Goal: Task Accomplishment & Management: Manage account settings

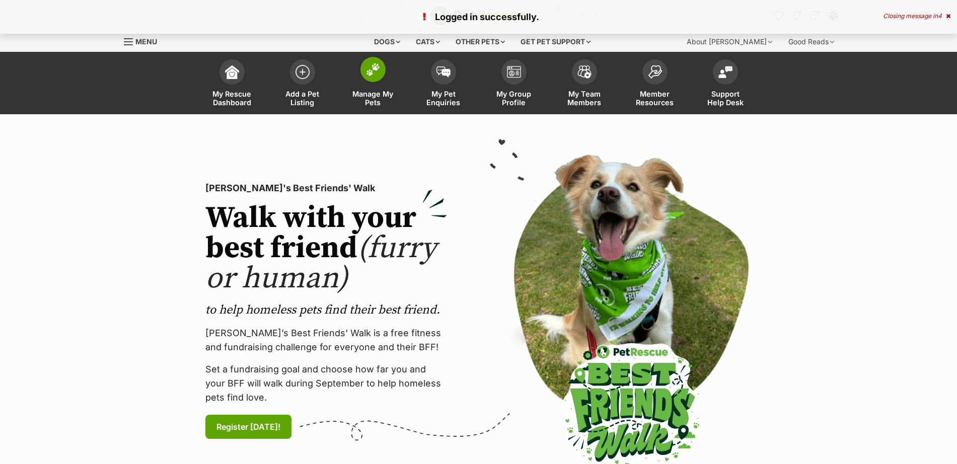
click at [378, 70] on img at bounding box center [373, 69] width 14 height 13
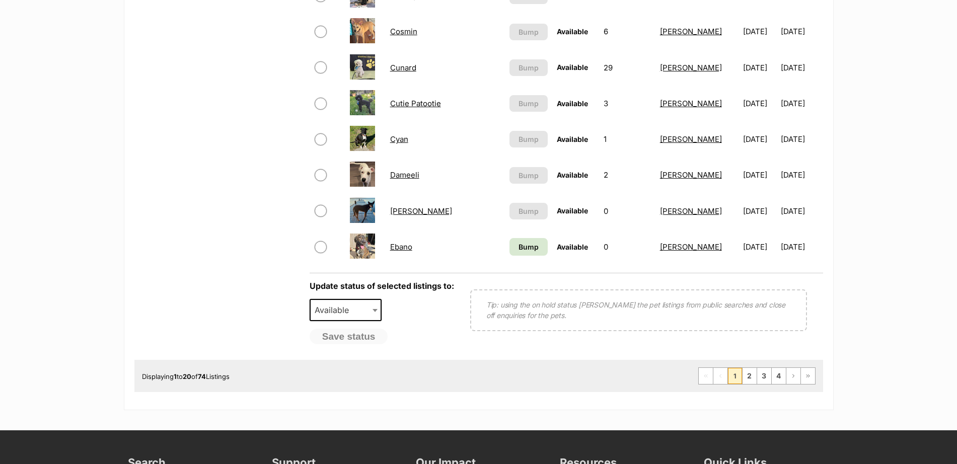
scroll to position [723, 0]
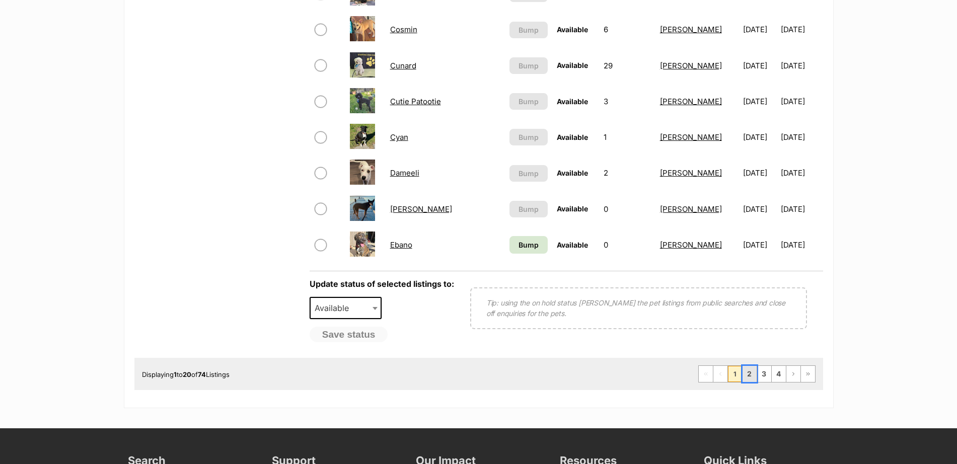
click at [753, 375] on link "2" at bounding box center [750, 374] width 14 height 16
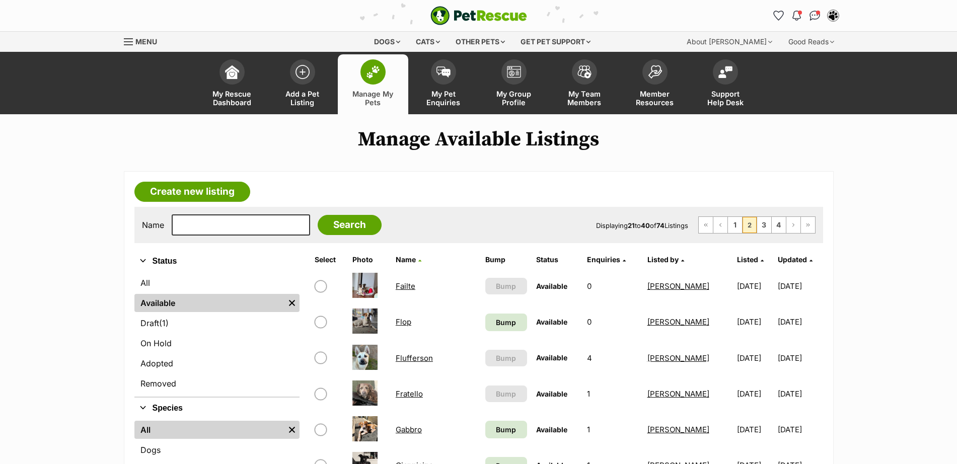
click at [415, 286] on link "Failte" at bounding box center [406, 286] width 20 height 10
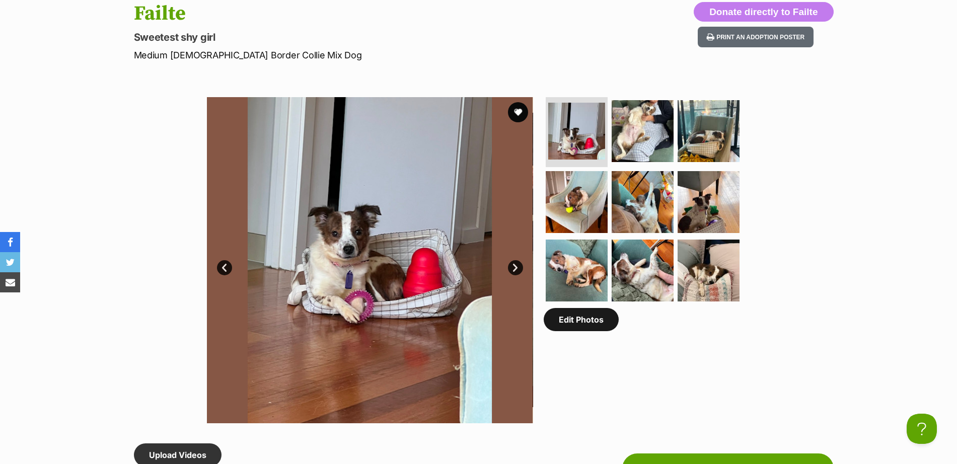
scroll to position [530, 0]
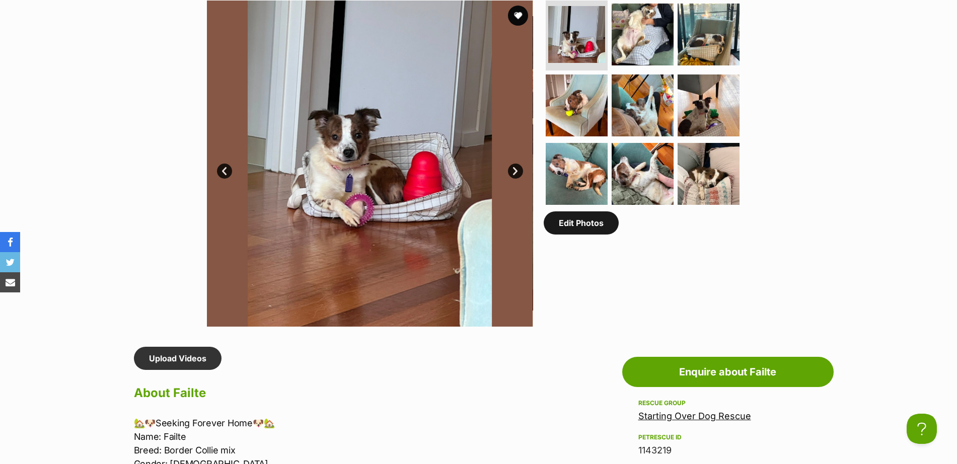
click at [583, 232] on link "Edit Photos" at bounding box center [581, 222] width 75 height 23
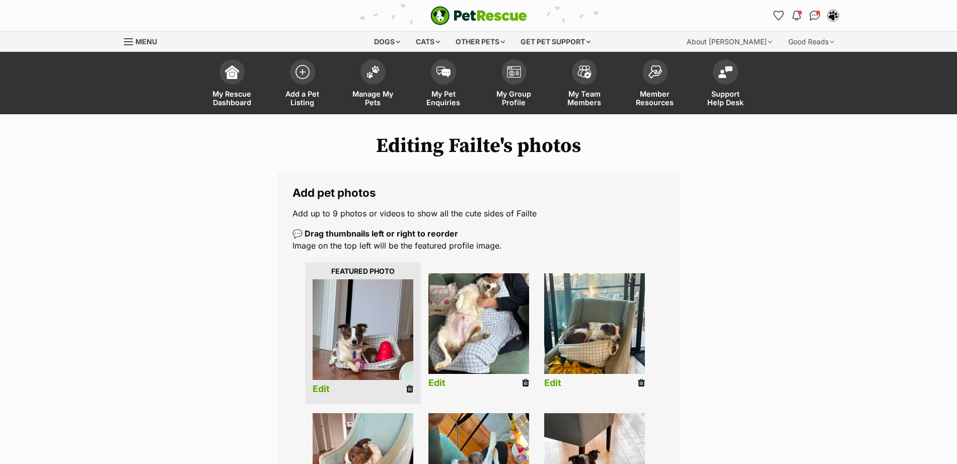
click at [323, 388] on link "Edit" at bounding box center [321, 389] width 17 height 11
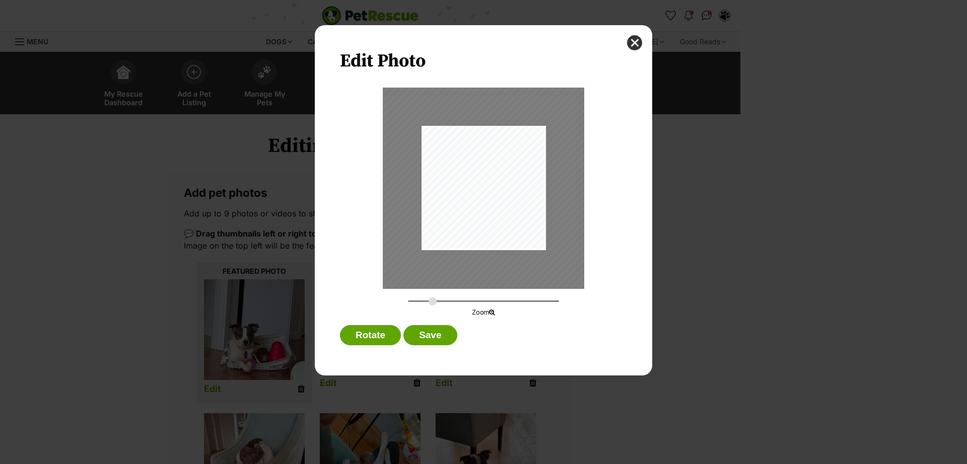
drag, startPoint x: 408, startPoint y: 302, endPoint x: 432, endPoint y: 307, distance: 25.1
type input "0.4513"
click at [432, 306] on input "Dialog Window - Close (Press escape to close)" at bounding box center [483, 302] width 151 height 10
click at [476, 210] on div "Dialog Window - Close (Press escape to close)" at bounding box center [483, 185] width 204 height 273
click at [435, 338] on button "Save" at bounding box center [429, 335] width 53 height 20
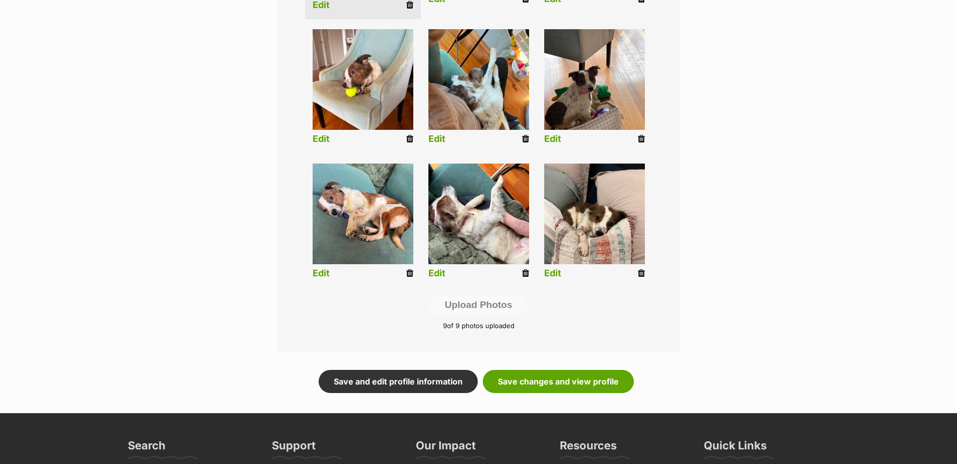
scroll to position [396, 0]
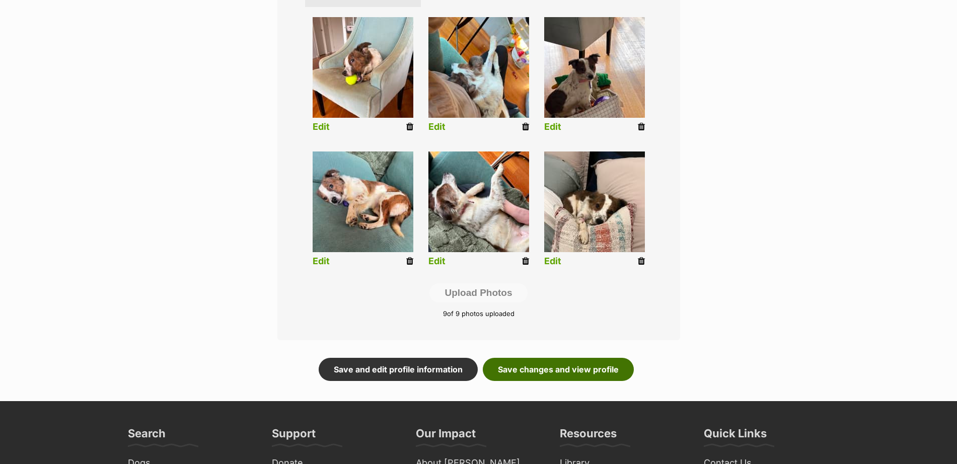
click at [560, 363] on link "Save changes and view profile" at bounding box center [558, 369] width 151 height 23
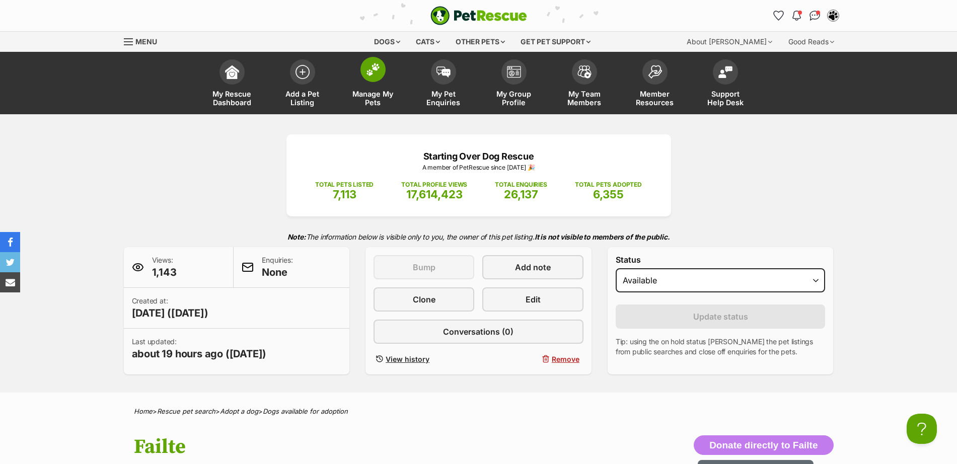
click at [366, 72] on img at bounding box center [373, 69] width 14 height 13
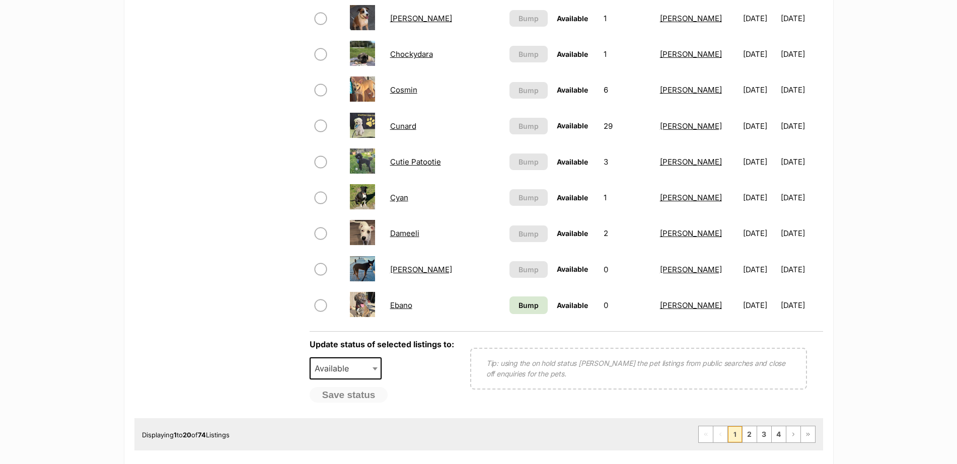
scroll to position [695, 0]
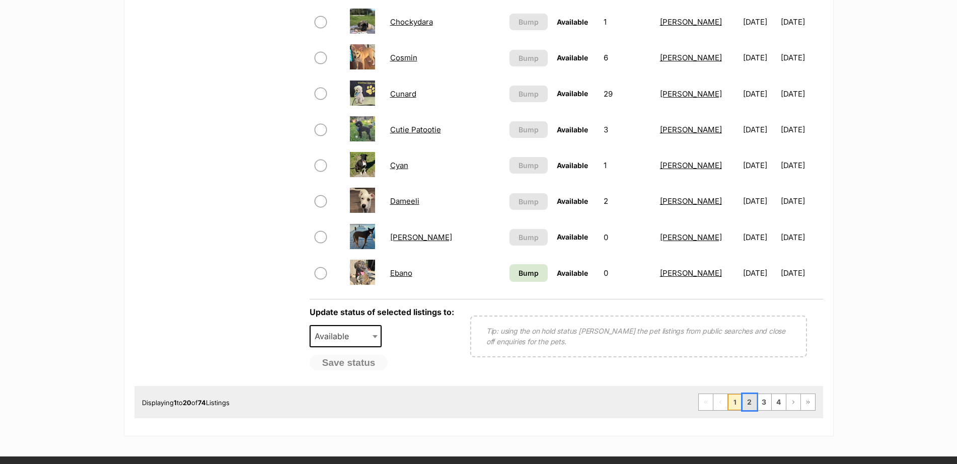
click at [745, 400] on link "2" at bounding box center [750, 402] width 14 height 16
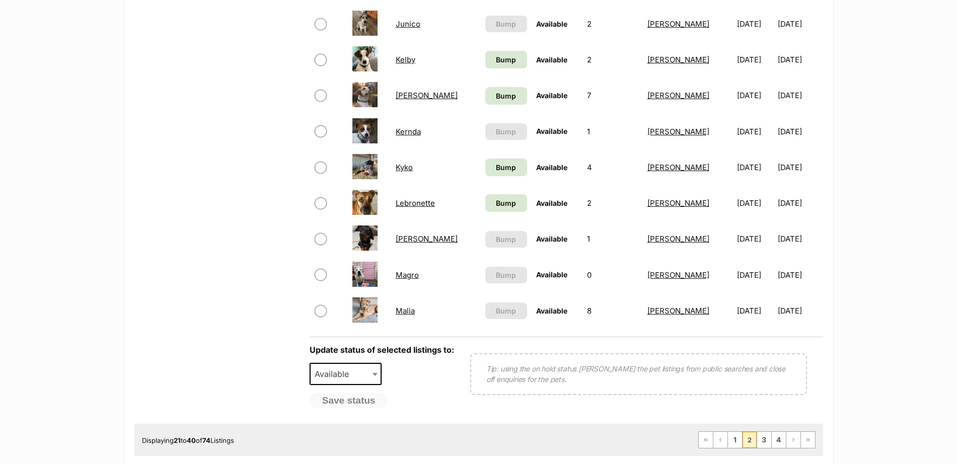
scroll to position [660, 0]
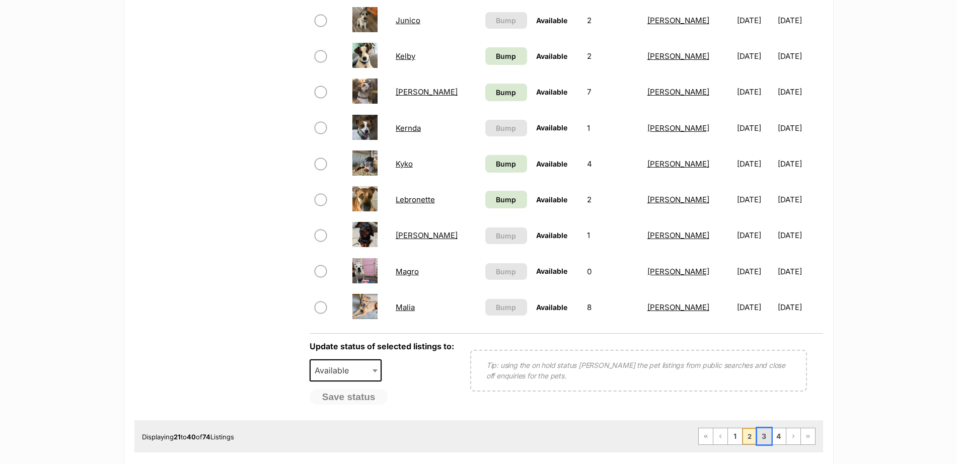
click at [767, 435] on link "3" at bounding box center [764, 436] width 14 height 16
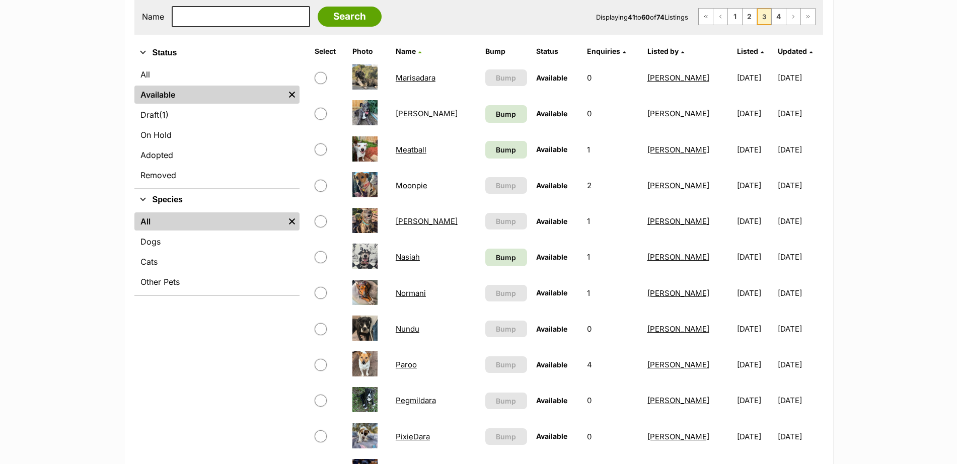
scroll to position [174, 0]
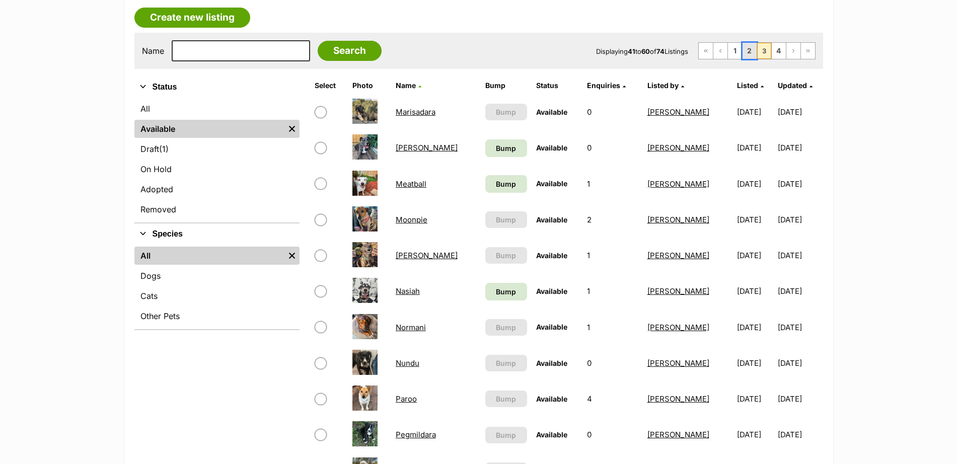
click at [746, 46] on link "2" at bounding box center [750, 51] width 14 height 16
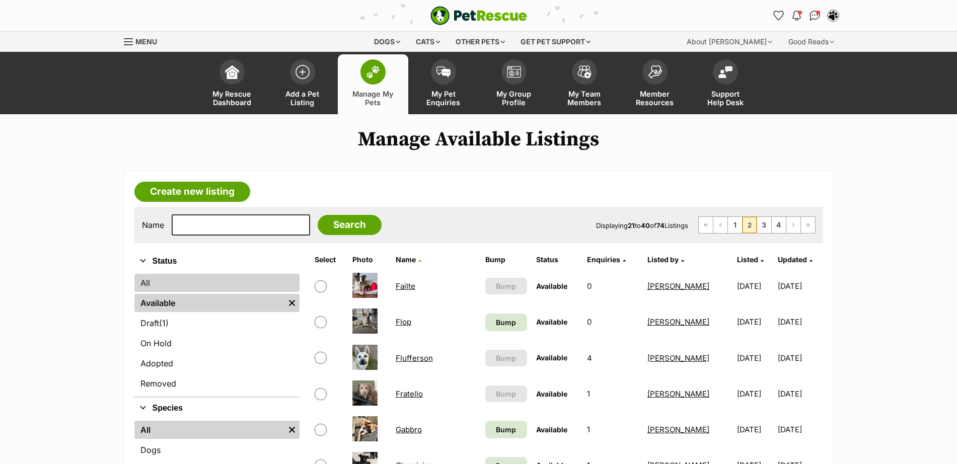
click at [172, 285] on link "All" at bounding box center [216, 283] width 165 height 18
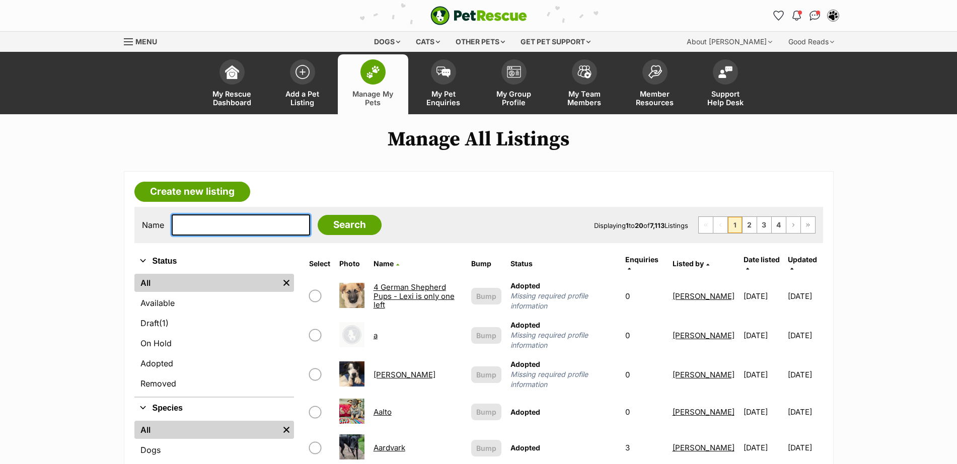
click at [193, 224] on input "text" at bounding box center [241, 224] width 138 height 21
type input "left"
click at [326, 224] on input "Search" at bounding box center [350, 225] width 64 height 20
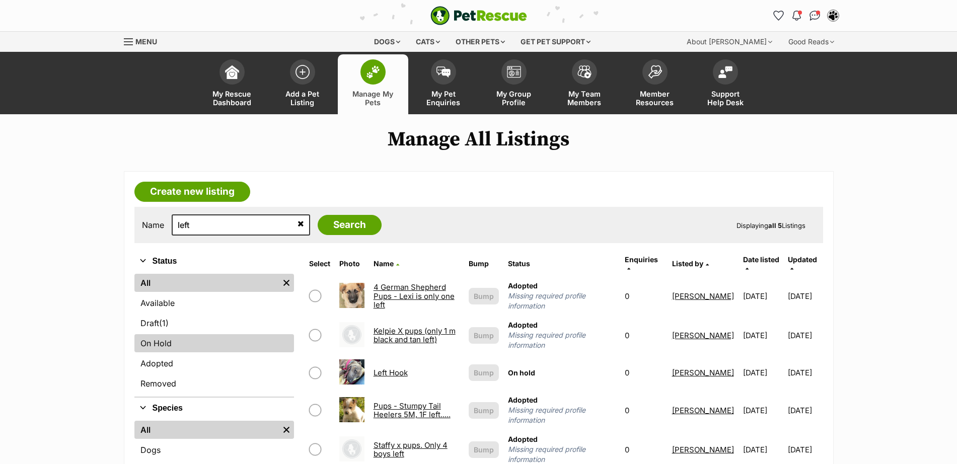
click at [162, 343] on link "On Hold" at bounding box center [214, 343] width 160 height 18
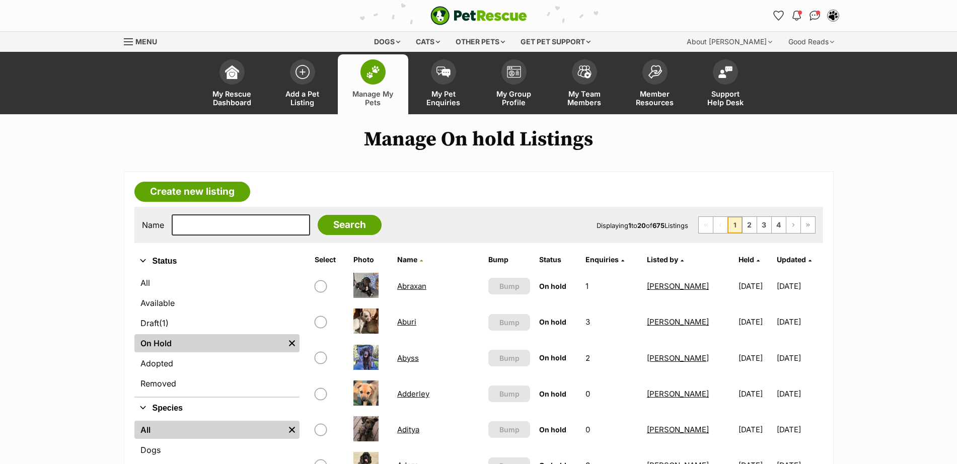
click at [320, 285] on input "checkbox" at bounding box center [321, 286] width 12 height 12
checkbox input "true"
click at [321, 355] on input "checkbox" at bounding box center [321, 358] width 12 height 12
checkbox input "true"
click at [322, 395] on input "checkbox" at bounding box center [321, 394] width 12 height 12
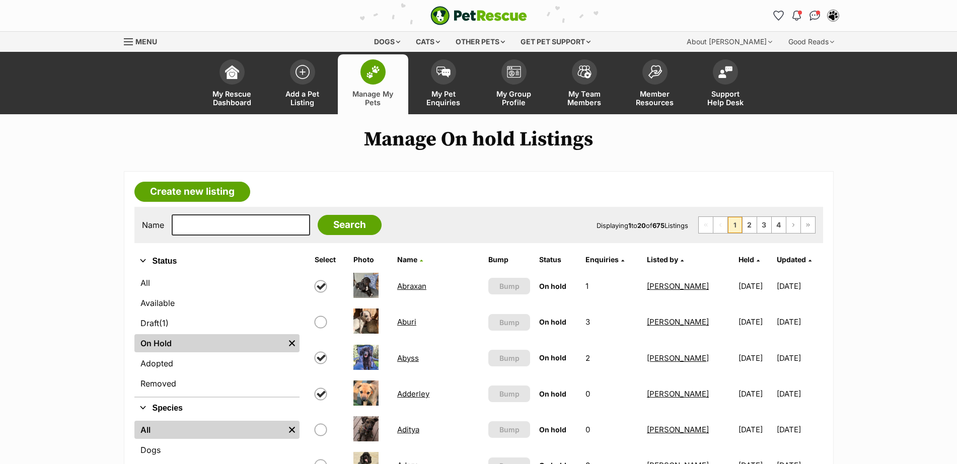
checkbox input "true"
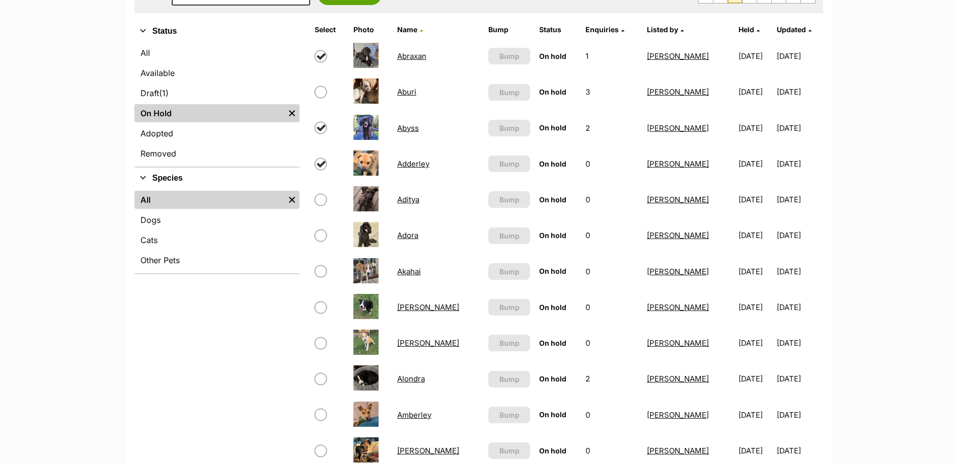
scroll to position [281, 0]
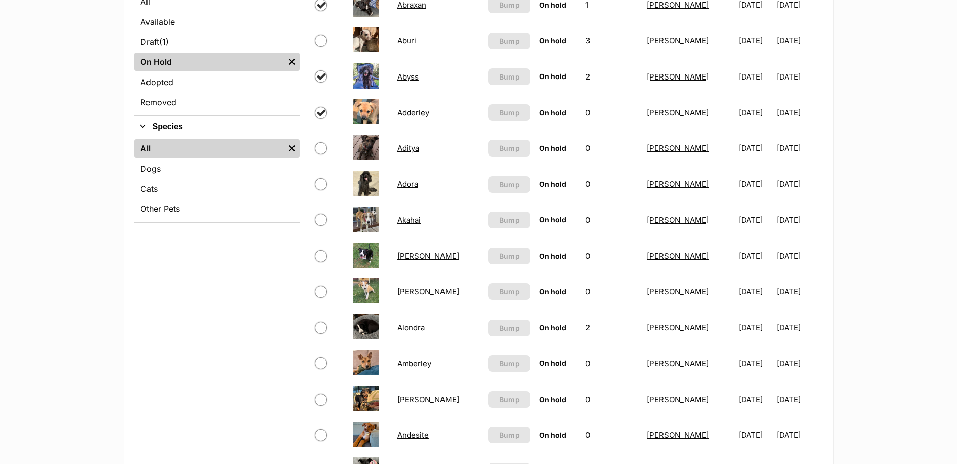
click at [324, 150] on input "checkbox" at bounding box center [321, 148] width 12 height 12
checkbox input "true"
click at [322, 184] on input "checkbox" at bounding box center [321, 184] width 12 height 12
checkbox input "true"
click at [323, 254] on input "checkbox" at bounding box center [321, 256] width 12 height 12
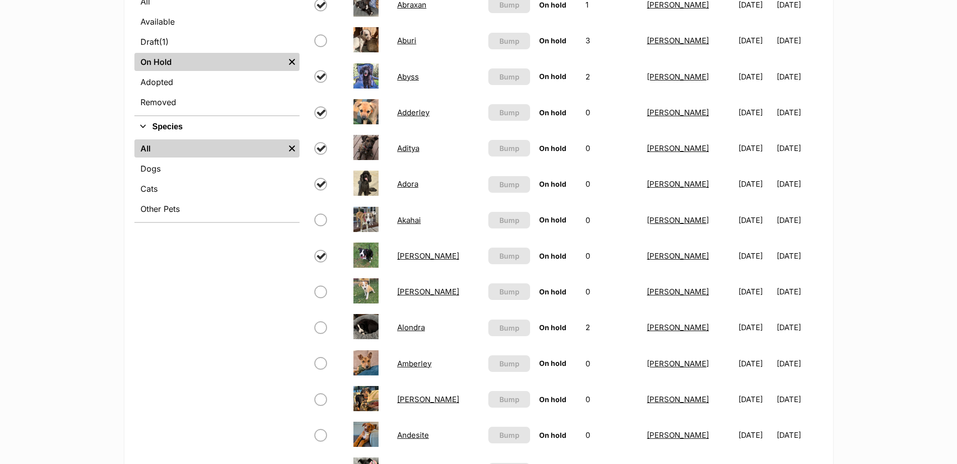
checkbox input "true"
click at [324, 293] on input "checkbox" at bounding box center [321, 292] width 12 height 12
checkbox input "true"
click at [319, 328] on input "checkbox" at bounding box center [321, 328] width 12 height 12
checkbox input "true"
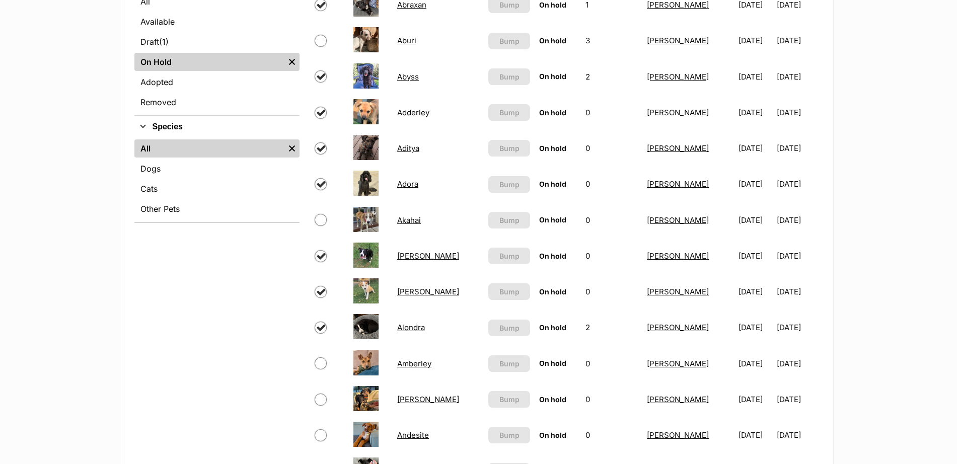
click at [322, 402] on input "checkbox" at bounding box center [321, 400] width 12 height 12
checkbox input "true"
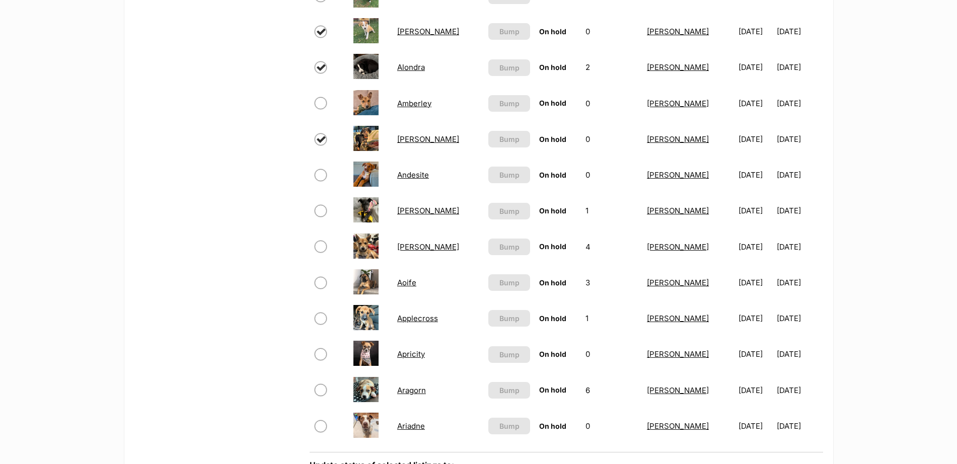
scroll to position [544, 0]
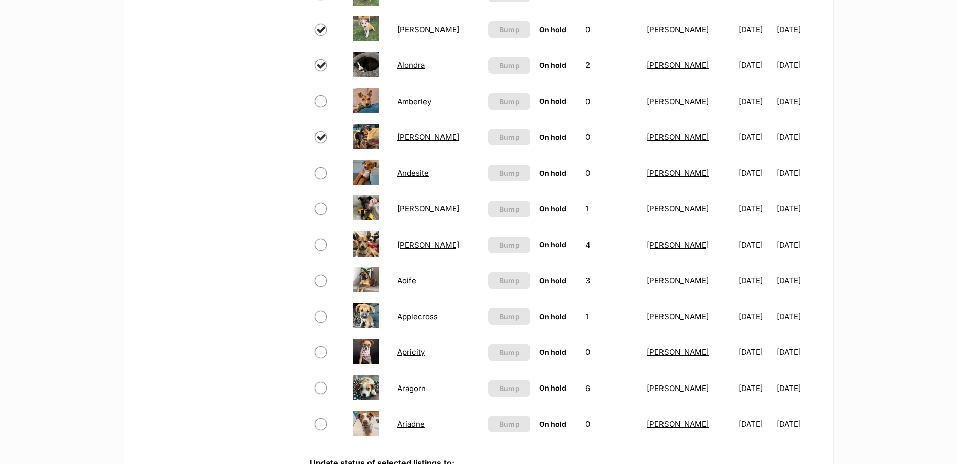
click at [323, 278] on input "checkbox" at bounding box center [321, 281] width 12 height 12
checkbox input "true"
click at [322, 319] on input "checkbox" at bounding box center [321, 317] width 12 height 12
checkbox input "true"
click at [322, 387] on input "checkbox" at bounding box center [321, 388] width 12 height 12
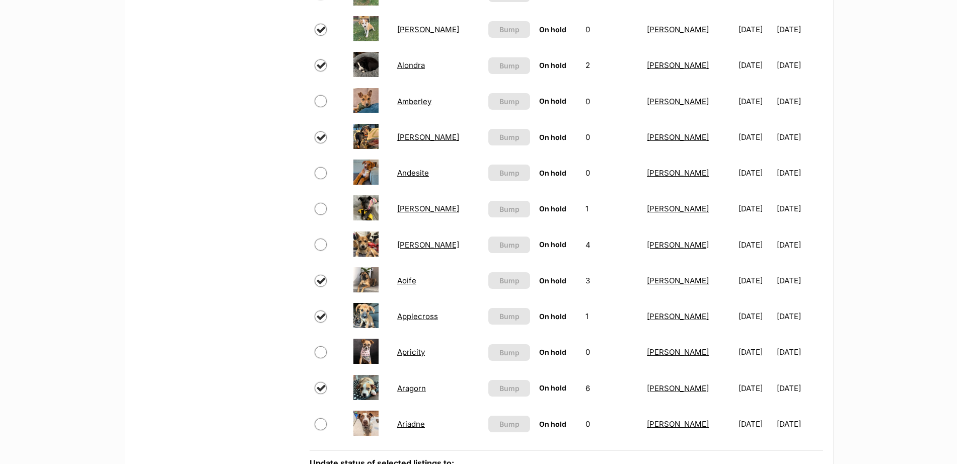
checkbox input "true"
click at [320, 424] on input "checkbox" at bounding box center [321, 424] width 12 height 12
checkbox input "true"
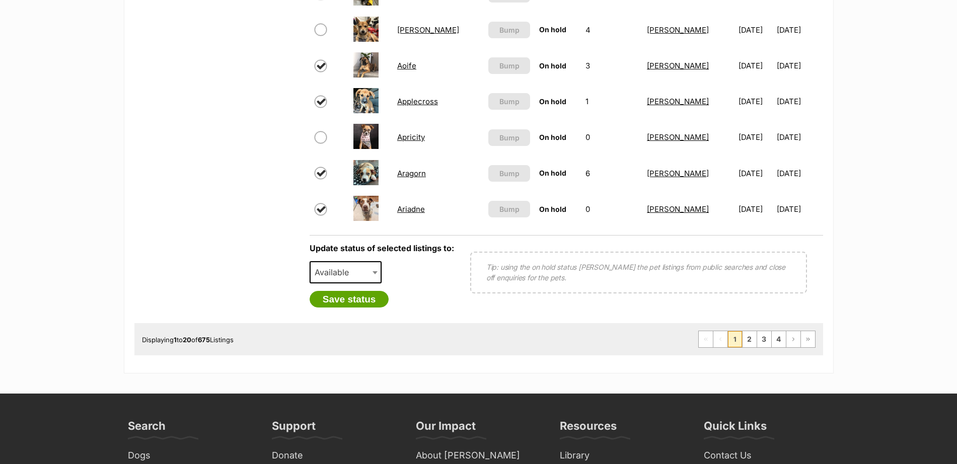
scroll to position [772, 0]
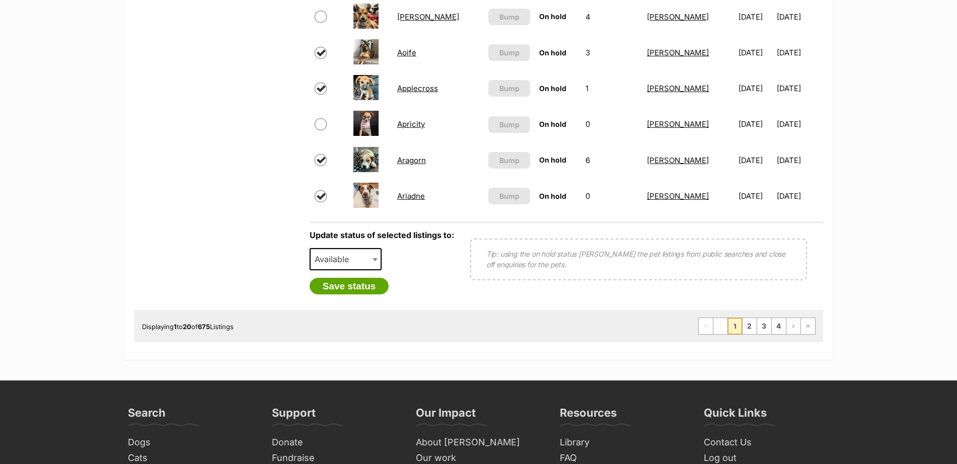
click at [376, 261] on b at bounding box center [375, 259] width 5 height 3
select select "rehomed"
click at [361, 292] on button "Save status" at bounding box center [350, 286] width 80 height 17
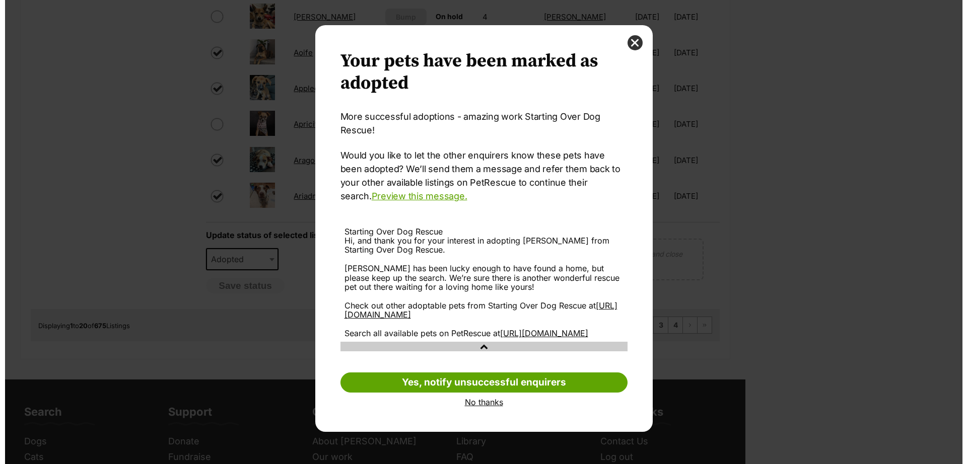
scroll to position [0, 0]
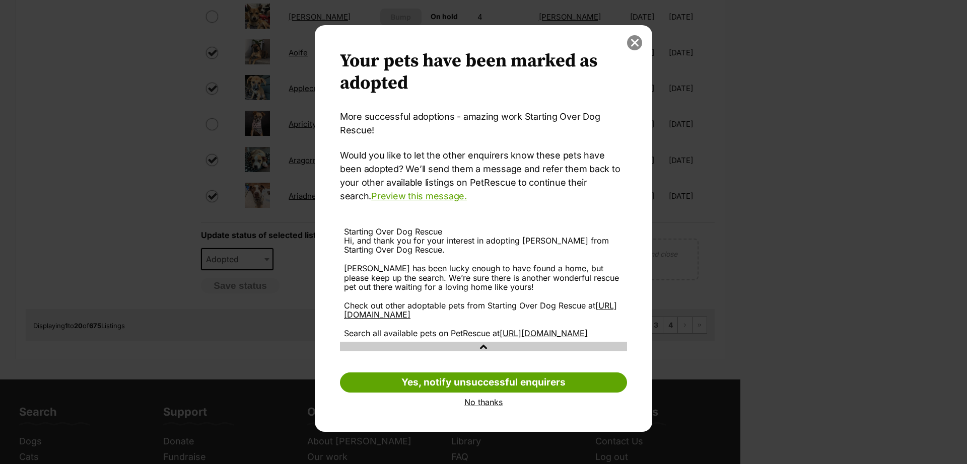
click at [634, 41] on button "close" at bounding box center [634, 42] width 15 height 15
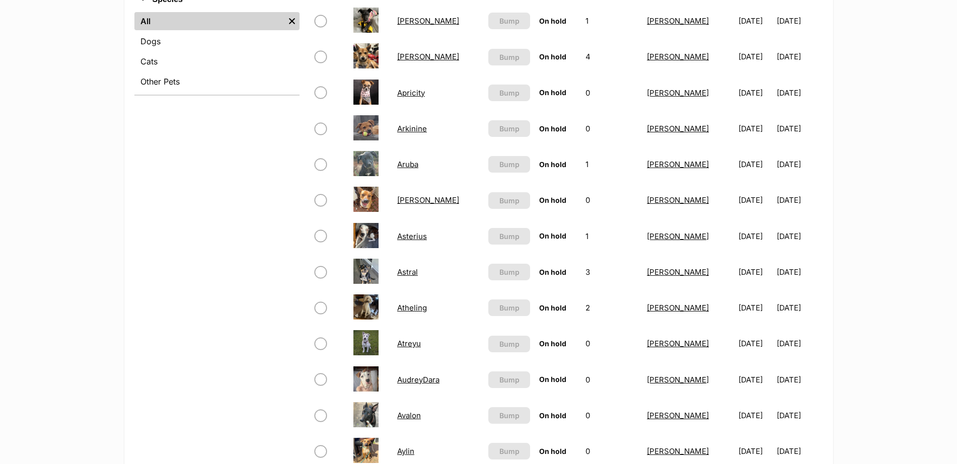
scroll to position [410, 0]
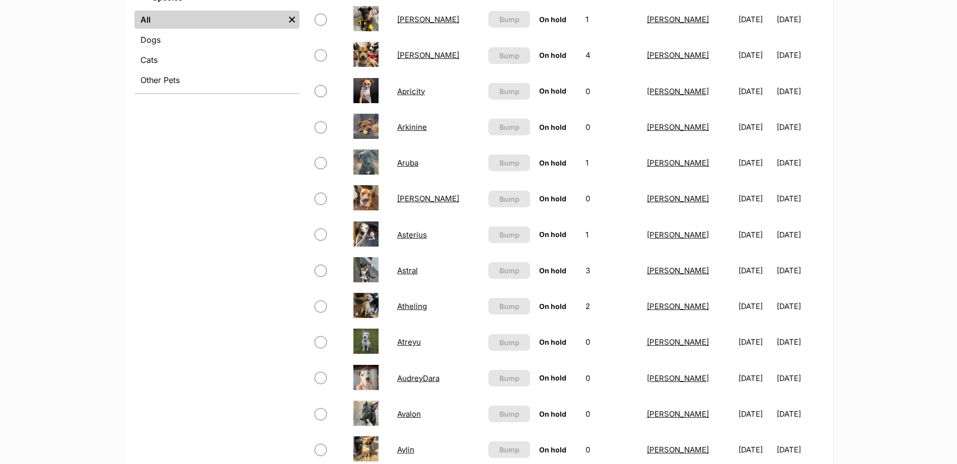
click at [325, 162] on input "checkbox" at bounding box center [321, 163] width 12 height 12
checkbox input "true"
click at [324, 234] on input "checkbox" at bounding box center [321, 235] width 12 height 12
checkbox input "true"
click at [320, 415] on input "checkbox" at bounding box center [321, 414] width 12 height 12
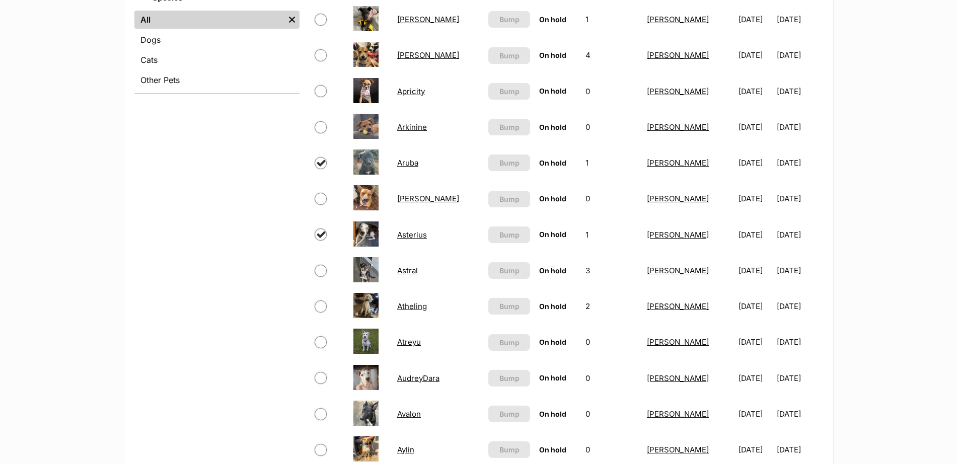
checkbox input "true"
click at [322, 450] on input "checkbox" at bounding box center [321, 450] width 12 height 12
checkbox input "true"
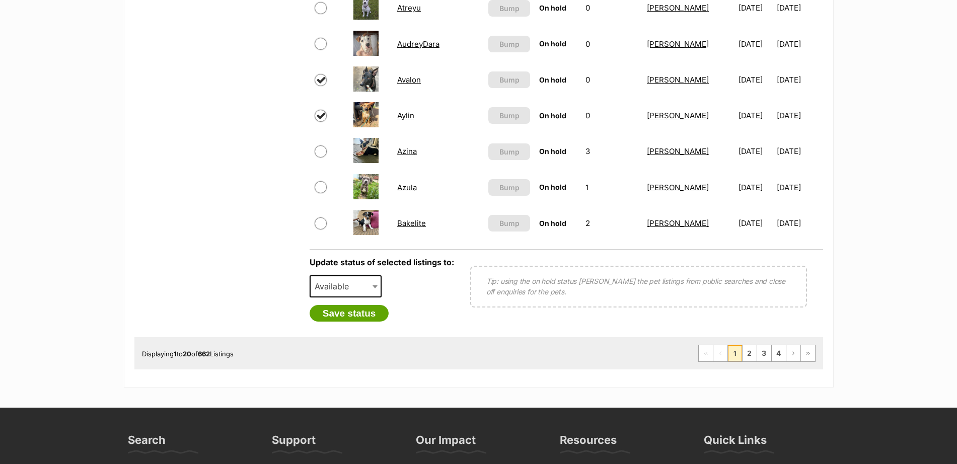
scroll to position [749, 0]
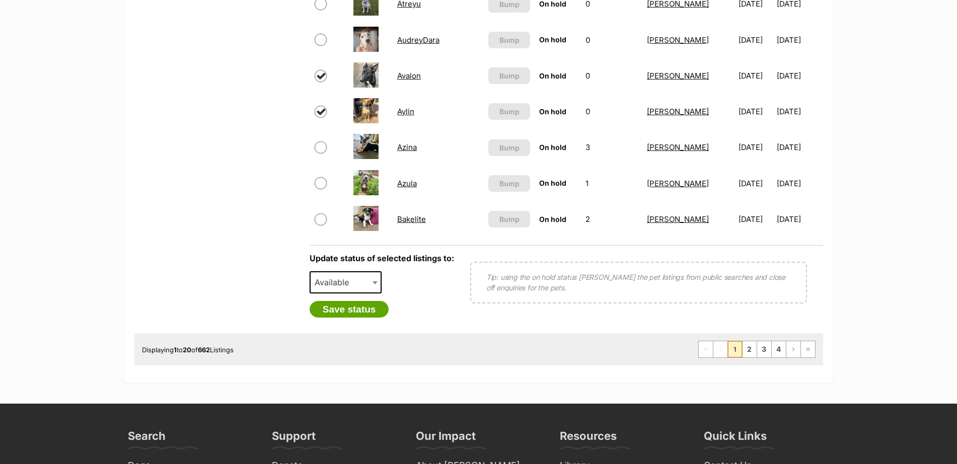
click at [320, 224] on input "checkbox" at bounding box center [321, 219] width 12 height 12
checkbox input "true"
click at [374, 283] on b at bounding box center [375, 282] width 5 height 3
select select "rehomed"
click at [363, 312] on button "Save status" at bounding box center [350, 309] width 80 height 17
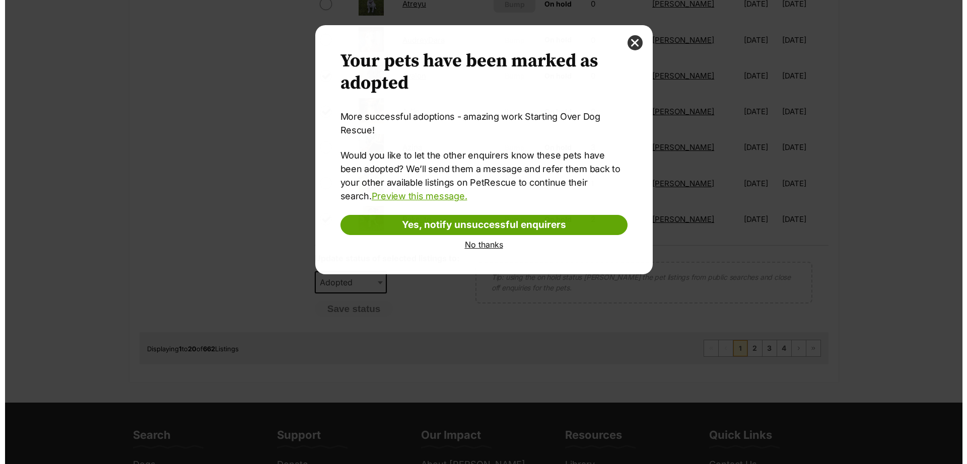
scroll to position [0, 0]
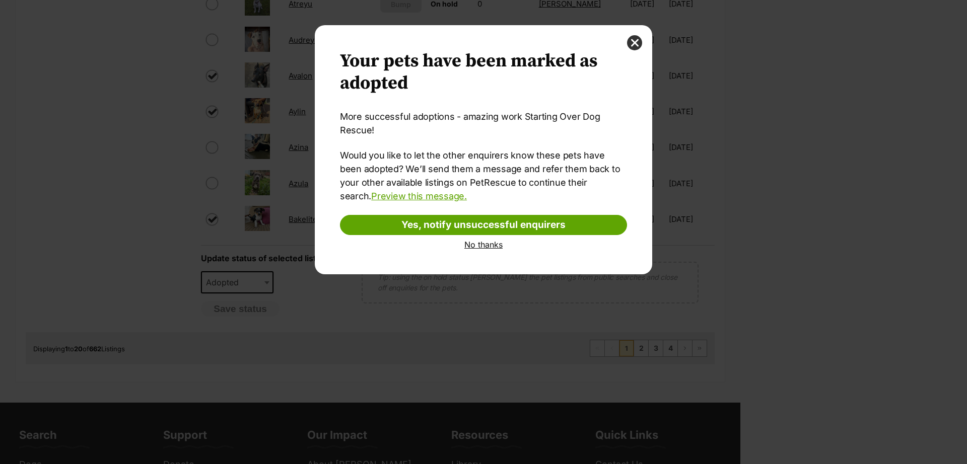
click at [481, 245] on link "No thanks" at bounding box center [483, 244] width 287 height 9
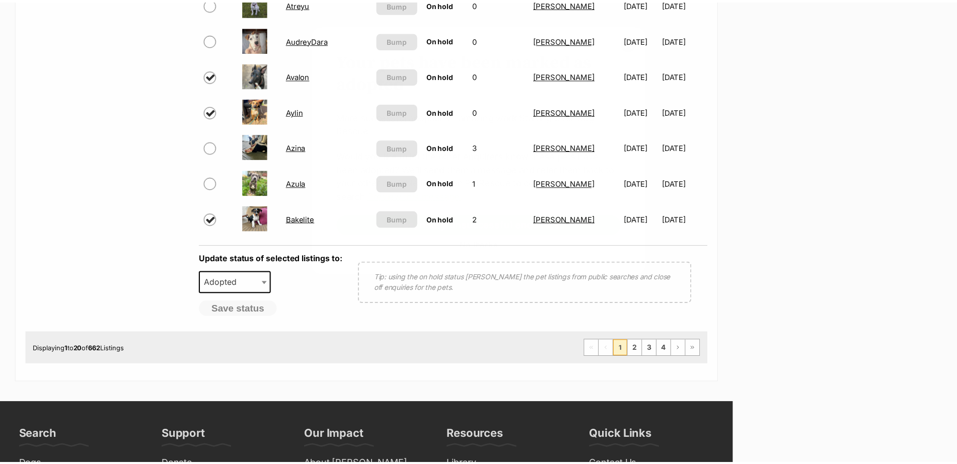
scroll to position [749, 0]
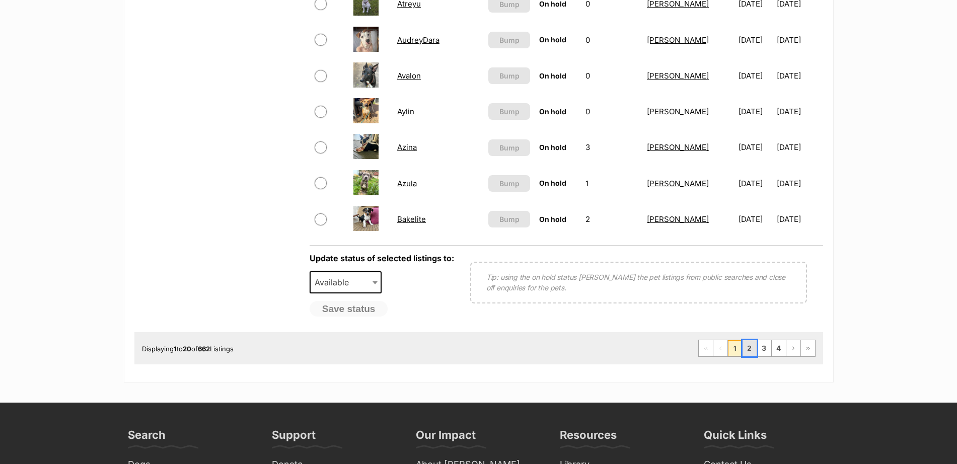
click at [752, 343] on link "2" at bounding box center [750, 348] width 14 height 16
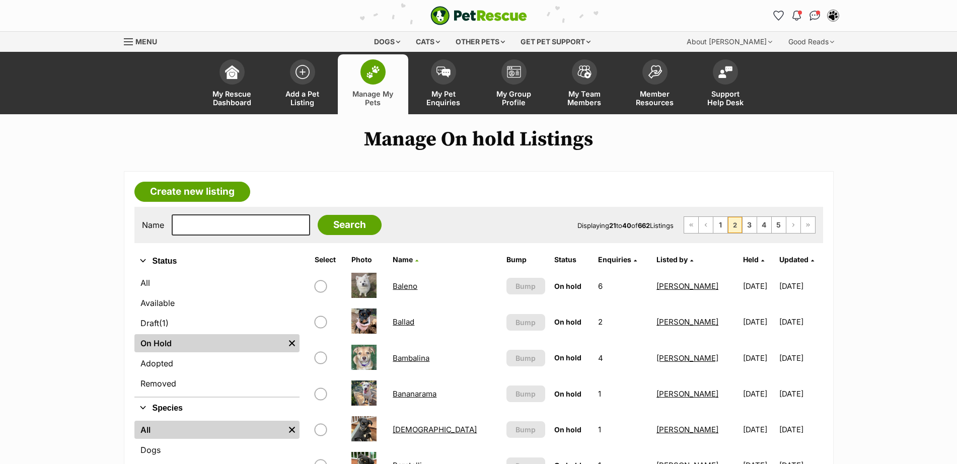
click at [321, 354] on input "checkbox" at bounding box center [321, 358] width 12 height 12
checkbox input "true"
click at [322, 432] on input "checkbox" at bounding box center [321, 430] width 12 height 12
checkbox input "true"
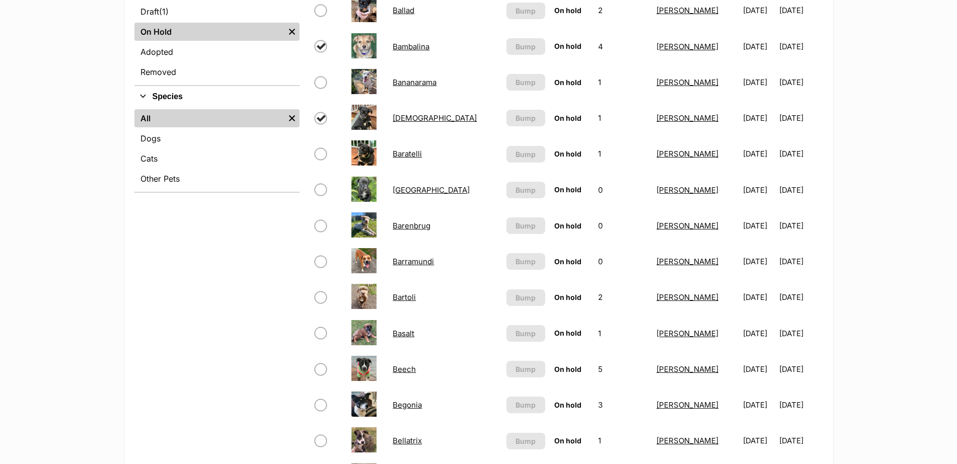
scroll to position [323, 0]
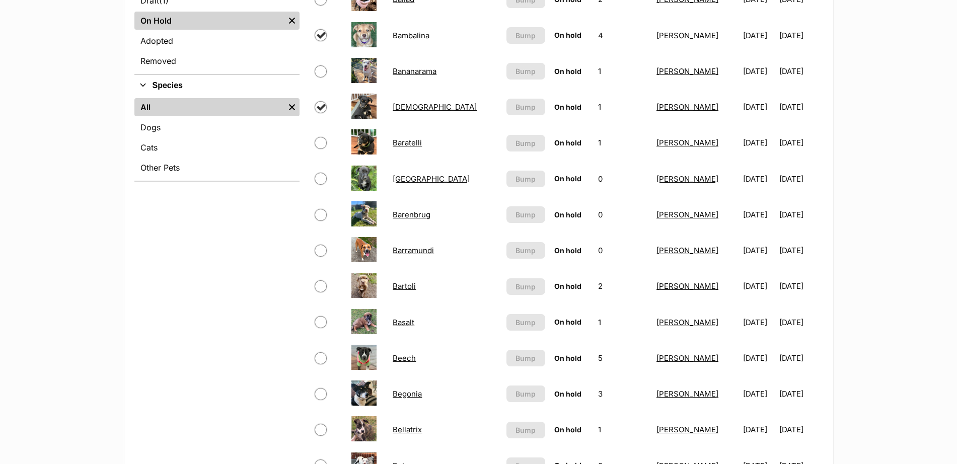
click at [321, 145] on input "checkbox" at bounding box center [321, 143] width 12 height 12
checkbox input "true"
click at [321, 178] on input "checkbox" at bounding box center [321, 179] width 12 height 12
checkbox input "true"
click at [323, 356] on input "checkbox" at bounding box center [321, 358] width 12 height 12
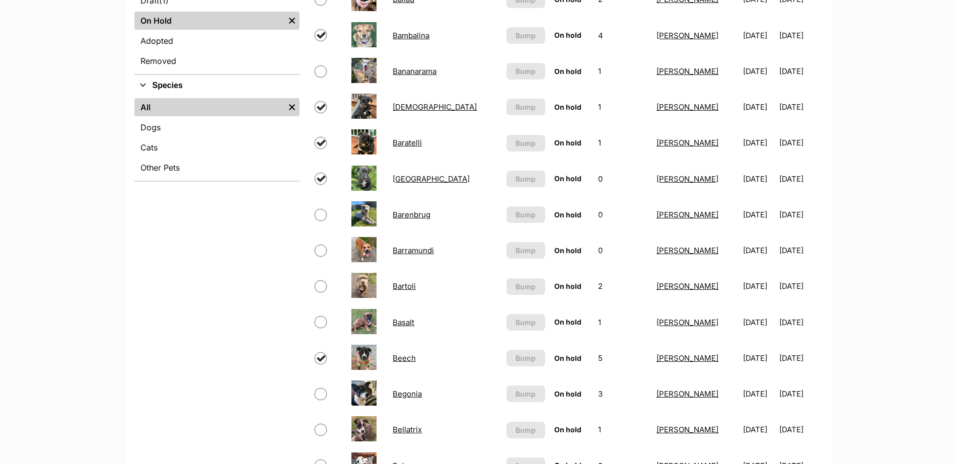
checkbox input "true"
click at [321, 437] on td at bounding box center [329, 429] width 36 height 35
click at [318, 432] on input "checkbox" at bounding box center [321, 430] width 12 height 12
checkbox input "true"
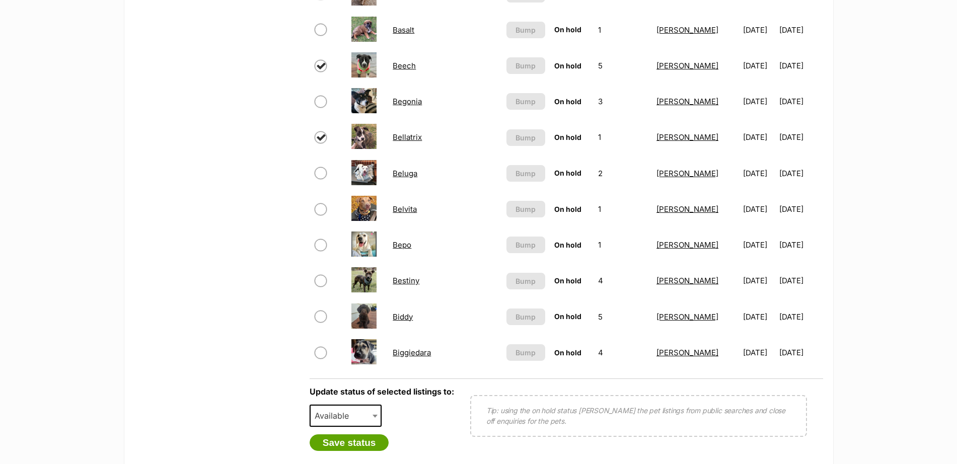
scroll to position [630, 0]
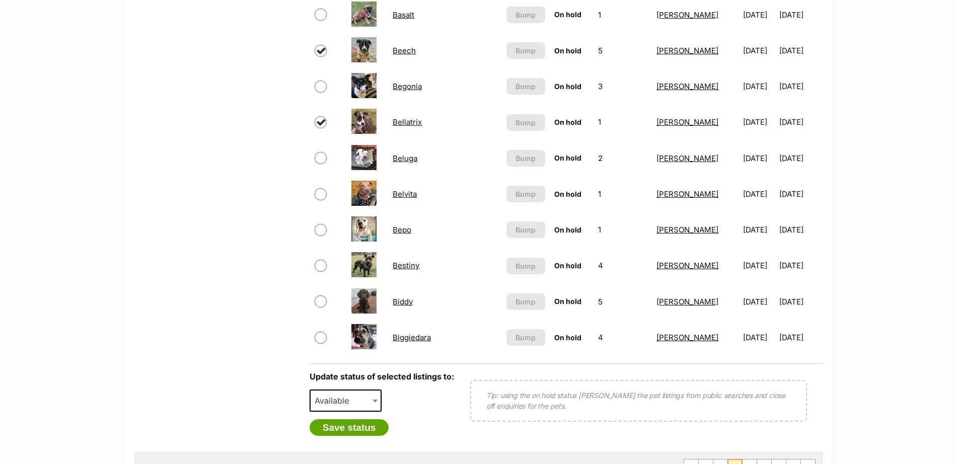
click at [321, 301] on input "checkbox" at bounding box center [321, 302] width 12 height 12
checkbox input "true"
click at [372, 400] on span at bounding box center [376, 401] width 10 height 22
select select "rehomed"
click at [356, 427] on button "Save status" at bounding box center [350, 427] width 80 height 17
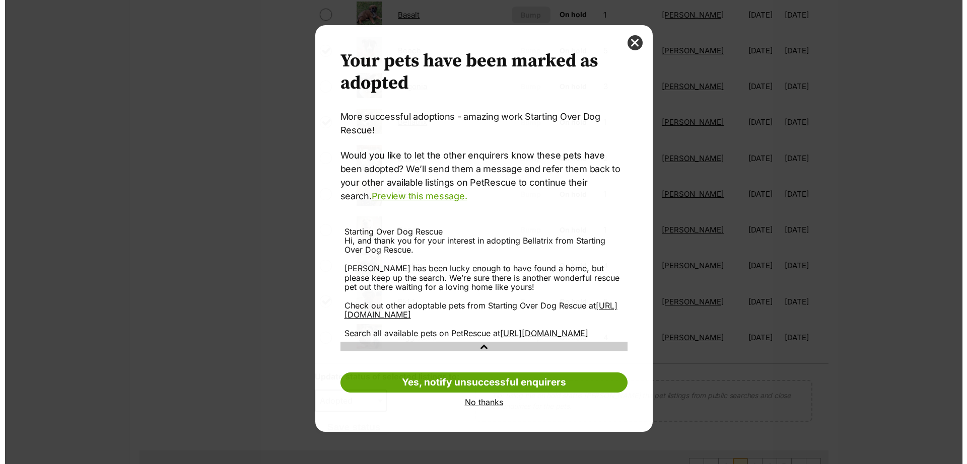
scroll to position [0, 0]
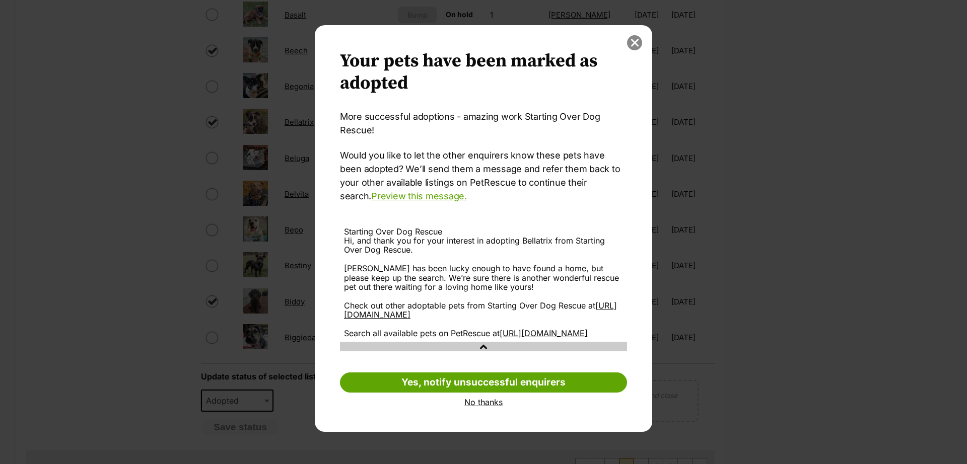
click at [633, 41] on button "close" at bounding box center [634, 42] width 15 height 15
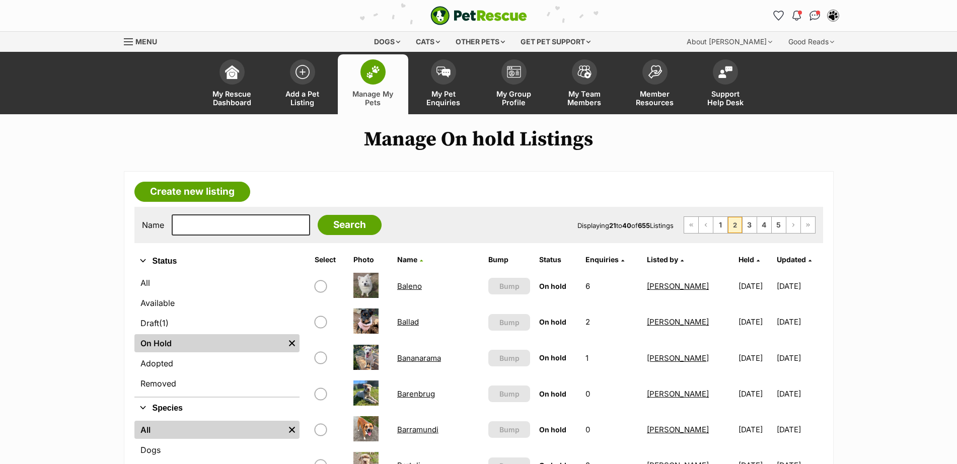
click at [792, 259] on span "Updated" at bounding box center [791, 259] width 29 height 9
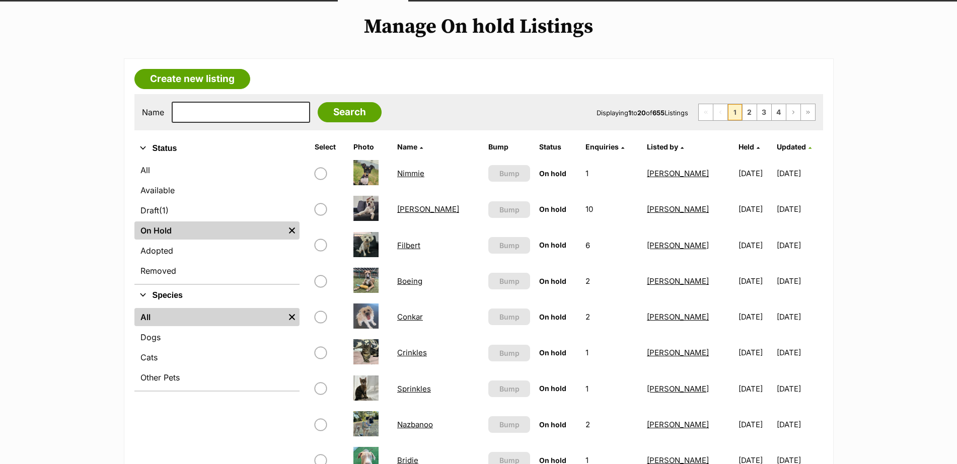
scroll to position [162, 0]
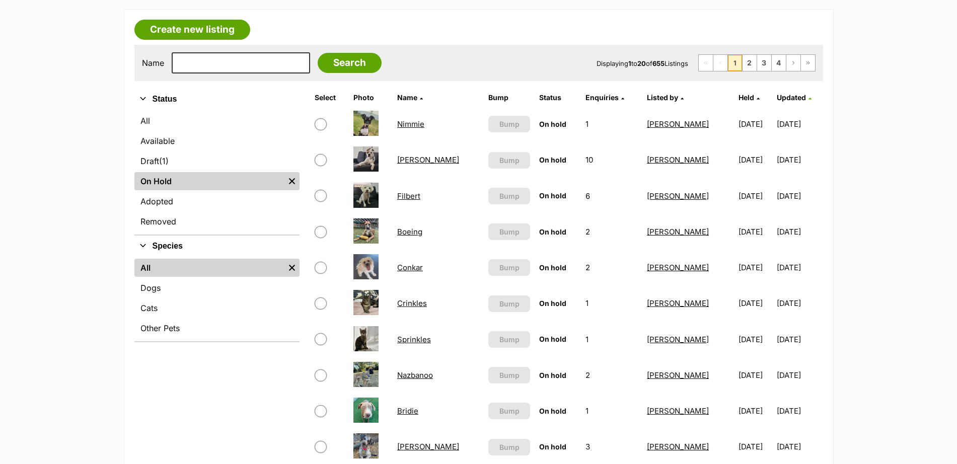
click at [323, 125] on input "checkbox" at bounding box center [321, 124] width 12 height 12
checkbox input "true"
click at [322, 159] on input "checkbox" at bounding box center [321, 160] width 12 height 12
checkbox input "true"
click at [318, 197] on input "checkbox" at bounding box center [321, 196] width 12 height 12
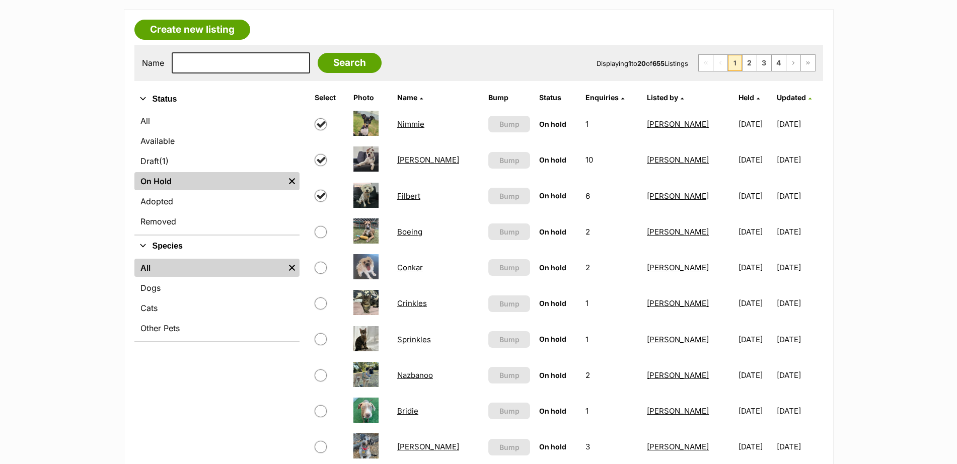
checkbox input "true"
click at [322, 230] on input "checkbox" at bounding box center [321, 232] width 12 height 12
checkbox input "true"
click at [323, 263] on input "checkbox" at bounding box center [321, 268] width 12 height 12
checkbox input "true"
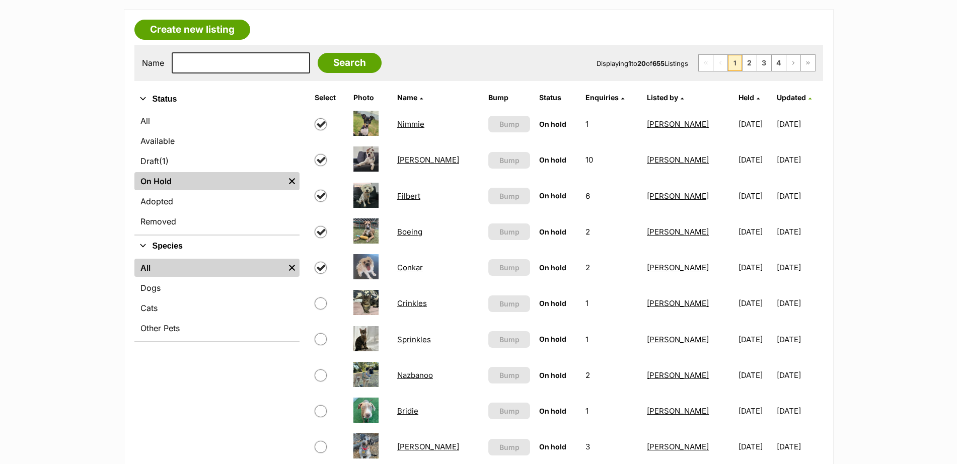
click at [320, 309] on input "checkbox" at bounding box center [321, 304] width 12 height 12
checkbox input "true"
click at [322, 336] on input "checkbox" at bounding box center [321, 339] width 12 height 12
checkbox input "true"
click at [322, 383] on td at bounding box center [330, 375] width 38 height 35
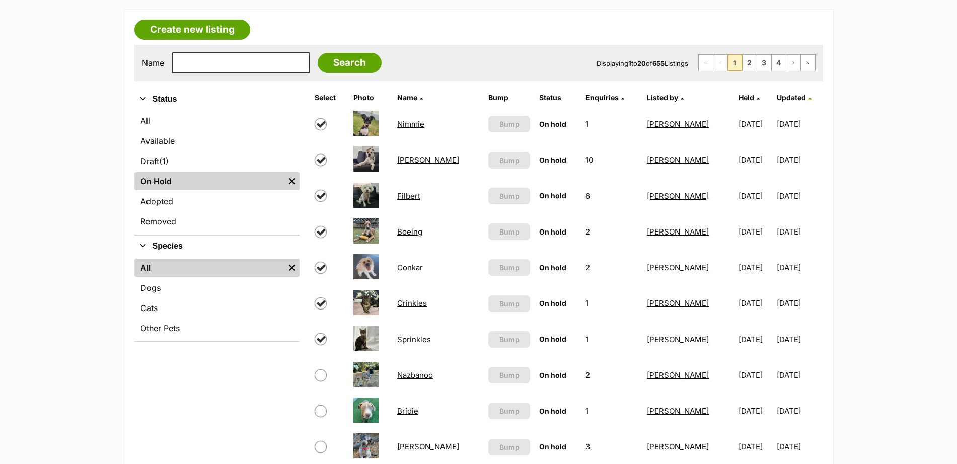
click at [318, 410] on input "checkbox" at bounding box center [321, 411] width 12 height 12
checkbox input "true"
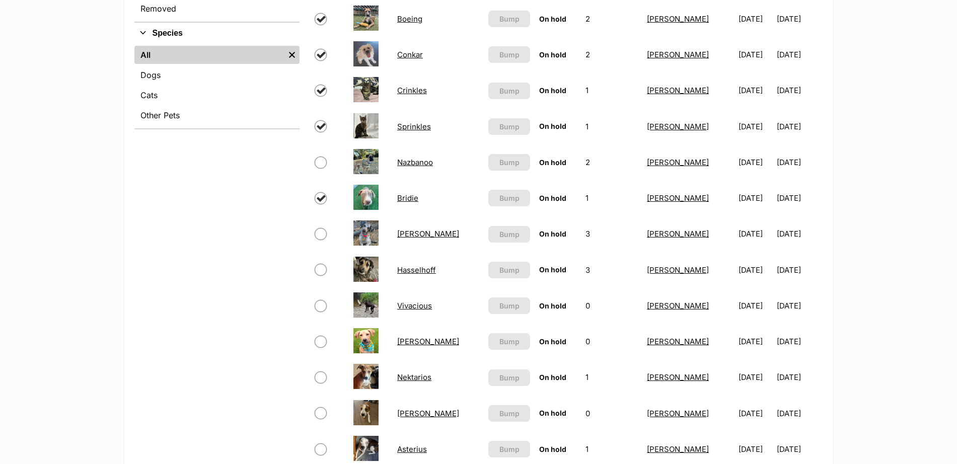
scroll to position [394, 0]
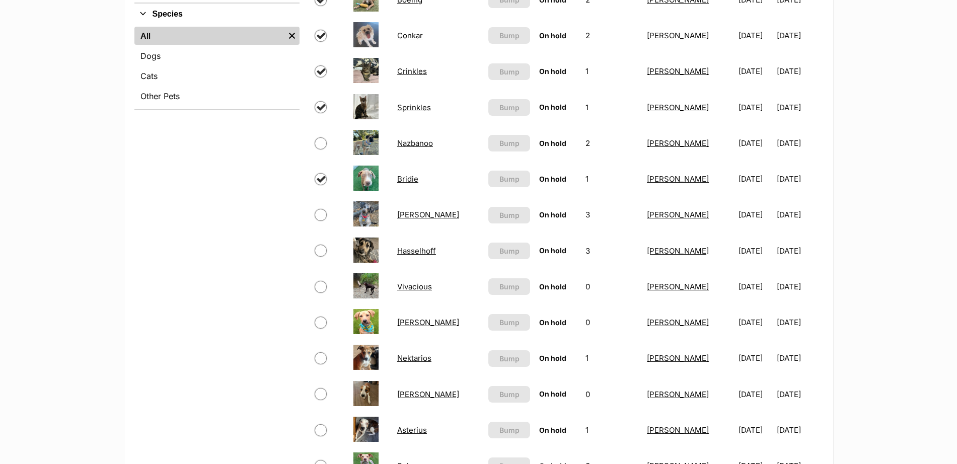
click at [321, 143] on input "checkbox" at bounding box center [321, 143] width 12 height 12
checkbox input "true"
click at [319, 212] on input "checkbox" at bounding box center [321, 215] width 12 height 12
checkbox input "true"
click at [321, 250] on input "checkbox" at bounding box center [321, 251] width 12 height 12
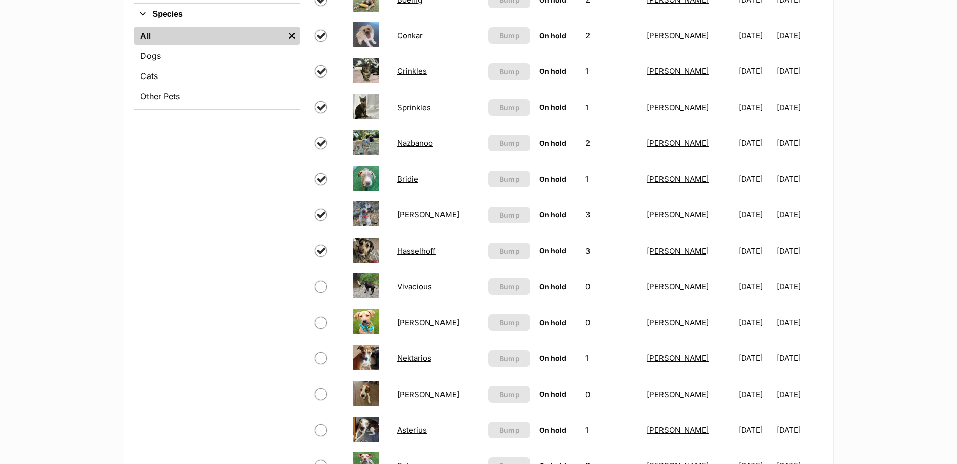
checkbox input "true"
click at [322, 288] on input "checkbox" at bounding box center [321, 287] width 12 height 12
checkbox input "true"
click at [321, 328] on input "checkbox" at bounding box center [321, 323] width 12 height 12
checkbox input "true"
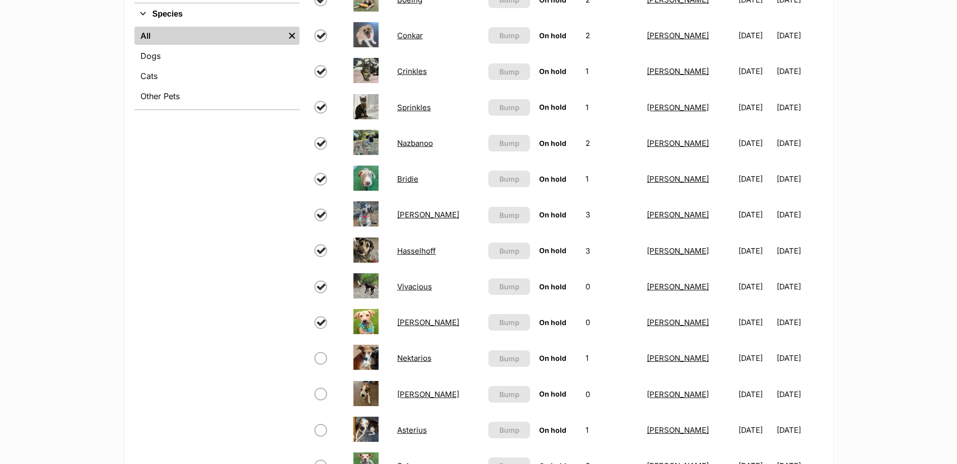
click at [321, 361] on input "checkbox" at bounding box center [321, 358] width 12 height 12
checkbox input "true"
click at [321, 394] on input "checkbox" at bounding box center [321, 394] width 12 height 12
checkbox input "true"
click at [317, 432] on input "checkbox" at bounding box center [321, 430] width 12 height 12
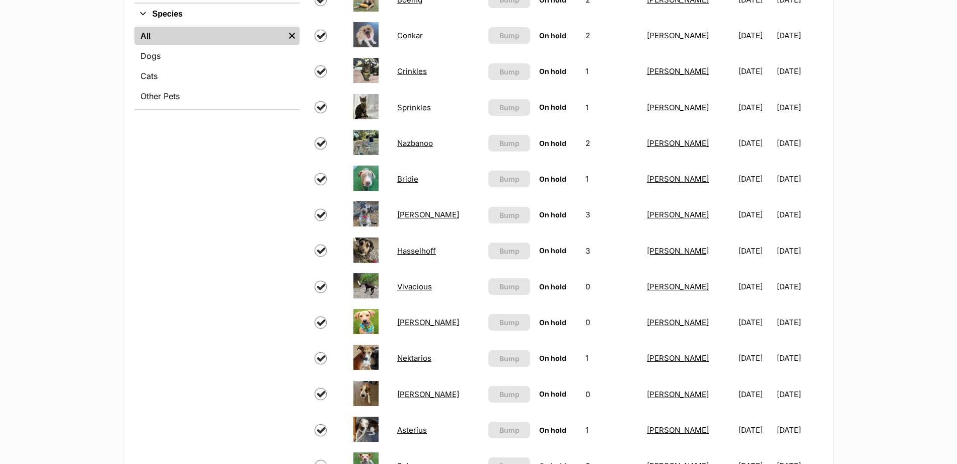
checkbox input "true"
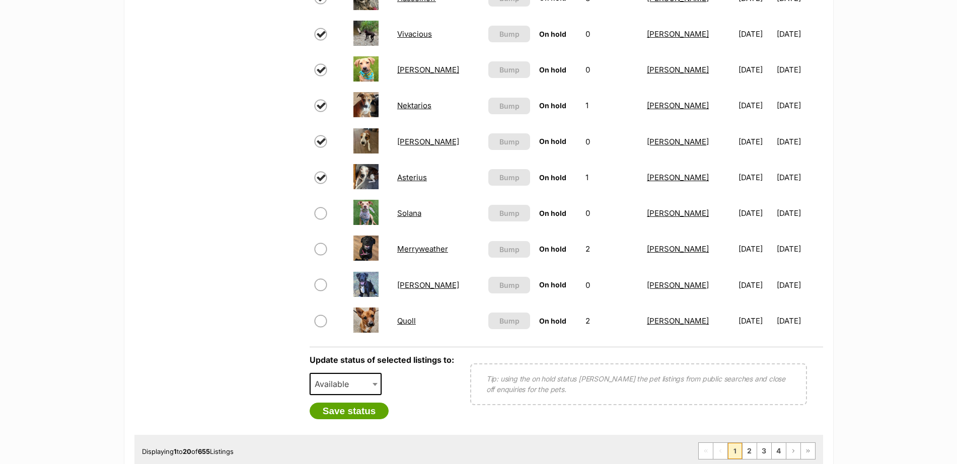
scroll to position [687, 0]
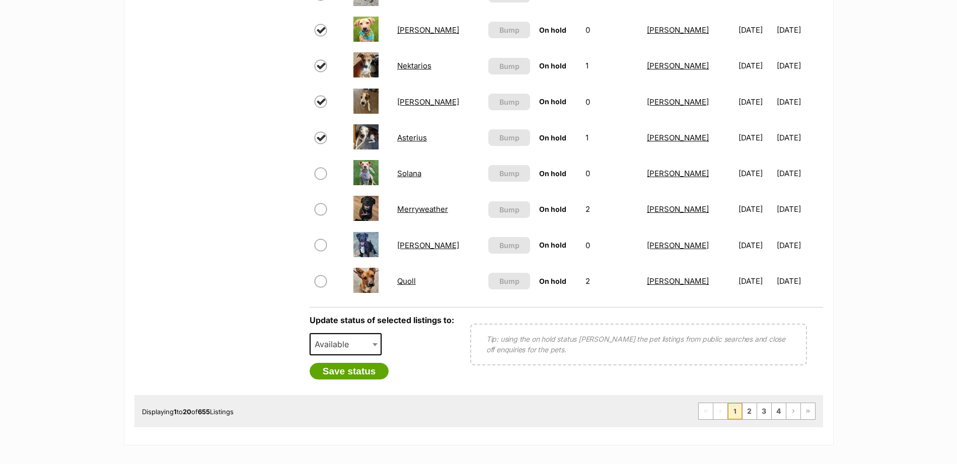
click at [322, 173] on input "checkbox" at bounding box center [321, 174] width 12 height 12
checkbox input "true"
click at [320, 210] on input "checkbox" at bounding box center [321, 209] width 12 height 12
checkbox input "true"
click at [320, 246] on input "checkbox" at bounding box center [321, 245] width 12 height 12
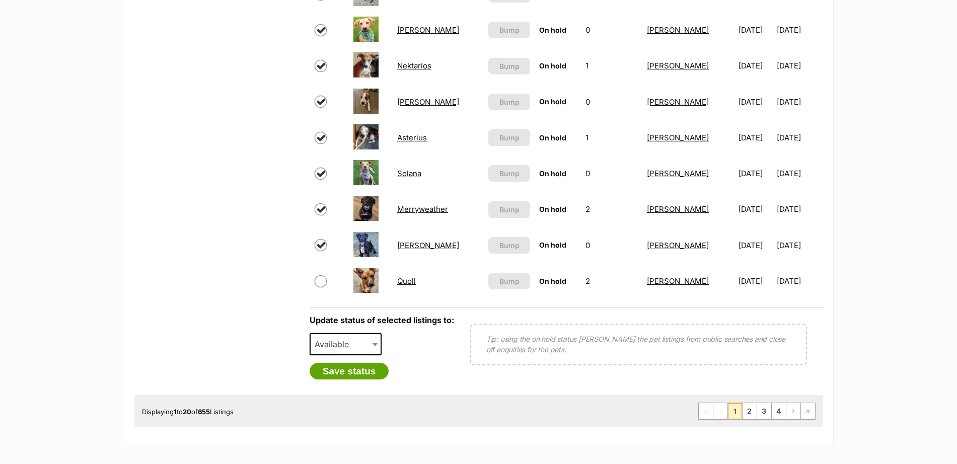
checkbox input "true"
click at [320, 282] on input "checkbox" at bounding box center [321, 281] width 12 height 12
checkbox input "true"
click at [373, 343] on b at bounding box center [375, 344] width 5 height 3
select select "rehomed"
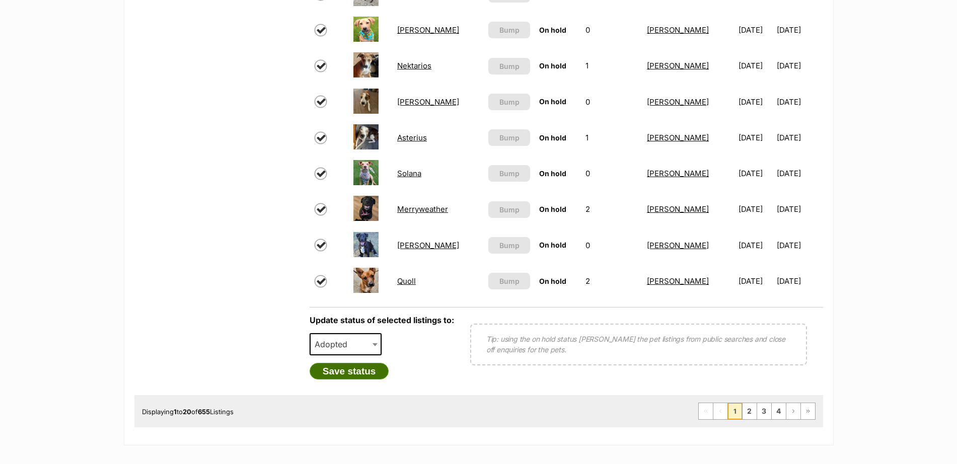
click at [362, 372] on button "Save status" at bounding box center [350, 371] width 80 height 17
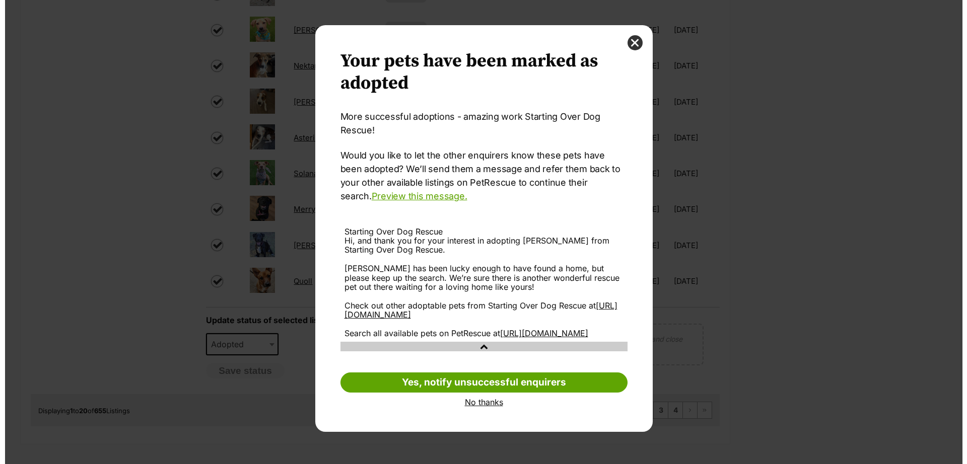
scroll to position [0, 0]
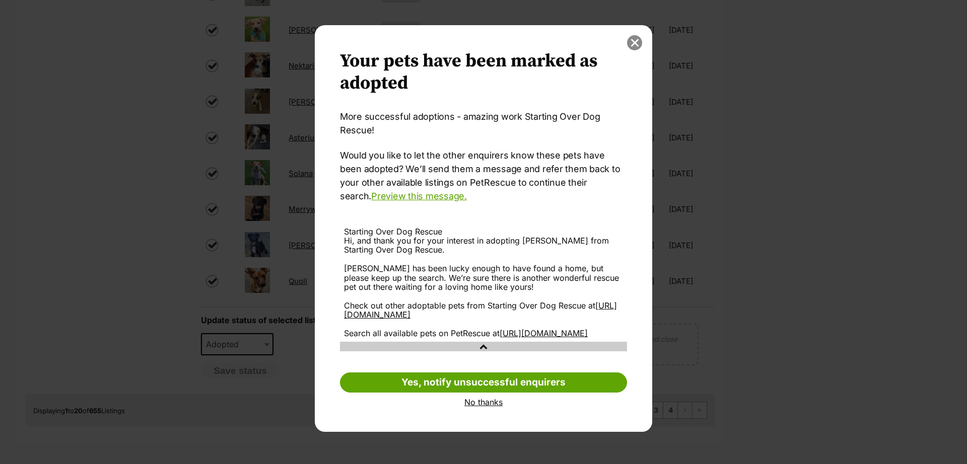
click at [634, 42] on button "close" at bounding box center [634, 42] width 15 height 15
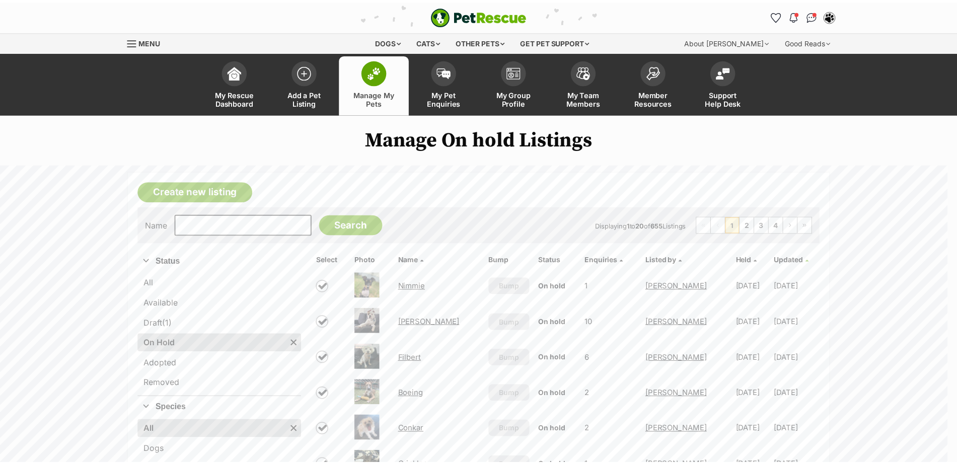
scroll to position [687, 0]
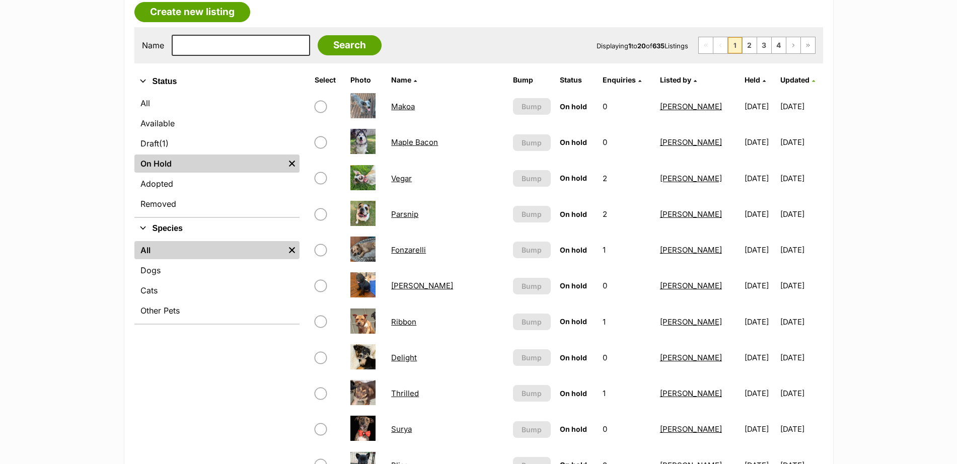
scroll to position [172, 0]
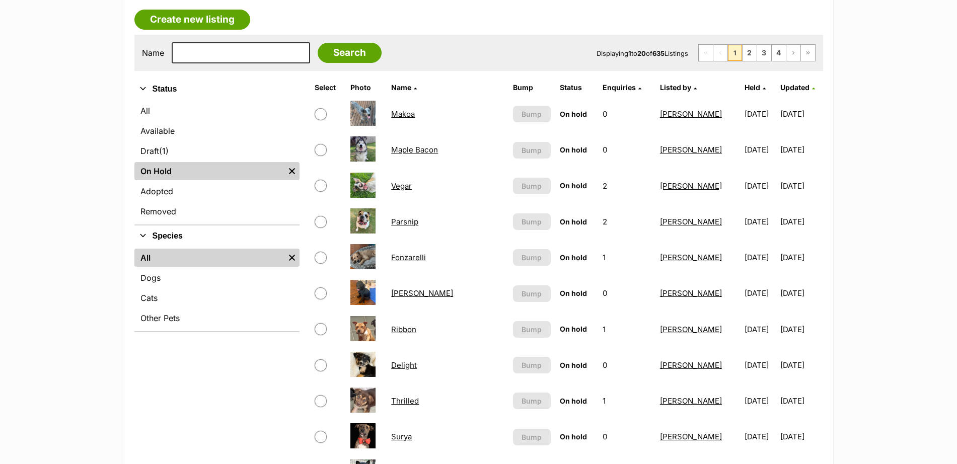
click at [324, 112] on input "checkbox" at bounding box center [321, 114] width 12 height 12
checkbox input "true"
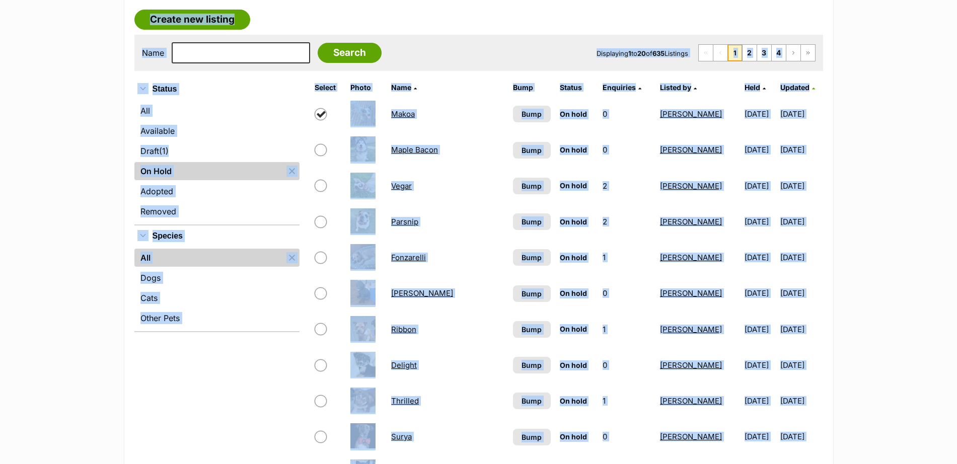
click at [436, 52] on form "Name Search Displaying 1 to 20 of 635 Listings First Page Previous Page 1 2 3 4…" at bounding box center [479, 52] width 674 height 21
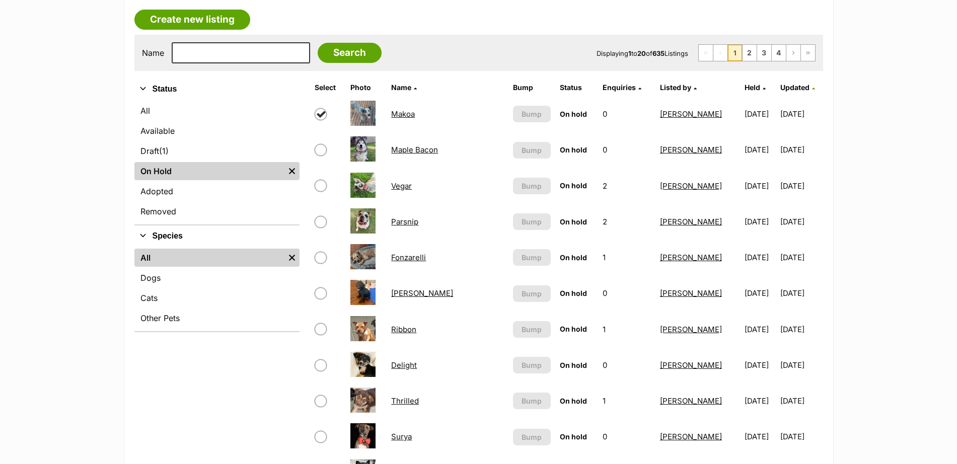
click at [323, 145] on input "checkbox" at bounding box center [321, 150] width 12 height 12
checkbox input "true"
click at [318, 185] on input "checkbox" at bounding box center [321, 186] width 12 height 12
checkbox input "true"
click at [316, 223] on input "checkbox" at bounding box center [321, 222] width 12 height 12
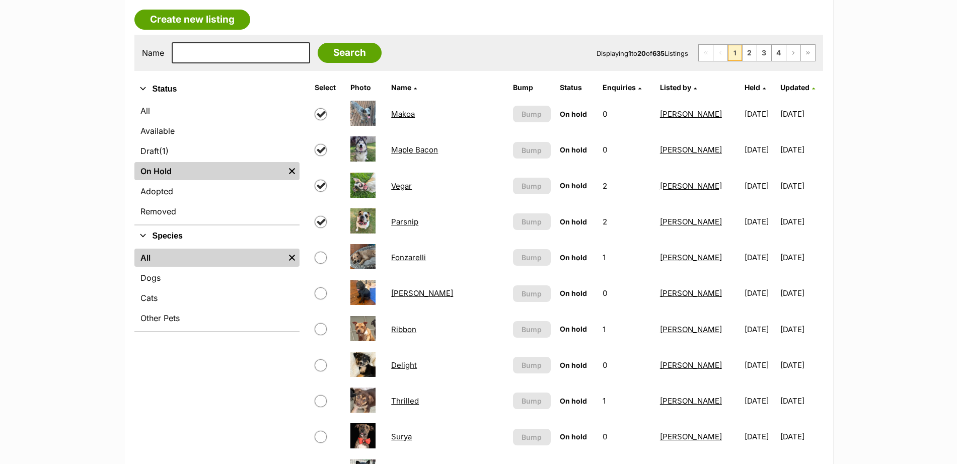
checkbox input "true"
click at [322, 298] on input "checkbox" at bounding box center [321, 293] width 12 height 12
checkbox input "true"
click at [319, 332] on input "checkbox" at bounding box center [321, 329] width 12 height 12
checkbox input "true"
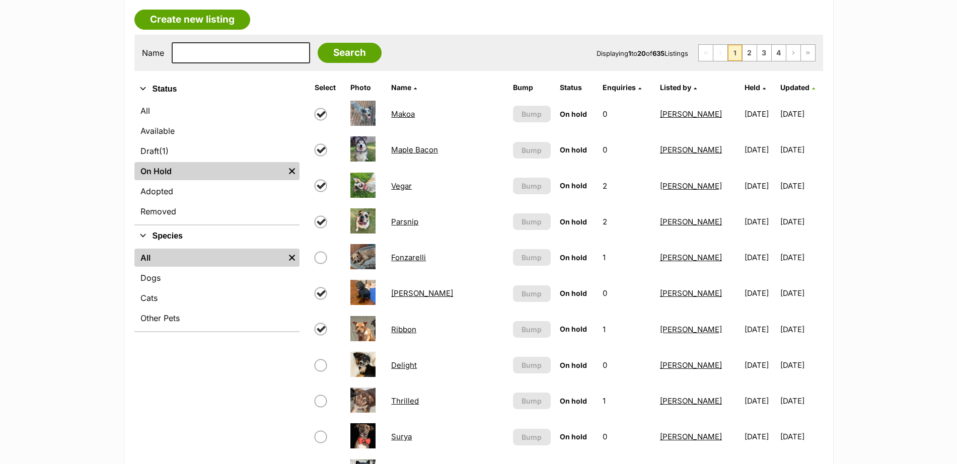
click at [322, 367] on input "checkbox" at bounding box center [321, 365] width 12 height 12
checkbox input "true"
click at [320, 406] on input "checkbox" at bounding box center [321, 401] width 12 height 12
checkbox input "true"
click at [322, 438] on input "checkbox" at bounding box center [321, 437] width 12 height 12
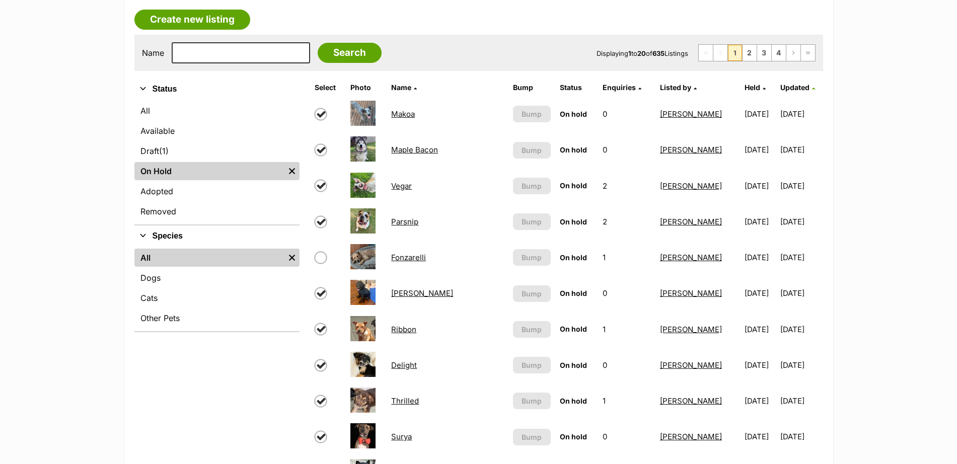
checkbox input "true"
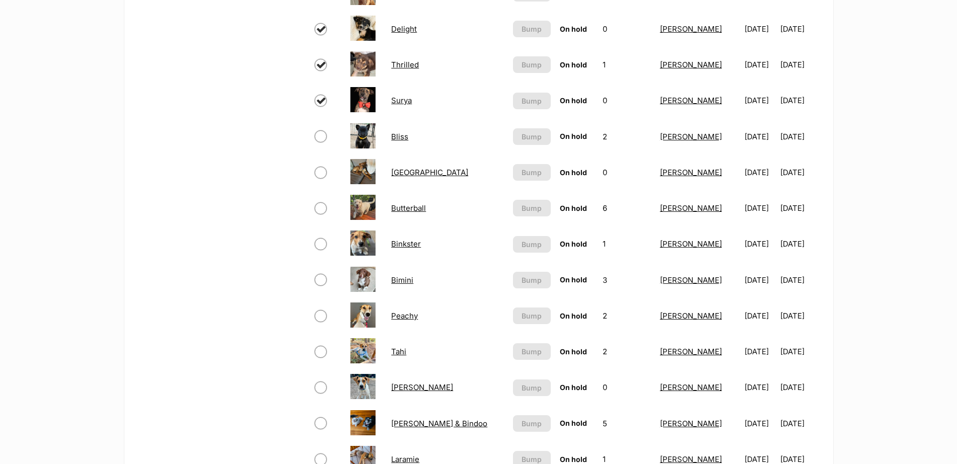
scroll to position [526, 0]
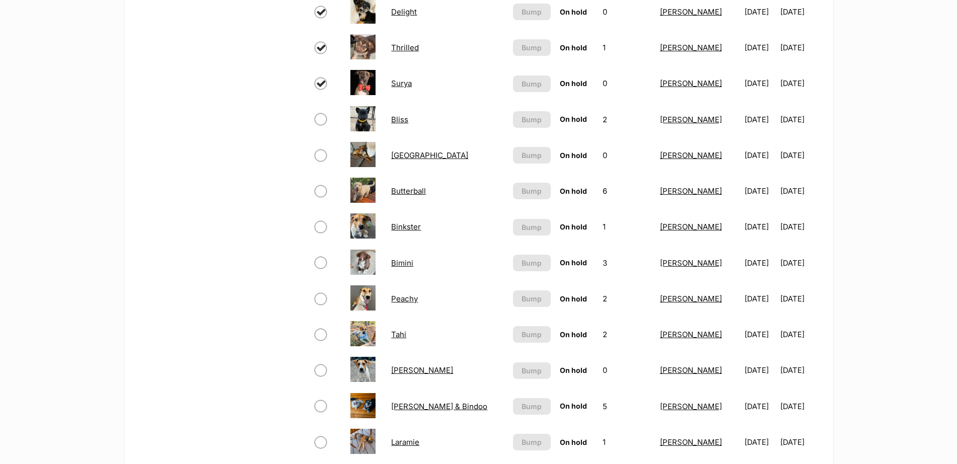
click at [320, 120] on input "checkbox" at bounding box center [321, 119] width 12 height 12
checkbox input "true"
click at [321, 156] on input "checkbox" at bounding box center [321, 156] width 12 height 12
checkbox input "true"
click at [321, 193] on input "checkbox" at bounding box center [321, 191] width 12 height 12
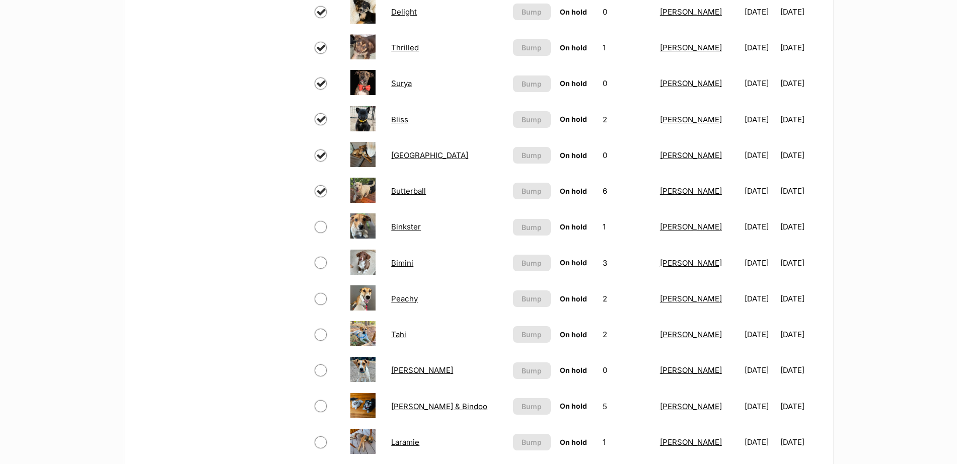
checkbox input "true"
click at [320, 232] on input "checkbox" at bounding box center [321, 227] width 12 height 12
checkbox input "true"
click at [319, 261] on input "checkbox" at bounding box center [321, 263] width 12 height 12
checkbox input "true"
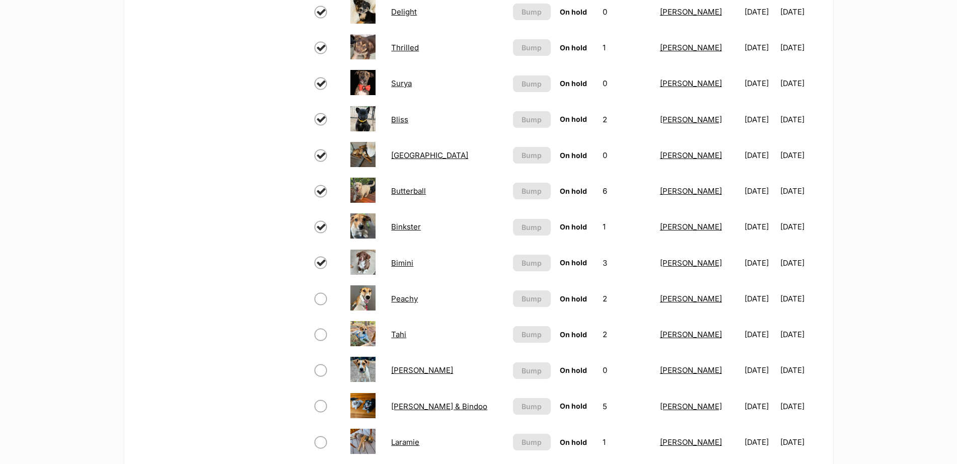
click at [319, 300] on input "checkbox" at bounding box center [321, 299] width 12 height 12
checkbox input "true"
click at [319, 337] on input "checkbox" at bounding box center [321, 335] width 12 height 12
checkbox input "true"
click at [319, 373] on input "checkbox" at bounding box center [321, 370] width 12 height 12
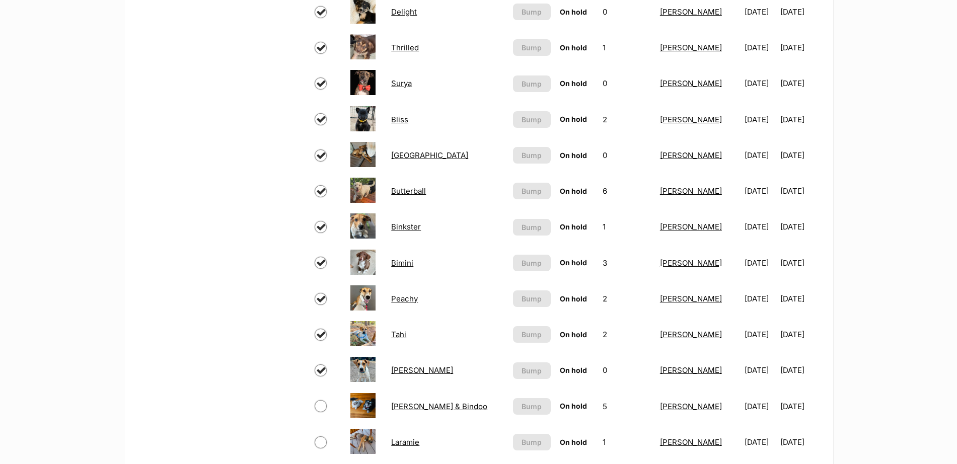
checkbox input "true"
click at [323, 411] on input "checkbox" at bounding box center [321, 406] width 12 height 12
checkbox input "true"
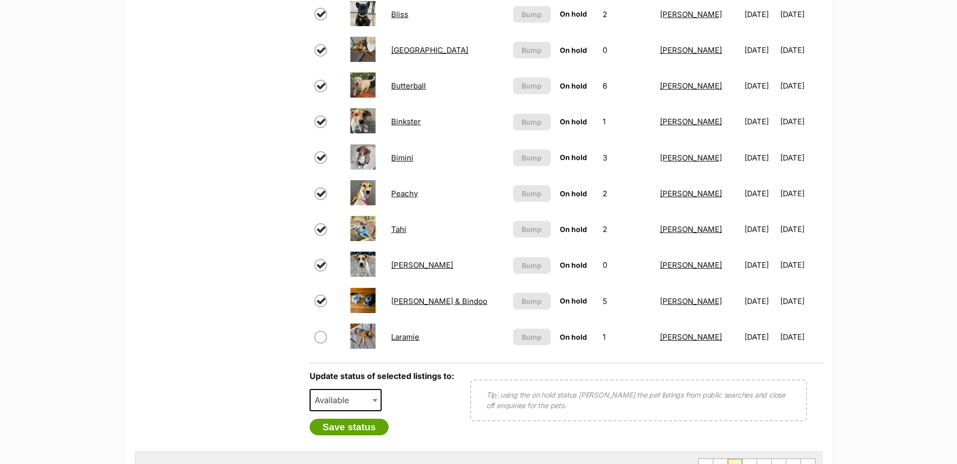
scroll to position [661, 0]
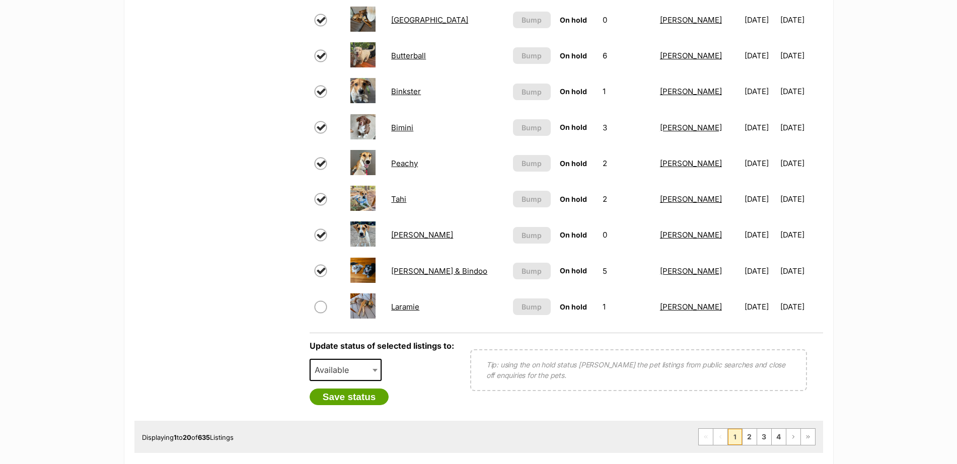
click at [324, 307] on input "checkbox" at bounding box center [321, 307] width 12 height 12
checkbox input "true"
click at [375, 372] on span at bounding box center [376, 370] width 10 height 22
select select "rehomed"
click at [358, 395] on button "Save status" at bounding box center [350, 397] width 80 height 17
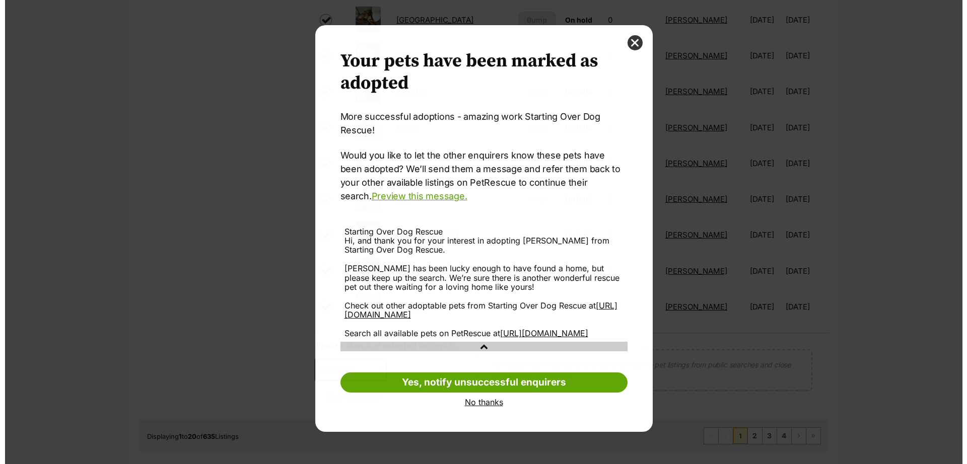
scroll to position [0, 0]
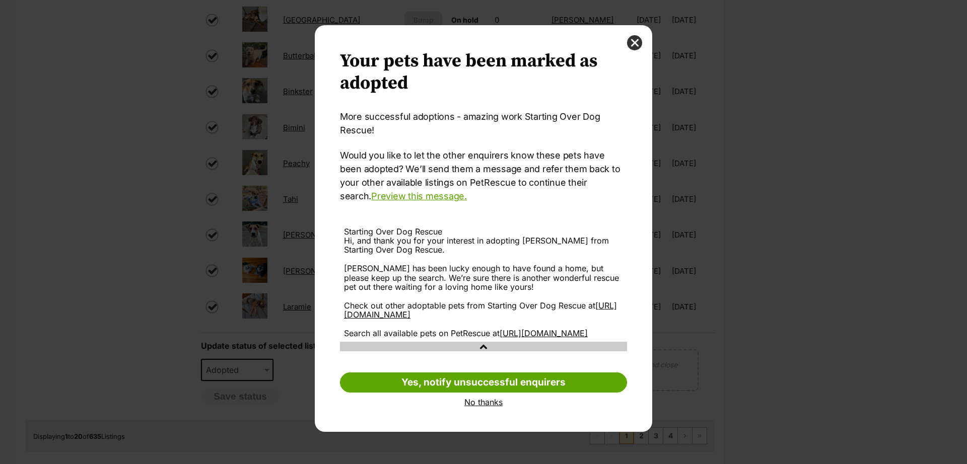
click at [477, 407] on link "No thanks" at bounding box center [483, 402] width 287 height 9
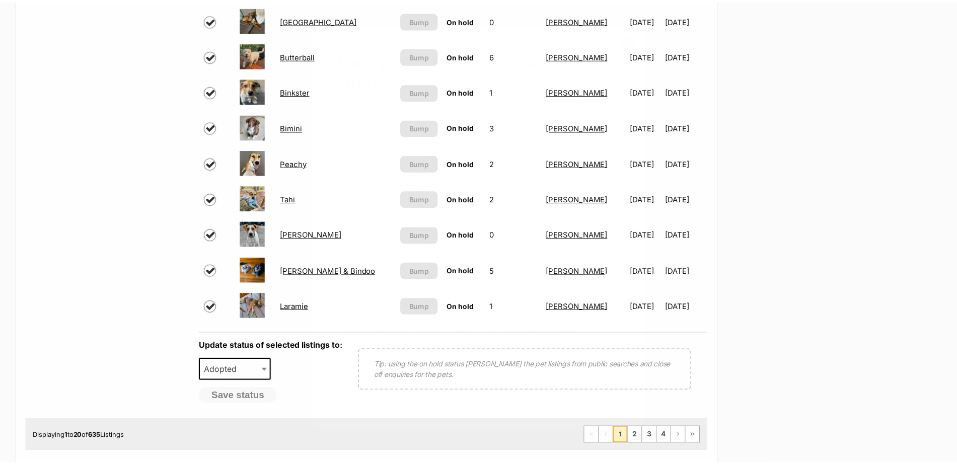
scroll to position [661, 0]
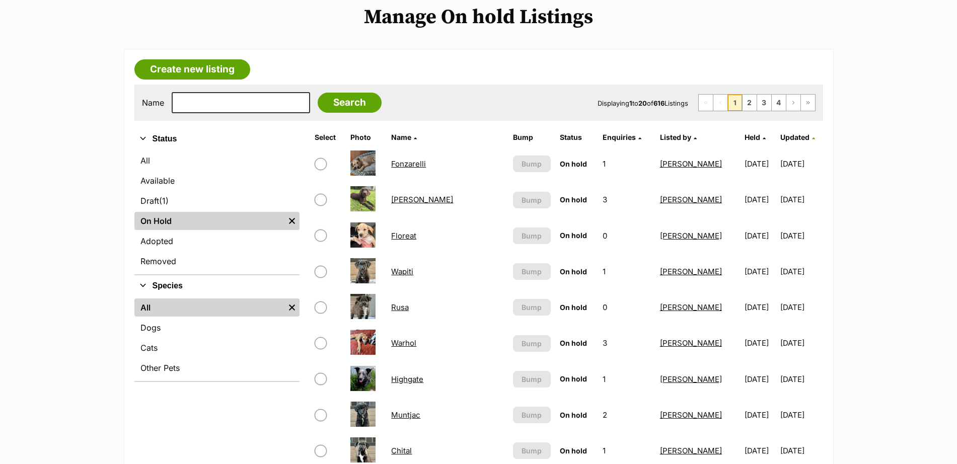
scroll to position [133, 0]
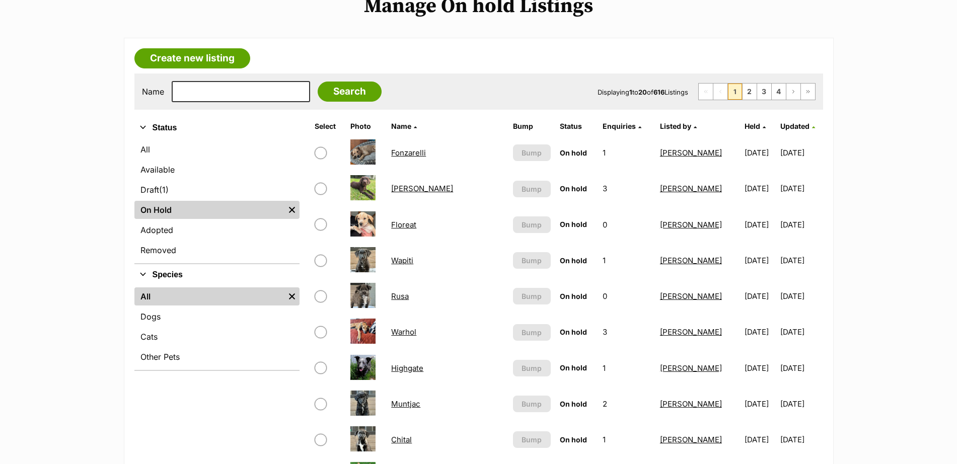
click at [318, 152] on input "checkbox" at bounding box center [321, 153] width 12 height 12
click at [317, 156] on input "checkbox" at bounding box center [321, 153] width 12 height 12
checkbox input "false"
click at [316, 190] on input "checkbox" at bounding box center [321, 189] width 12 height 12
checkbox input "true"
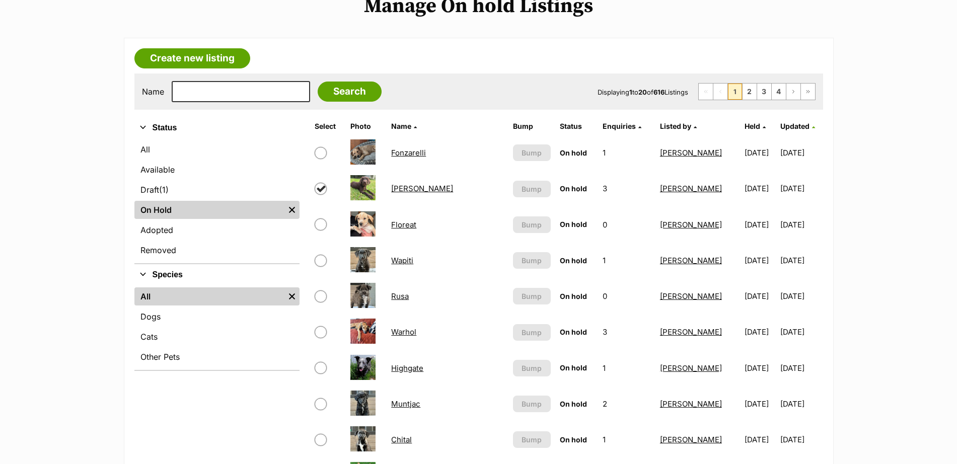
click at [323, 224] on input "checkbox" at bounding box center [321, 224] width 12 height 12
checkbox input "true"
click at [323, 261] on input "checkbox" at bounding box center [321, 261] width 12 height 12
checkbox input "true"
click at [321, 292] on input "checkbox" at bounding box center [321, 296] width 12 height 12
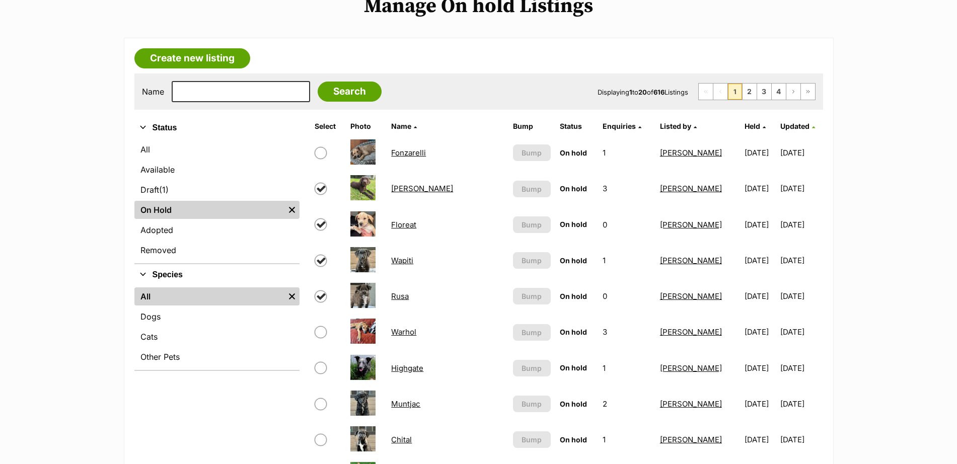
checkbox input "true"
click at [322, 333] on input "checkbox" at bounding box center [321, 332] width 12 height 12
checkbox input "true"
click at [323, 363] on input "checkbox" at bounding box center [321, 368] width 12 height 12
checkbox input "true"
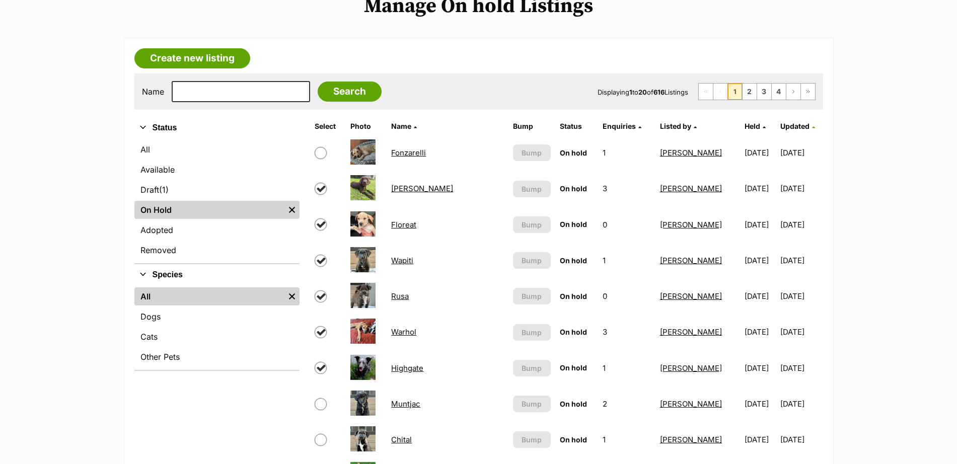
click at [321, 408] on input "checkbox" at bounding box center [321, 404] width 12 height 12
checkbox input "true"
click at [323, 440] on input "checkbox" at bounding box center [321, 440] width 12 height 12
checkbox input "true"
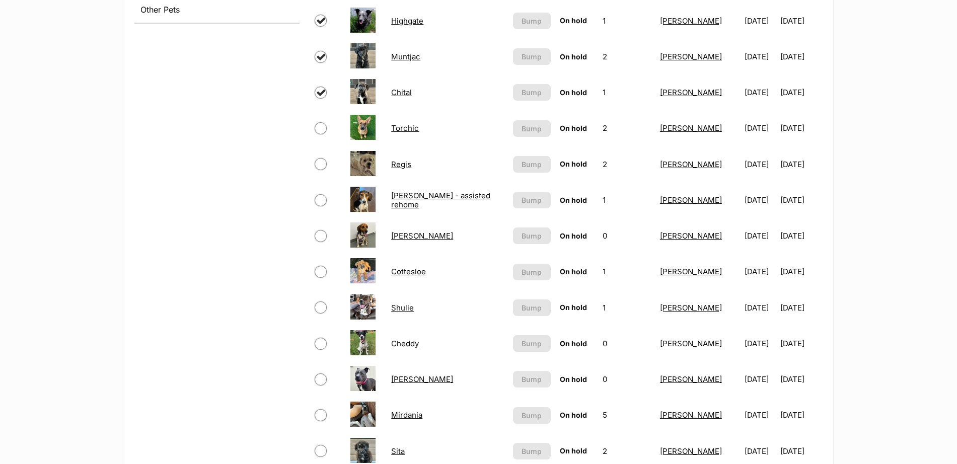
scroll to position [490, 0]
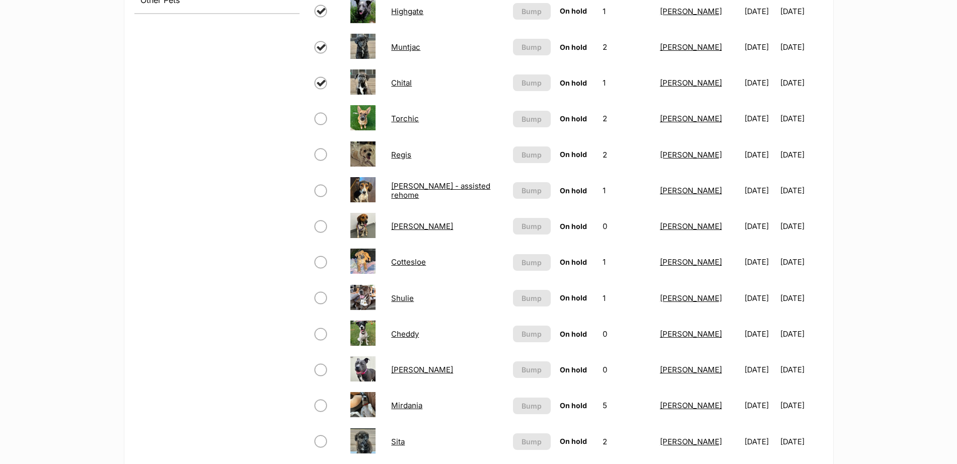
click at [323, 119] on input "checkbox" at bounding box center [321, 119] width 12 height 12
checkbox input "true"
click at [321, 158] on input "checkbox" at bounding box center [321, 155] width 12 height 12
checkbox input "true"
click at [319, 193] on input "checkbox" at bounding box center [321, 191] width 12 height 12
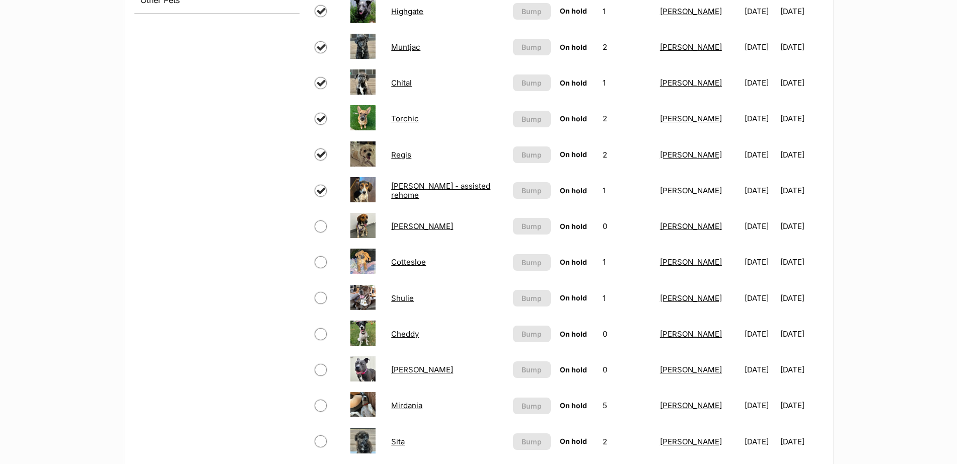
checkbox input "true"
click at [322, 222] on input "checkbox" at bounding box center [321, 226] width 12 height 12
checkbox input "true"
click at [321, 260] on input "checkbox" at bounding box center [321, 262] width 12 height 12
checkbox input "true"
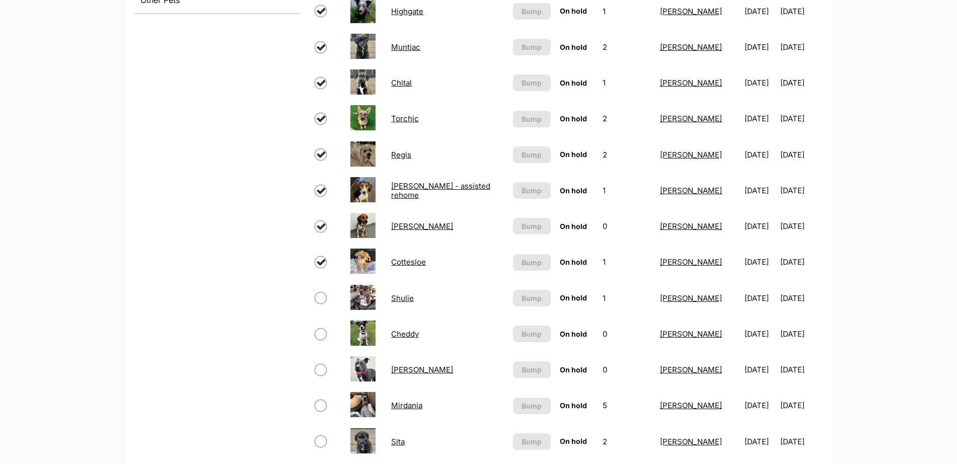
click at [320, 299] on input "checkbox" at bounding box center [321, 298] width 12 height 12
checkbox input "true"
click at [320, 339] on input "checkbox" at bounding box center [321, 334] width 12 height 12
checkbox input "true"
click at [321, 374] on input "checkbox" at bounding box center [321, 370] width 12 height 12
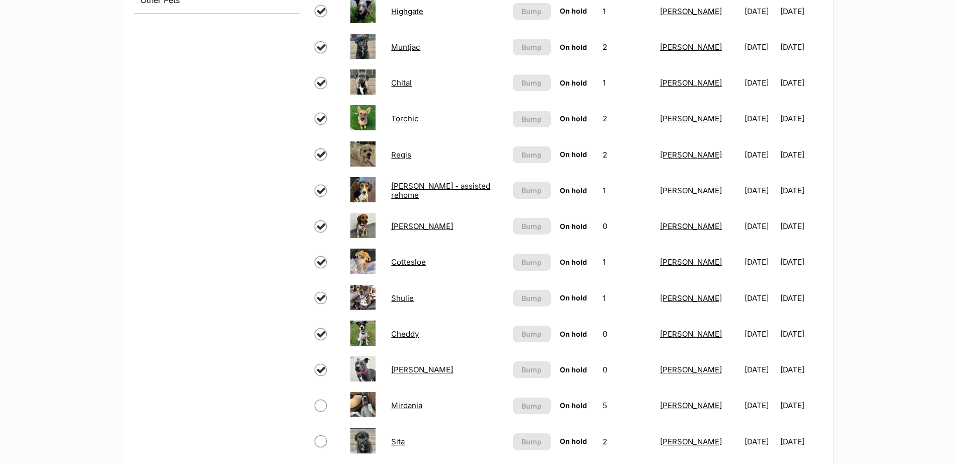
checkbox input "true"
click at [321, 409] on input "checkbox" at bounding box center [321, 406] width 12 height 12
checkbox input "true"
click at [321, 447] on input "checkbox" at bounding box center [321, 441] width 12 height 12
checkbox input "true"
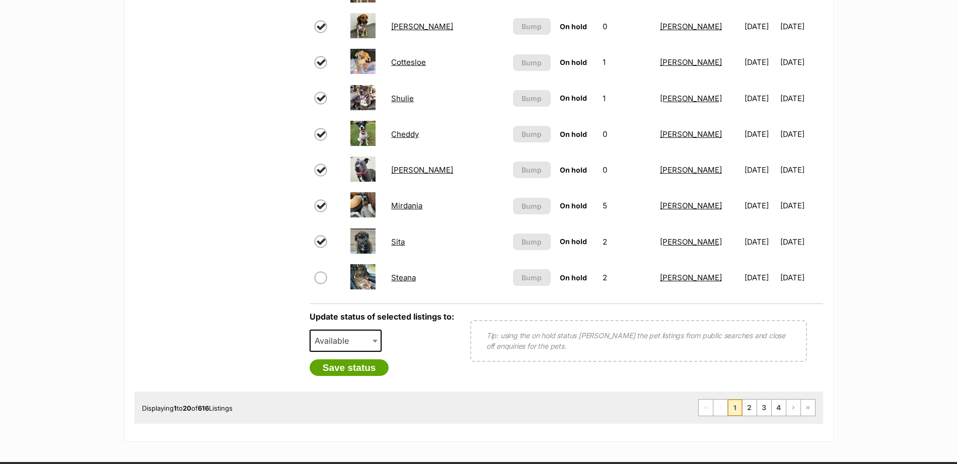
scroll to position [718, 0]
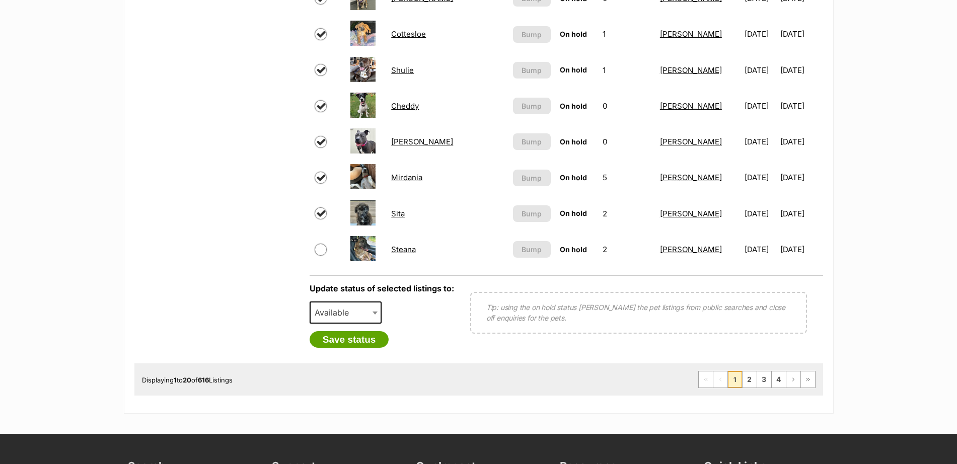
click at [318, 251] on input "checkbox" at bounding box center [321, 250] width 12 height 12
checkbox input "true"
click at [374, 311] on span at bounding box center [376, 313] width 10 height 22
select select "rehomed"
click at [367, 339] on button "Save status" at bounding box center [350, 339] width 80 height 17
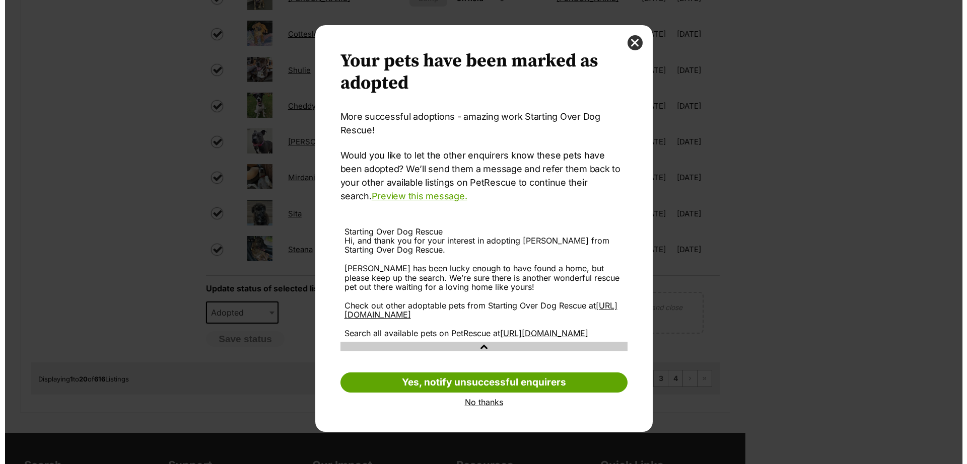
scroll to position [0, 0]
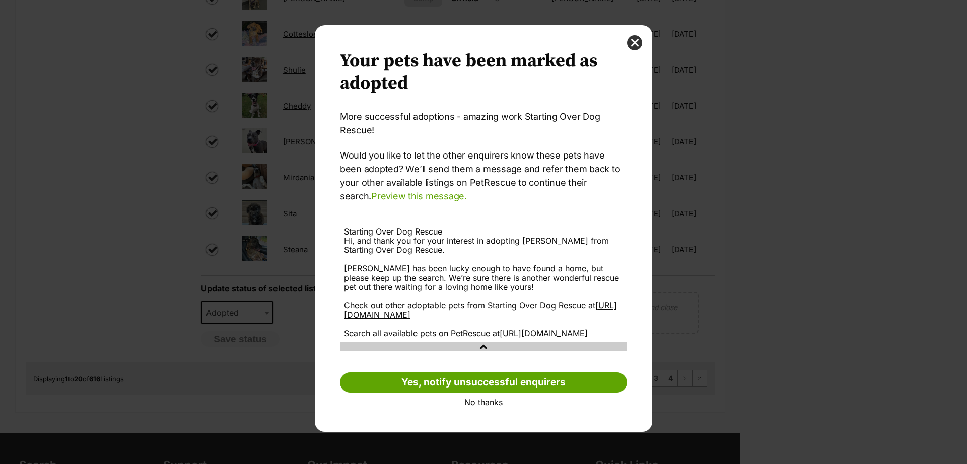
click at [493, 407] on link "No thanks" at bounding box center [483, 402] width 287 height 9
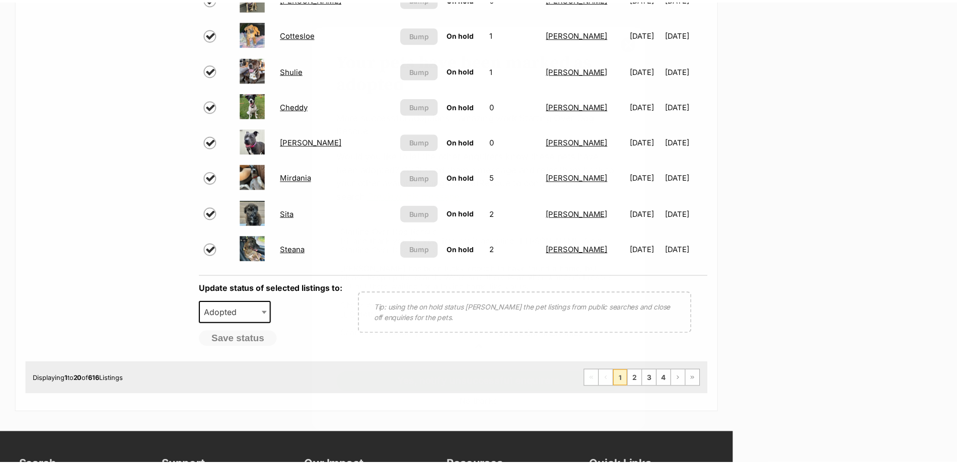
scroll to position [718, 0]
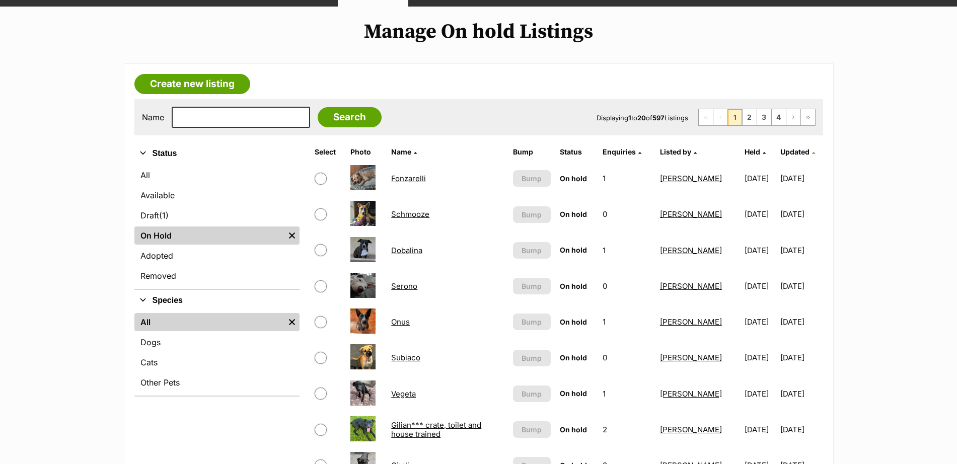
scroll to position [102, 0]
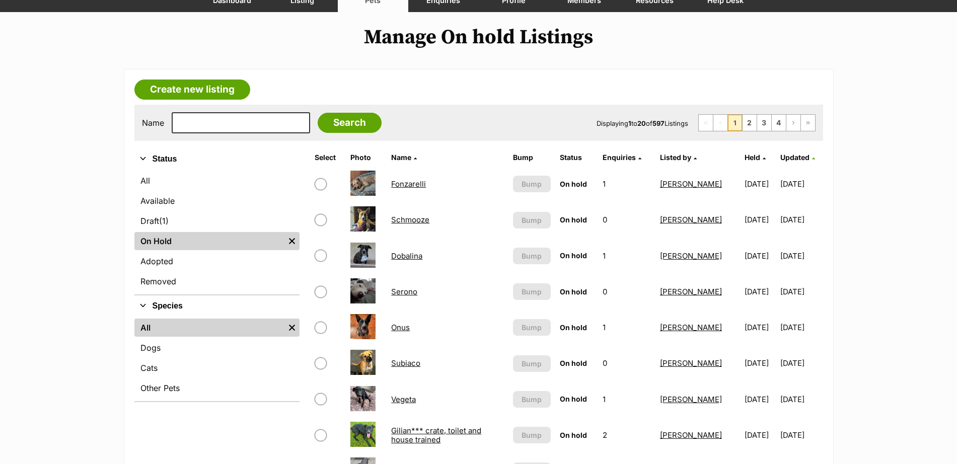
click at [322, 216] on input "checkbox" at bounding box center [321, 220] width 12 height 12
checkbox input "true"
click at [319, 256] on input "checkbox" at bounding box center [321, 256] width 12 height 12
checkbox input "true"
click at [323, 295] on input "checkbox" at bounding box center [321, 292] width 12 height 12
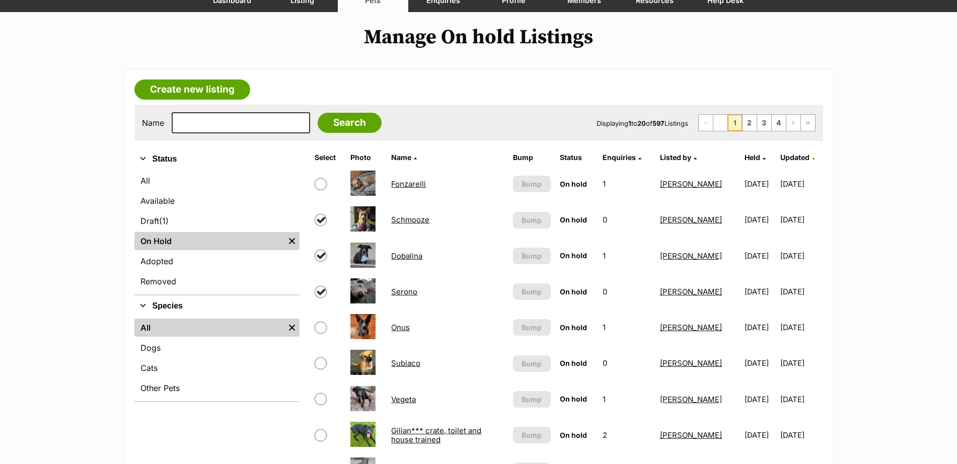
checkbox input "true"
click at [322, 330] on input "checkbox" at bounding box center [321, 328] width 12 height 12
checkbox input "true"
click at [321, 357] on input "checkbox" at bounding box center [321, 363] width 12 height 12
checkbox input "true"
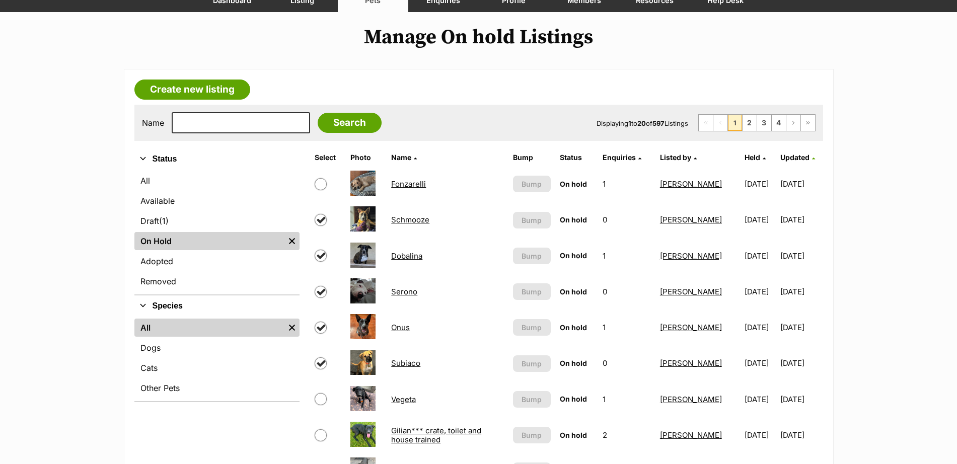
click at [321, 396] on input "checkbox" at bounding box center [321, 399] width 12 height 12
checkbox input "true"
click at [321, 435] on input "checkbox" at bounding box center [321, 435] width 12 height 12
checkbox input "true"
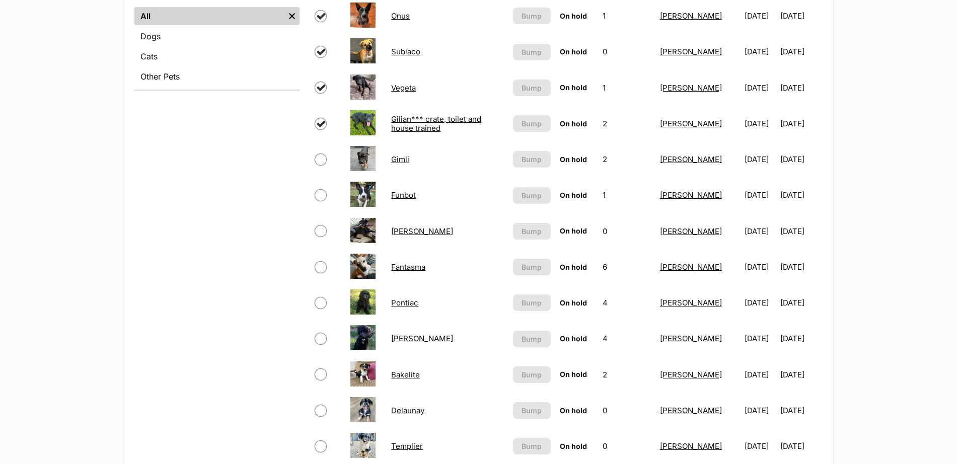
scroll to position [450, 0]
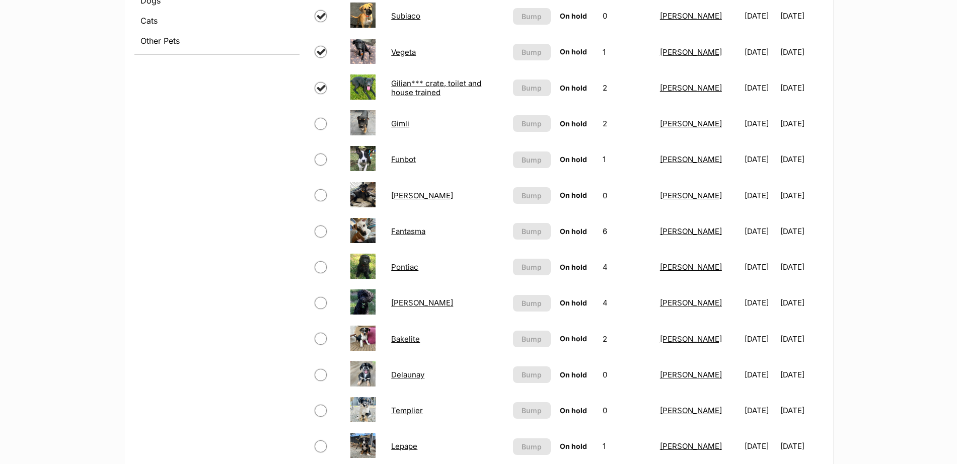
click at [318, 123] on input "checkbox" at bounding box center [321, 124] width 12 height 12
checkbox input "true"
click at [322, 160] on input "checkbox" at bounding box center [321, 160] width 12 height 12
checkbox input "true"
click at [322, 196] on input "checkbox" at bounding box center [321, 195] width 12 height 12
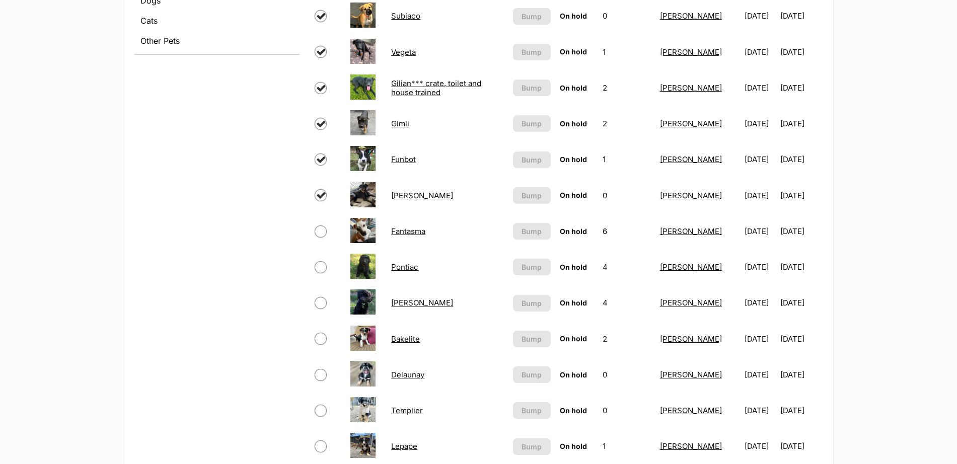
checkbox input "true"
click at [319, 234] on input "checkbox" at bounding box center [321, 232] width 12 height 12
click at [322, 232] on input "checkbox" at bounding box center [321, 232] width 12 height 12
checkbox input "true"
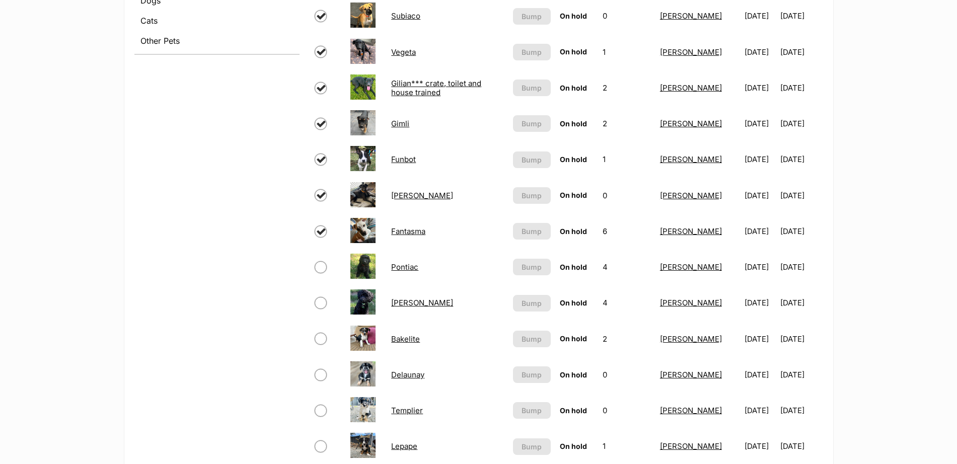
click at [320, 265] on input "checkbox" at bounding box center [321, 267] width 12 height 12
checkbox input "true"
click at [321, 298] on input "checkbox" at bounding box center [321, 303] width 12 height 12
checkbox input "true"
click at [322, 342] on input "checkbox" at bounding box center [321, 339] width 12 height 12
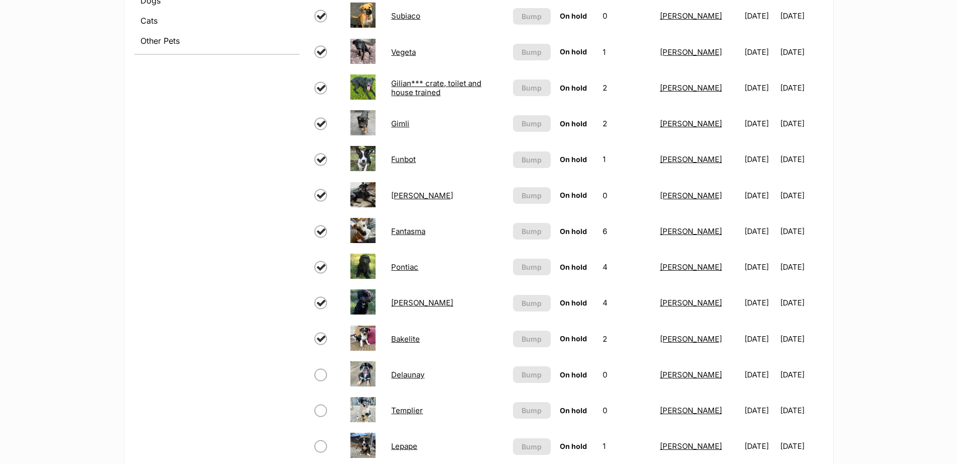
checkbox input "true"
click at [322, 375] on input "checkbox" at bounding box center [321, 375] width 12 height 12
checkbox input "true"
click at [322, 412] on input "checkbox" at bounding box center [321, 411] width 12 height 12
checkbox input "true"
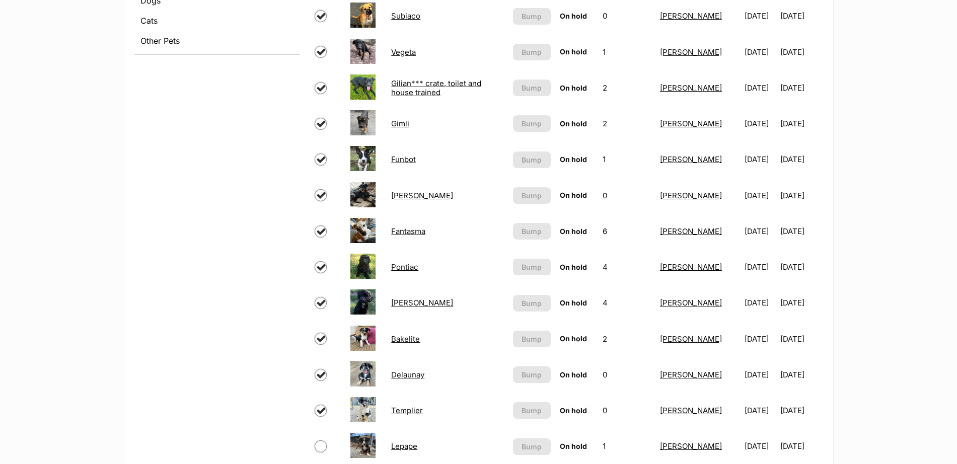
click at [322, 445] on input "checkbox" at bounding box center [321, 446] width 12 height 12
checkbox input "true"
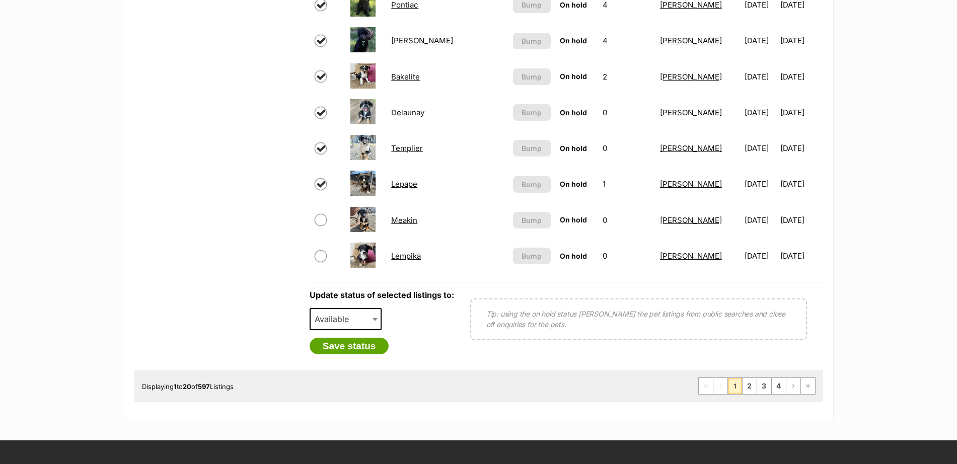
scroll to position [708, 0]
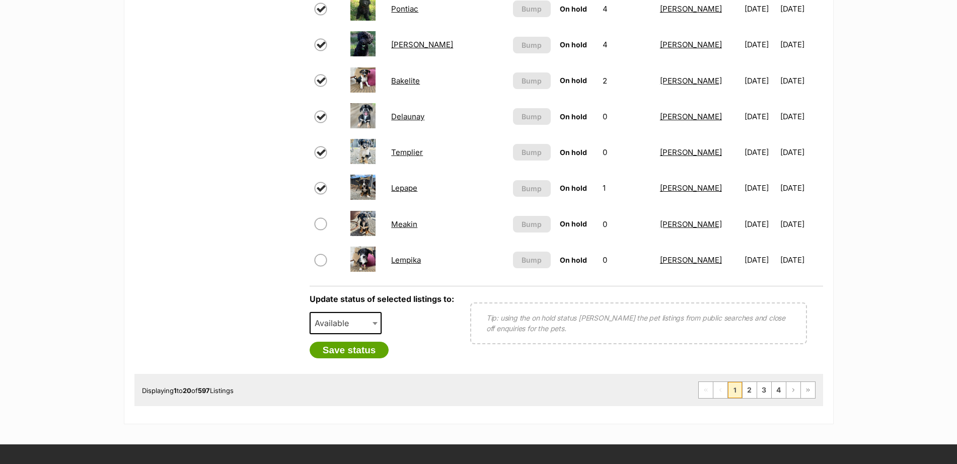
click at [318, 229] on input "checkbox" at bounding box center [321, 224] width 12 height 12
checkbox input "true"
click at [321, 257] on input "checkbox" at bounding box center [321, 260] width 12 height 12
checkbox input "true"
click at [375, 321] on span at bounding box center [376, 323] width 10 height 22
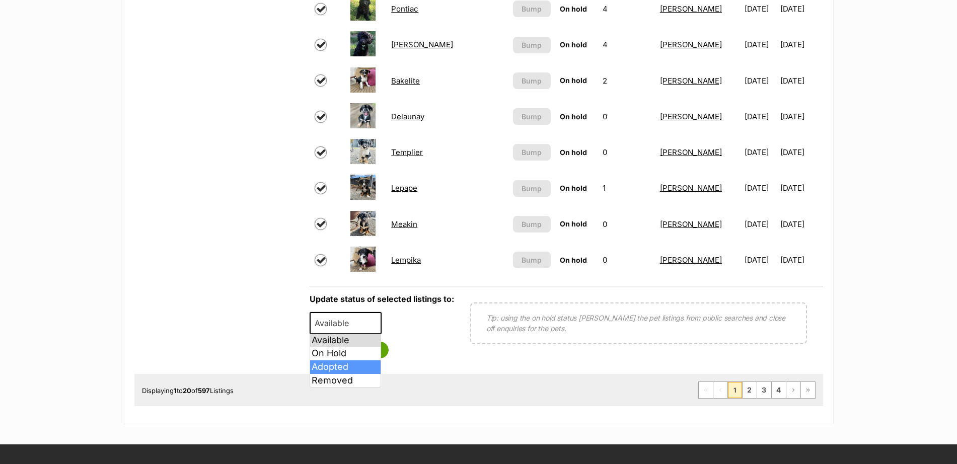
select select "rehomed"
click at [365, 352] on button "Save status" at bounding box center [350, 350] width 80 height 17
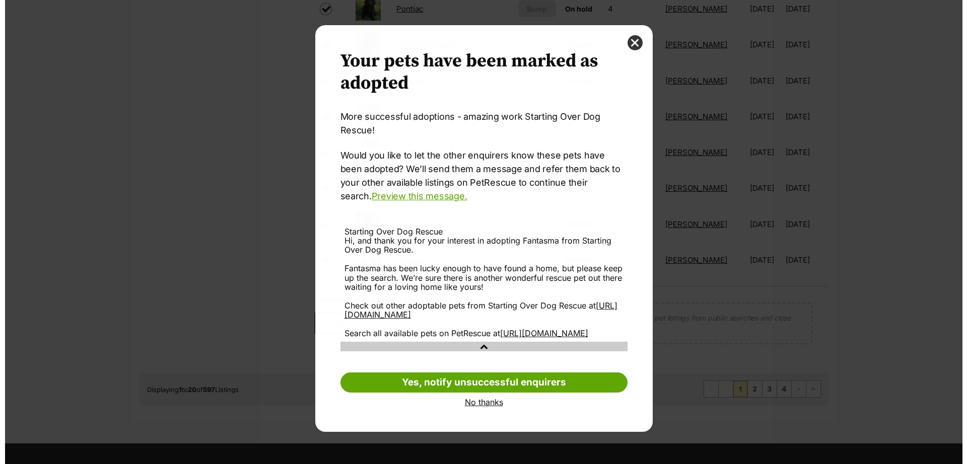
scroll to position [0, 0]
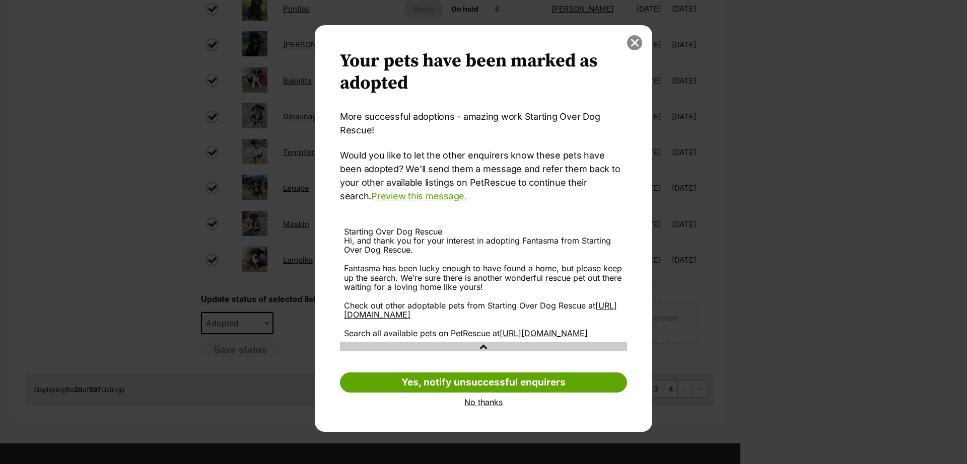
click at [635, 43] on button "close" at bounding box center [634, 42] width 15 height 15
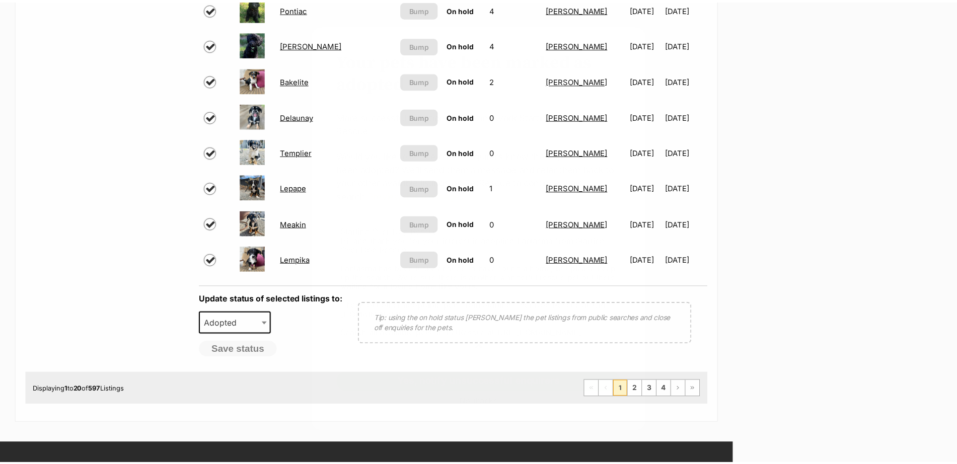
scroll to position [708, 0]
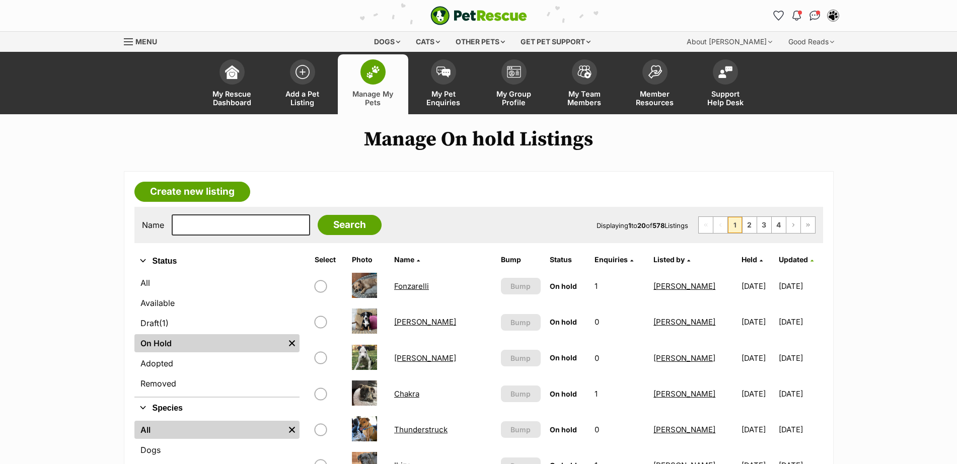
click at [319, 323] on input "checkbox" at bounding box center [321, 322] width 12 height 12
checkbox input "true"
click at [321, 355] on input "checkbox" at bounding box center [321, 358] width 12 height 12
checkbox input "true"
click at [322, 395] on input "checkbox" at bounding box center [321, 394] width 12 height 12
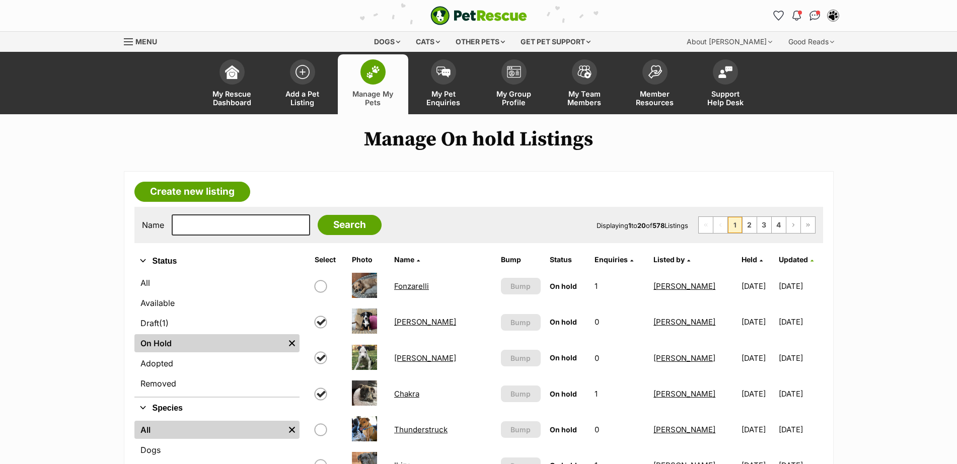
checkbox input "true"
click at [322, 427] on input "checkbox" at bounding box center [321, 430] width 12 height 12
checkbox input "true"
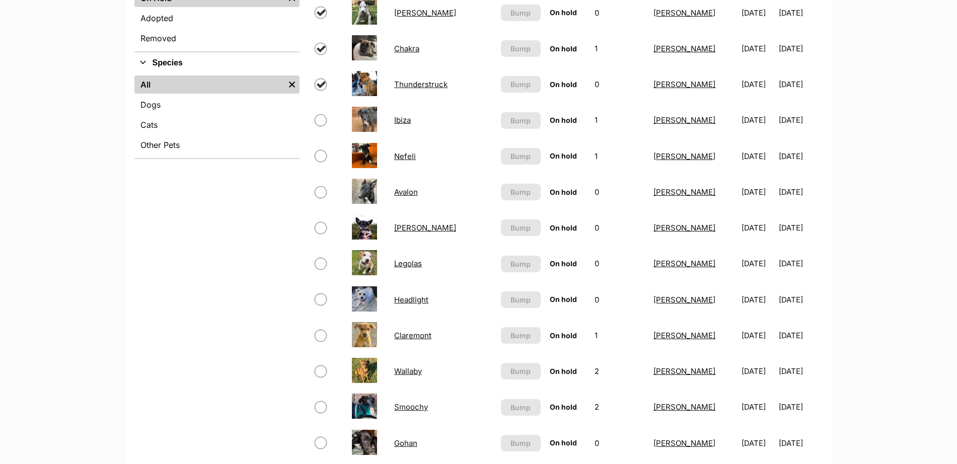
scroll to position [351, 0]
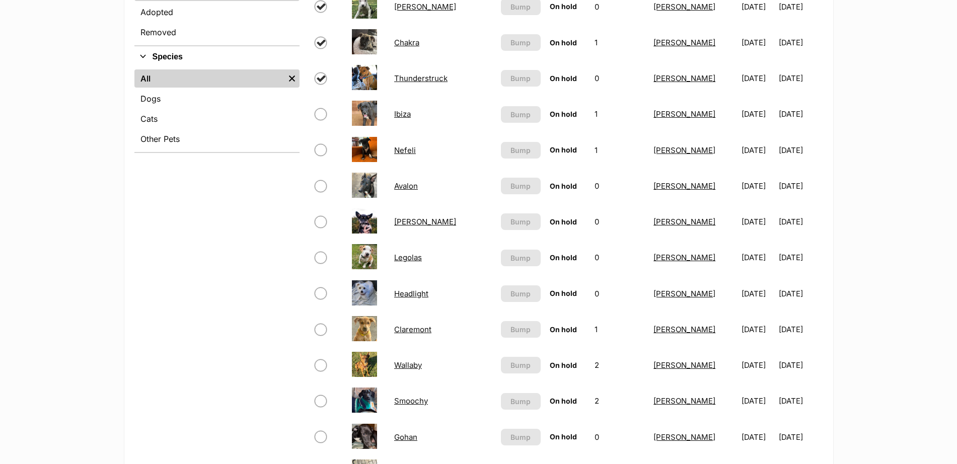
click at [322, 116] on input "checkbox" at bounding box center [321, 114] width 12 height 12
checkbox input "true"
click at [320, 151] on input "checkbox" at bounding box center [321, 150] width 12 height 12
checkbox input "true"
click at [321, 185] on input "checkbox" at bounding box center [321, 186] width 12 height 12
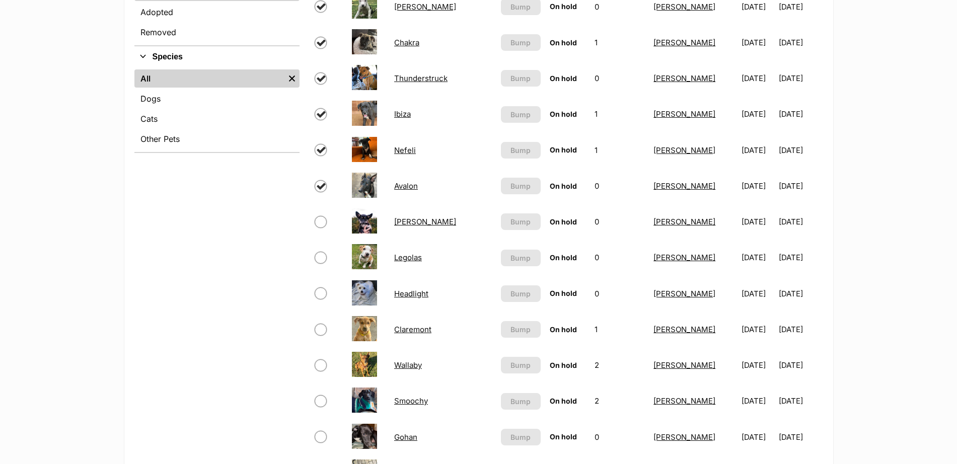
checkbox input "true"
click at [321, 220] on input "checkbox" at bounding box center [321, 222] width 12 height 12
checkbox input "true"
click at [320, 257] on input "checkbox" at bounding box center [321, 258] width 12 height 12
checkbox input "true"
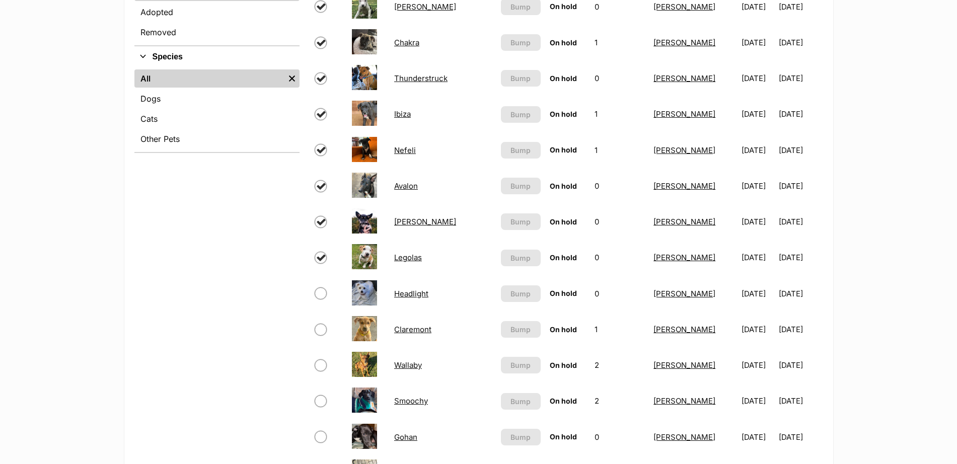
click at [320, 291] on input "checkbox" at bounding box center [321, 293] width 12 height 12
checkbox input "true"
click at [320, 332] on input "checkbox" at bounding box center [321, 330] width 12 height 12
checkbox input "true"
click at [321, 364] on input "checkbox" at bounding box center [321, 365] width 12 height 12
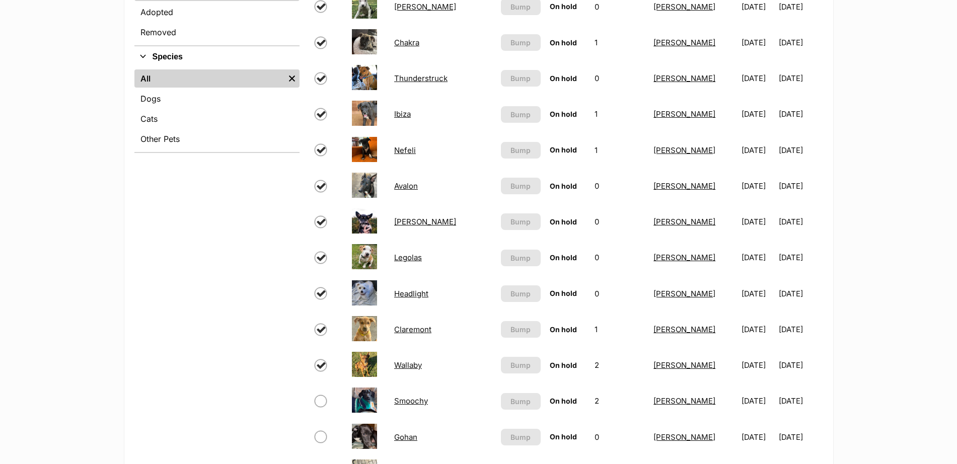
checkbox input "true"
click at [321, 401] on input "checkbox" at bounding box center [321, 401] width 12 height 12
checkbox input "true"
click at [321, 433] on input "checkbox" at bounding box center [321, 437] width 12 height 12
checkbox input "true"
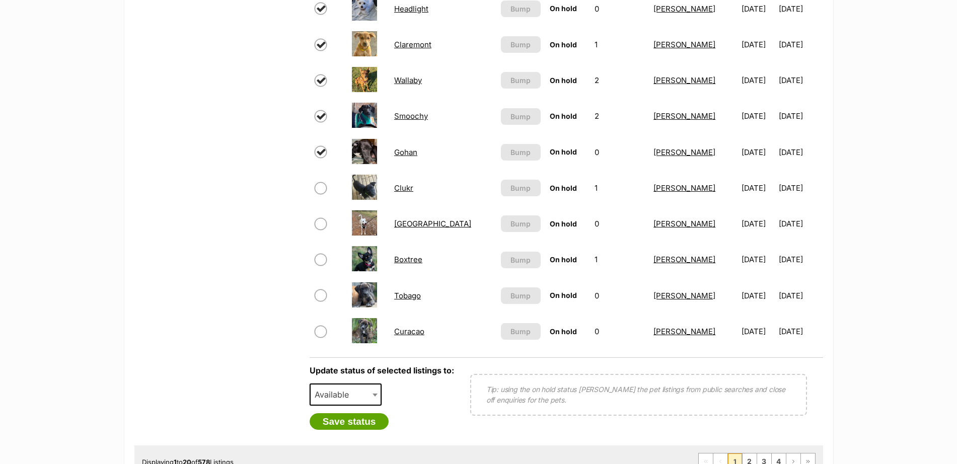
scroll to position [638, 0]
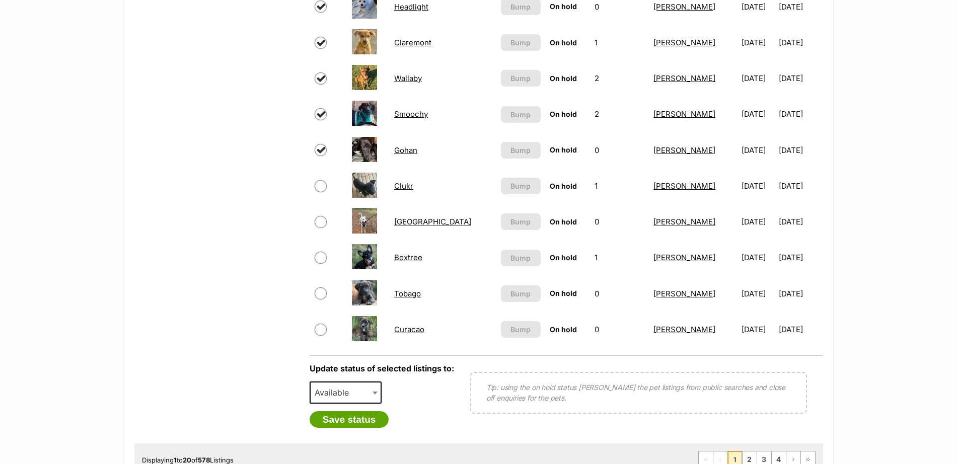
click at [322, 186] on input "checkbox" at bounding box center [321, 186] width 12 height 12
checkbox input "true"
click at [321, 220] on input "checkbox" at bounding box center [321, 222] width 12 height 12
checkbox input "true"
click at [318, 256] on input "checkbox" at bounding box center [321, 258] width 12 height 12
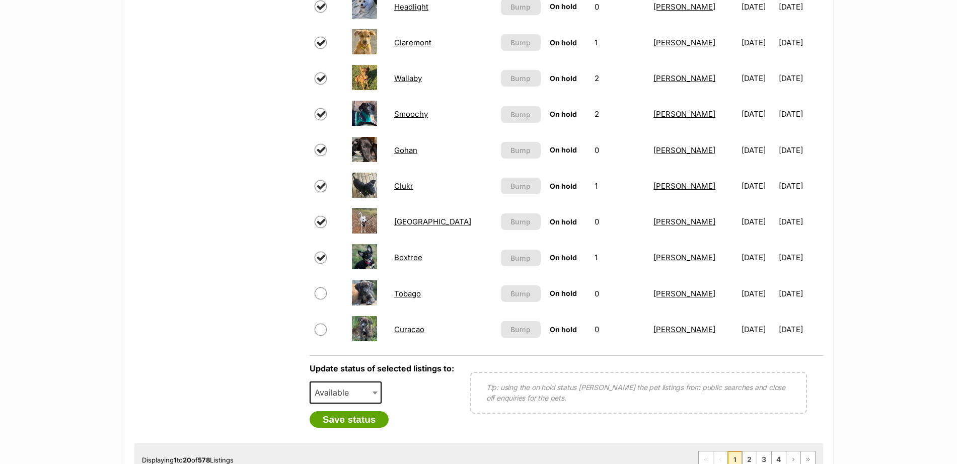
checkbox input "true"
click at [318, 288] on input "checkbox" at bounding box center [321, 293] width 12 height 12
checkbox input "true"
click at [321, 328] on input "checkbox" at bounding box center [321, 330] width 12 height 12
checkbox input "true"
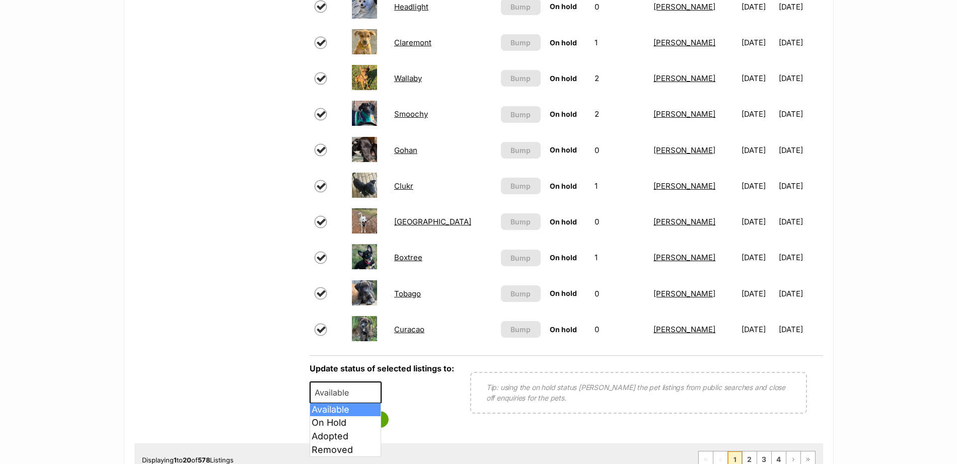
click at [371, 393] on span at bounding box center [376, 393] width 10 height 22
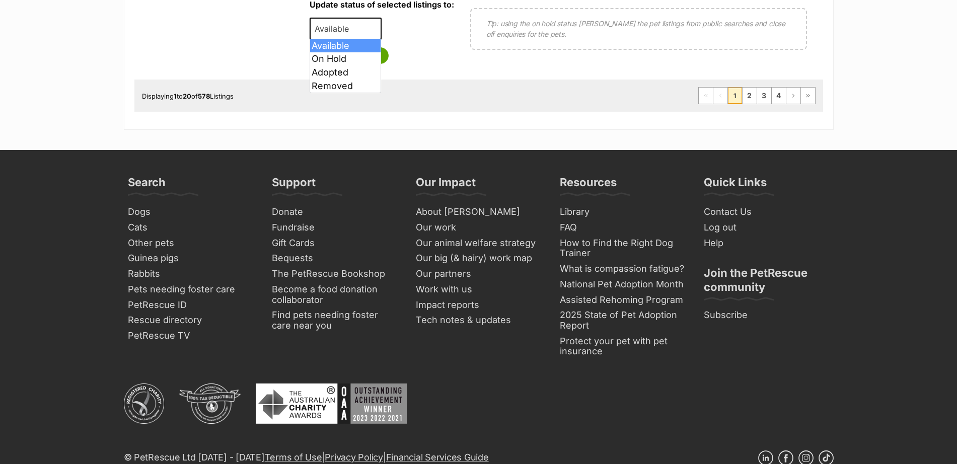
scroll to position [1017, 0]
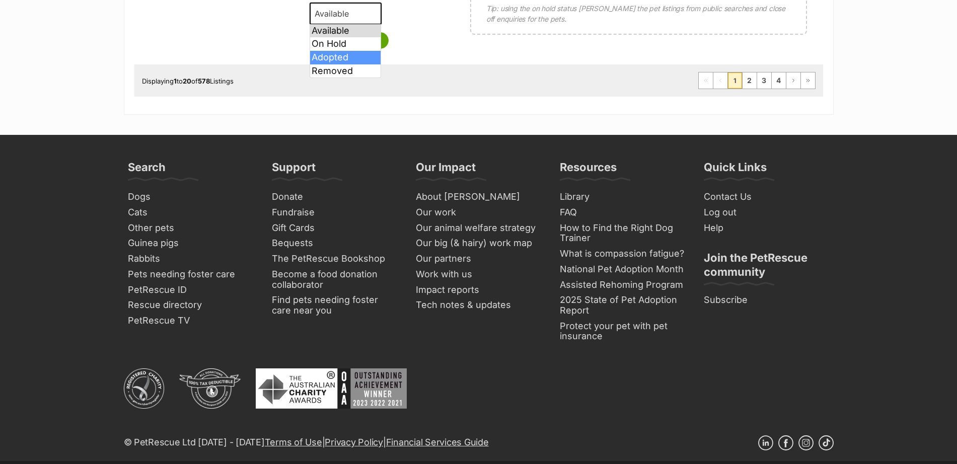
select select "rehomed"
click at [374, 35] on button "Save status" at bounding box center [350, 40] width 80 height 17
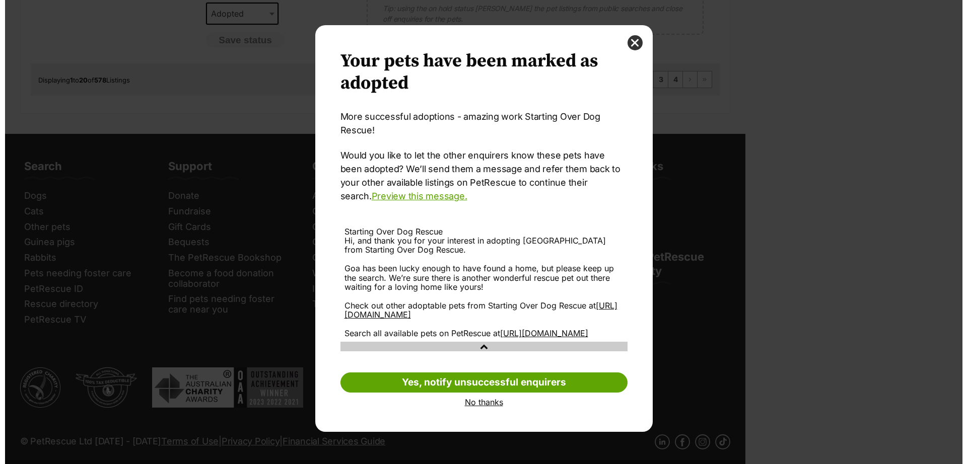
scroll to position [0, 0]
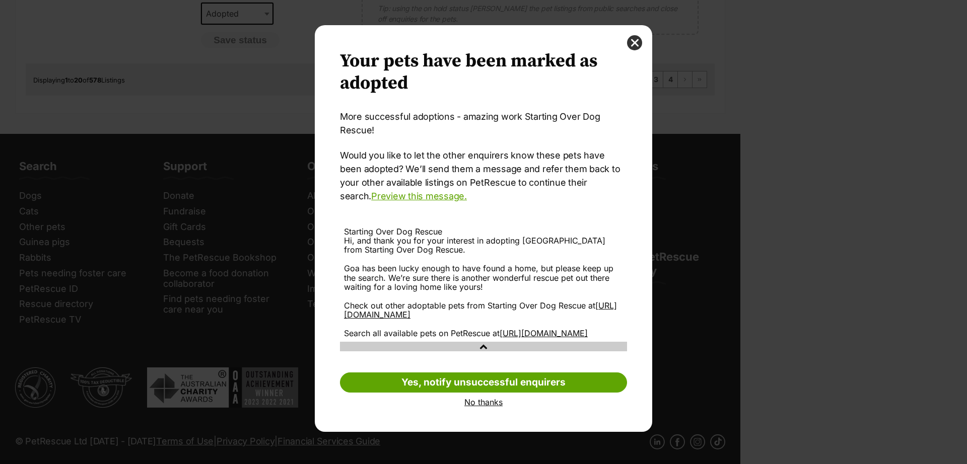
click at [489, 407] on link "No thanks" at bounding box center [483, 402] width 287 height 9
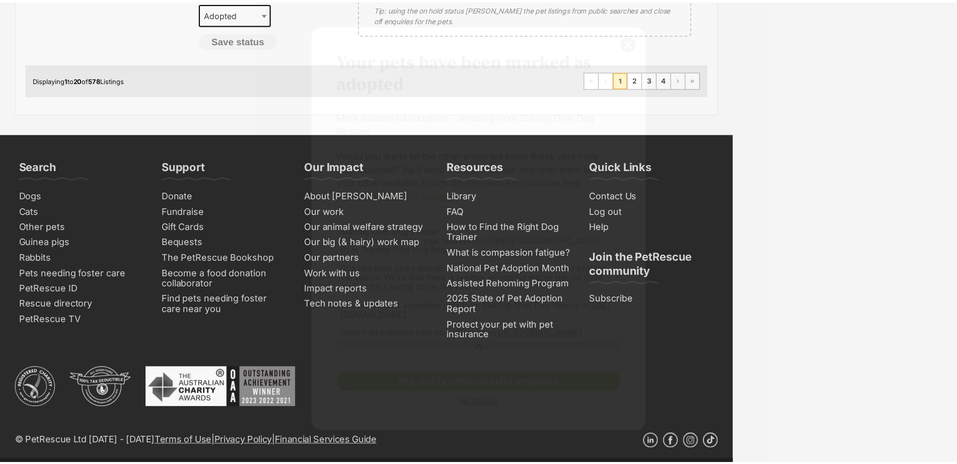
scroll to position [1017, 0]
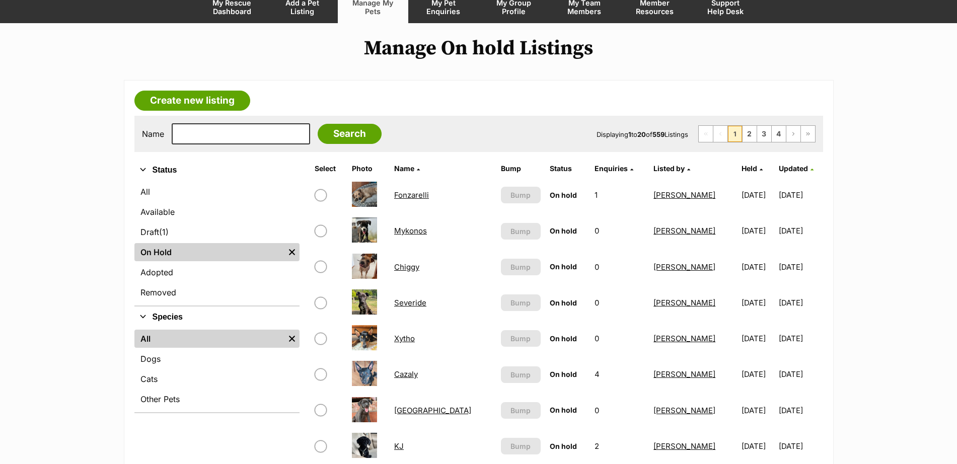
scroll to position [90, 0]
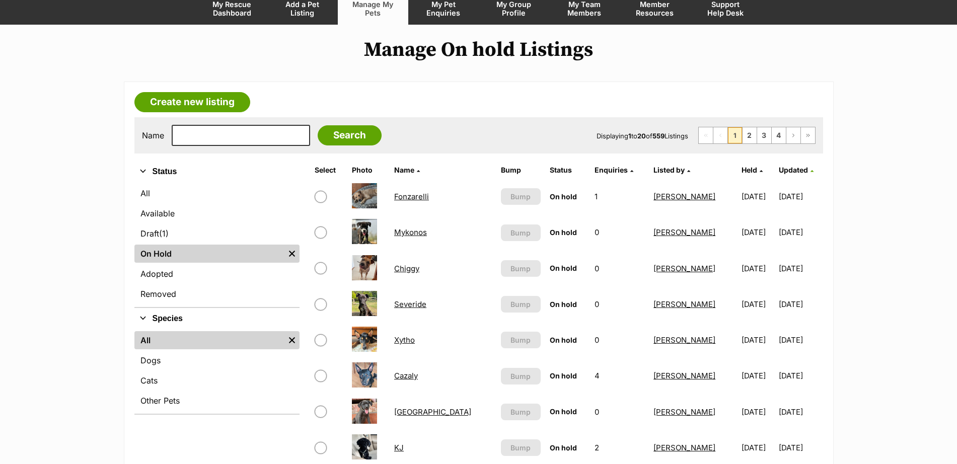
click at [319, 234] on input "checkbox" at bounding box center [321, 233] width 12 height 12
checkbox input "true"
click at [319, 268] on input "checkbox" at bounding box center [321, 268] width 12 height 12
checkbox input "true"
click at [322, 305] on input "checkbox" at bounding box center [321, 305] width 12 height 12
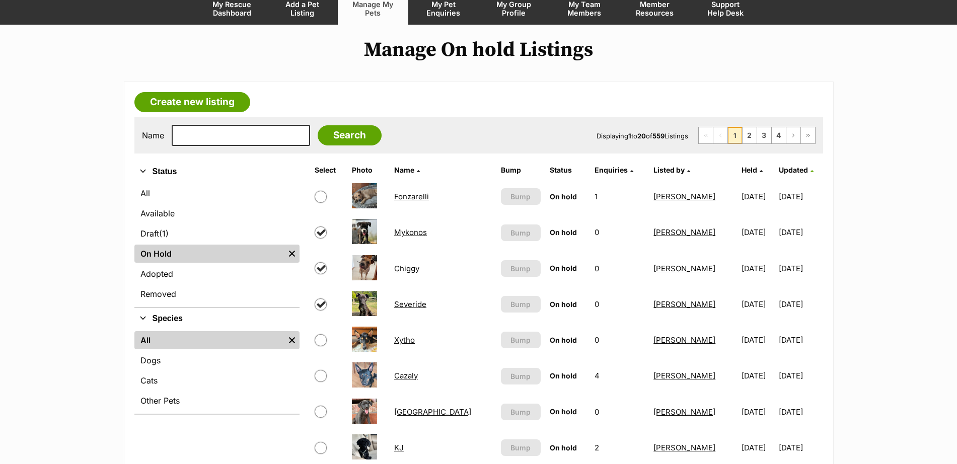
checkbox input "true"
click at [320, 341] on input "checkbox" at bounding box center [321, 340] width 12 height 12
checkbox input "true"
click at [321, 378] on input "checkbox" at bounding box center [321, 376] width 12 height 12
checkbox input "true"
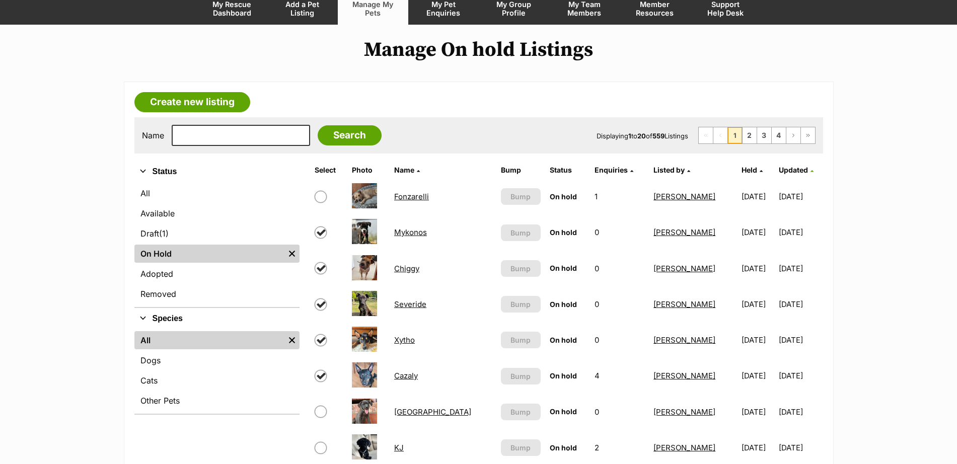
click at [322, 411] on input "checkbox" at bounding box center [321, 412] width 12 height 12
checkbox input "true"
click at [321, 449] on input "checkbox" at bounding box center [321, 448] width 12 height 12
checkbox input "true"
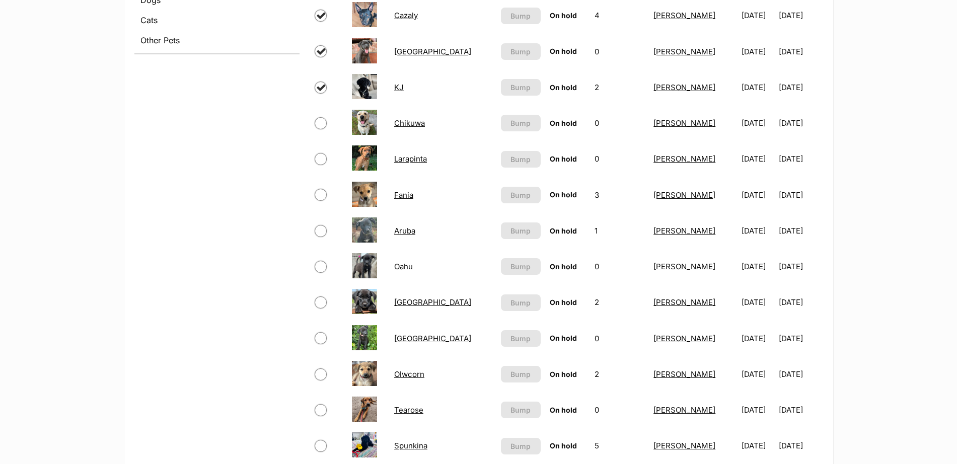
scroll to position [492, 0]
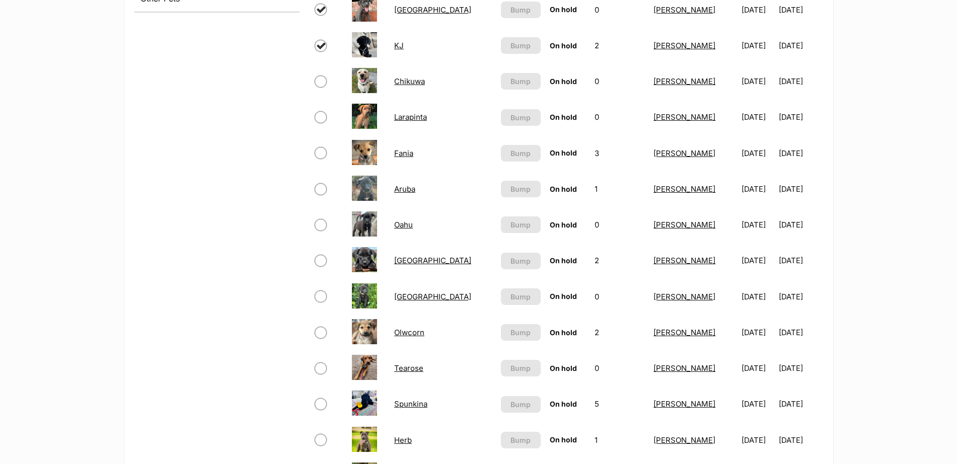
click at [324, 82] on input "checkbox" at bounding box center [321, 82] width 12 height 12
checkbox input "true"
click at [322, 118] on input "checkbox" at bounding box center [321, 117] width 12 height 12
checkbox input "true"
click at [320, 152] on input "checkbox" at bounding box center [321, 153] width 12 height 12
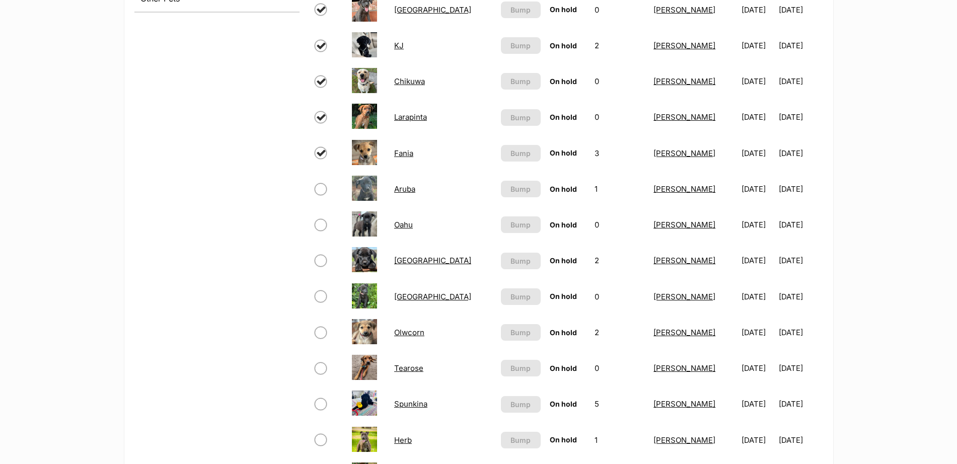
checkbox input "true"
click at [319, 186] on input "checkbox" at bounding box center [321, 189] width 12 height 12
checkbox input "true"
click at [317, 227] on input "checkbox" at bounding box center [321, 225] width 12 height 12
checkbox input "true"
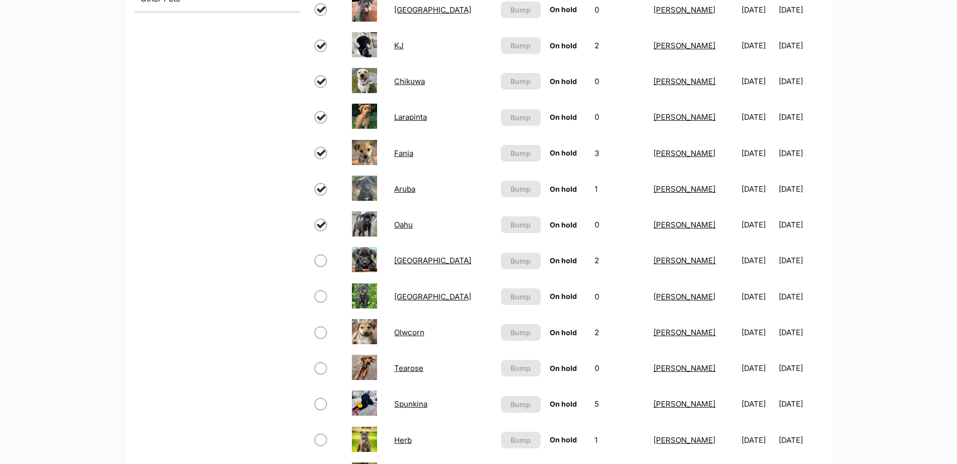
click at [321, 261] on input "checkbox" at bounding box center [321, 261] width 12 height 12
checkbox input "true"
click at [319, 300] on input "checkbox" at bounding box center [321, 296] width 12 height 12
checkbox input "true"
click at [320, 333] on input "checkbox" at bounding box center [321, 333] width 12 height 12
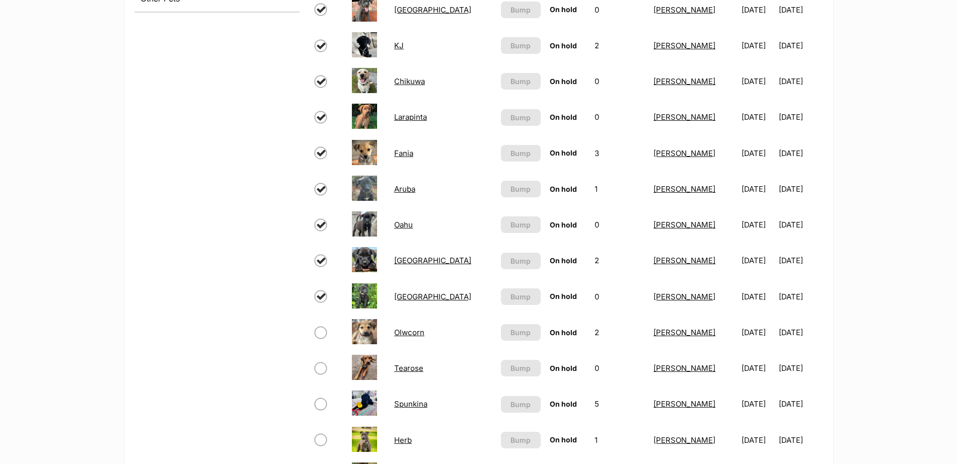
checkbox input "true"
click at [320, 367] on input "checkbox" at bounding box center [321, 368] width 12 height 12
checkbox input "true"
click at [321, 406] on input "checkbox" at bounding box center [321, 404] width 12 height 12
checkbox input "true"
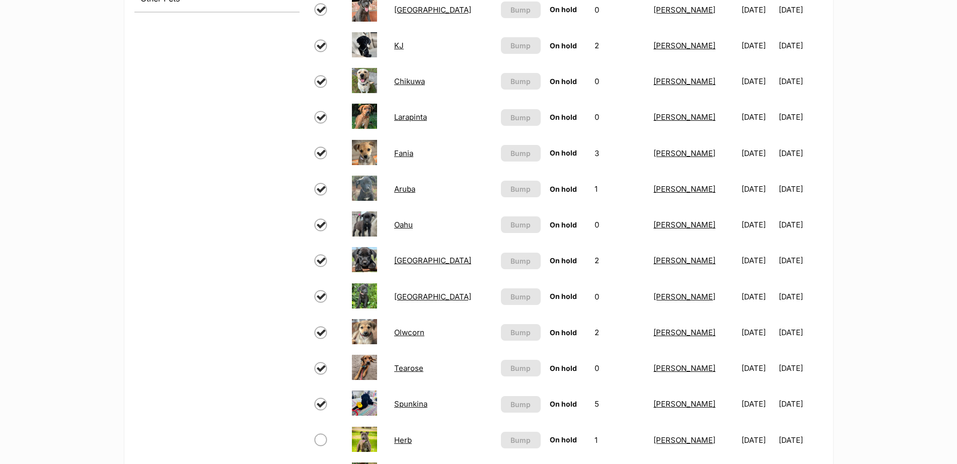
click at [323, 441] on input "checkbox" at bounding box center [321, 440] width 12 height 12
checkbox input "true"
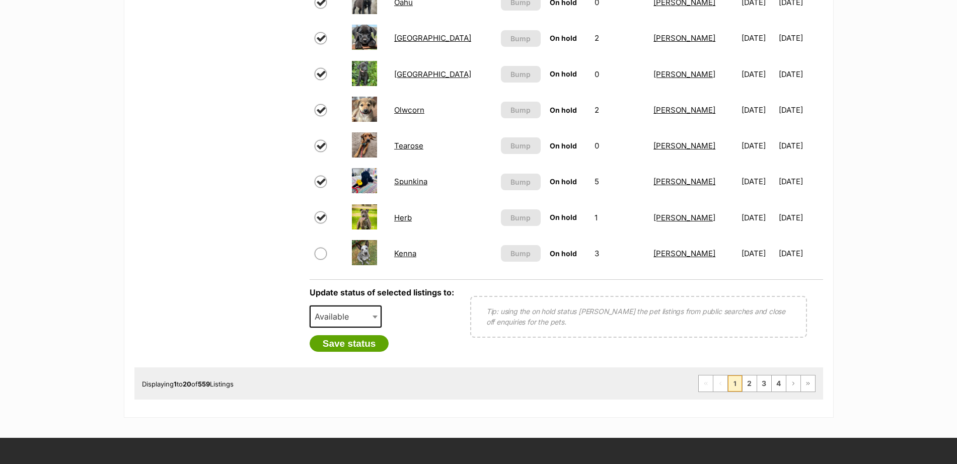
scroll to position [739, 0]
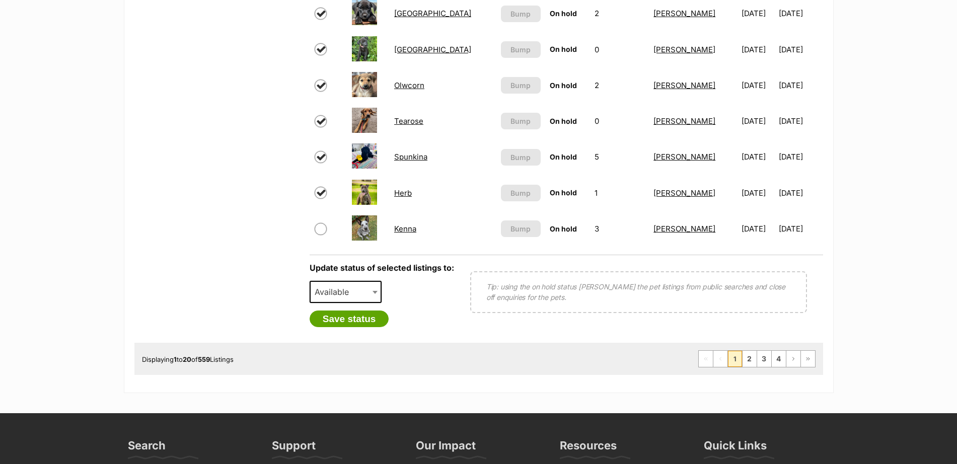
click at [318, 229] on input "checkbox" at bounding box center [321, 229] width 12 height 12
checkbox input "true"
click at [368, 291] on span "Available" at bounding box center [346, 292] width 72 height 22
select select "rehomed"
click at [364, 318] on button "Save status" at bounding box center [350, 319] width 80 height 17
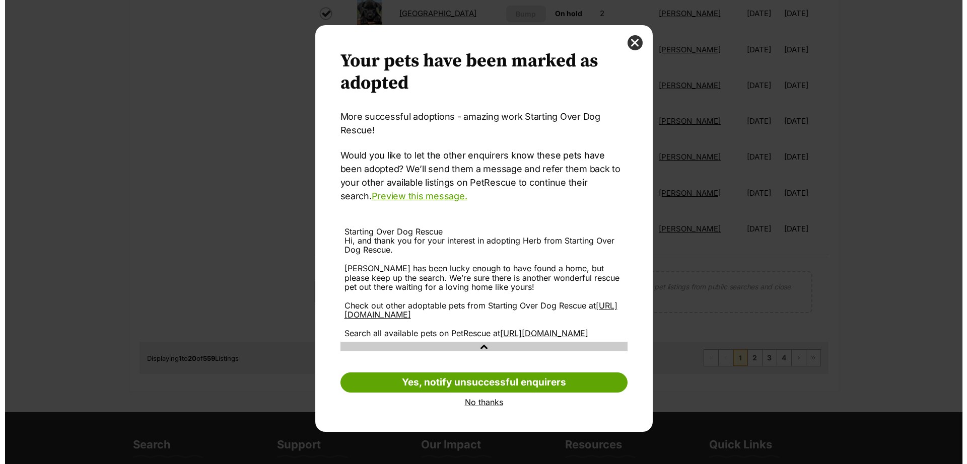
scroll to position [0, 0]
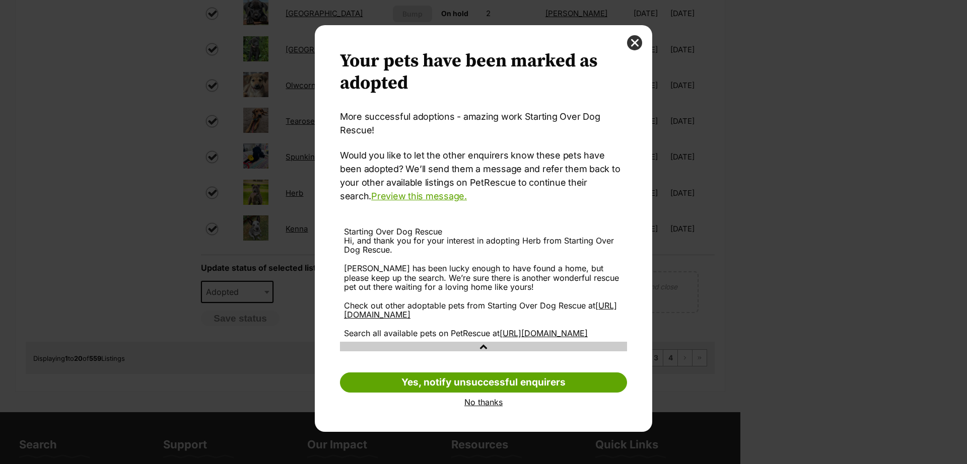
click at [480, 407] on link "No thanks" at bounding box center [483, 402] width 287 height 9
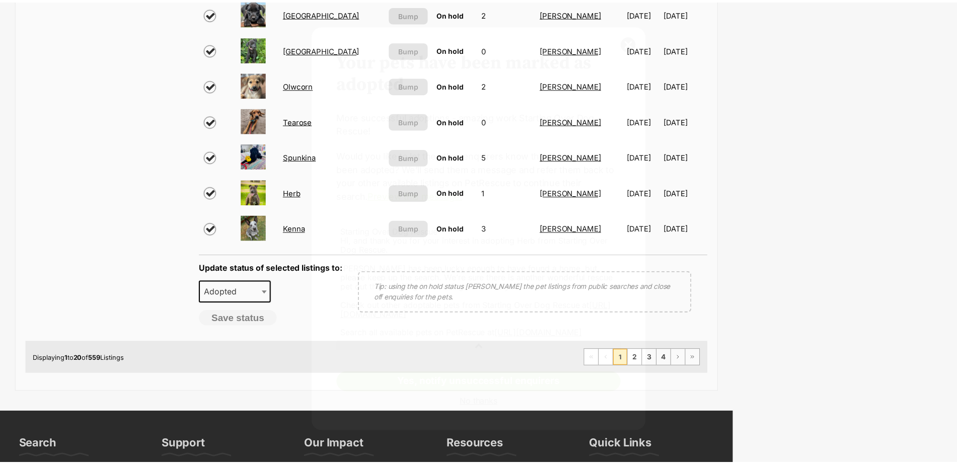
scroll to position [739, 0]
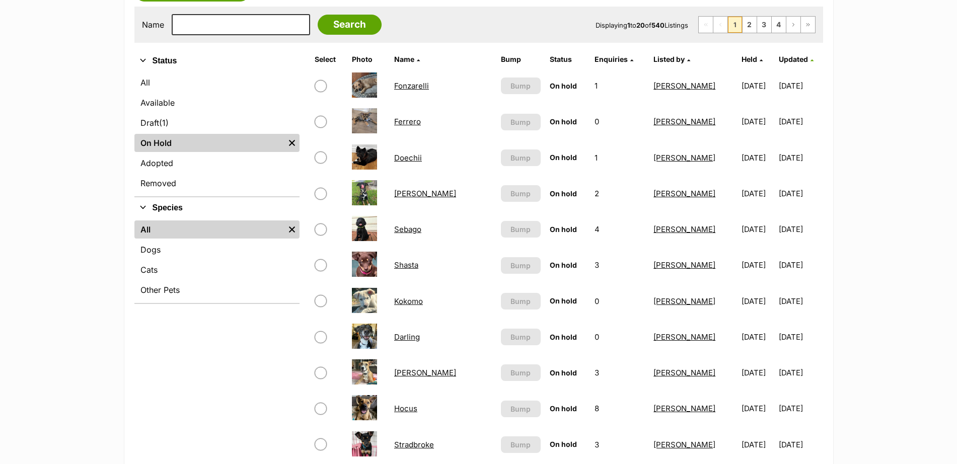
scroll to position [209, 0]
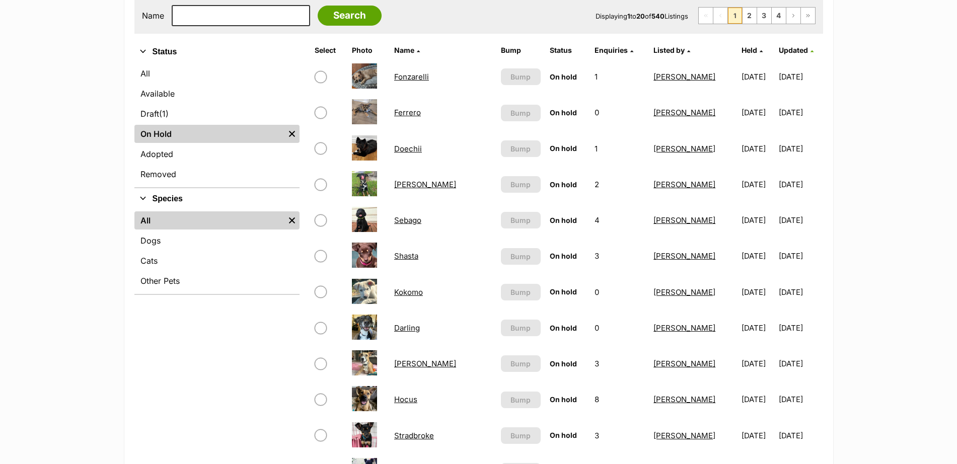
click at [323, 117] on input "checkbox" at bounding box center [321, 113] width 12 height 12
checkbox input "true"
click at [321, 149] on input "checkbox" at bounding box center [321, 148] width 12 height 12
checkbox input "true"
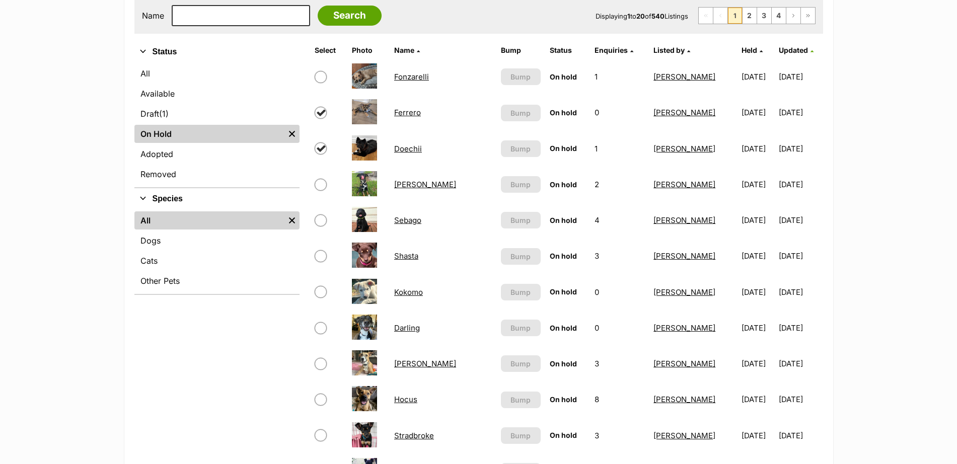
click at [321, 186] on input "checkbox" at bounding box center [321, 185] width 12 height 12
checkbox input "true"
click at [320, 223] on input "checkbox" at bounding box center [321, 220] width 12 height 12
checkbox input "true"
click at [320, 253] on input "checkbox" at bounding box center [321, 256] width 12 height 12
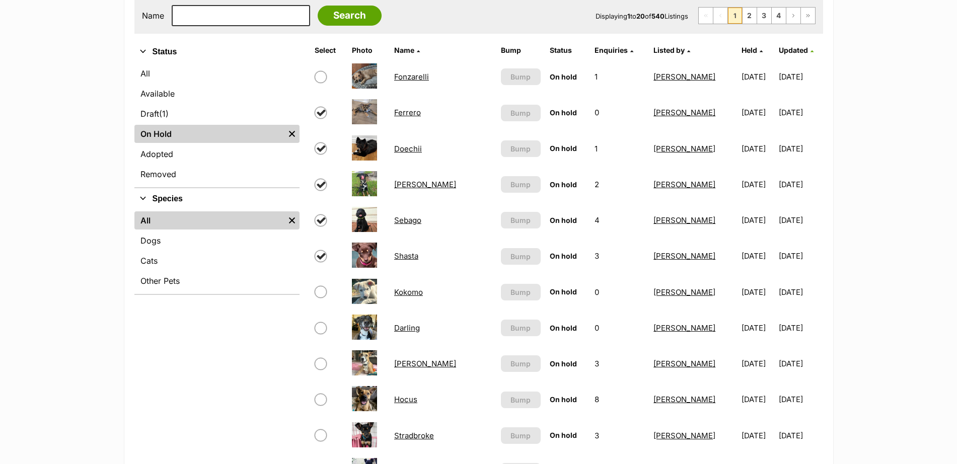
checkbox input "true"
click at [321, 291] on input "checkbox" at bounding box center [321, 292] width 12 height 12
checkbox input "true"
click at [319, 326] on input "checkbox" at bounding box center [321, 328] width 12 height 12
checkbox input "true"
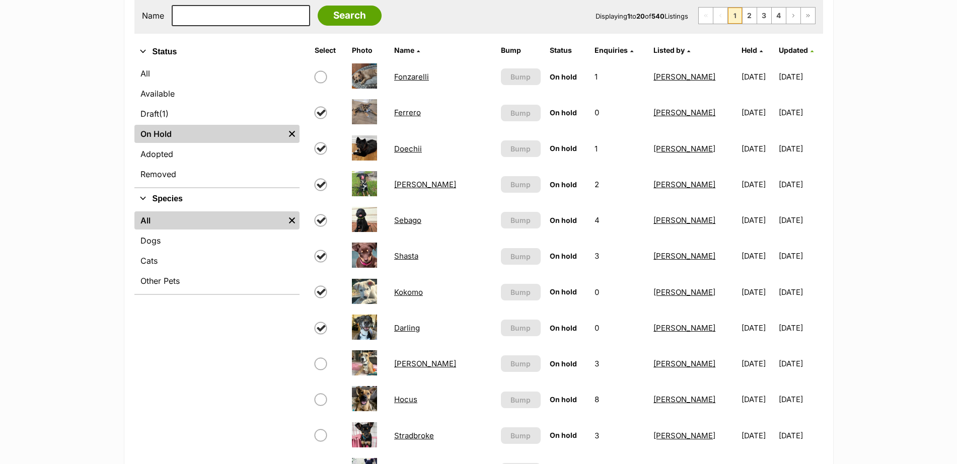
click at [319, 361] on input "checkbox" at bounding box center [321, 364] width 12 height 12
checkbox input "true"
click at [321, 396] on input "checkbox" at bounding box center [321, 400] width 12 height 12
click at [322, 401] on input "checkbox" at bounding box center [321, 400] width 12 height 12
checkbox input "false"
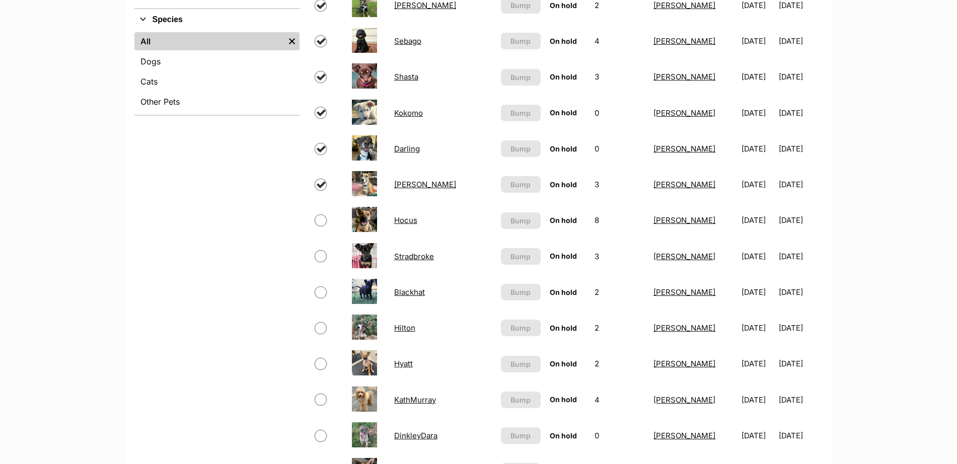
scroll to position [419, 0]
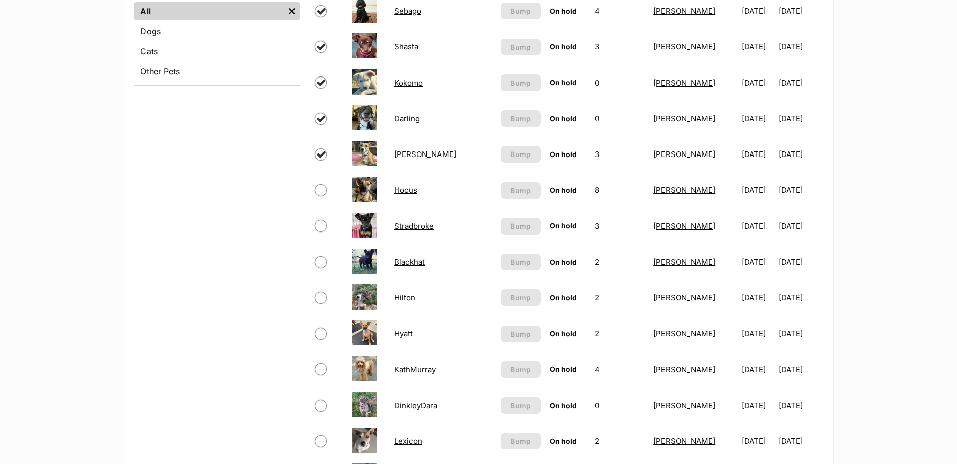
click at [323, 225] on input "checkbox" at bounding box center [321, 226] width 12 height 12
checkbox input "true"
click at [321, 261] on input "checkbox" at bounding box center [321, 262] width 12 height 12
checkbox input "true"
click at [320, 296] on input "checkbox" at bounding box center [321, 298] width 12 height 12
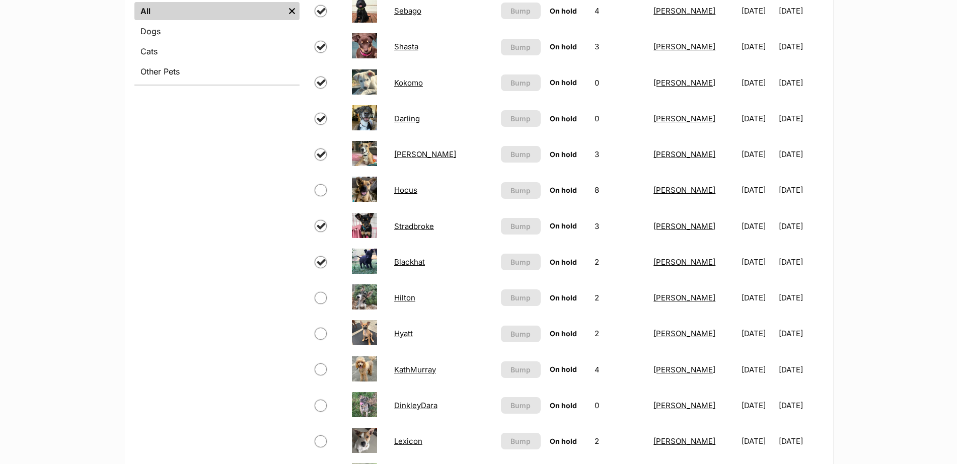
checkbox input "true"
click at [320, 332] on input "checkbox" at bounding box center [321, 334] width 12 height 12
checkbox input "true"
click at [320, 365] on input "checkbox" at bounding box center [321, 369] width 12 height 12
checkbox input "true"
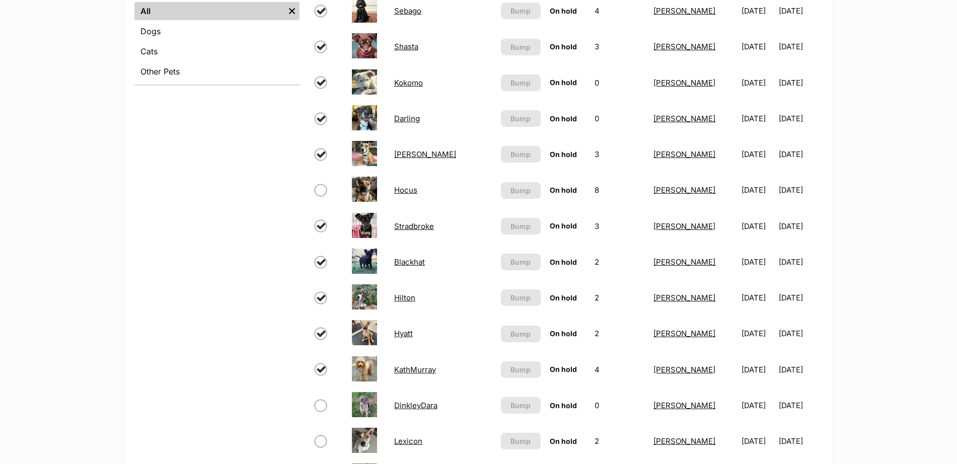
click at [322, 407] on input "checkbox" at bounding box center [321, 406] width 12 height 12
checkbox input "true"
click at [323, 439] on input "checkbox" at bounding box center [321, 441] width 12 height 12
checkbox input "true"
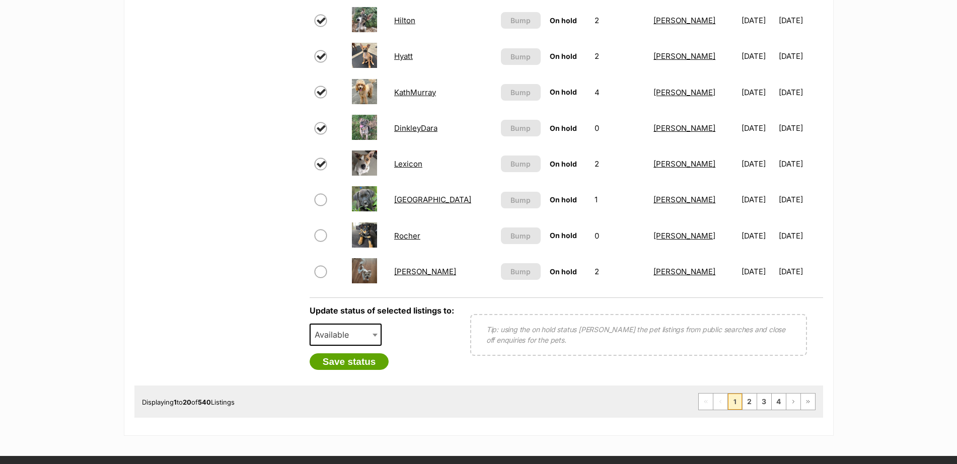
scroll to position [695, 0]
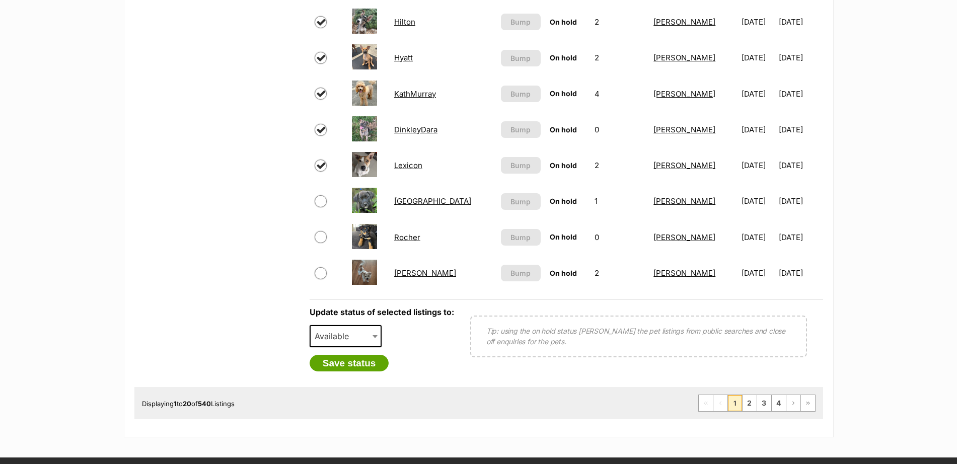
click at [324, 205] on input "checkbox" at bounding box center [321, 201] width 12 height 12
checkbox input "true"
click at [323, 236] on input "checkbox" at bounding box center [321, 237] width 12 height 12
checkbox input "true"
click at [319, 275] on input "checkbox" at bounding box center [321, 273] width 12 height 12
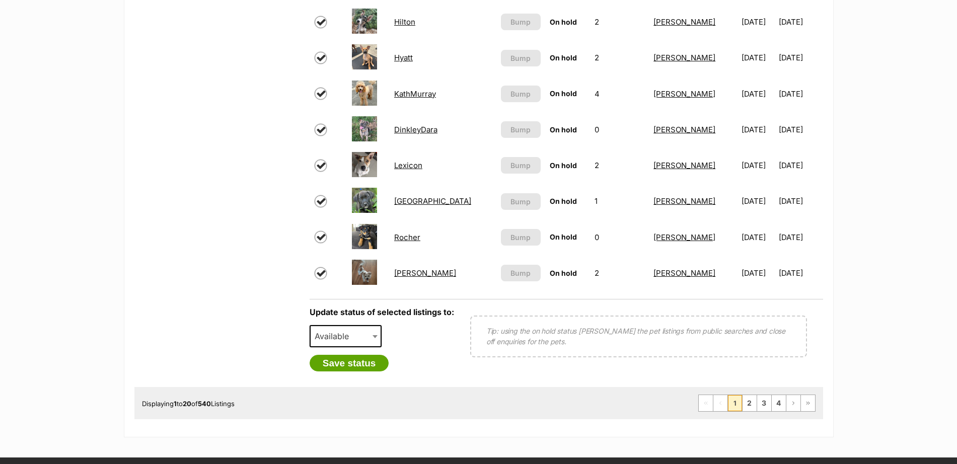
checkbox input "true"
click at [372, 336] on span at bounding box center [376, 336] width 10 height 22
select select "rehomed"
click at [370, 361] on button "Save status" at bounding box center [350, 363] width 80 height 17
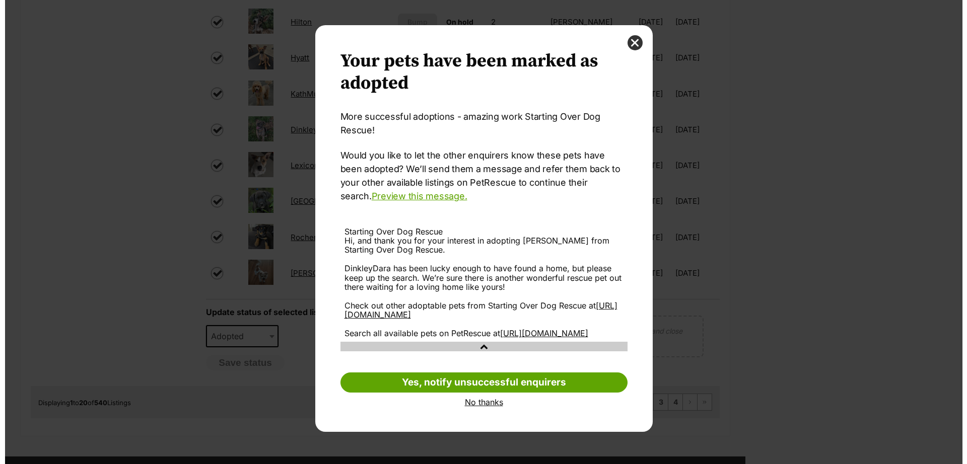
scroll to position [0, 0]
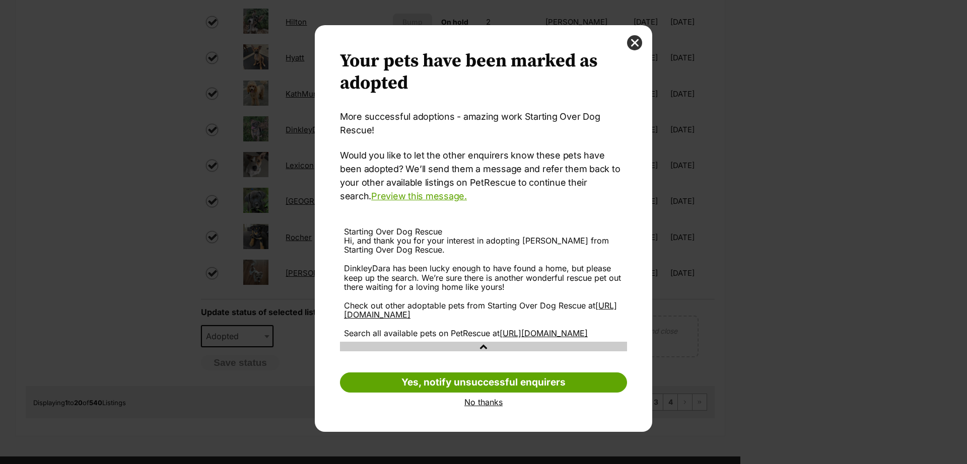
click at [494, 407] on link "No thanks" at bounding box center [483, 402] width 287 height 9
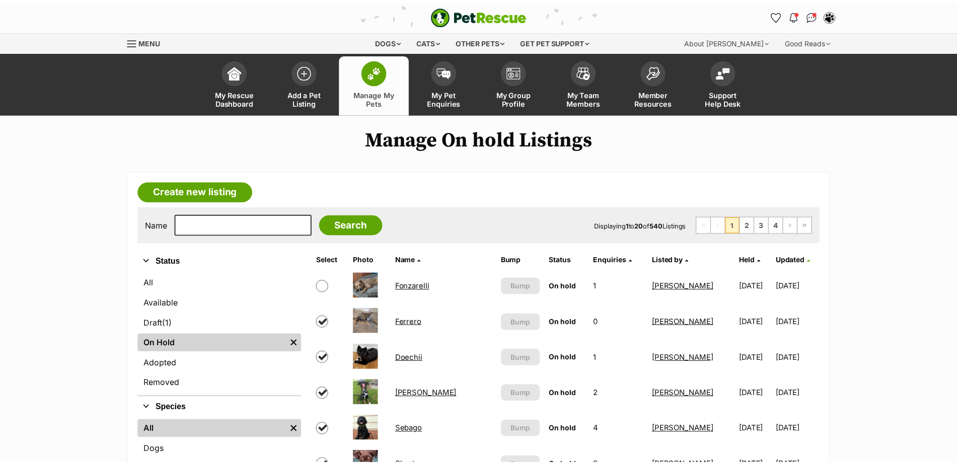
scroll to position [695, 0]
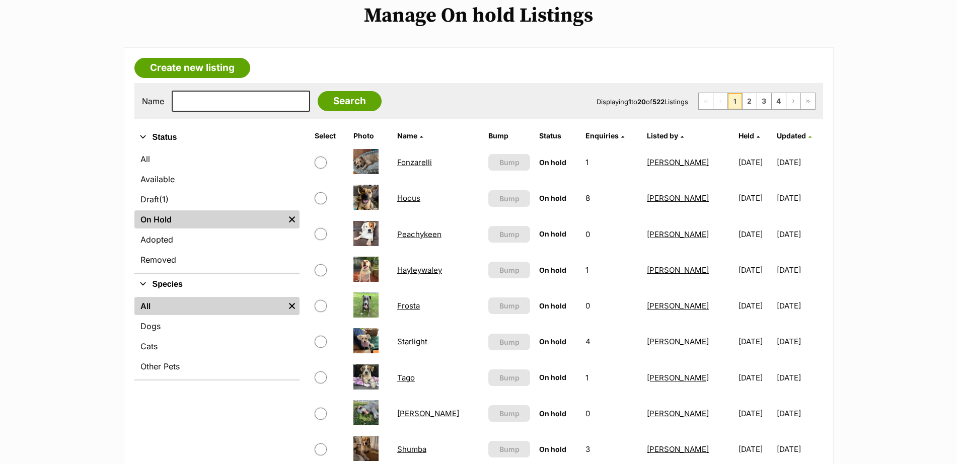
scroll to position [131, 0]
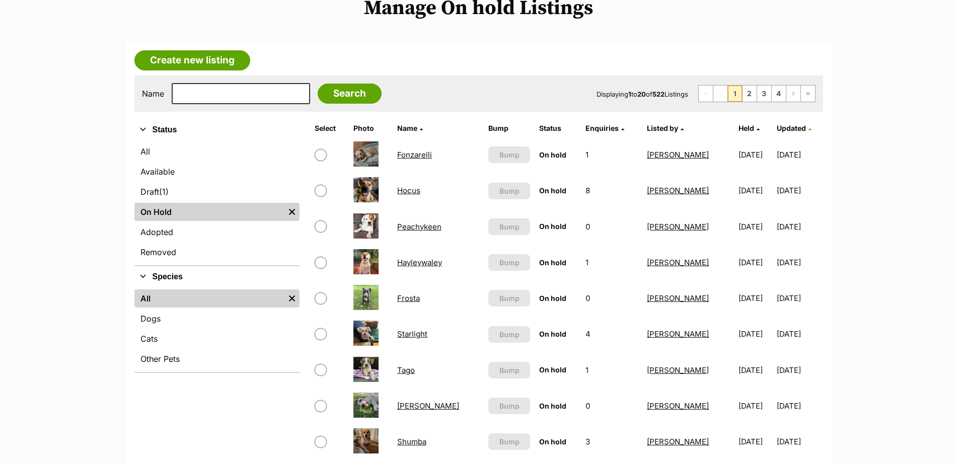
click at [322, 132] on th "Select" at bounding box center [330, 128] width 38 height 16
click at [322, 127] on th "Select" at bounding box center [330, 128] width 38 height 16
click at [320, 159] on input "checkbox" at bounding box center [321, 155] width 12 height 12
click at [321, 154] on input "checkbox" at bounding box center [321, 155] width 12 height 12
checkbox input "false"
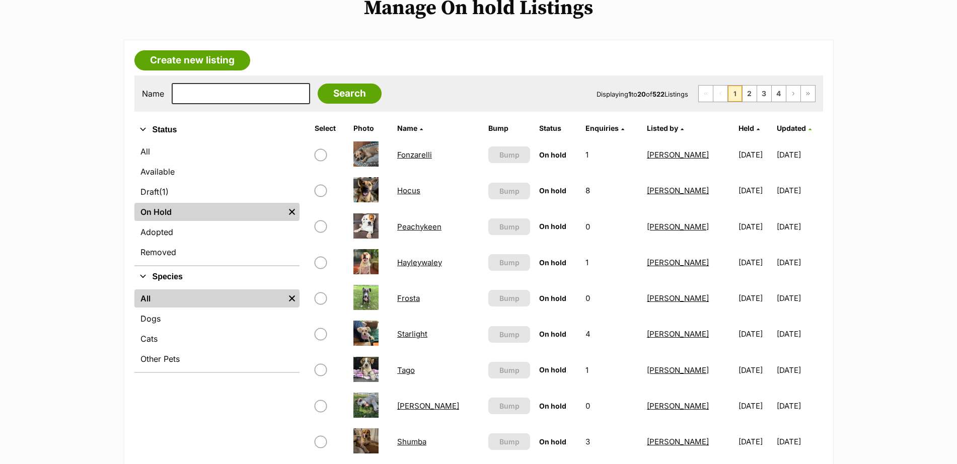
click at [322, 225] on input "checkbox" at bounding box center [321, 226] width 12 height 12
checkbox input "true"
click at [321, 263] on input "checkbox" at bounding box center [321, 263] width 12 height 12
checkbox input "true"
click at [324, 302] on input "checkbox" at bounding box center [321, 298] width 12 height 12
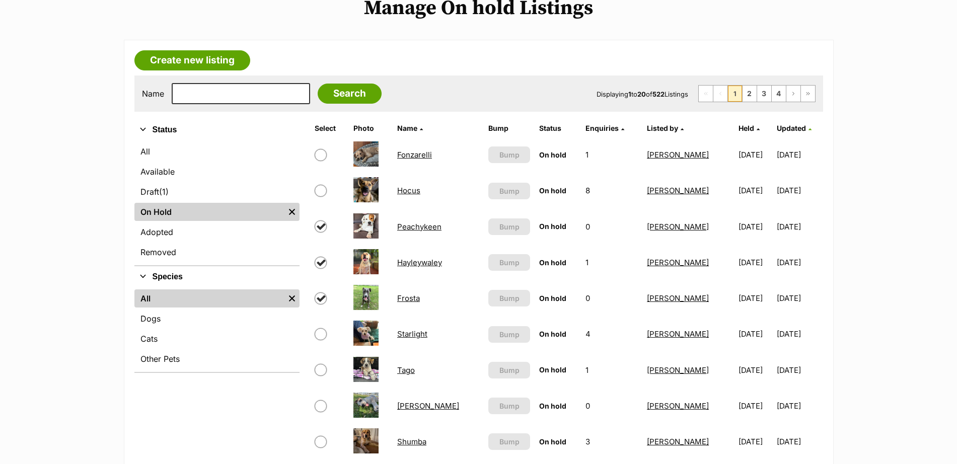
checkbox input "true"
click at [323, 331] on input "checkbox" at bounding box center [321, 334] width 12 height 12
checkbox input "true"
click at [322, 368] on input "checkbox" at bounding box center [321, 370] width 12 height 12
checkbox input "true"
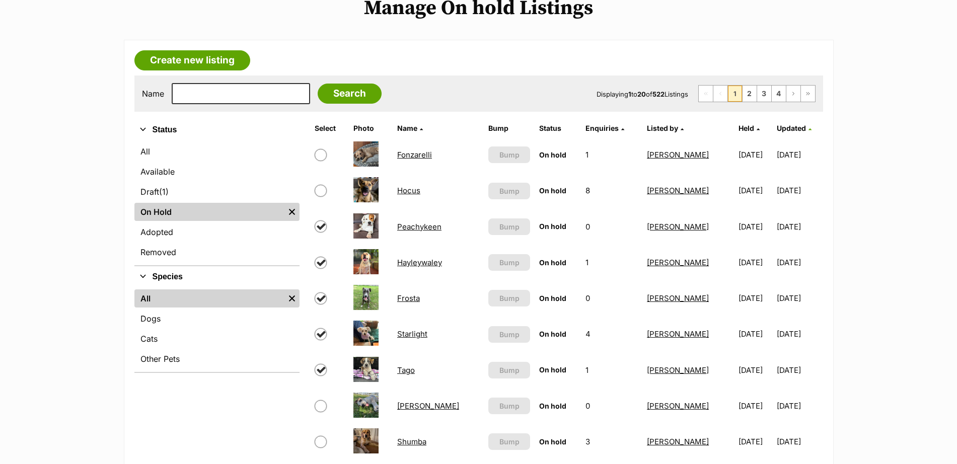
click at [320, 403] on input "checkbox" at bounding box center [321, 406] width 12 height 12
checkbox input "true"
click at [318, 439] on input "checkbox" at bounding box center [321, 442] width 12 height 12
checkbox input "true"
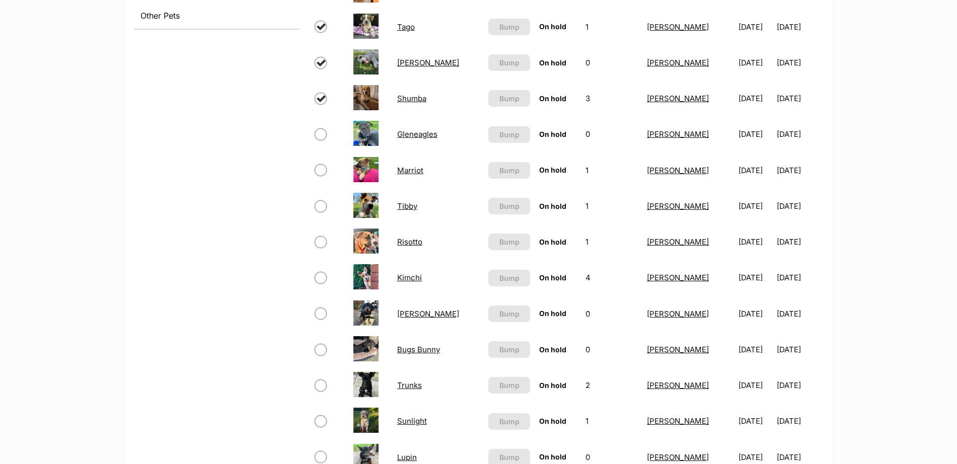
scroll to position [466, 0]
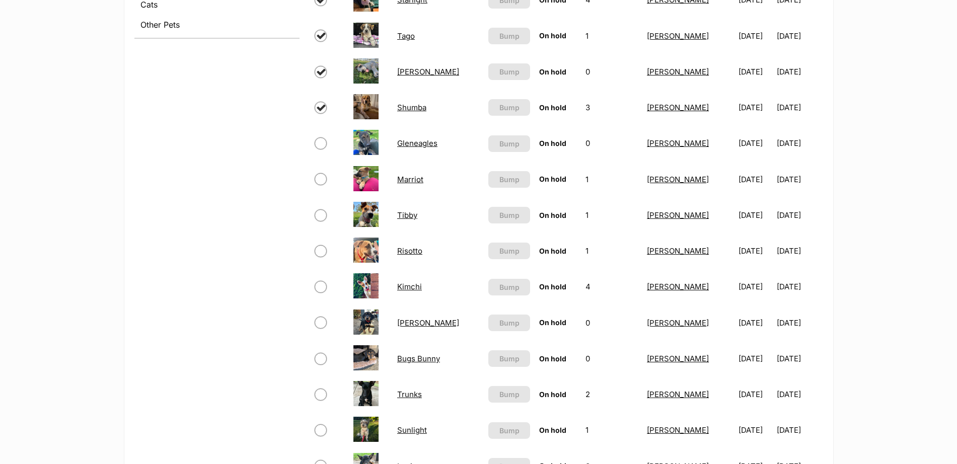
click at [323, 144] on input "checkbox" at bounding box center [321, 143] width 12 height 12
checkbox input "true"
click at [320, 179] on input "checkbox" at bounding box center [321, 179] width 12 height 12
checkbox input "true"
click at [320, 216] on input "checkbox" at bounding box center [321, 215] width 12 height 12
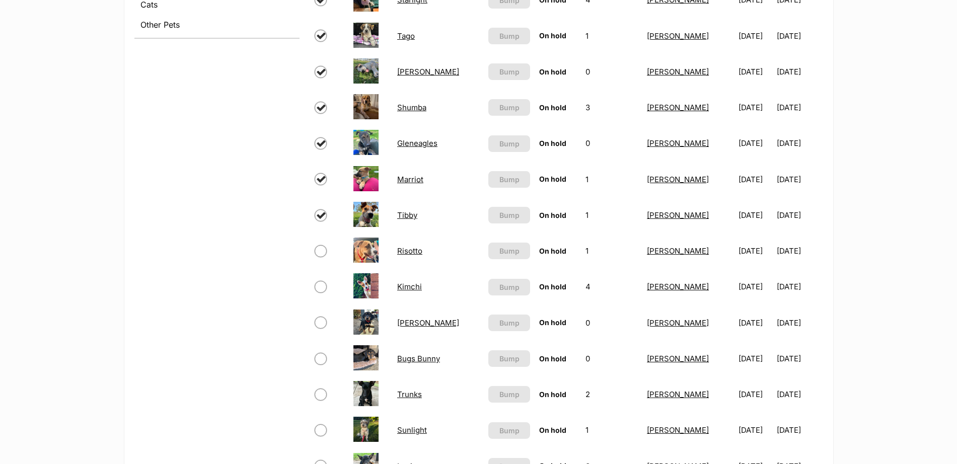
checkbox input "true"
click at [319, 252] on input "checkbox" at bounding box center [321, 251] width 12 height 12
checkbox input "true"
click at [321, 286] on input "checkbox" at bounding box center [321, 287] width 12 height 12
checkbox input "true"
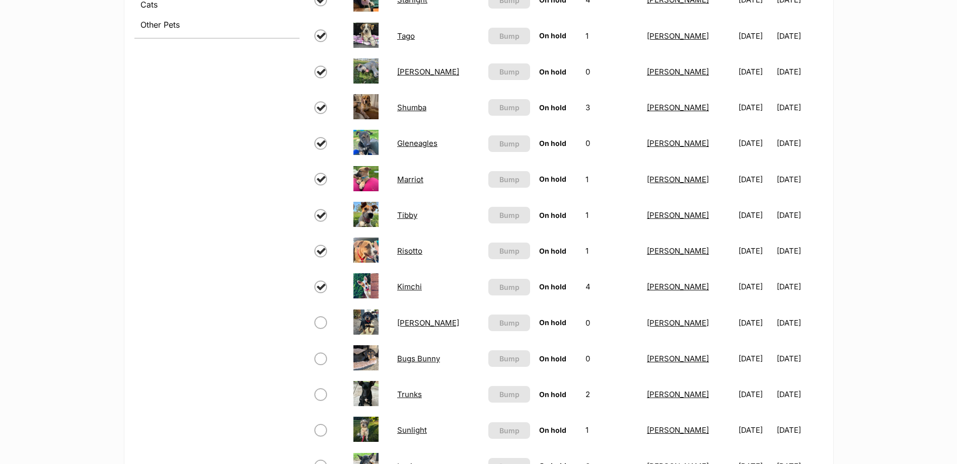
click at [322, 318] on input "checkbox" at bounding box center [321, 323] width 12 height 12
checkbox input "true"
click at [322, 359] on input "checkbox" at bounding box center [321, 359] width 12 height 12
checkbox input "true"
click at [320, 390] on input "checkbox" at bounding box center [321, 395] width 12 height 12
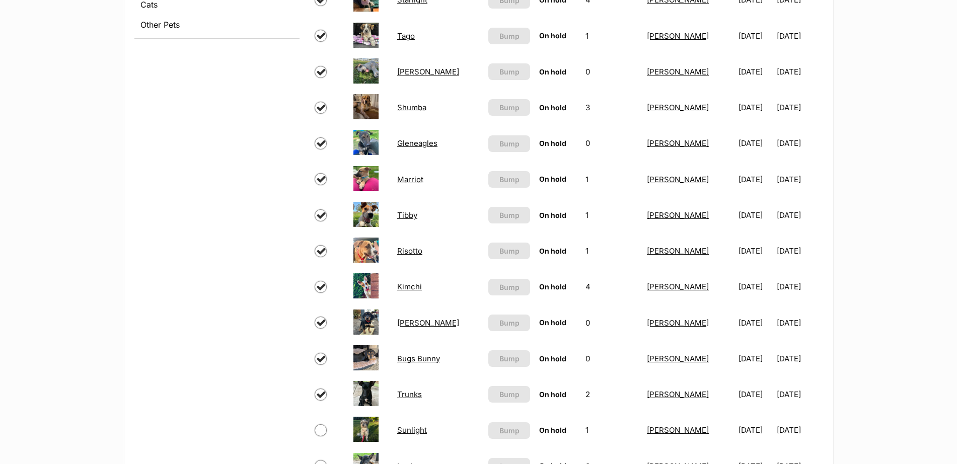
checkbox input "true"
click at [320, 427] on input "checkbox" at bounding box center [321, 430] width 12 height 12
checkbox input "true"
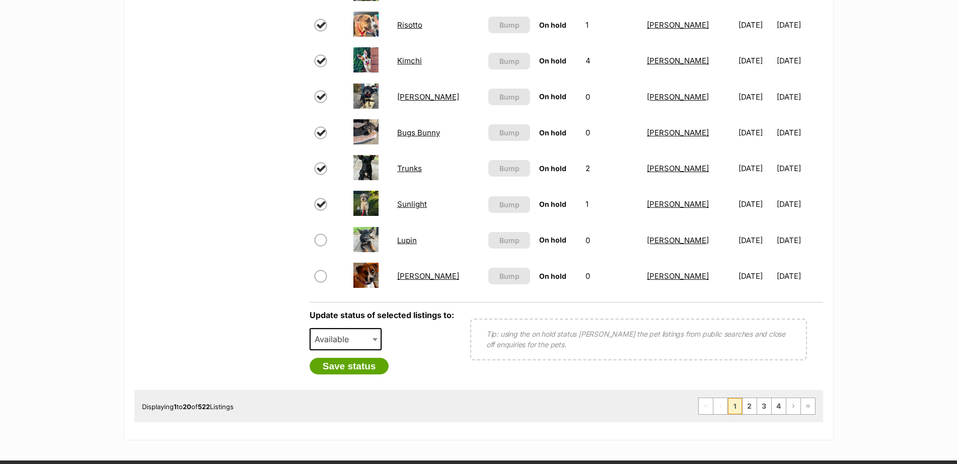
scroll to position [688, 0]
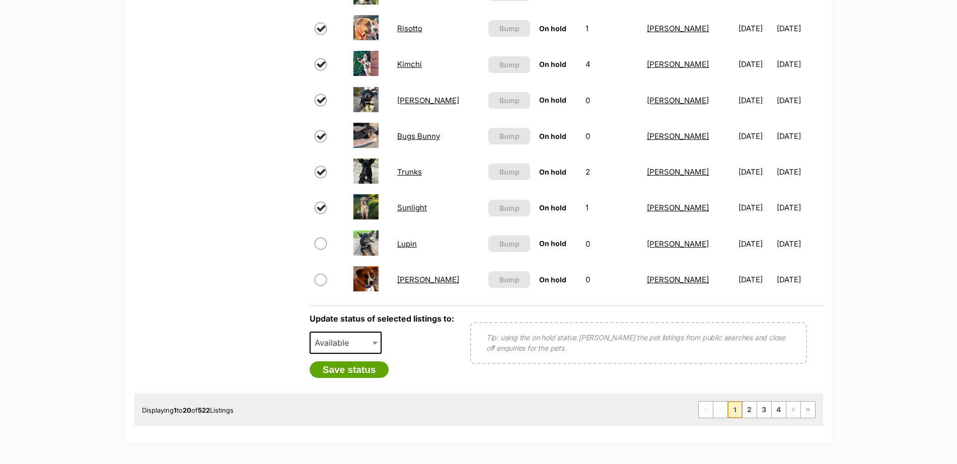
click at [322, 244] on input "checkbox" at bounding box center [321, 244] width 12 height 12
checkbox input "true"
click at [322, 280] on input "checkbox" at bounding box center [321, 280] width 12 height 12
checkbox input "true"
click at [367, 340] on span "Available" at bounding box center [346, 343] width 72 height 22
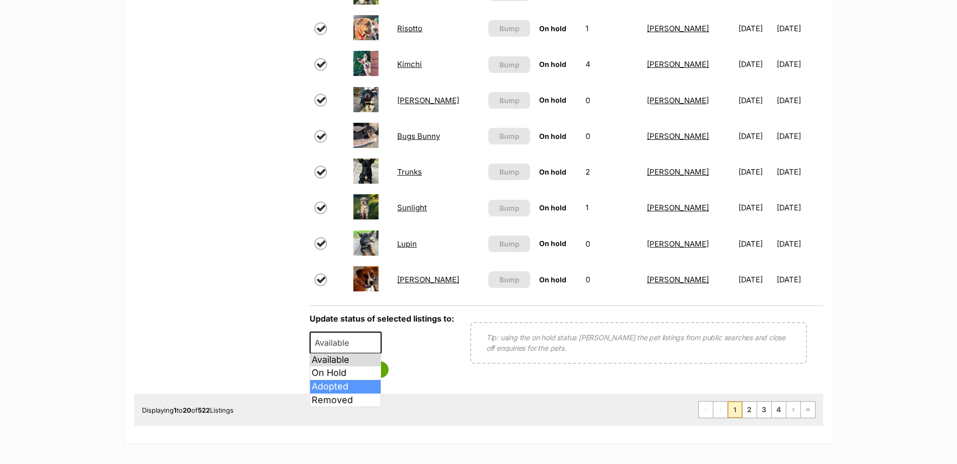
select select "rehomed"
click at [373, 371] on button "Save status" at bounding box center [350, 369] width 80 height 17
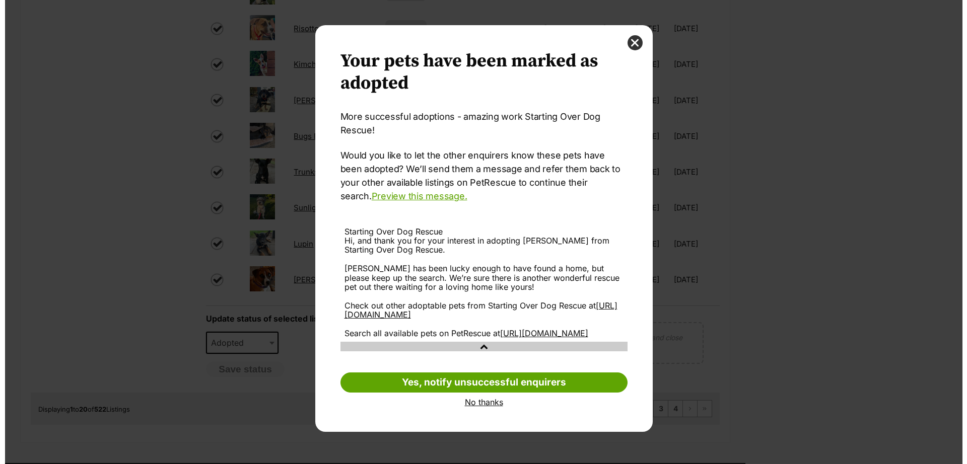
scroll to position [0, 0]
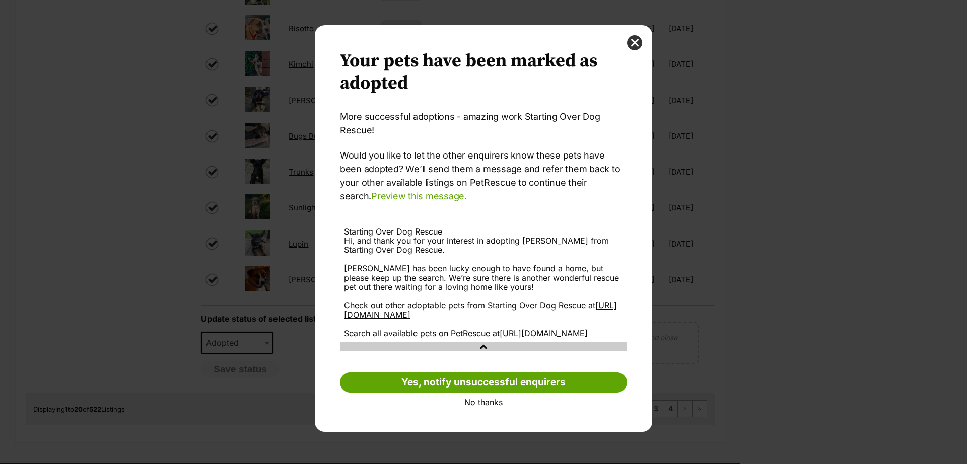
click at [485, 407] on link "No thanks" at bounding box center [483, 402] width 287 height 9
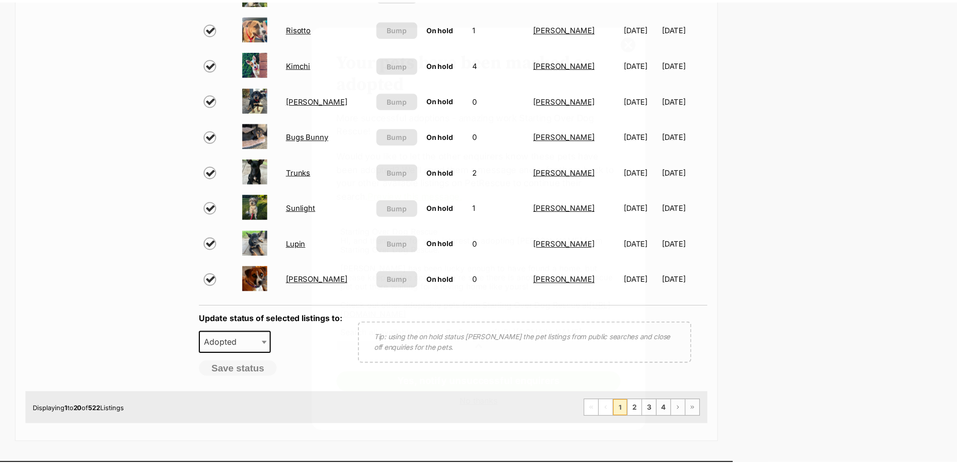
scroll to position [688, 0]
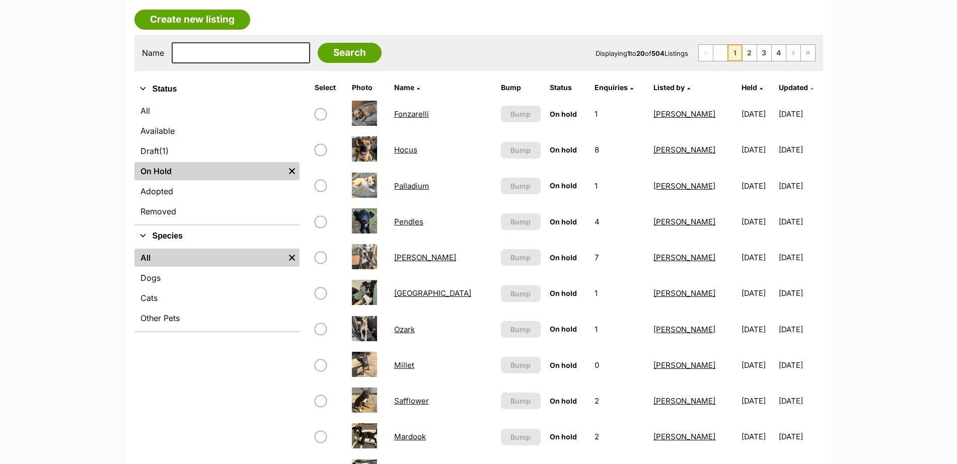
scroll to position [170, 0]
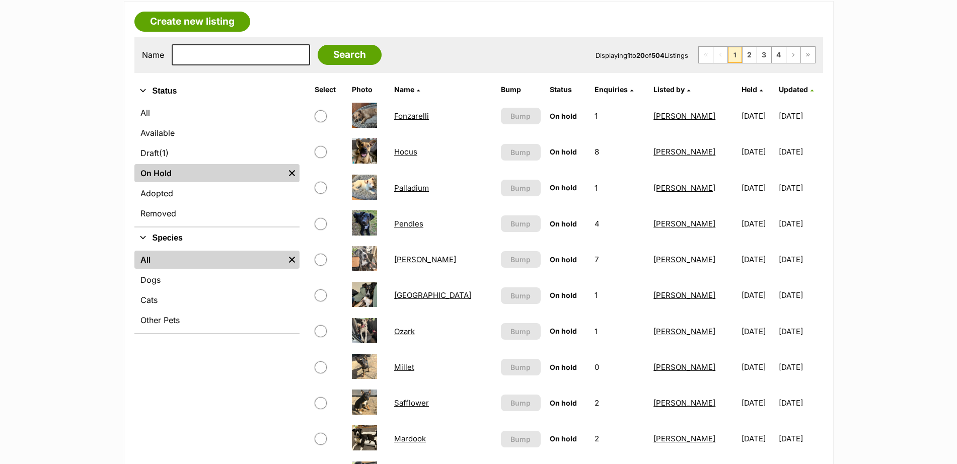
click at [321, 188] on input "checkbox" at bounding box center [321, 188] width 12 height 12
checkbox input "true"
click at [320, 220] on input "checkbox" at bounding box center [321, 224] width 12 height 12
checkbox input "true"
click at [322, 258] on input "checkbox" at bounding box center [321, 260] width 12 height 12
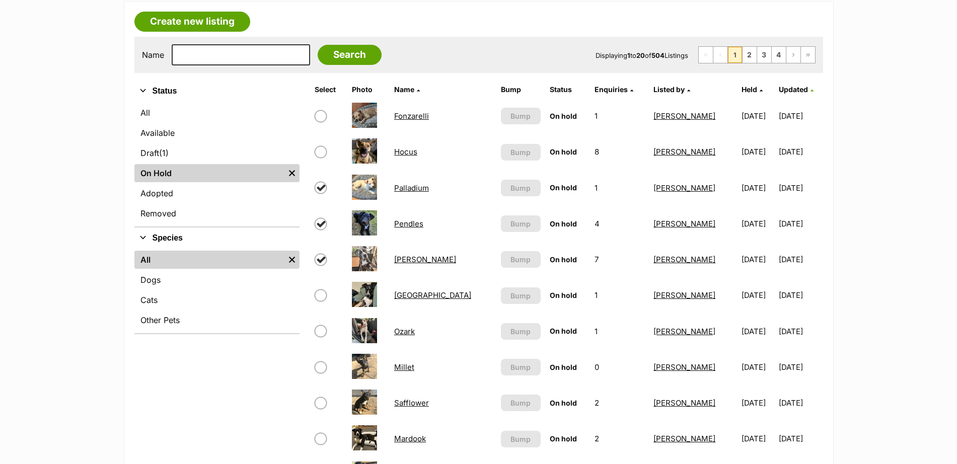
checkbox input "true"
click at [321, 296] on input "checkbox" at bounding box center [321, 295] width 12 height 12
checkbox input "true"
click at [320, 334] on input "checkbox" at bounding box center [321, 331] width 12 height 12
checkbox input "true"
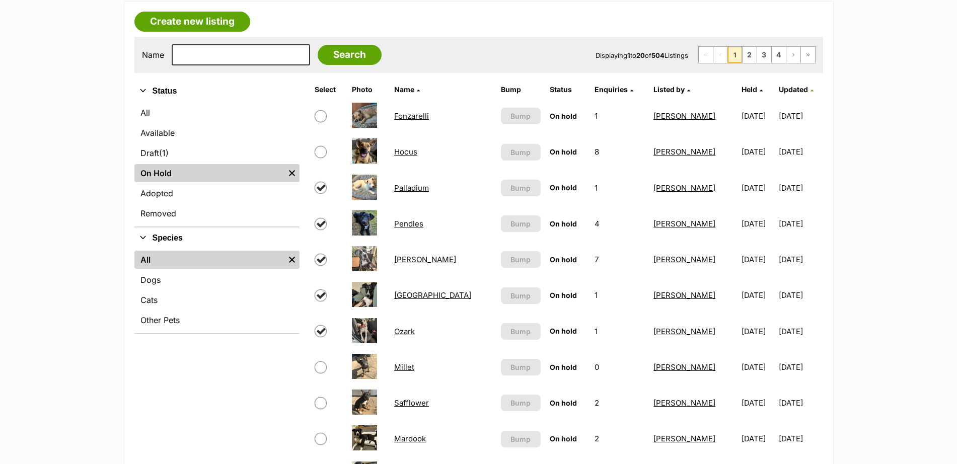
click at [321, 368] on input "checkbox" at bounding box center [321, 367] width 12 height 12
checkbox input "true"
click at [321, 402] on input "checkbox" at bounding box center [321, 403] width 12 height 12
checkbox input "true"
click at [318, 440] on input "checkbox" at bounding box center [321, 439] width 12 height 12
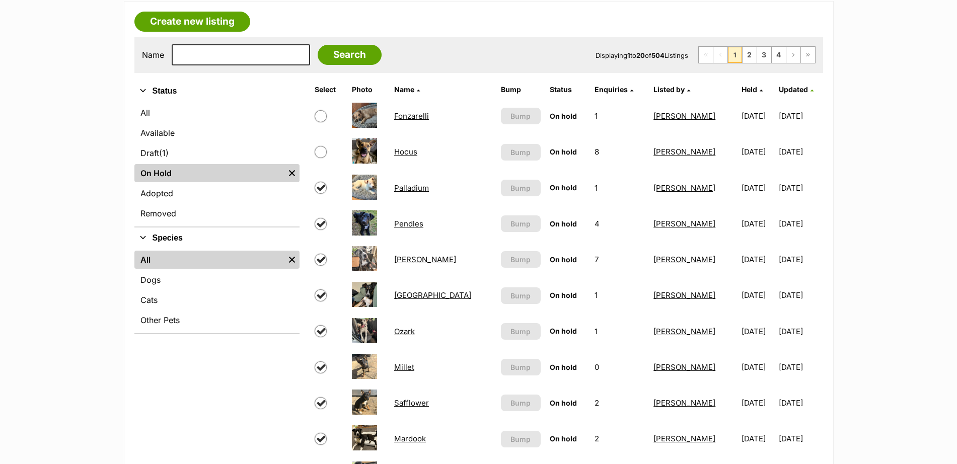
checkbox input "true"
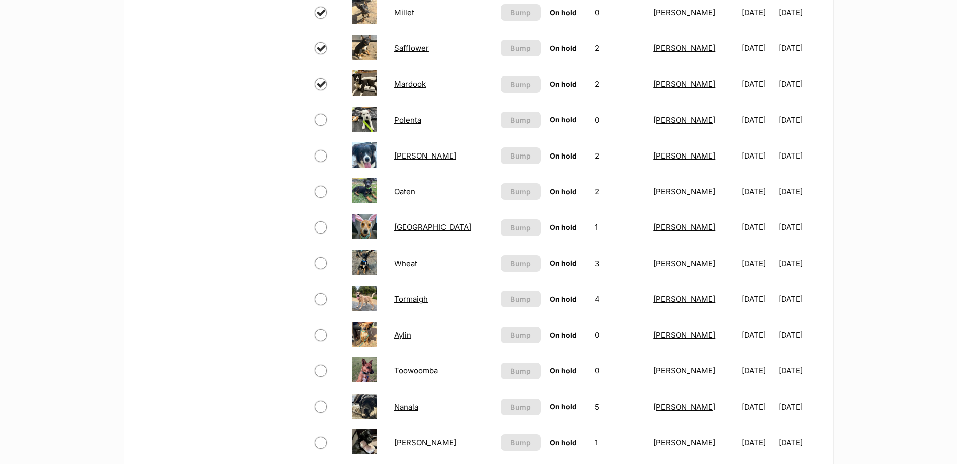
scroll to position [535, 0]
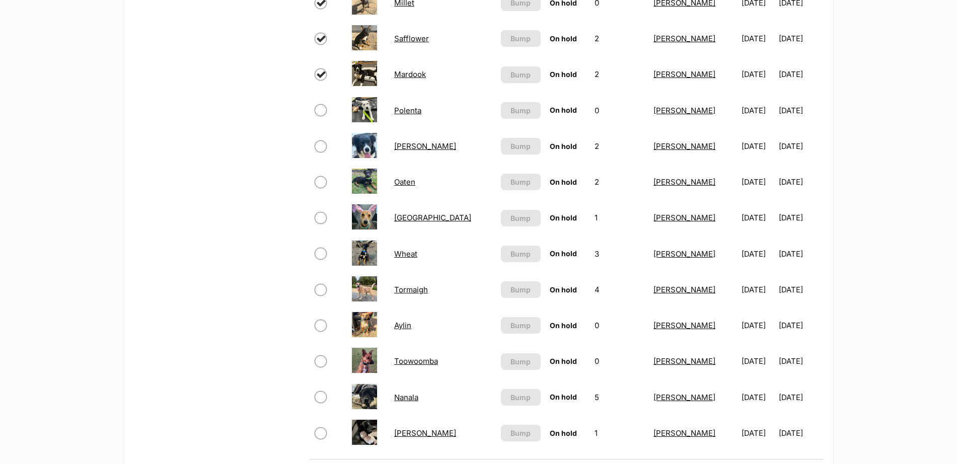
click at [322, 112] on input "checkbox" at bounding box center [321, 110] width 12 height 12
checkbox input "true"
click at [321, 149] on input "checkbox" at bounding box center [321, 146] width 12 height 12
checkbox input "true"
click at [320, 183] on input "checkbox" at bounding box center [321, 182] width 12 height 12
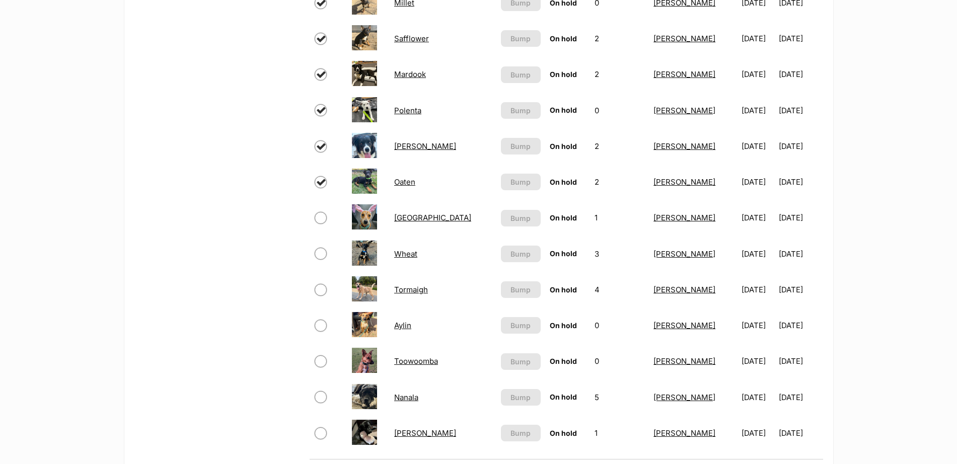
checkbox input "true"
click at [322, 218] on input "checkbox" at bounding box center [321, 218] width 12 height 12
checkbox input "true"
click at [320, 251] on input "checkbox" at bounding box center [321, 254] width 12 height 12
checkbox input "true"
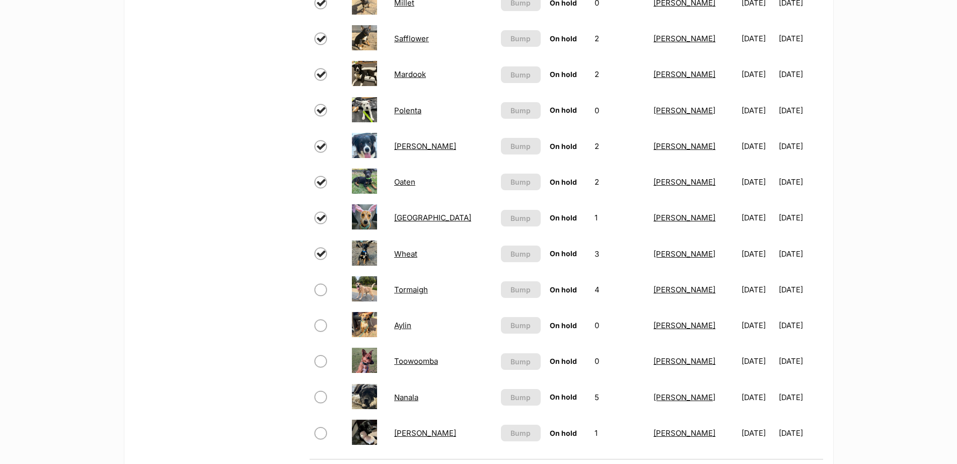
click at [321, 290] on input "checkbox" at bounding box center [321, 290] width 12 height 12
checkbox input "true"
click at [322, 325] on input "checkbox" at bounding box center [321, 326] width 12 height 12
checkbox input "true"
click at [321, 361] on input "checkbox" at bounding box center [321, 361] width 12 height 12
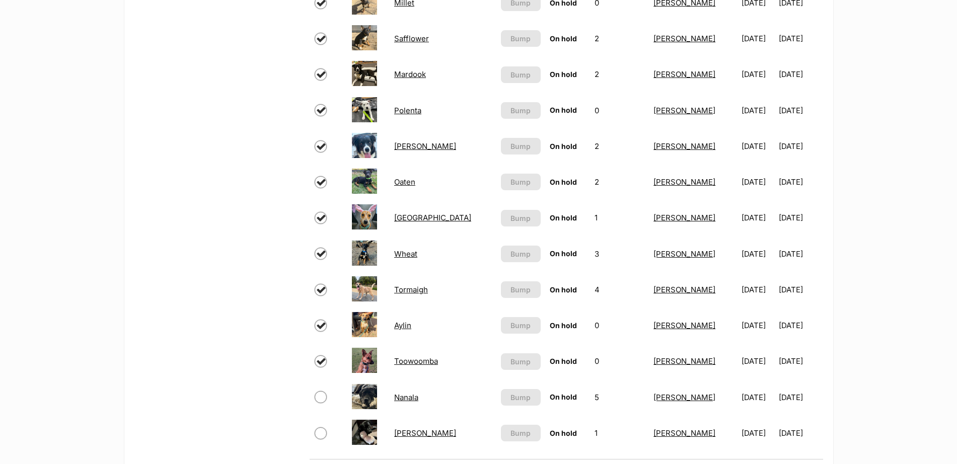
checkbox input "true"
click at [320, 398] on input "checkbox" at bounding box center [321, 397] width 12 height 12
checkbox input "true"
click at [322, 431] on input "checkbox" at bounding box center [321, 433] width 12 height 12
checkbox input "true"
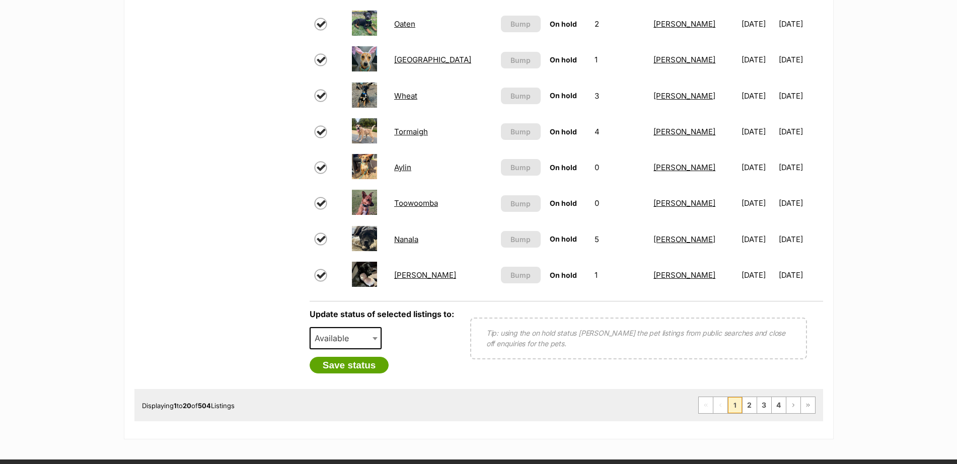
scroll to position [689, 0]
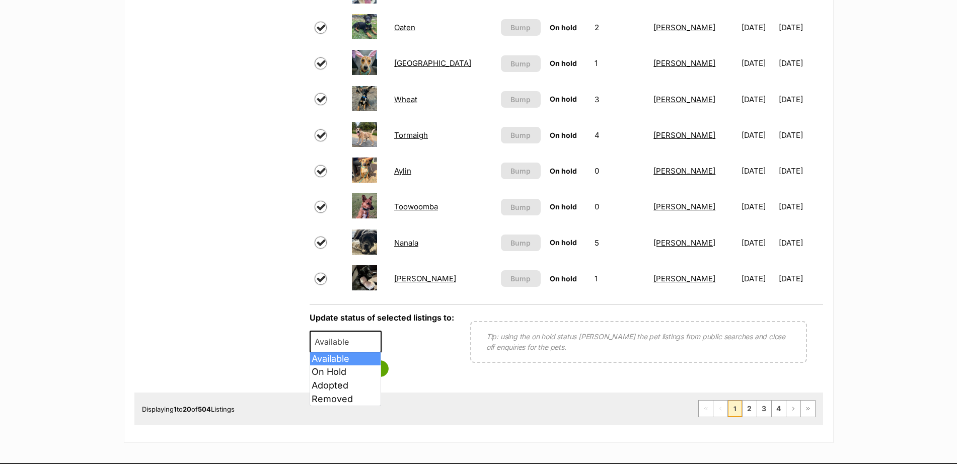
click at [376, 338] on span at bounding box center [376, 342] width 10 height 22
select select "rehomed"
click at [353, 363] on button "Save status" at bounding box center [350, 368] width 80 height 17
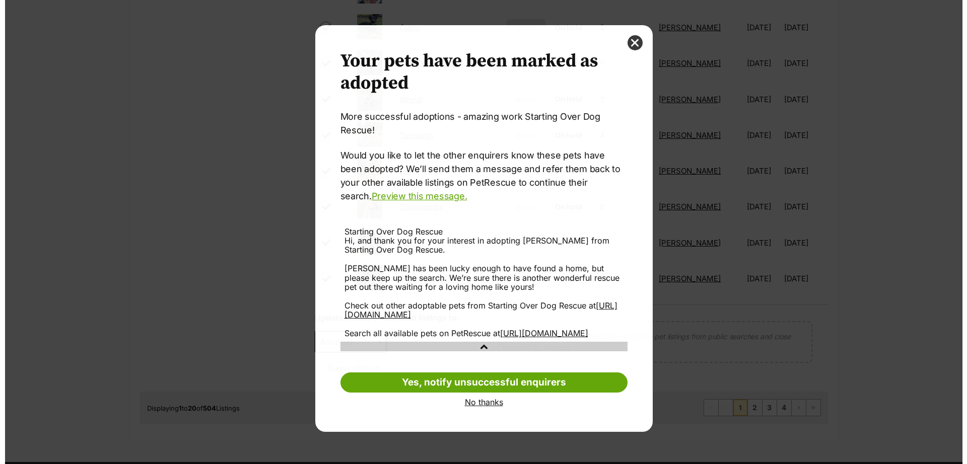
scroll to position [0, 0]
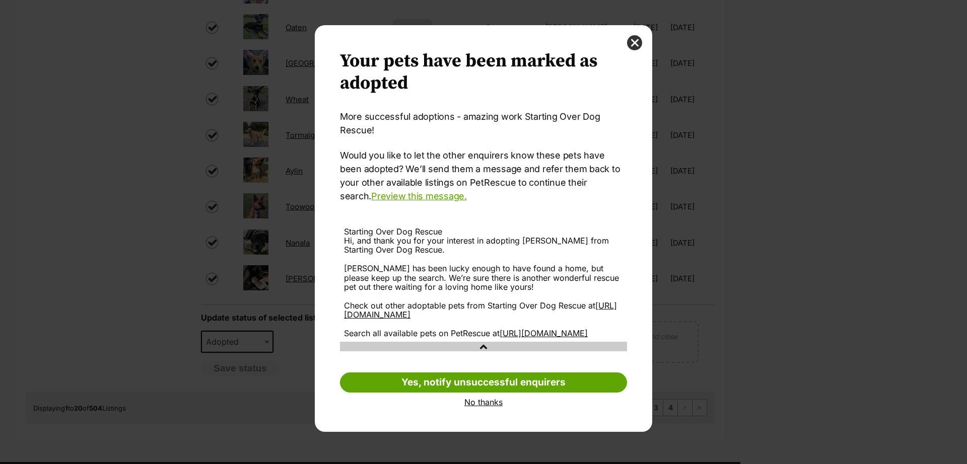
click at [468, 407] on link "No thanks" at bounding box center [483, 402] width 287 height 9
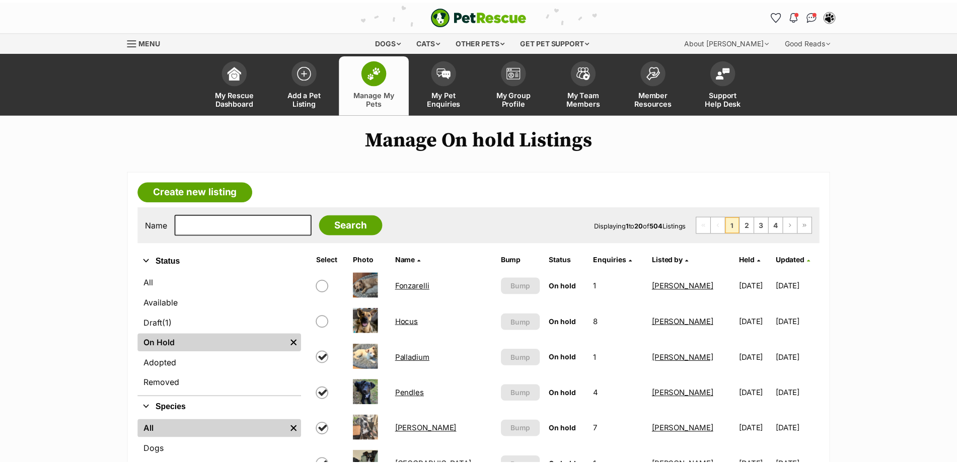
scroll to position [689, 0]
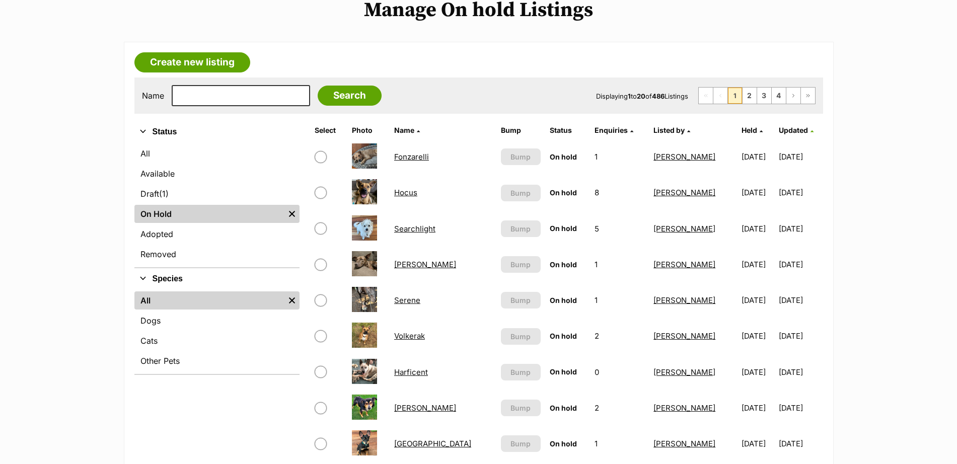
scroll to position [131, 0]
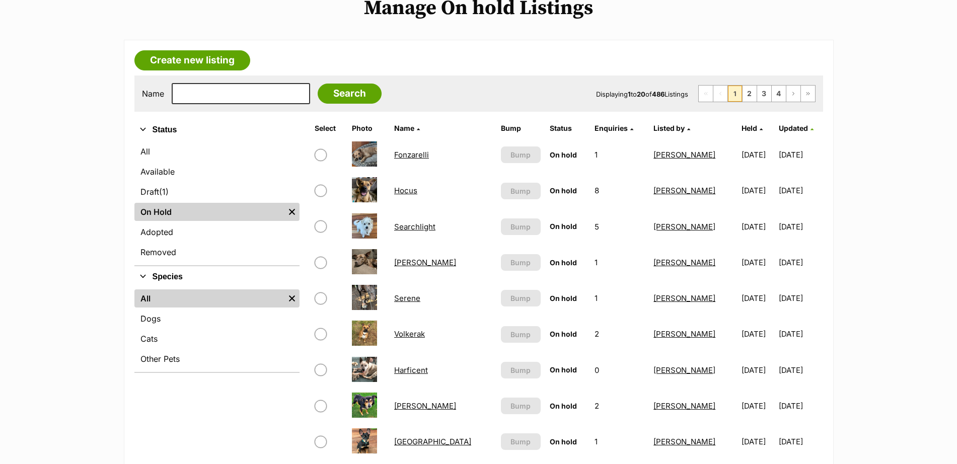
click at [320, 229] on input "checkbox" at bounding box center [321, 226] width 12 height 12
checkbox input "true"
click at [323, 263] on input "checkbox" at bounding box center [321, 263] width 12 height 12
checkbox input "true"
click at [322, 300] on input "checkbox" at bounding box center [321, 298] width 12 height 12
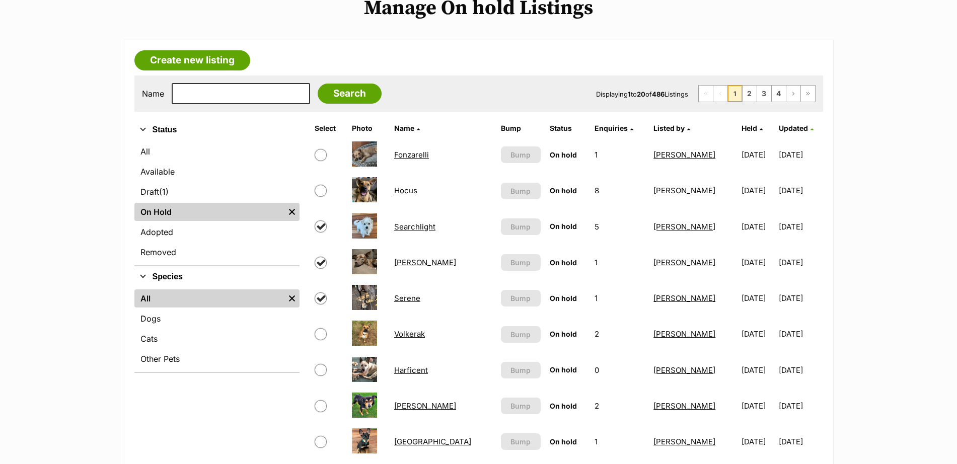
checkbox input "true"
click at [321, 334] on input "checkbox" at bounding box center [321, 334] width 12 height 12
checkbox input "true"
click at [321, 372] on input "checkbox" at bounding box center [321, 370] width 12 height 12
checkbox input "true"
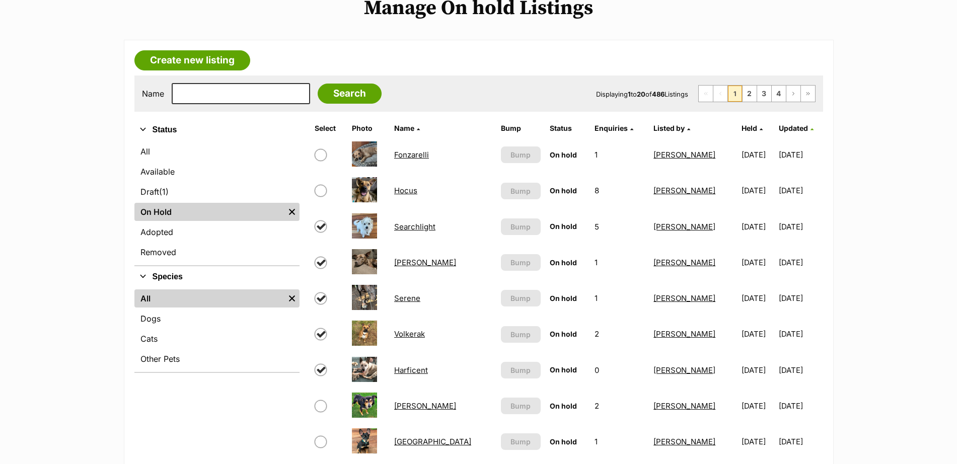
click at [320, 406] on input "checkbox" at bounding box center [321, 406] width 12 height 12
checkbox input "true"
click at [323, 436] on input "checkbox" at bounding box center [321, 442] width 12 height 12
checkbox input "true"
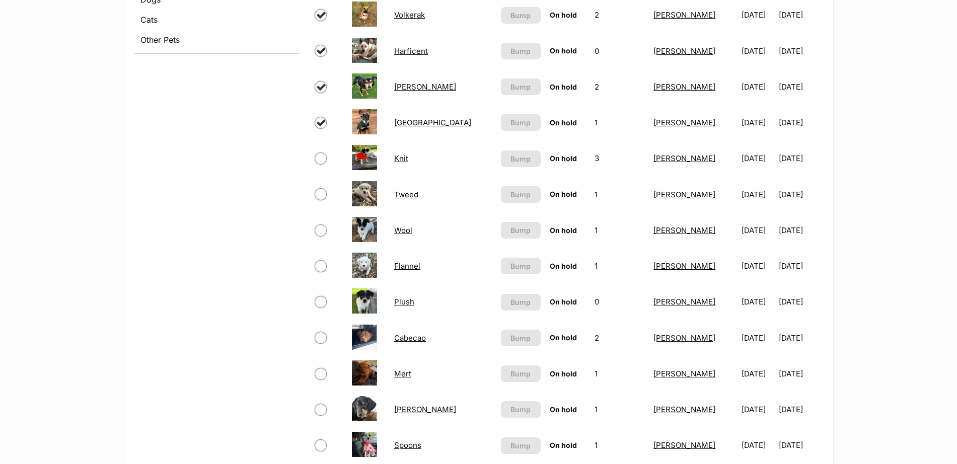
scroll to position [454, 0]
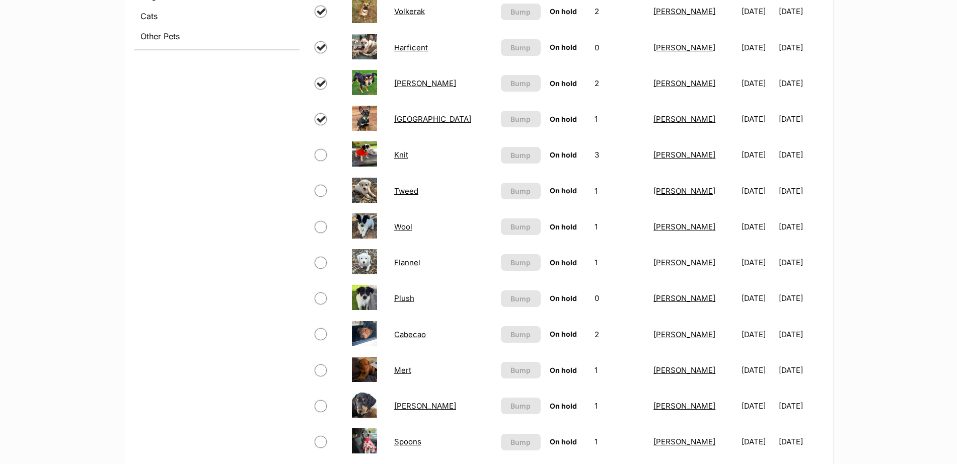
click at [322, 157] on input "checkbox" at bounding box center [321, 155] width 12 height 12
checkbox input "true"
click at [322, 190] on input "checkbox" at bounding box center [321, 191] width 12 height 12
checkbox input "true"
click at [320, 228] on input "checkbox" at bounding box center [321, 227] width 12 height 12
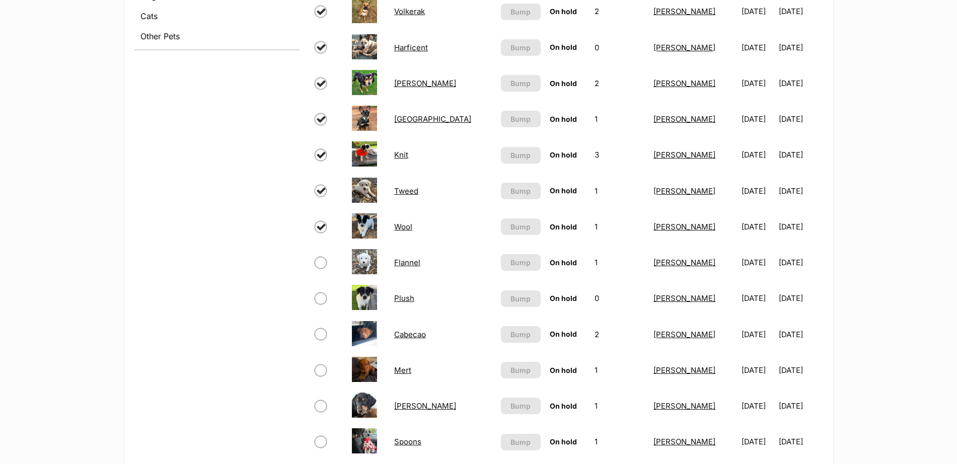
checkbox input "true"
click at [319, 261] on input "checkbox" at bounding box center [321, 263] width 12 height 12
checkbox input "true"
click at [320, 294] on input "checkbox" at bounding box center [321, 298] width 12 height 12
checkbox input "true"
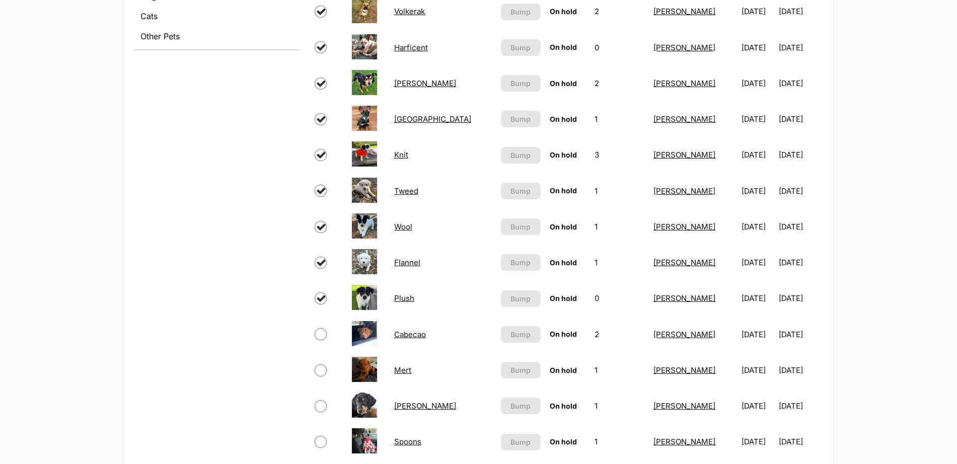
click at [319, 331] on input "checkbox" at bounding box center [321, 334] width 12 height 12
checkbox input "true"
click at [321, 369] on input "checkbox" at bounding box center [321, 370] width 12 height 12
checkbox input "true"
click at [323, 403] on input "checkbox" at bounding box center [321, 406] width 12 height 12
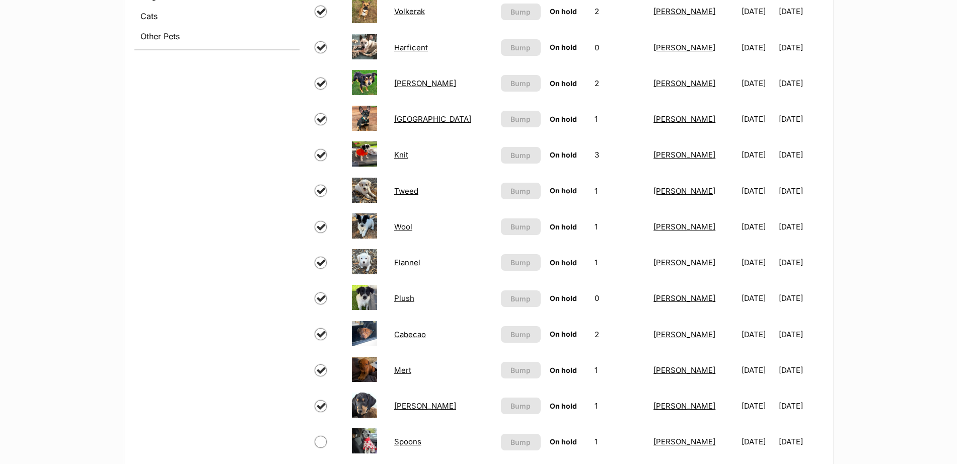
checkbox input "true"
click at [319, 437] on input "checkbox" at bounding box center [321, 442] width 12 height 12
checkbox input "true"
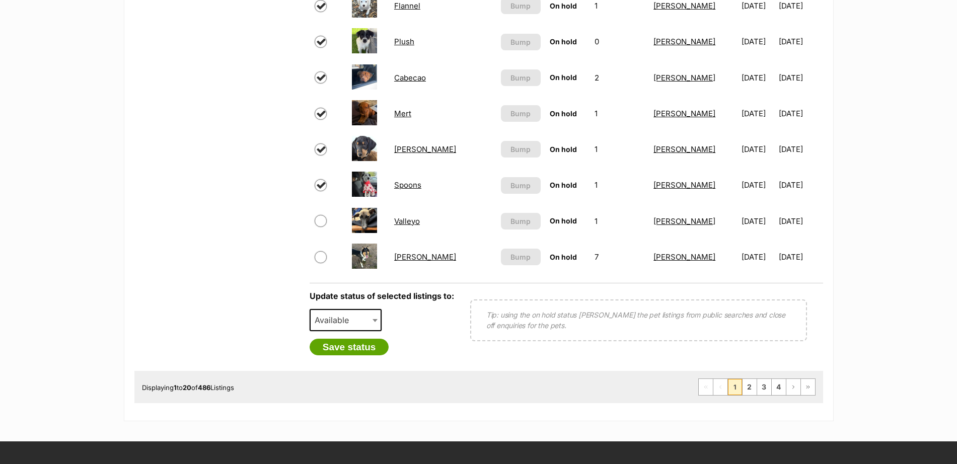
scroll to position [718, 0]
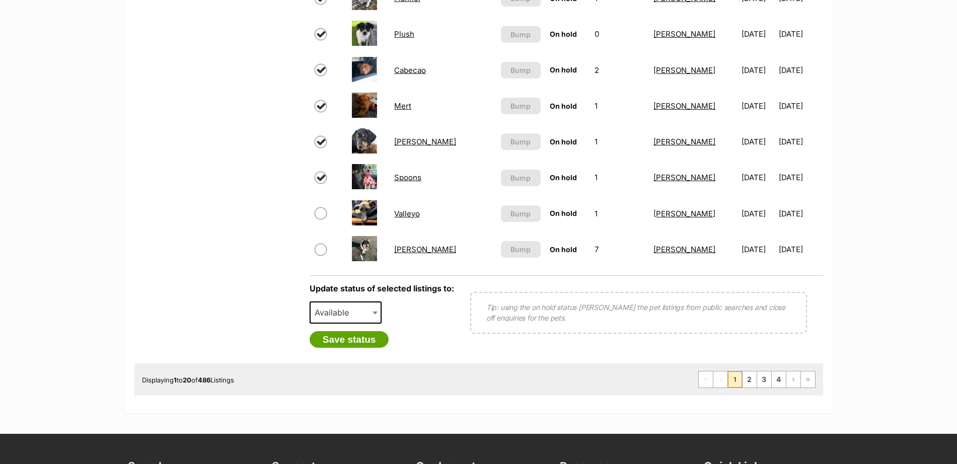
click at [327, 213] on span at bounding box center [329, 213] width 28 height 12
click at [323, 213] on input "checkbox" at bounding box center [321, 213] width 12 height 12
checkbox input "true"
click at [322, 251] on input "checkbox" at bounding box center [321, 250] width 12 height 12
checkbox input "true"
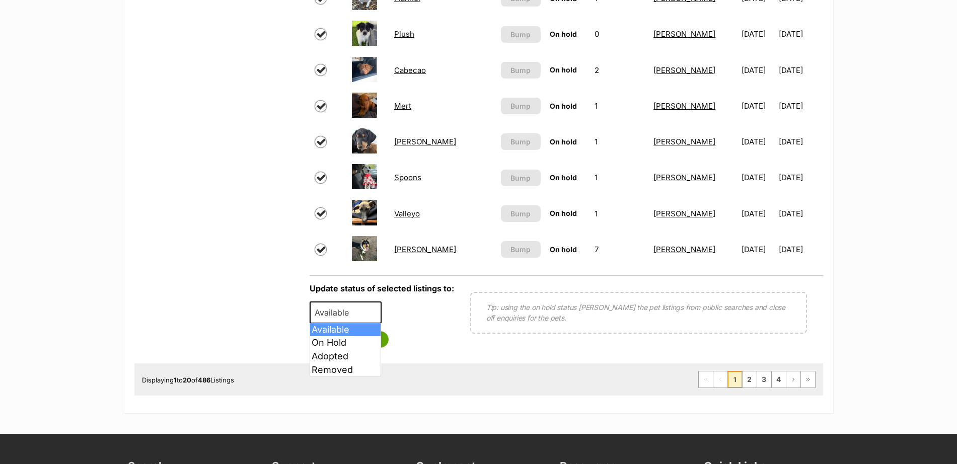
click at [373, 312] on b at bounding box center [375, 313] width 5 height 3
select select "rehomed"
click at [367, 343] on button "Save status" at bounding box center [350, 339] width 80 height 17
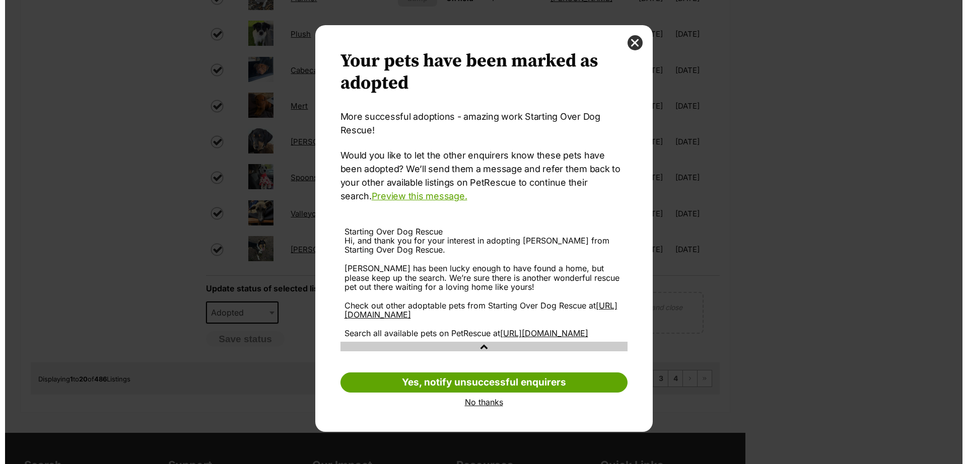
scroll to position [0, 0]
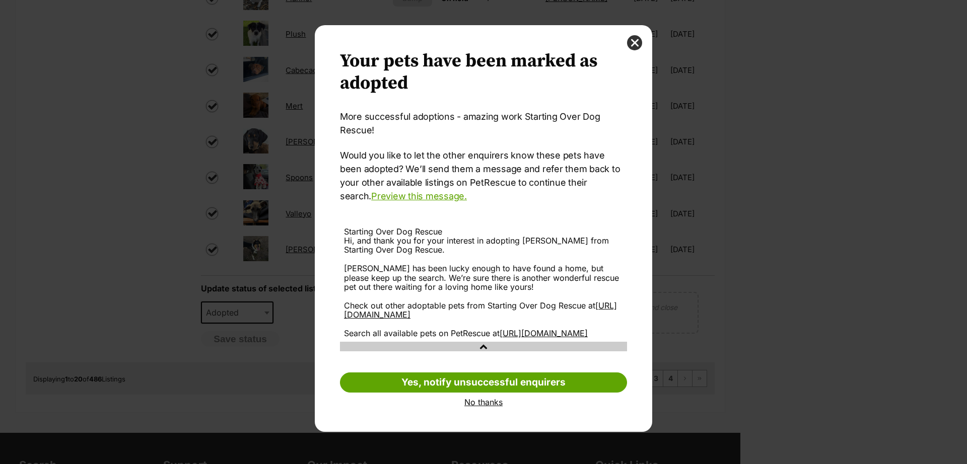
click at [476, 407] on link "No thanks" at bounding box center [483, 402] width 287 height 9
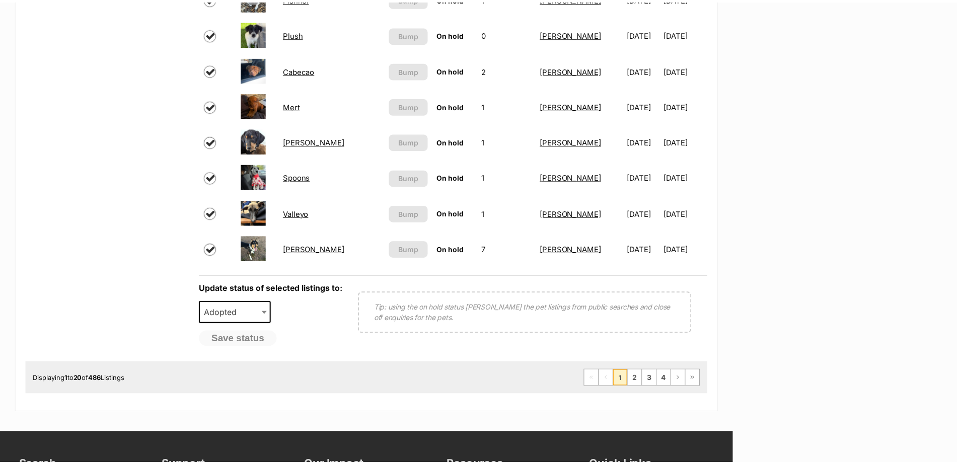
scroll to position [718, 0]
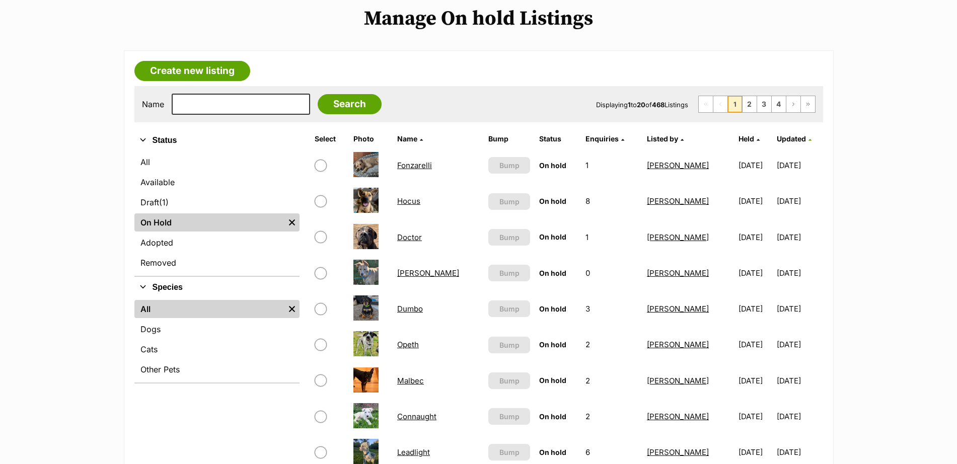
scroll to position [142, 0]
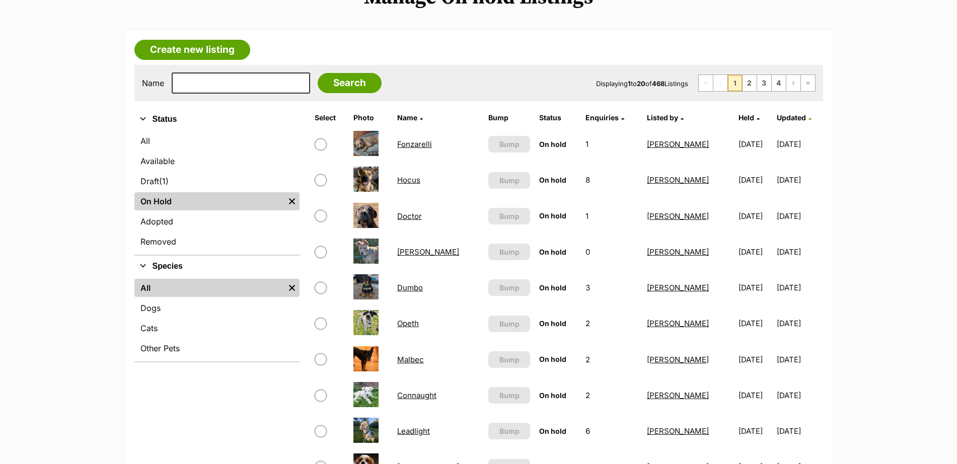
click at [320, 222] on span at bounding box center [330, 216] width 30 height 12
click at [319, 221] on input "checkbox" at bounding box center [321, 216] width 12 height 12
checkbox input "true"
click at [320, 252] on input "checkbox" at bounding box center [321, 252] width 12 height 12
checkbox input "true"
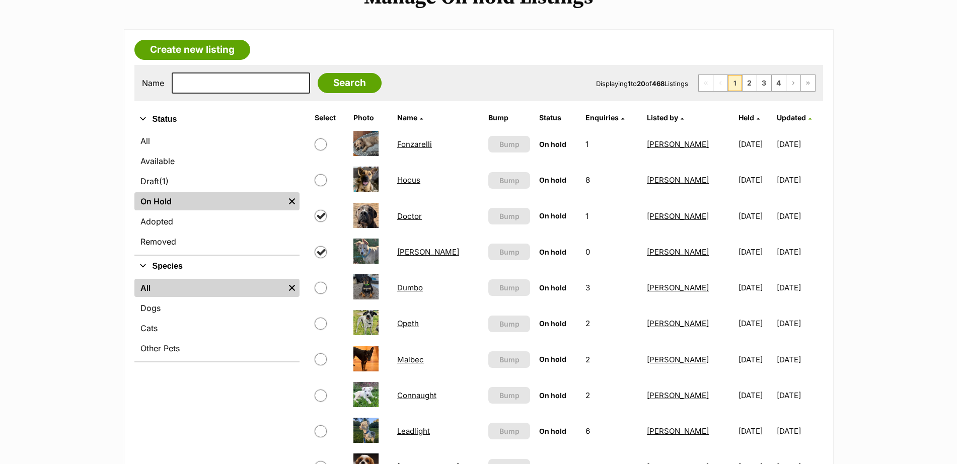
click at [319, 285] on input "checkbox" at bounding box center [321, 288] width 12 height 12
checkbox input "true"
click at [319, 323] on input "checkbox" at bounding box center [321, 324] width 12 height 12
checkbox input "true"
click at [320, 362] on input "checkbox" at bounding box center [321, 359] width 12 height 12
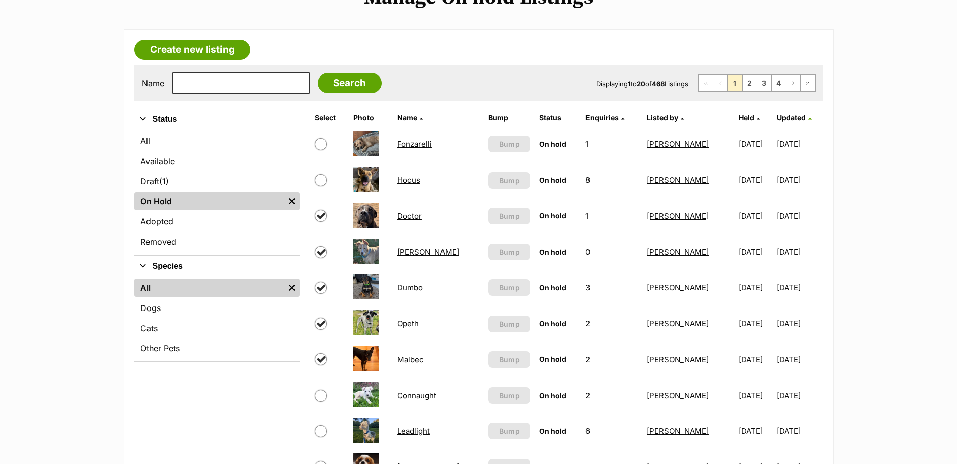
checkbox input "true"
click at [322, 396] on input "checkbox" at bounding box center [321, 396] width 12 height 12
checkbox input "true"
click at [322, 430] on input "checkbox" at bounding box center [321, 431] width 12 height 12
checkbox input "true"
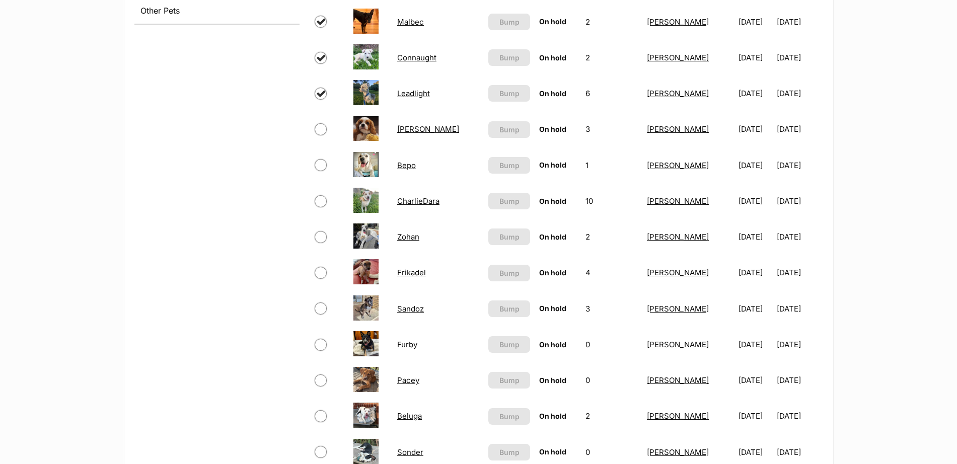
scroll to position [474, 0]
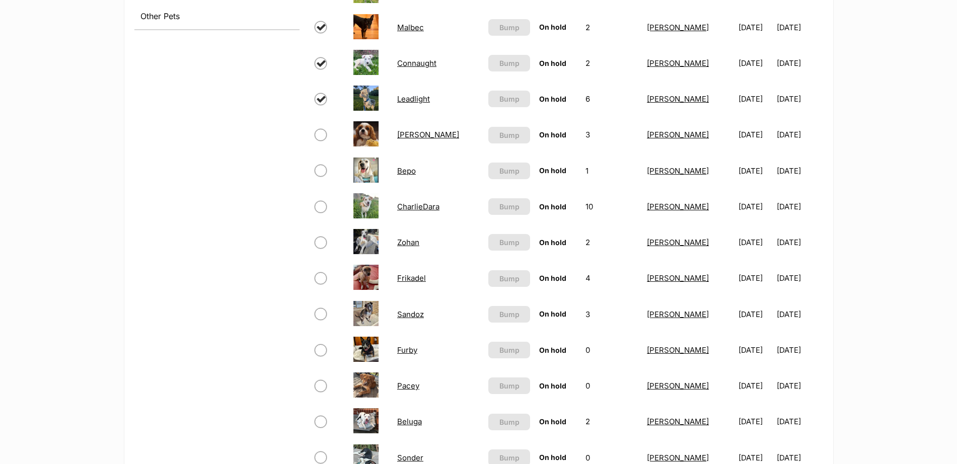
click at [320, 134] on input "checkbox" at bounding box center [321, 135] width 12 height 12
checkbox input "true"
click at [321, 171] on input "checkbox" at bounding box center [321, 171] width 12 height 12
checkbox input "true"
click at [320, 205] on input "checkbox" at bounding box center [321, 207] width 12 height 12
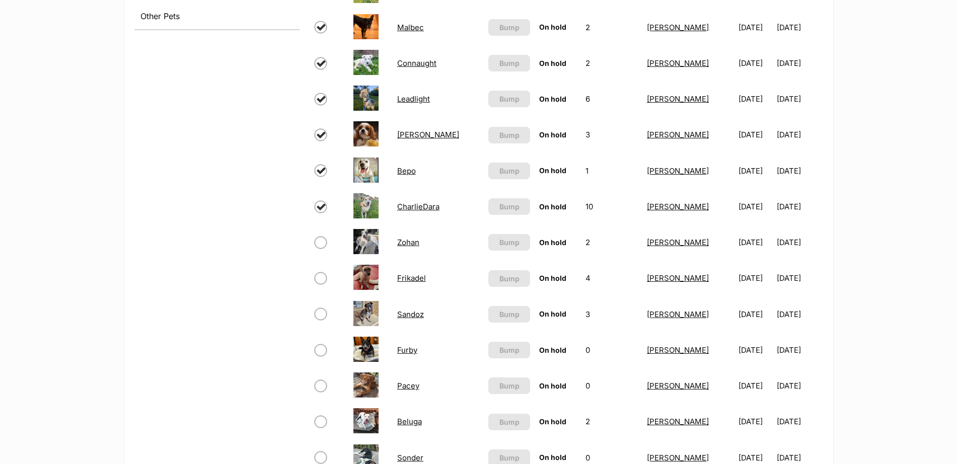
checkbox input "true"
click at [319, 244] on input "checkbox" at bounding box center [321, 243] width 12 height 12
checkbox input "true"
click at [319, 277] on input "checkbox" at bounding box center [321, 278] width 12 height 12
checkbox input "true"
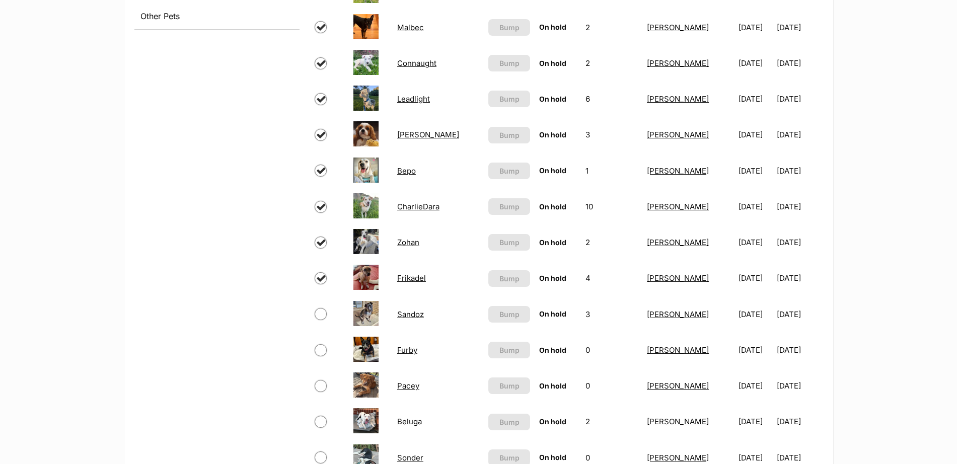
click at [320, 317] on input "checkbox" at bounding box center [321, 314] width 12 height 12
checkbox input "true"
click at [320, 348] on input "checkbox" at bounding box center [321, 350] width 12 height 12
checkbox input "true"
click at [319, 386] on input "checkbox" at bounding box center [321, 386] width 12 height 12
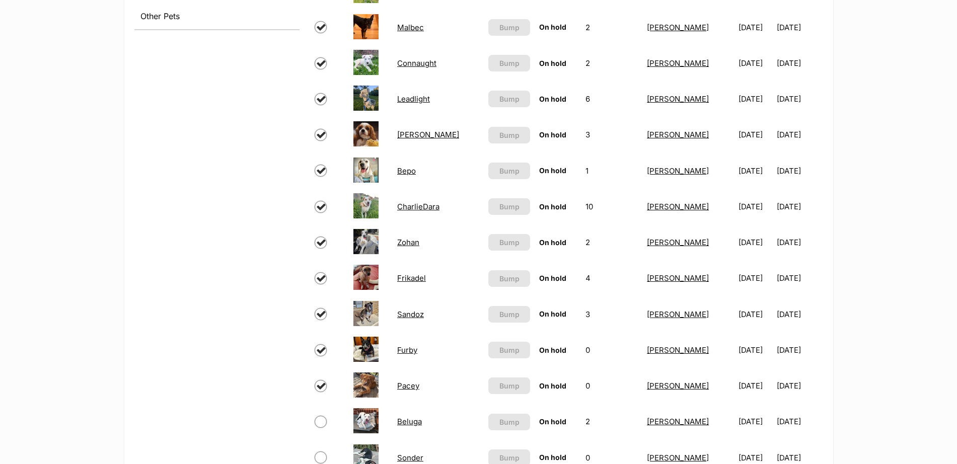
checkbox input "true"
click at [320, 420] on input "checkbox" at bounding box center [321, 422] width 12 height 12
checkbox input "true"
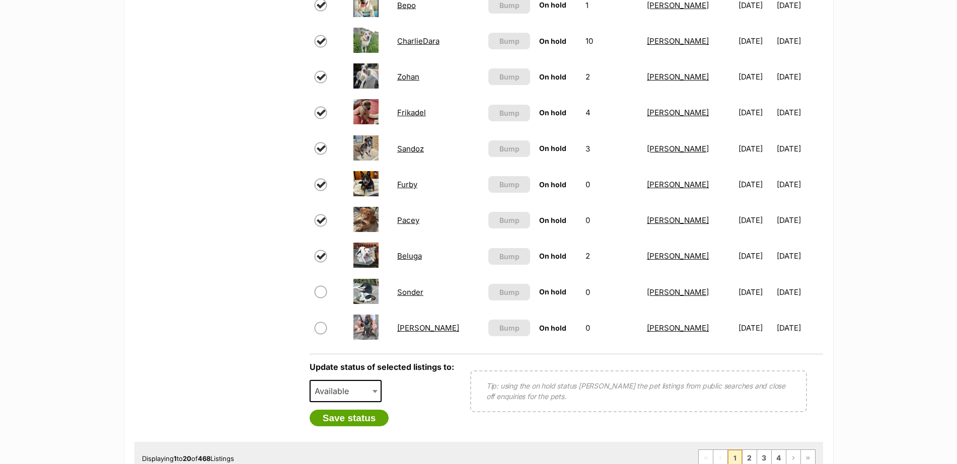
scroll to position [674, 0]
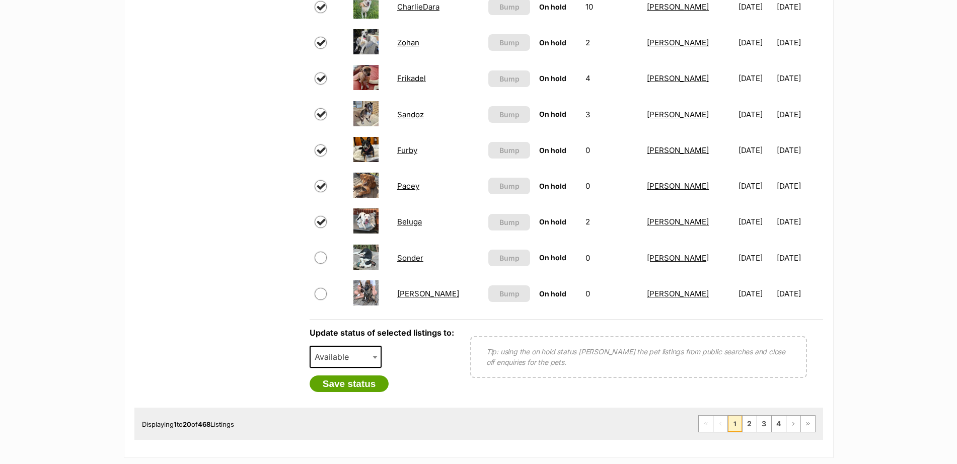
click at [324, 262] on input "checkbox" at bounding box center [321, 258] width 12 height 12
checkbox input "true"
click at [321, 292] on input "checkbox" at bounding box center [321, 294] width 12 height 12
checkbox input "true"
click at [372, 357] on span at bounding box center [376, 357] width 10 height 22
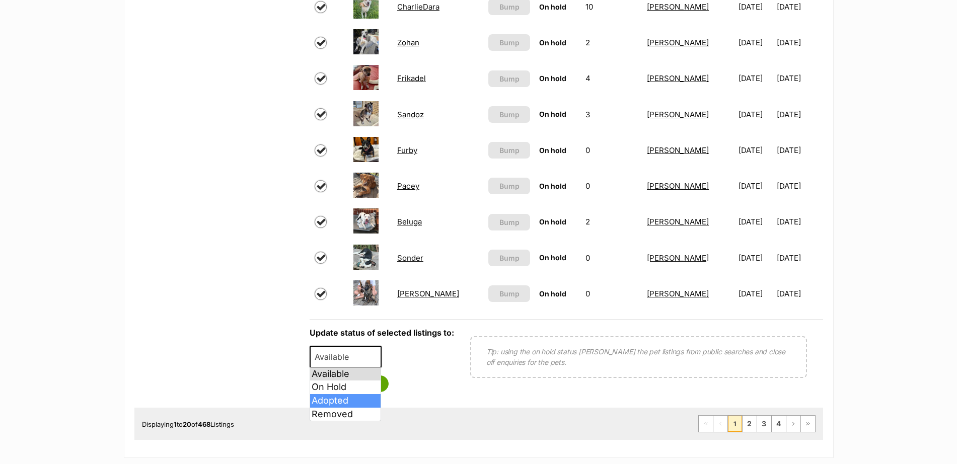
select select "rehomed"
click at [355, 382] on button "Save status" at bounding box center [350, 384] width 80 height 17
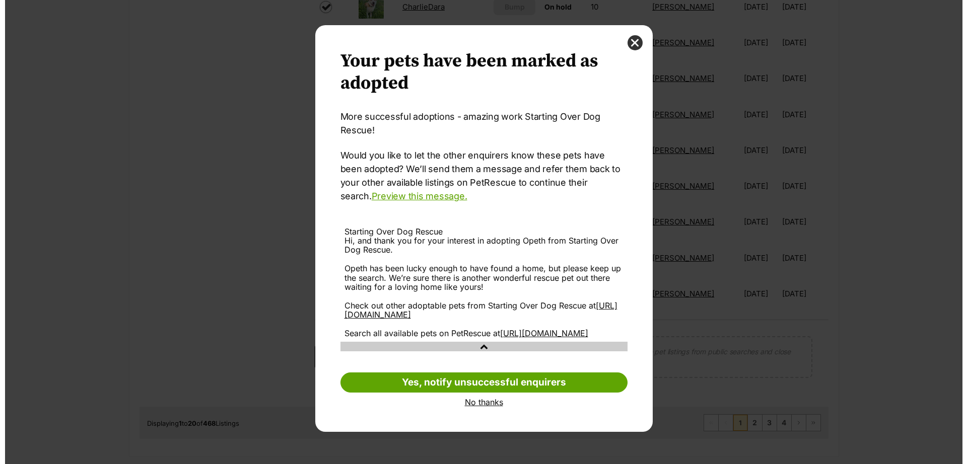
scroll to position [0, 0]
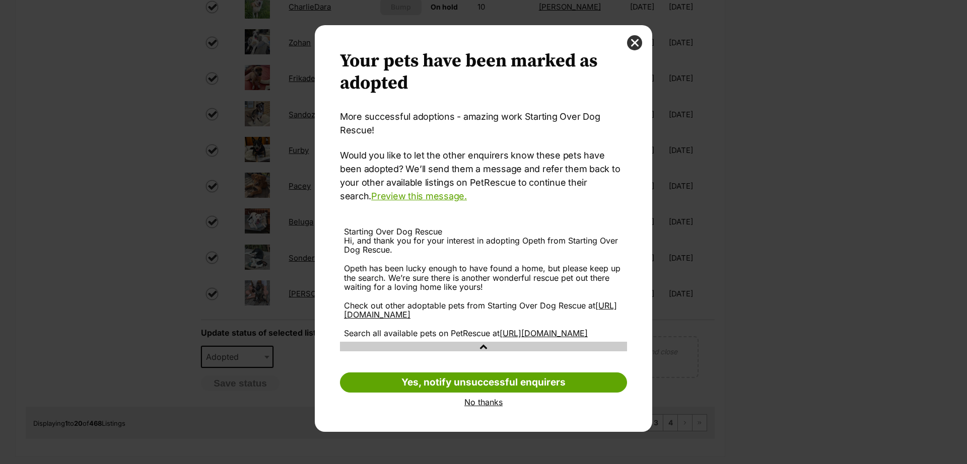
click at [480, 407] on link "No thanks" at bounding box center [483, 402] width 287 height 9
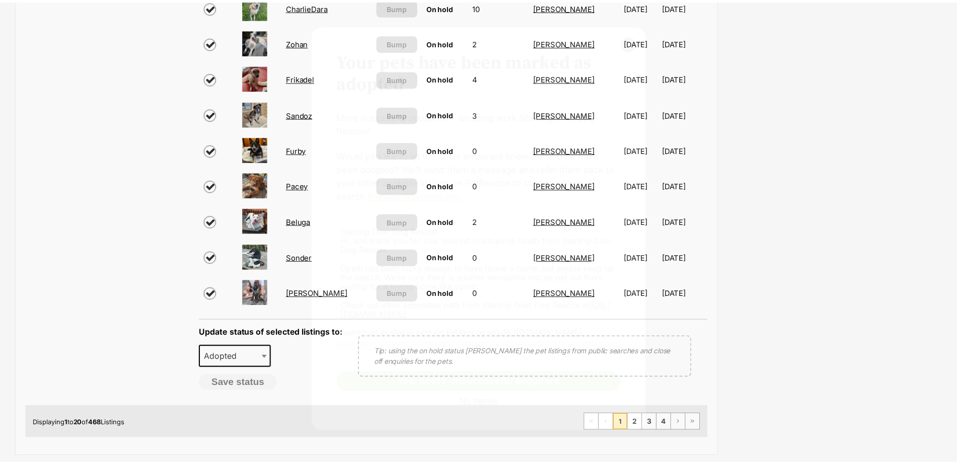
scroll to position [674, 0]
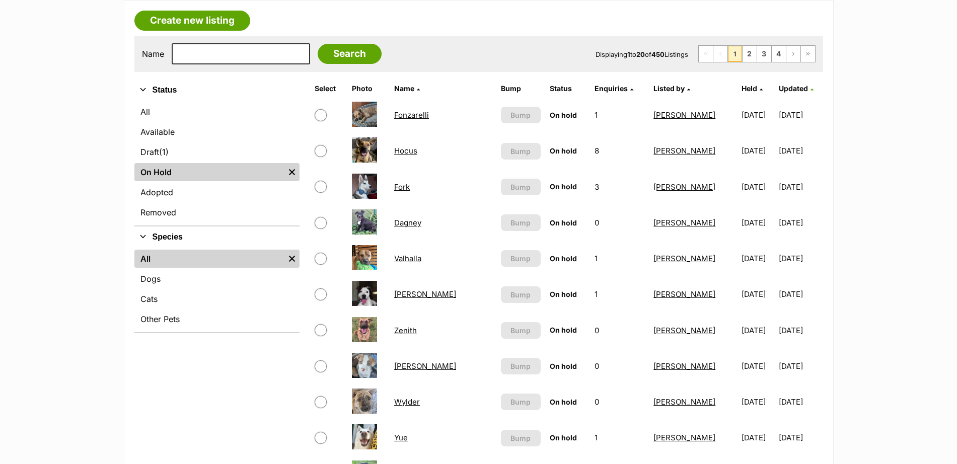
scroll to position [164, 0]
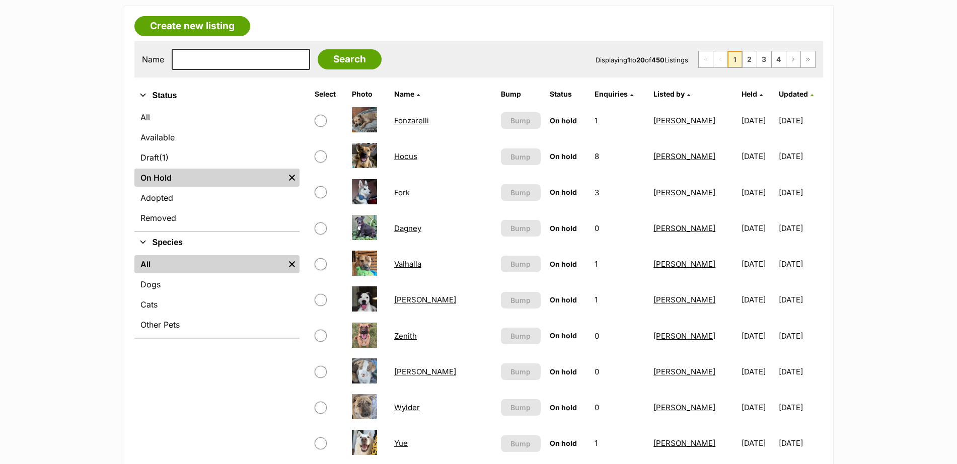
drag, startPoint x: 0, startPoint y: 0, endPoint x: 959, endPoint y: 157, distance: 971.8
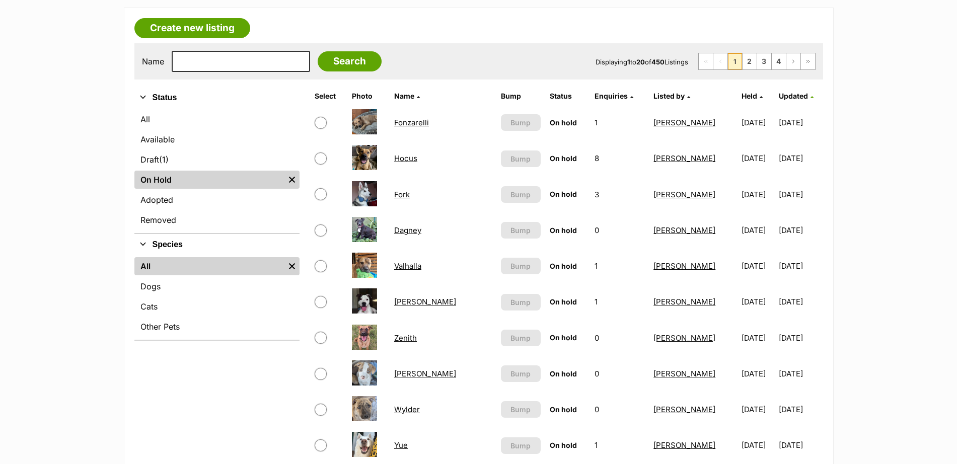
click at [325, 195] on input "checkbox" at bounding box center [321, 194] width 12 height 12
checkbox input "true"
click at [321, 230] on input "checkbox" at bounding box center [321, 231] width 12 height 12
checkbox input "true"
click at [320, 267] on input "checkbox" at bounding box center [321, 266] width 12 height 12
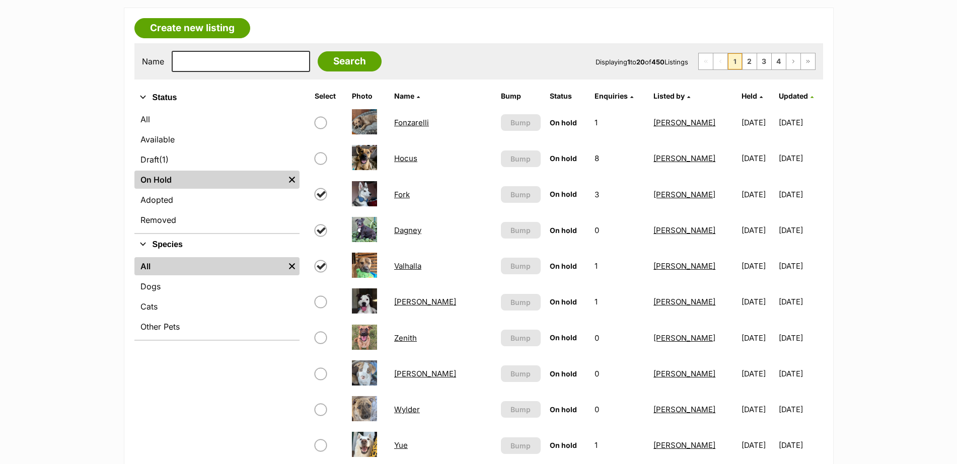
checkbox input "true"
click at [318, 301] on input "checkbox" at bounding box center [321, 302] width 12 height 12
checkbox input "true"
click at [318, 338] on input "checkbox" at bounding box center [321, 338] width 12 height 12
checkbox input "true"
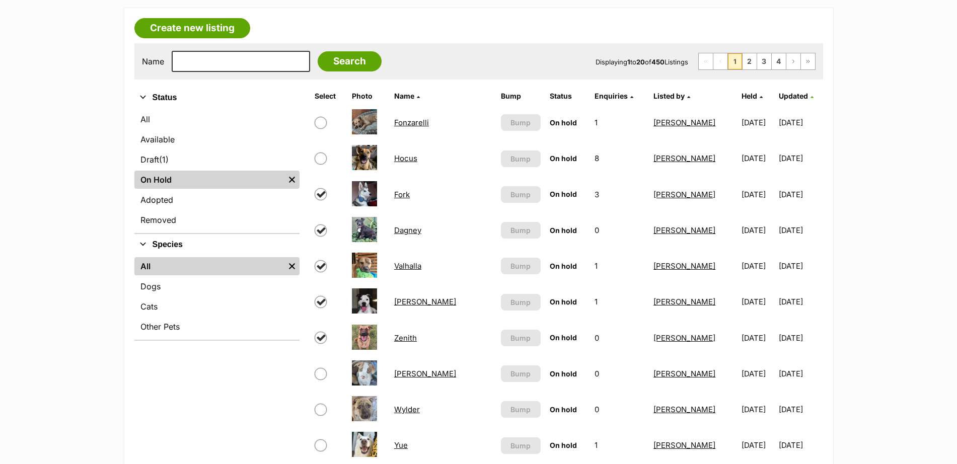
click at [321, 375] on input "checkbox" at bounding box center [321, 374] width 12 height 12
checkbox input "true"
click at [322, 408] on input "checkbox" at bounding box center [321, 410] width 12 height 12
checkbox input "true"
click at [322, 440] on input "checkbox" at bounding box center [321, 445] width 12 height 12
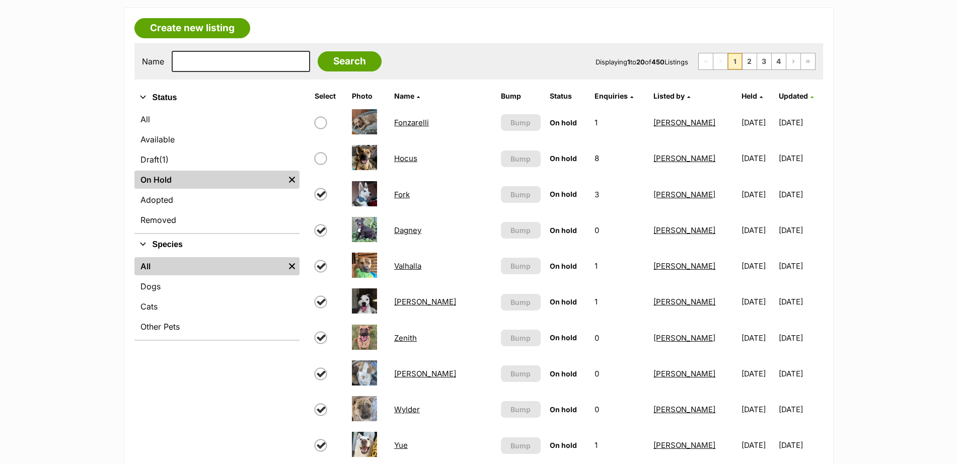
checkbox input "true"
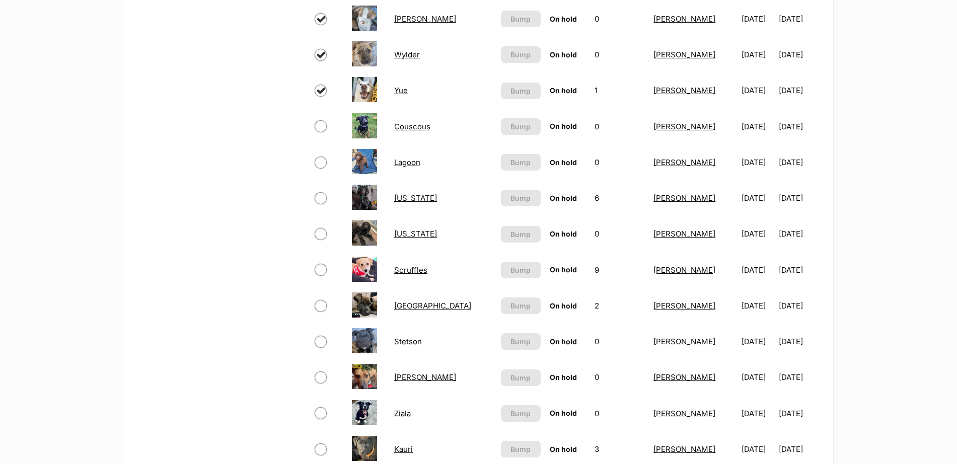
scroll to position [511, 0]
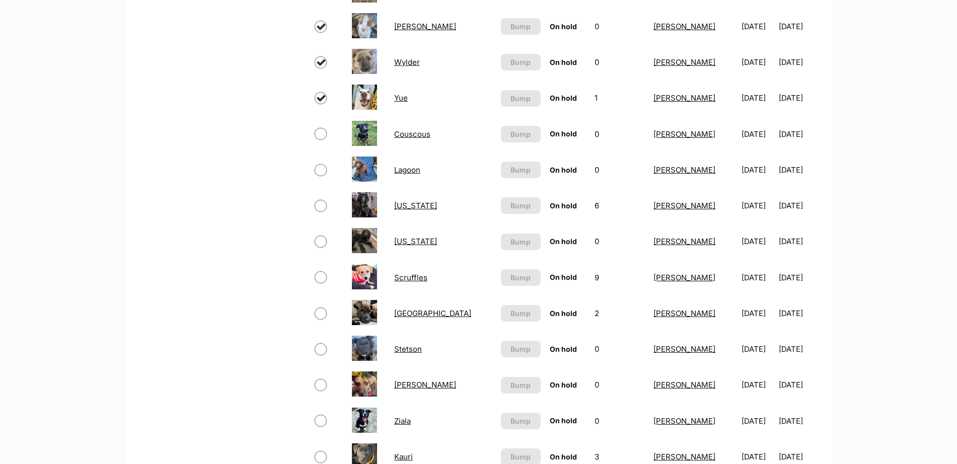
click at [323, 129] on input "checkbox" at bounding box center [321, 134] width 12 height 12
checkbox input "true"
click at [320, 171] on input "checkbox" at bounding box center [321, 170] width 12 height 12
checkbox input "true"
click at [321, 208] on input "checkbox" at bounding box center [321, 206] width 12 height 12
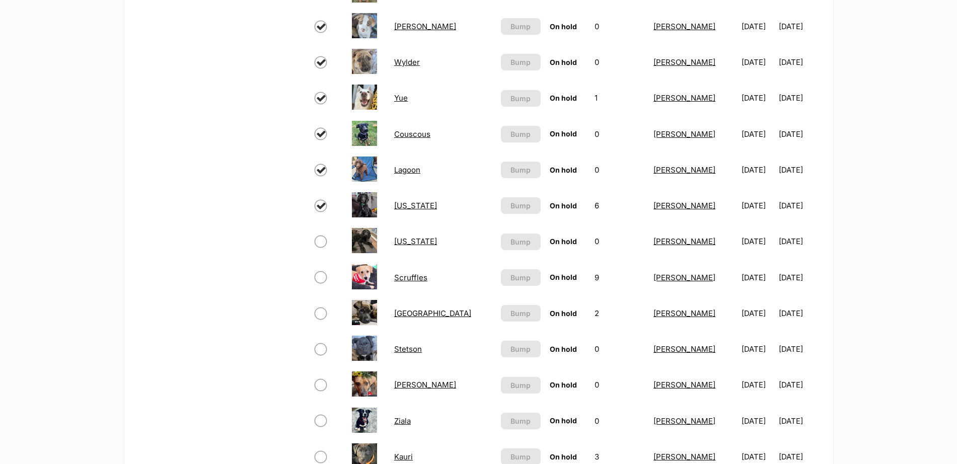
checkbox input "true"
click at [320, 238] on input "checkbox" at bounding box center [321, 242] width 12 height 12
checkbox input "true"
click at [320, 274] on input "checkbox" at bounding box center [321, 277] width 12 height 12
checkbox input "true"
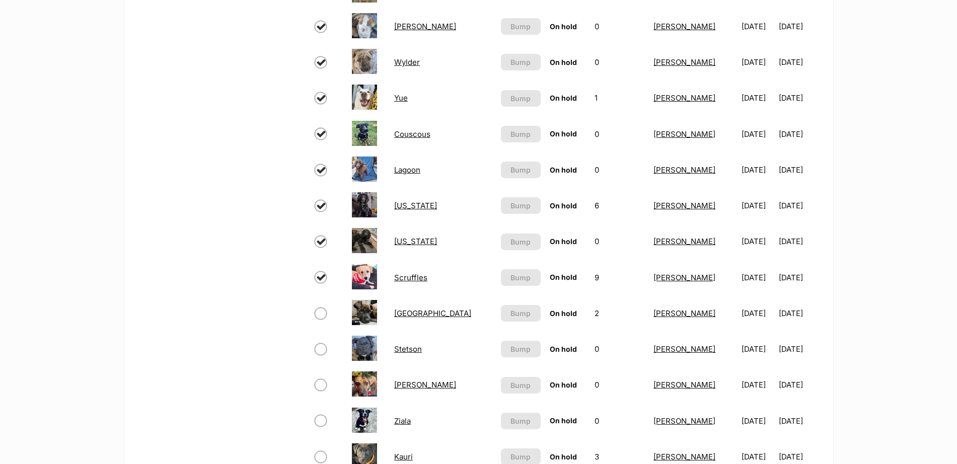
click at [320, 314] on input "checkbox" at bounding box center [321, 314] width 12 height 12
checkbox input "true"
click at [319, 354] on input "checkbox" at bounding box center [321, 349] width 12 height 12
checkbox input "true"
click at [320, 387] on input "checkbox" at bounding box center [321, 385] width 12 height 12
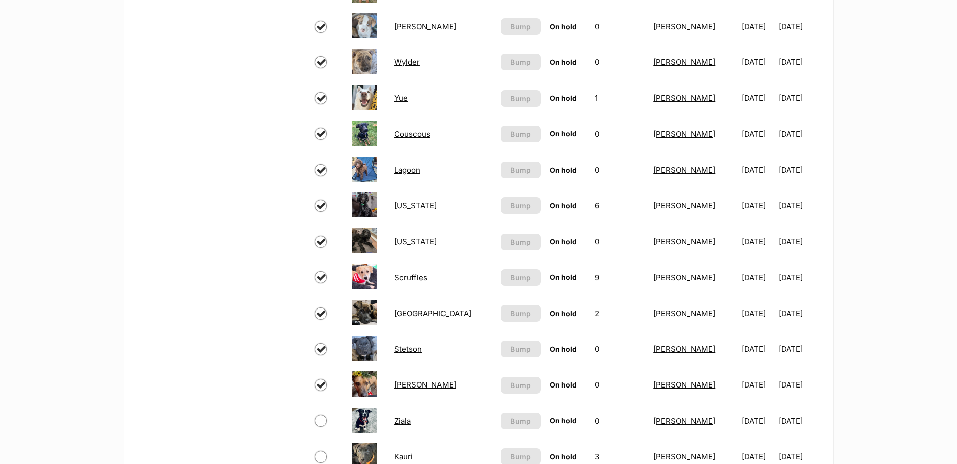
checkbox input "true"
click at [320, 425] on input "checkbox" at bounding box center [321, 421] width 12 height 12
checkbox input "true"
click at [321, 454] on input "checkbox" at bounding box center [321, 457] width 12 height 12
checkbox input "true"
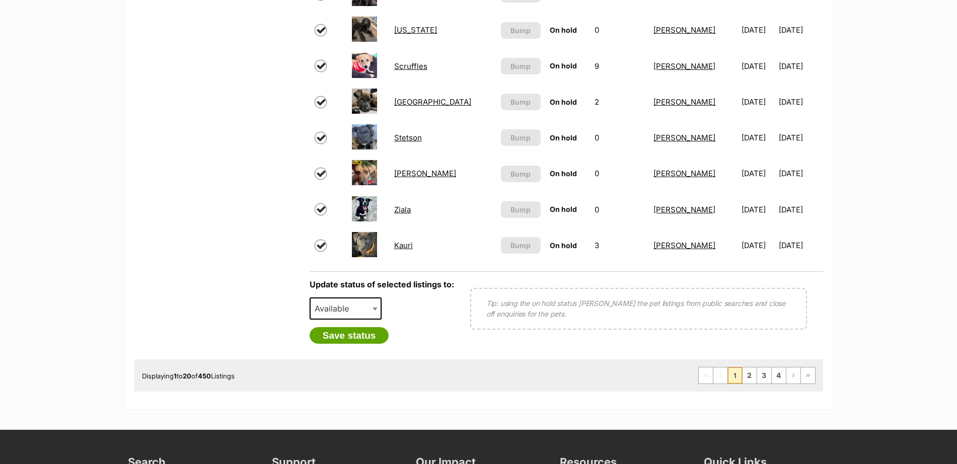
scroll to position [728, 0]
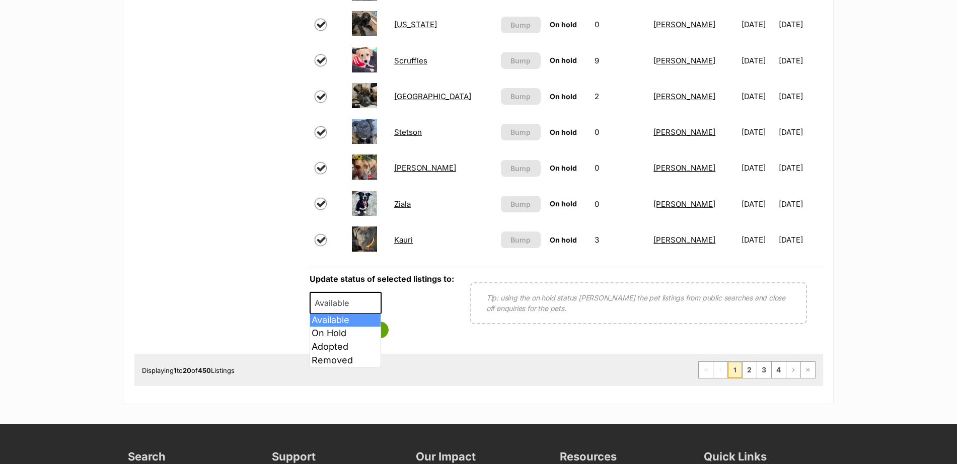
click at [374, 300] on span at bounding box center [376, 303] width 10 height 22
select select "rehomed"
click at [355, 330] on button "Save status" at bounding box center [350, 330] width 80 height 17
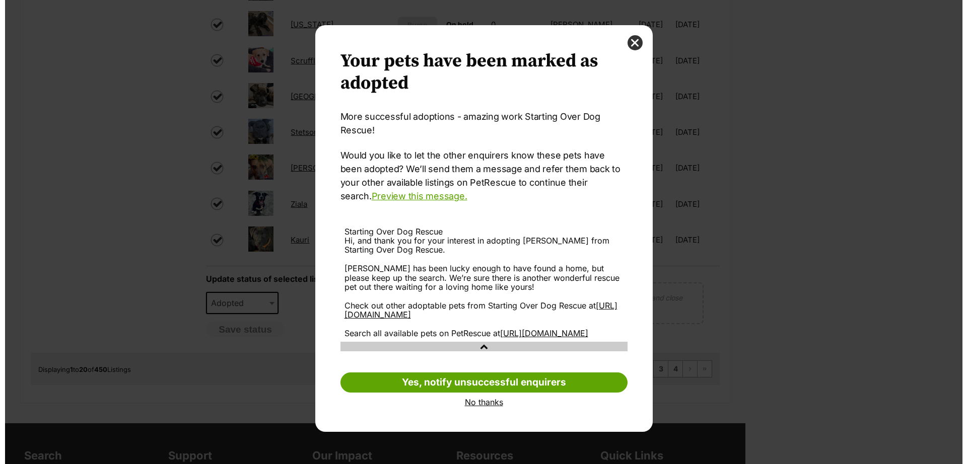
scroll to position [0, 0]
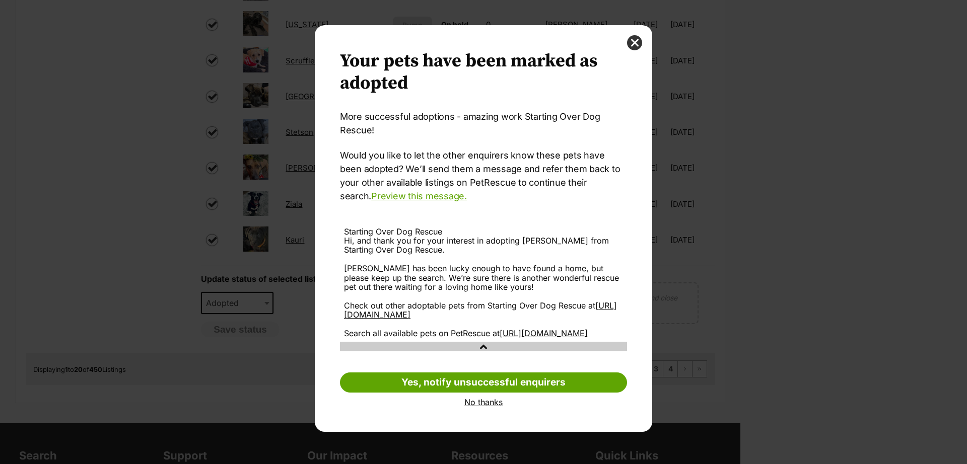
click at [489, 407] on link "No thanks" at bounding box center [483, 402] width 287 height 9
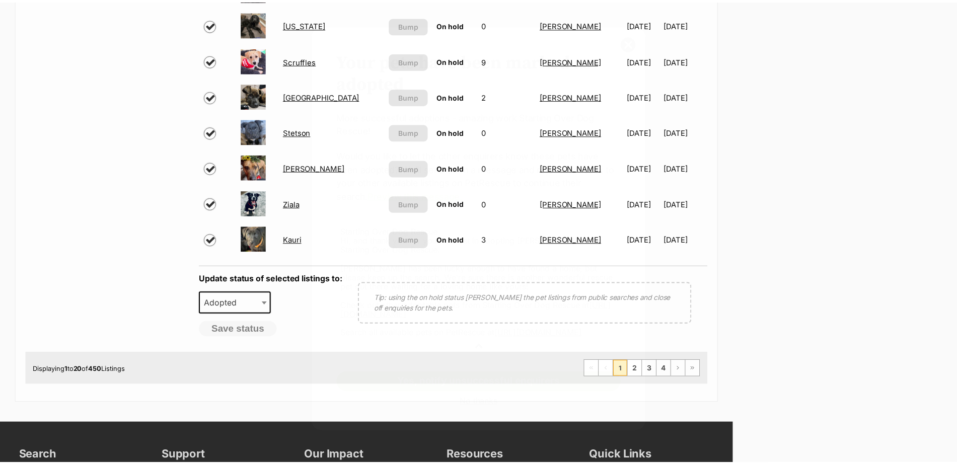
scroll to position [728, 0]
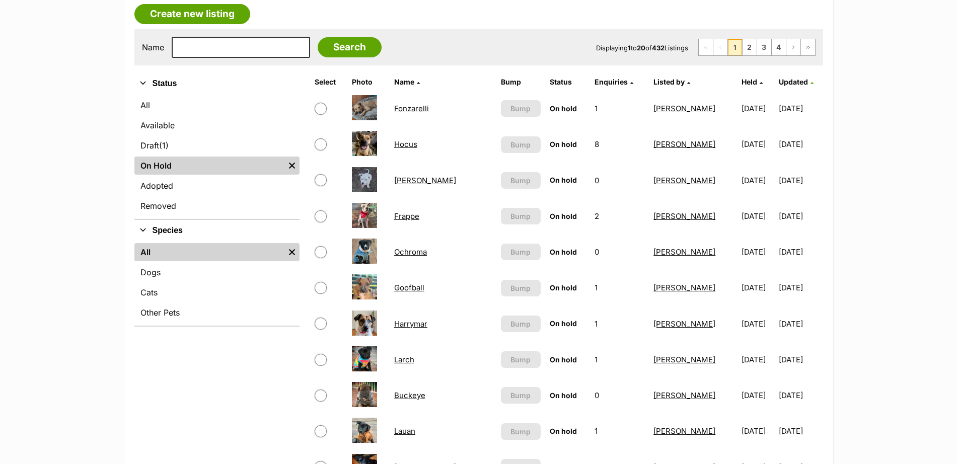
scroll to position [168, 0]
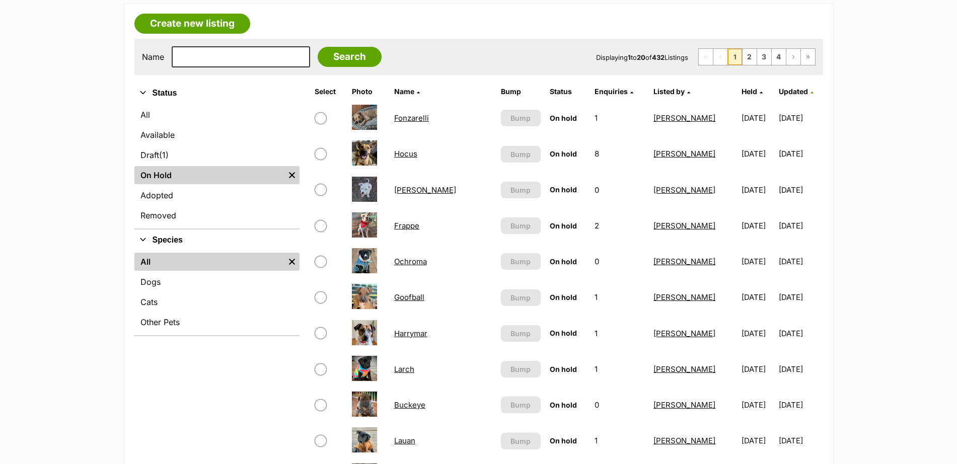
click at [323, 190] on input "checkbox" at bounding box center [321, 190] width 12 height 12
checkbox input "true"
click at [320, 226] on input "checkbox" at bounding box center [321, 226] width 12 height 12
checkbox input "true"
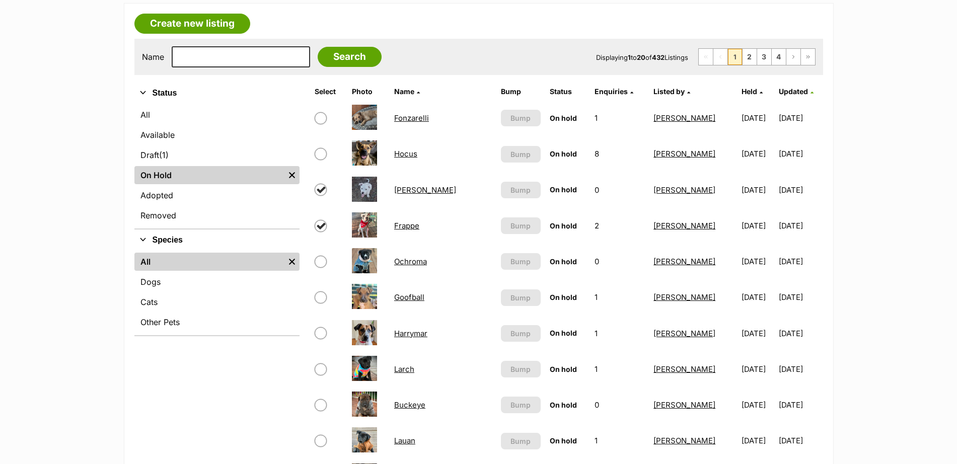
click at [321, 261] on input "checkbox" at bounding box center [321, 262] width 12 height 12
checkbox input "true"
click at [321, 298] on input "checkbox" at bounding box center [321, 297] width 12 height 12
checkbox input "true"
click at [322, 331] on input "checkbox" at bounding box center [321, 333] width 12 height 12
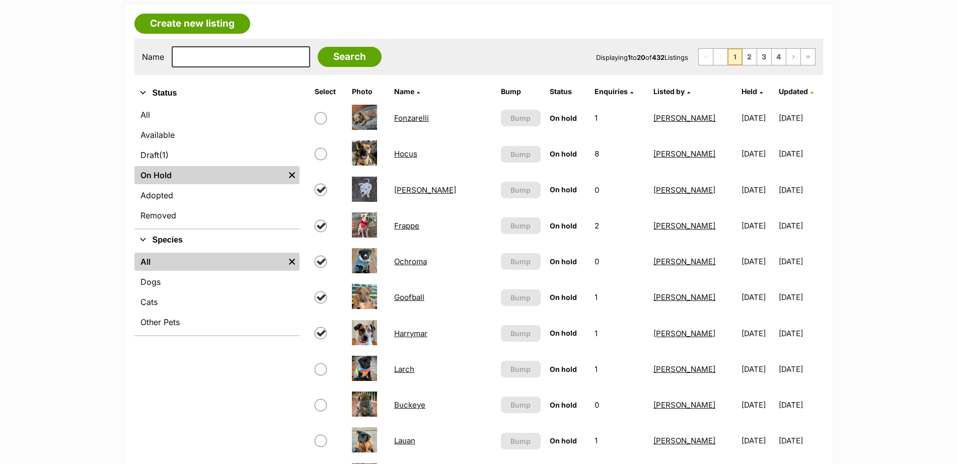
checkbox input "true"
click at [322, 369] on input "checkbox" at bounding box center [321, 369] width 12 height 12
checkbox input "true"
click at [322, 408] on input "checkbox" at bounding box center [321, 405] width 12 height 12
checkbox input "true"
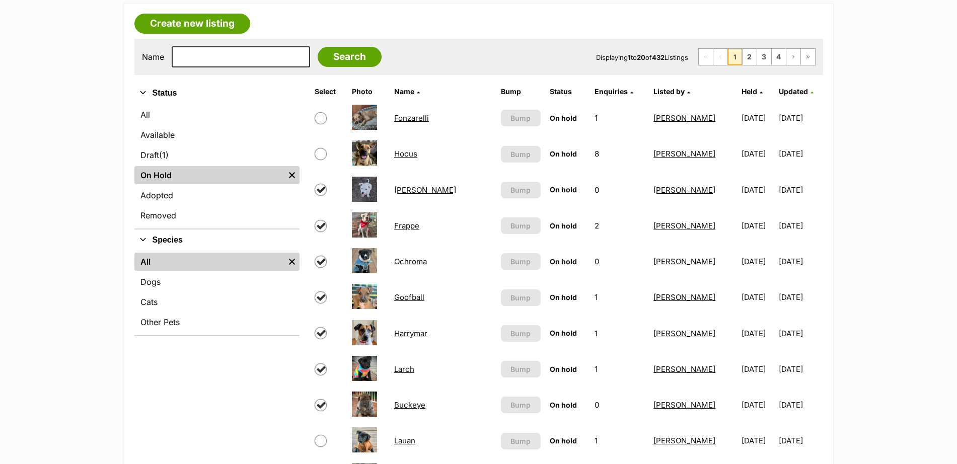
click at [323, 437] on input "checkbox" at bounding box center [321, 441] width 12 height 12
checkbox input "true"
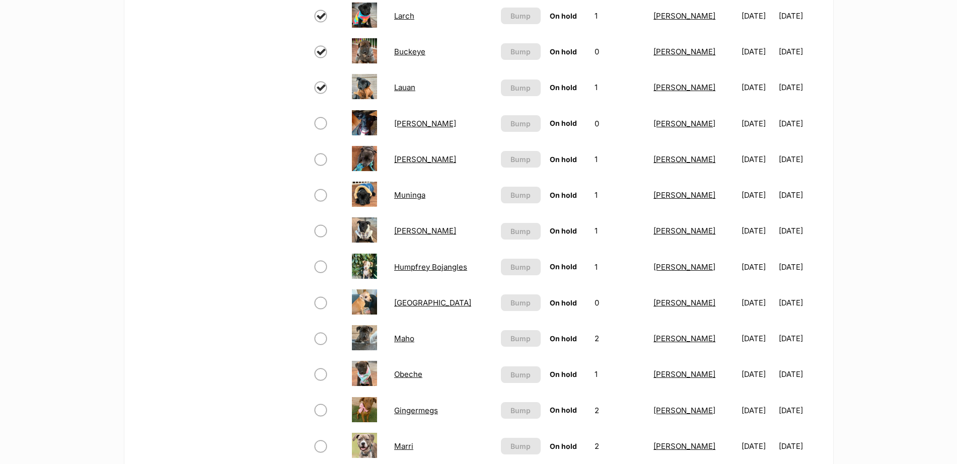
scroll to position [525, 0]
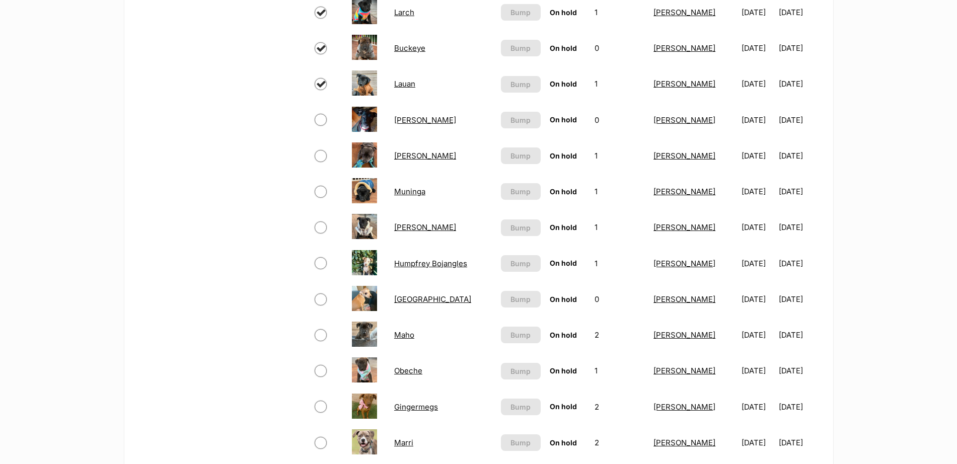
click at [320, 121] on input "checkbox" at bounding box center [321, 120] width 12 height 12
checkbox input "true"
click at [320, 156] on input "checkbox" at bounding box center [321, 156] width 12 height 12
checkbox input "true"
click at [319, 190] on input "checkbox" at bounding box center [321, 192] width 12 height 12
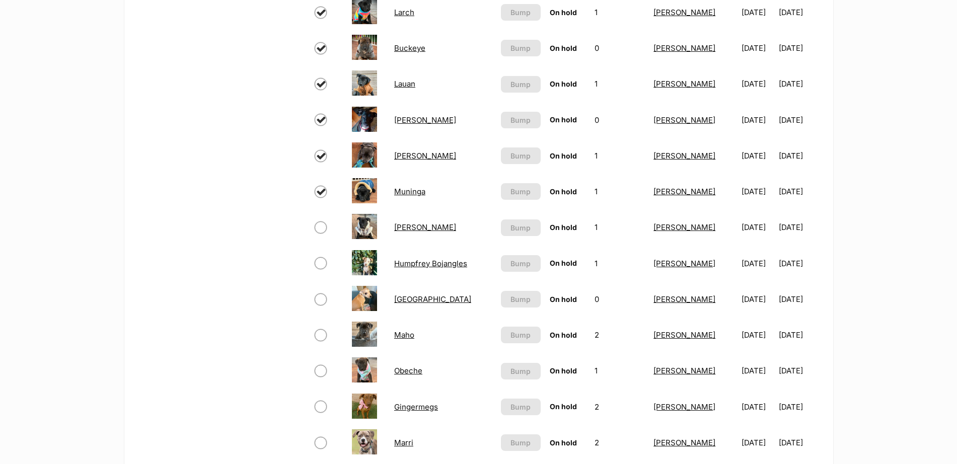
checkbox input "true"
click at [319, 225] on input "checkbox" at bounding box center [321, 228] width 12 height 12
checkbox input "true"
click at [320, 261] on input "checkbox" at bounding box center [321, 263] width 12 height 12
checkbox input "true"
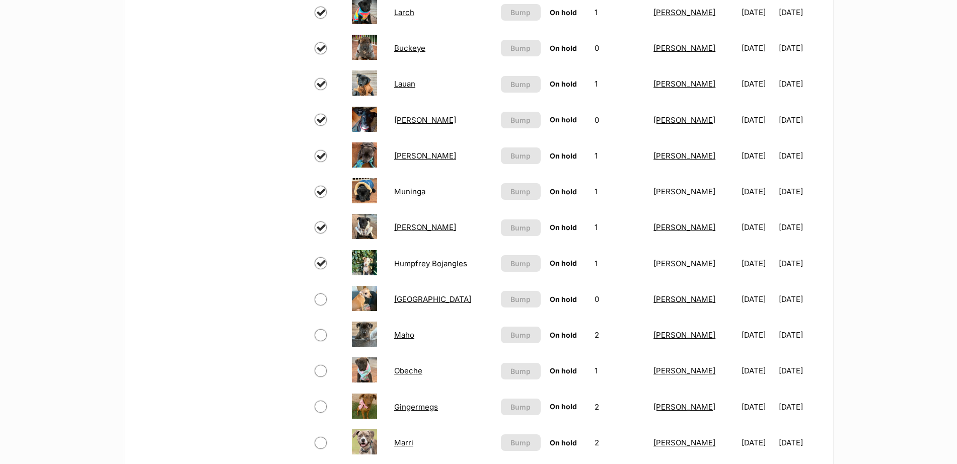
click at [320, 296] on input "checkbox" at bounding box center [321, 299] width 12 height 12
checkbox input "true"
click at [319, 336] on input "checkbox" at bounding box center [321, 335] width 12 height 12
checkbox input "true"
click at [318, 372] on input "checkbox" at bounding box center [321, 371] width 12 height 12
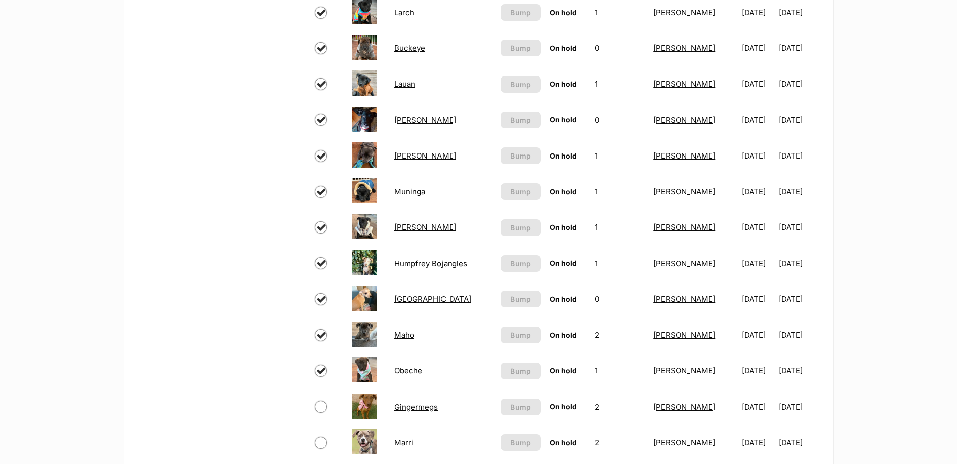
checkbox input "true"
click at [322, 404] on input "checkbox" at bounding box center [321, 407] width 12 height 12
checkbox input "true"
click at [320, 443] on input "checkbox" at bounding box center [321, 443] width 12 height 12
checkbox input "true"
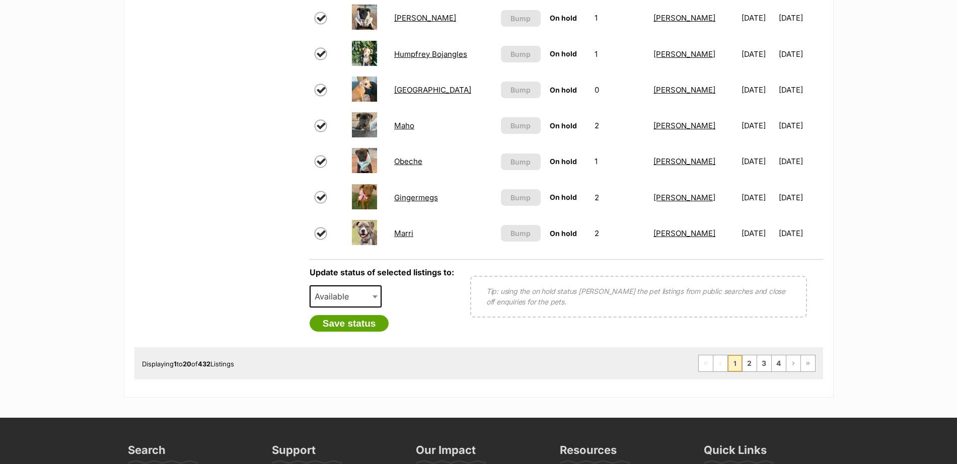
scroll to position [757, 0]
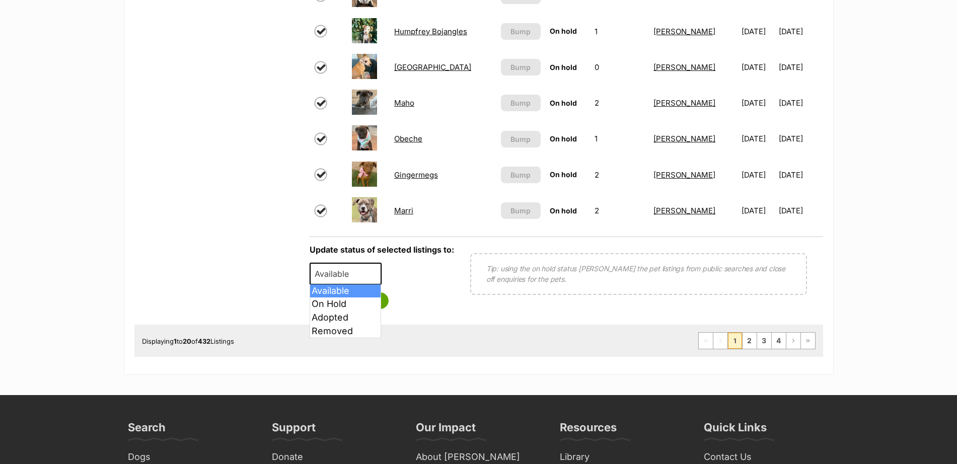
click at [371, 276] on span at bounding box center [376, 274] width 10 height 22
select select "rehomed"
click at [360, 303] on button "Save status" at bounding box center [350, 300] width 80 height 17
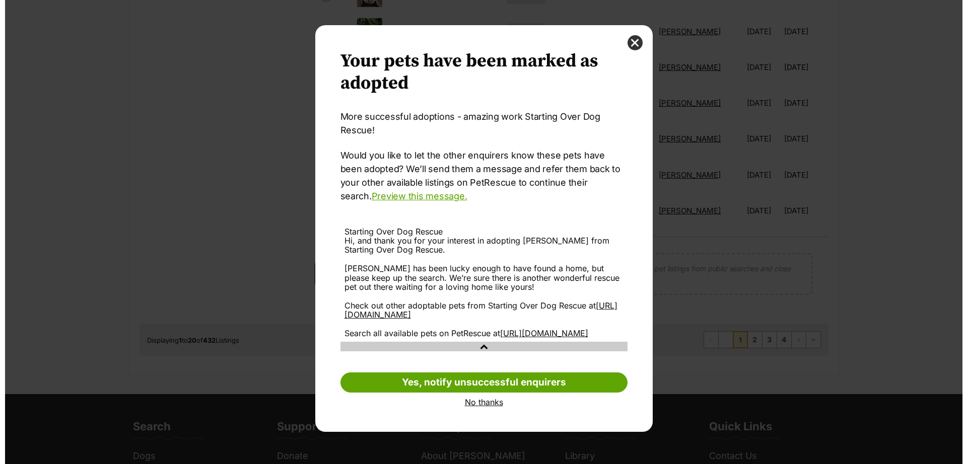
scroll to position [0, 0]
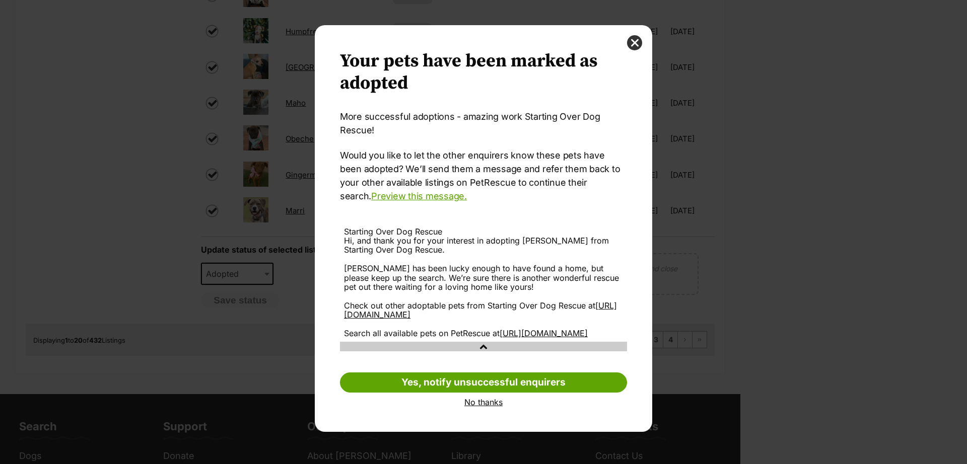
click at [479, 407] on link "No thanks" at bounding box center [483, 402] width 287 height 9
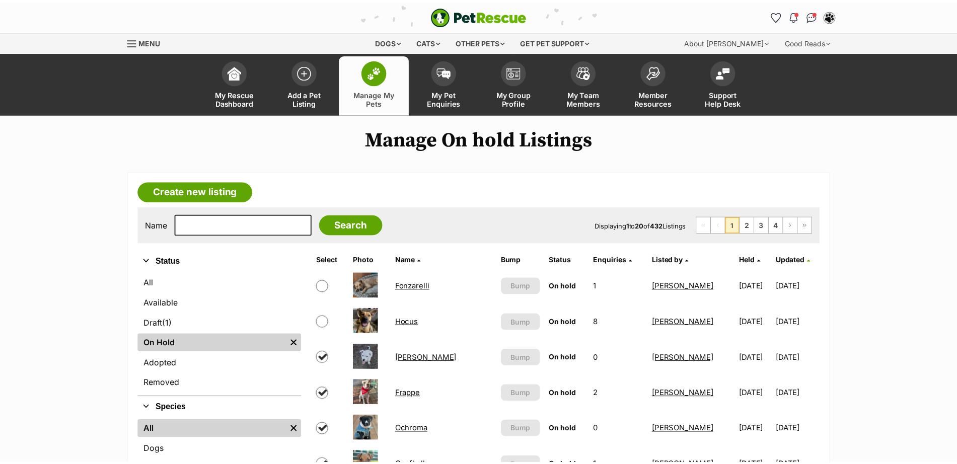
scroll to position [757, 0]
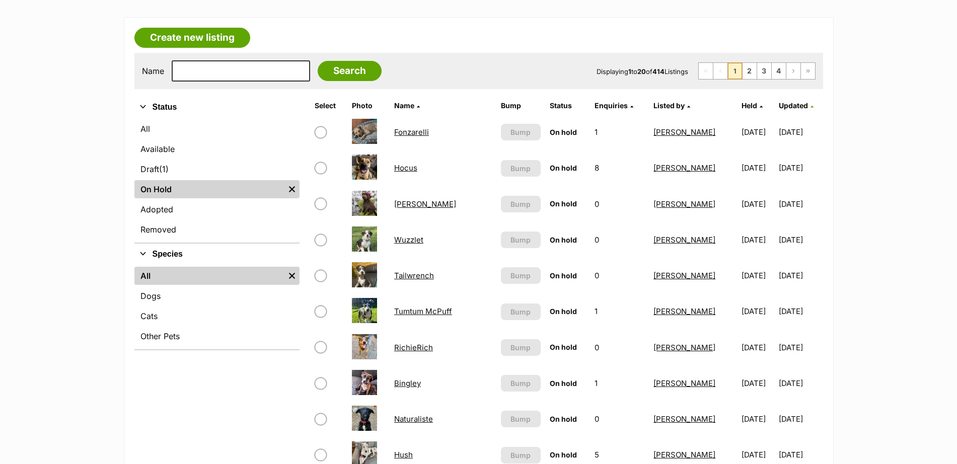
scroll to position [152, 0]
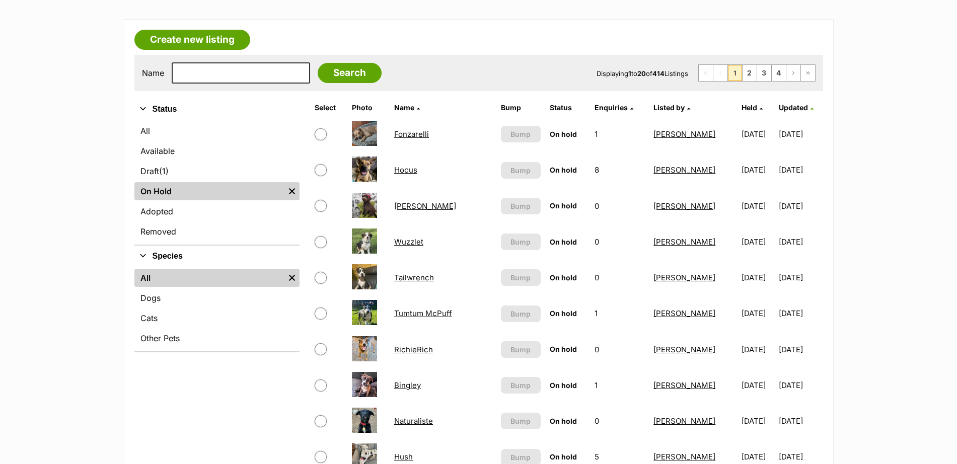
click at [321, 205] on input "checkbox" at bounding box center [321, 206] width 12 height 12
checkbox input "true"
click at [322, 240] on input "checkbox" at bounding box center [321, 242] width 12 height 12
checkbox input "true"
click at [321, 278] on input "checkbox" at bounding box center [321, 278] width 12 height 12
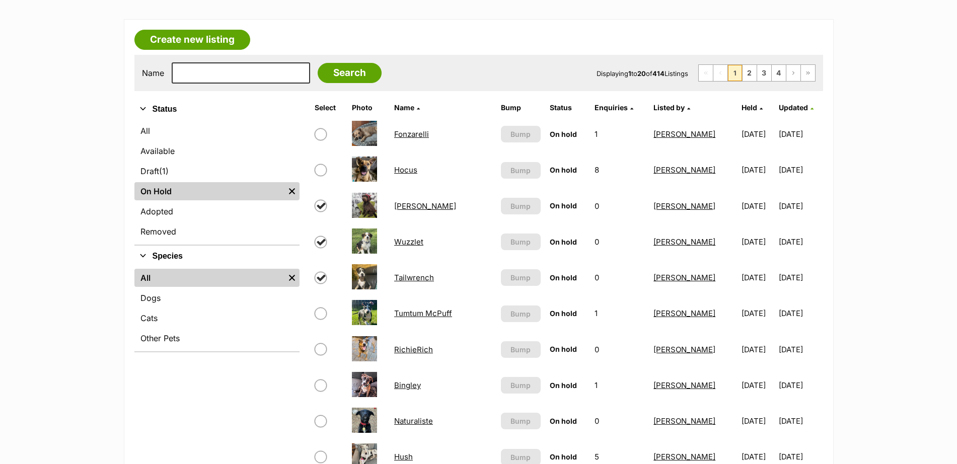
checkbox input "true"
click at [321, 314] on input "checkbox" at bounding box center [321, 314] width 12 height 12
checkbox input "true"
click at [321, 348] on input "checkbox" at bounding box center [321, 349] width 12 height 12
checkbox input "true"
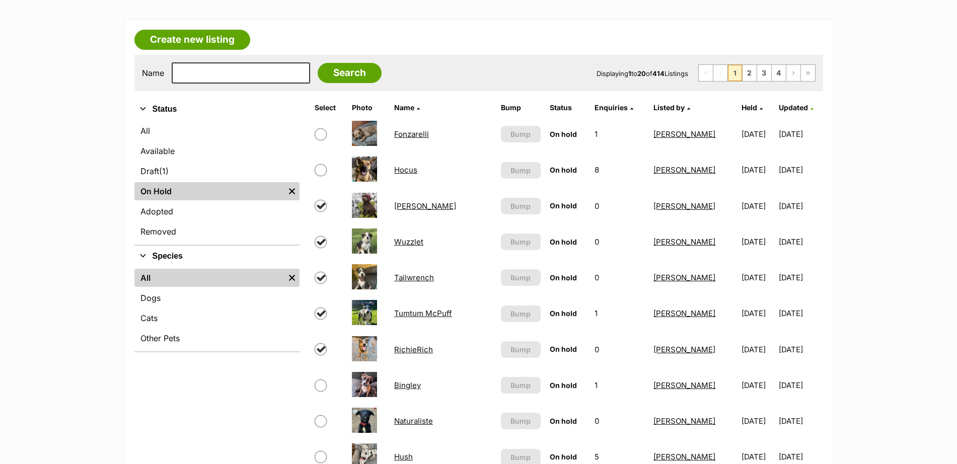
click at [321, 385] on input "checkbox" at bounding box center [321, 386] width 12 height 12
checkbox input "true"
click at [323, 420] on input "checkbox" at bounding box center [321, 421] width 12 height 12
checkbox input "true"
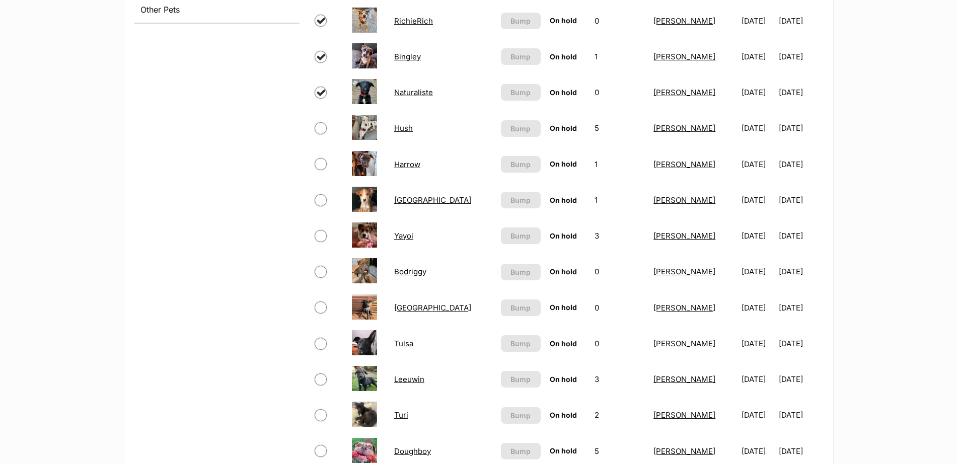
scroll to position [479, 0]
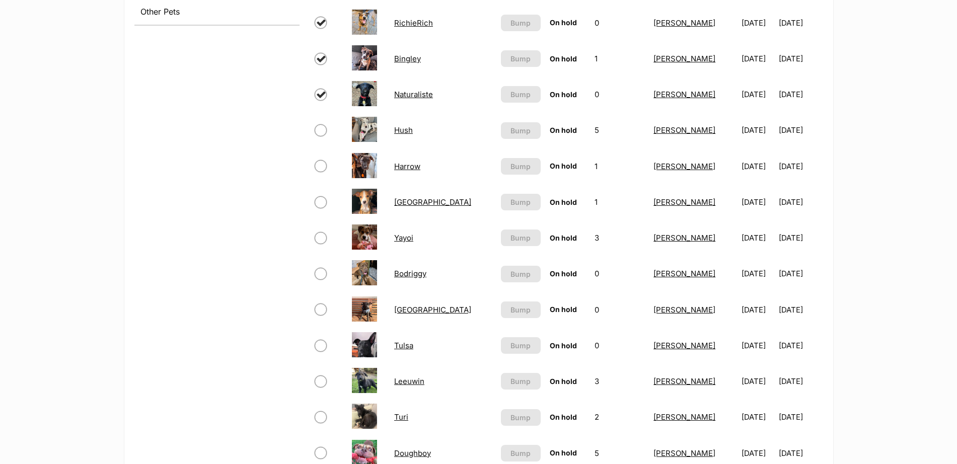
click at [321, 131] on input "checkbox" at bounding box center [321, 130] width 12 height 12
checkbox input "true"
click at [319, 165] on input "checkbox" at bounding box center [321, 166] width 12 height 12
checkbox input "true"
click at [317, 204] on input "checkbox" at bounding box center [321, 202] width 12 height 12
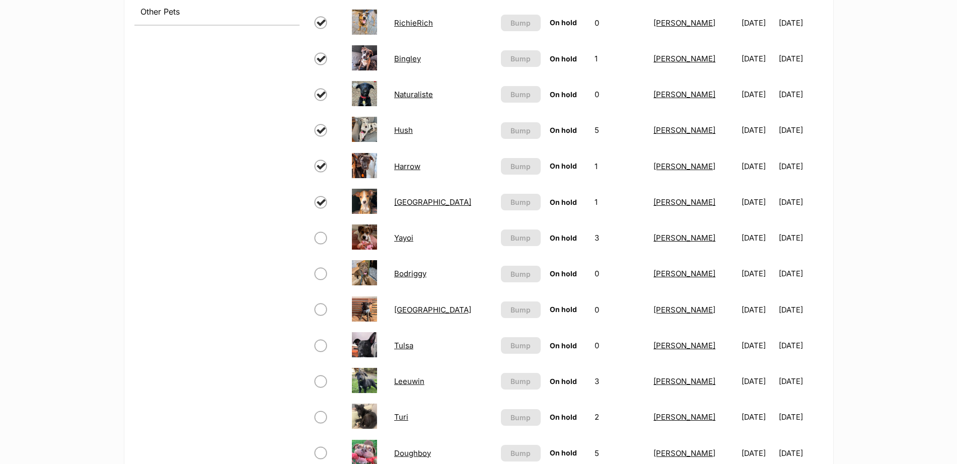
checkbox input "true"
click at [320, 238] on input "checkbox" at bounding box center [321, 238] width 12 height 12
checkbox input "true"
click at [321, 273] on input "checkbox" at bounding box center [321, 274] width 12 height 12
checkbox input "true"
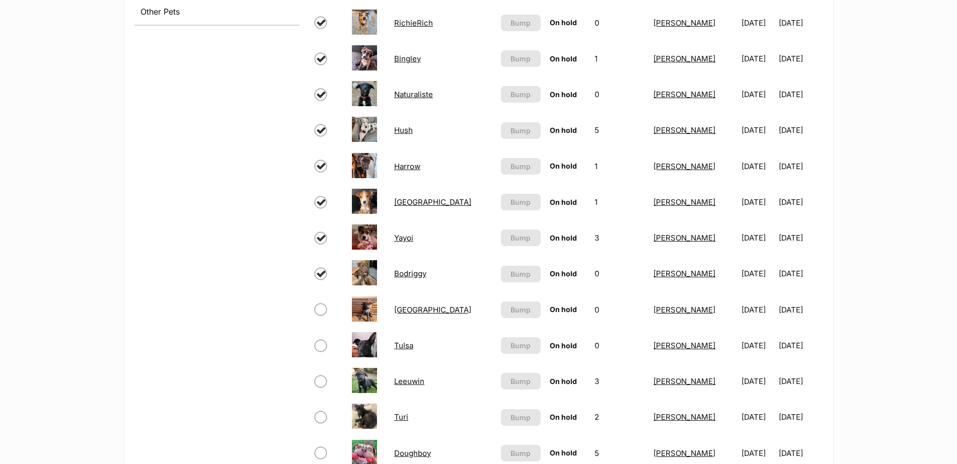
click at [318, 306] on input "checkbox" at bounding box center [321, 310] width 12 height 12
checkbox input "true"
click at [317, 343] on input "checkbox" at bounding box center [321, 346] width 12 height 12
checkbox input "true"
click at [318, 378] on input "checkbox" at bounding box center [321, 382] width 12 height 12
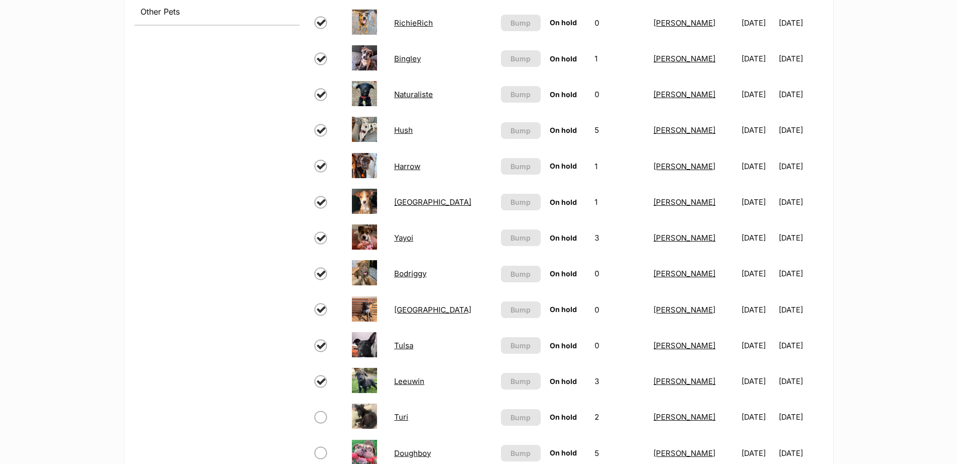
checkbox input "true"
click at [321, 414] on input "checkbox" at bounding box center [321, 417] width 12 height 12
checkbox input "true"
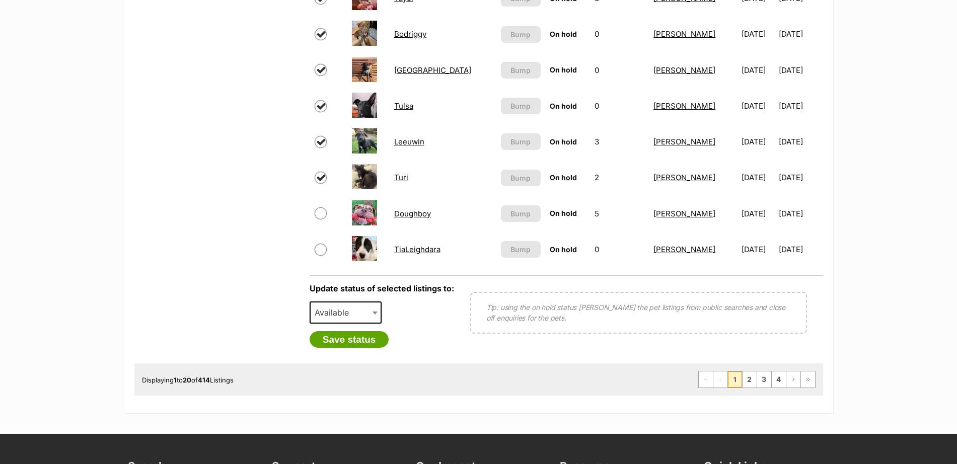
scroll to position [720, 0]
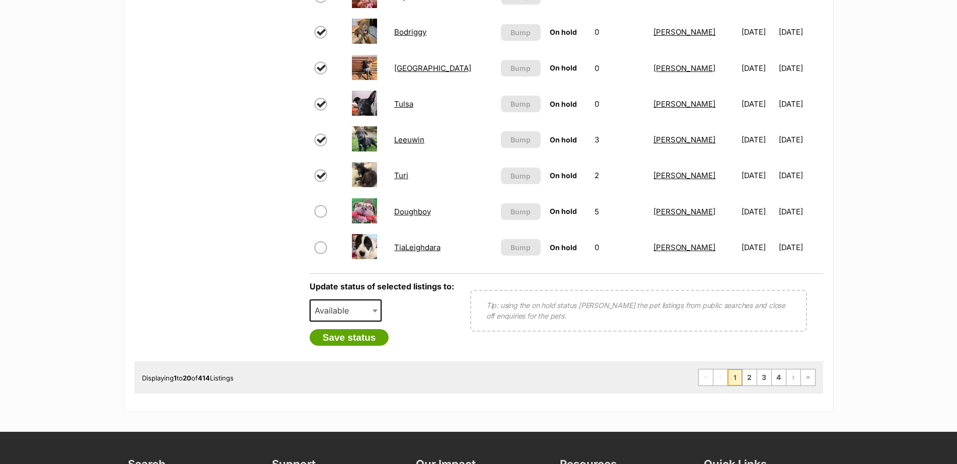
click at [322, 211] on input "checkbox" at bounding box center [321, 211] width 12 height 12
checkbox input "true"
click at [321, 245] on input "checkbox" at bounding box center [321, 248] width 12 height 12
checkbox input "true"
click at [376, 311] on b at bounding box center [375, 311] width 5 height 3
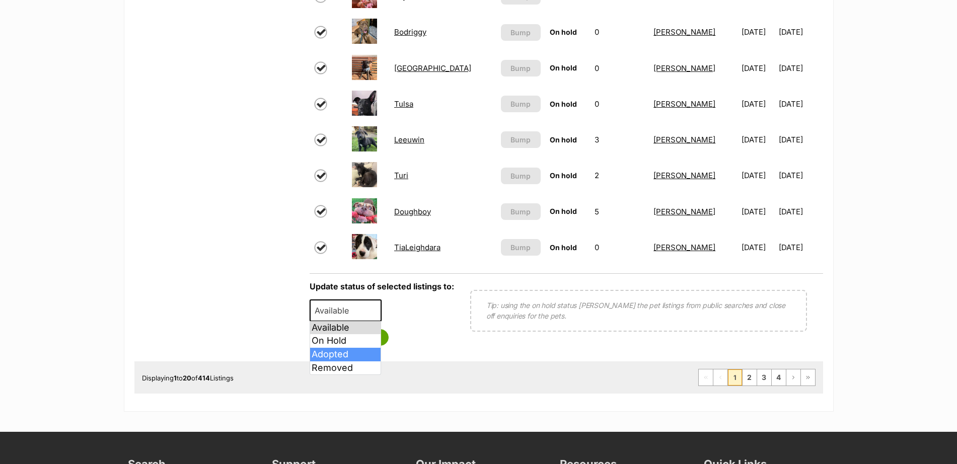
select select "rehomed"
click at [370, 337] on button "Save status" at bounding box center [350, 337] width 80 height 17
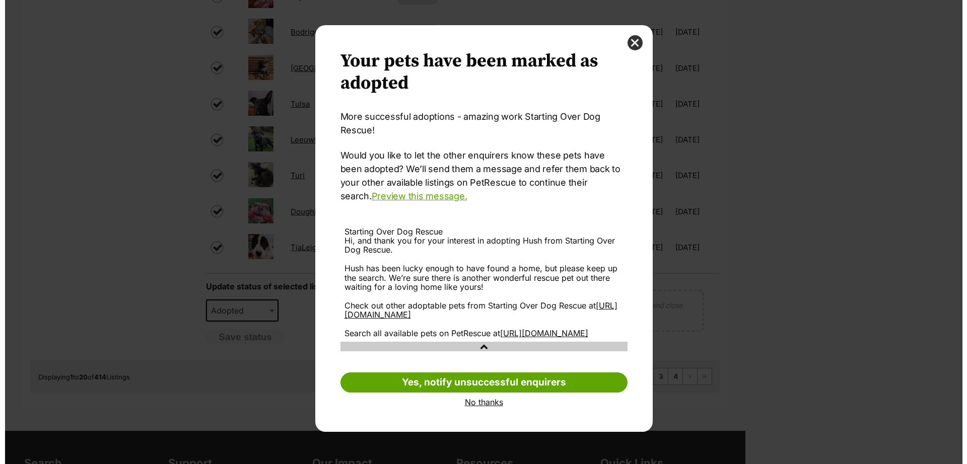
scroll to position [0, 0]
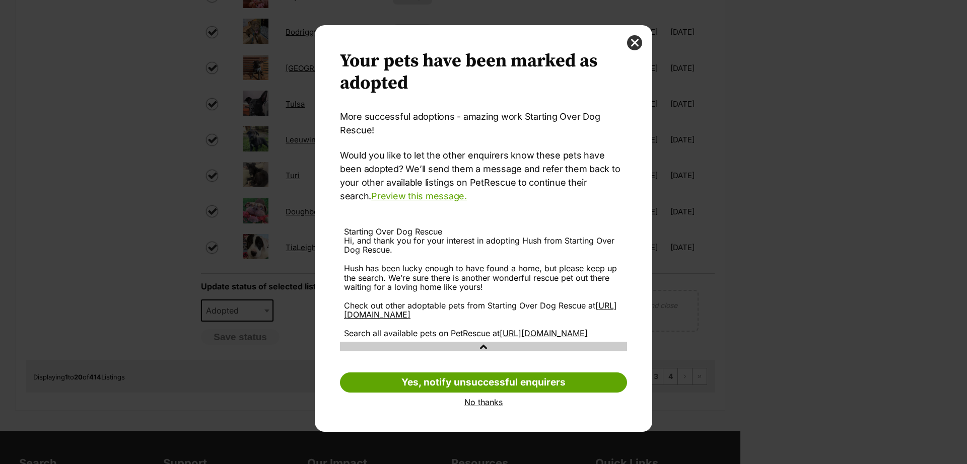
click at [487, 407] on link "No thanks" at bounding box center [483, 402] width 287 height 9
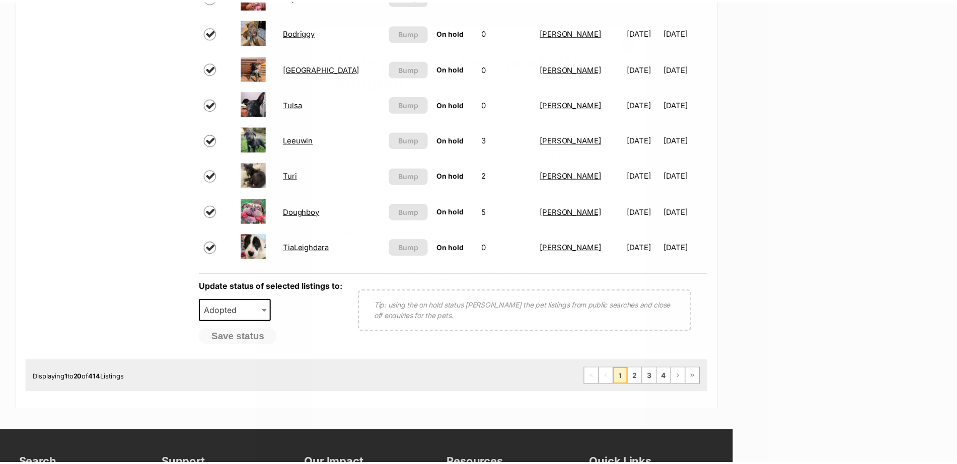
scroll to position [720, 0]
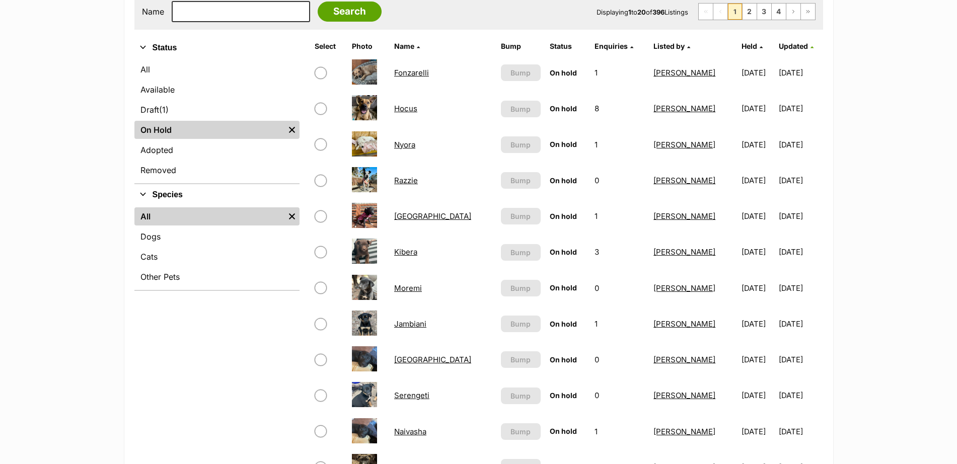
scroll to position [215, 0]
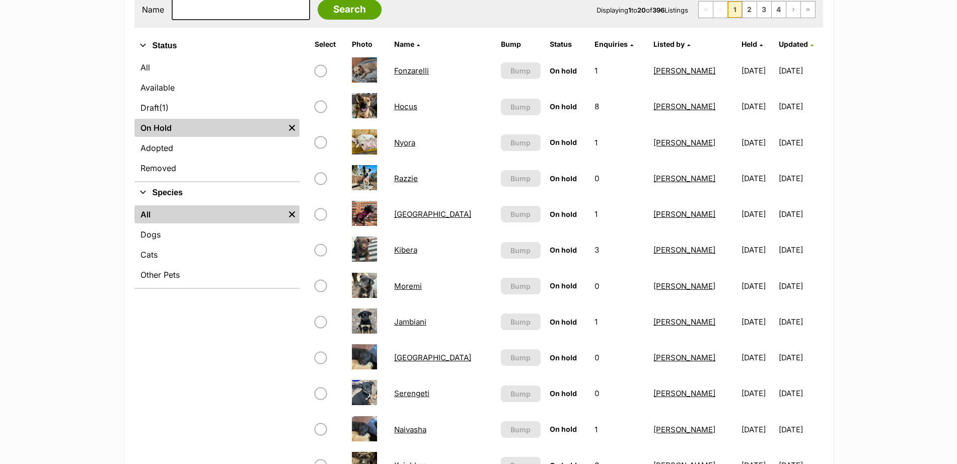
drag, startPoint x: 960, startPoint y: 225, endPoint x: 947, endPoint y: 90, distance: 135.0
click at [321, 144] on input "checkbox" at bounding box center [321, 142] width 12 height 12
checkbox input "true"
click at [321, 179] on input "checkbox" at bounding box center [321, 179] width 12 height 12
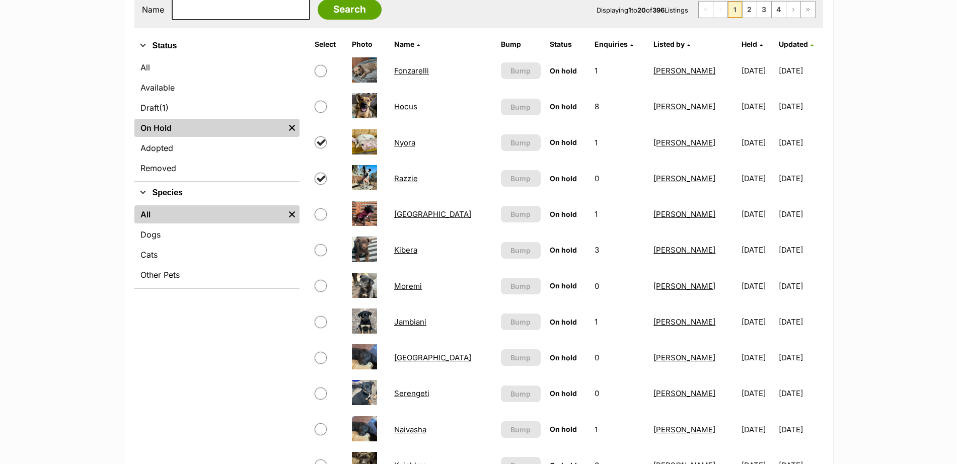
checkbox input "true"
click at [320, 215] on input "checkbox" at bounding box center [321, 214] width 12 height 12
checkbox input "true"
click at [320, 249] on input "checkbox" at bounding box center [321, 250] width 12 height 12
checkbox input "true"
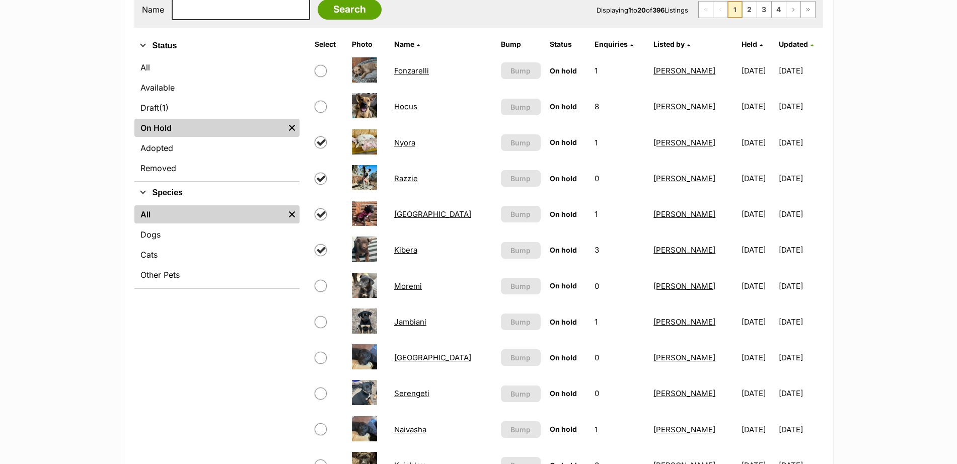
click at [320, 290] on input "checkbox" at bounding box center [321, 286] width 12 height 12
checkbox input "true"
click at [321, 321] on input "checkbox" at bounding box center [321, 322] width 12 height 12
checkbox input "true"
click at [321, 358] on input "checkbox" at bounding box center [321, 358] width 12 height 12
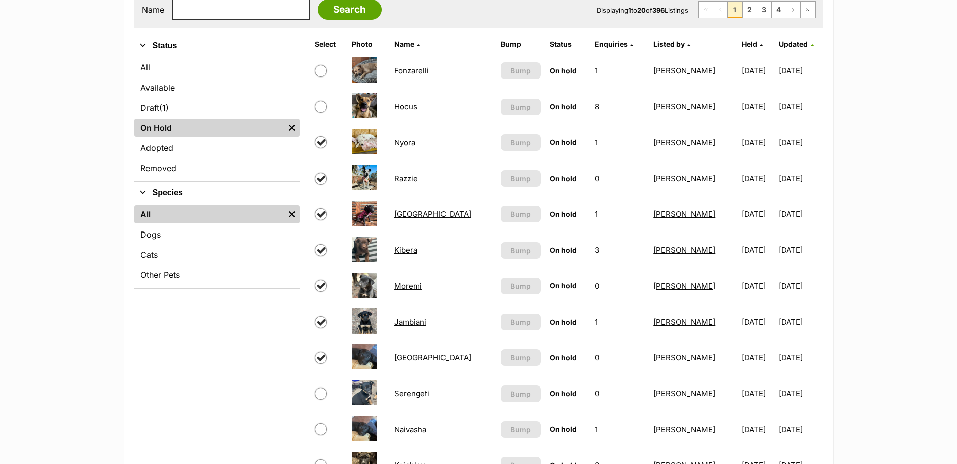
checkbox input "true"
click at [320, 395] on input "checkbox" at bounding box center [321, 394] width 12 height 12
checkbox input "true"
click at [320, 429] on input "checkbox" at bounding box center [321, 429] width 12 height 12
checkbox input "true"
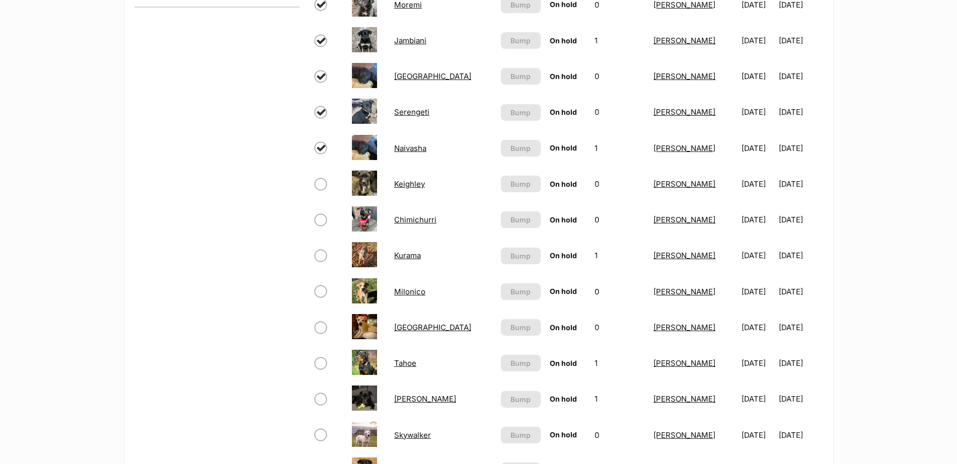
scroll to position [527, 0]
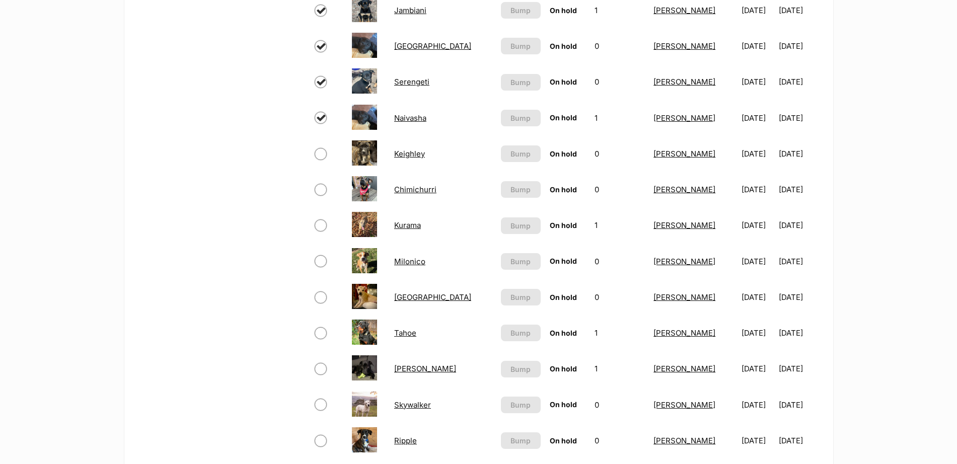
click at [323, 155] on input "checkbox" at bounding box center [321, 154] width 12 height 12
checkbox input "true"
click at [322, 189] on input "checkbox" at bounding box center [321, 190] width 12 height 12
checkbox input "true"
click at [321, 225] on input "checkbox" at bounding box center [321, 225] width 12 height 12
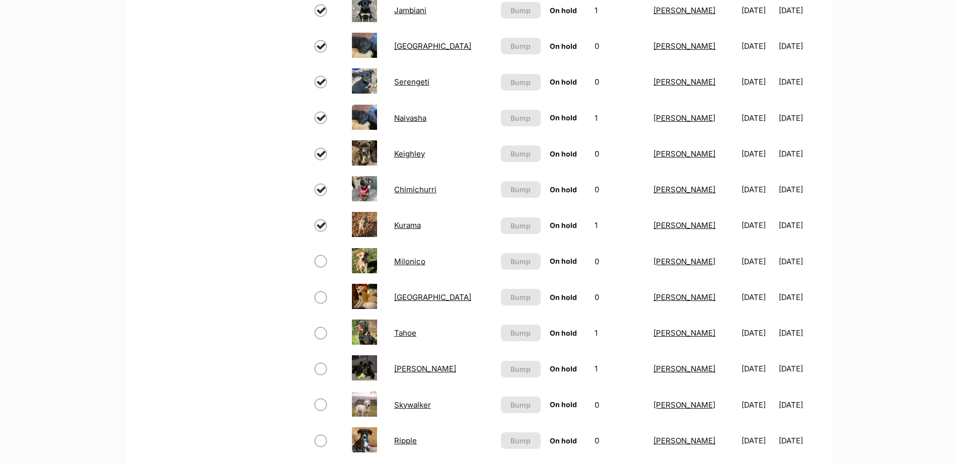
checkbox input "true"
click at [320, 262] on input "checkbox" at bounding box center [321, 261] width 12 height 12
checkbox input "true"
click at [322, 297] on input "checkbox" at bounding box center [321, 297] width 12 height 12
checkbox input "true"
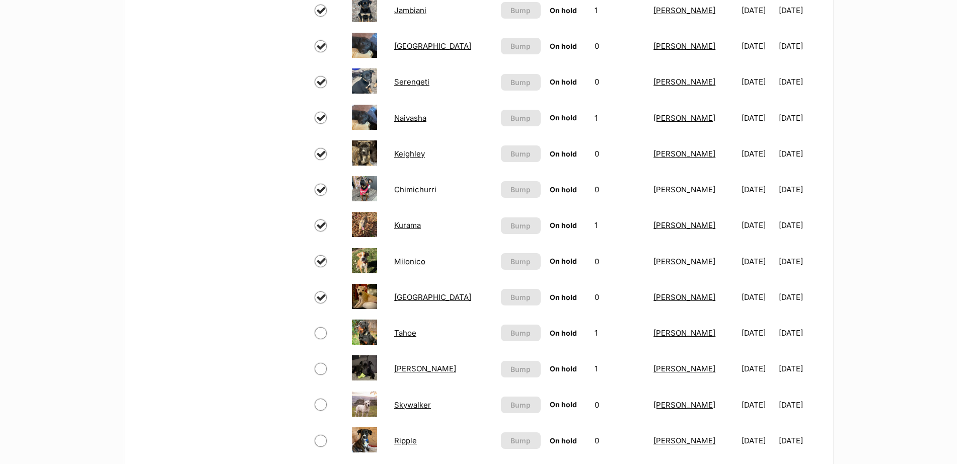
click at [320, 334] on input "checkbox" at bounding box center [321, 333] width 12 height 12
checkbox input "true"
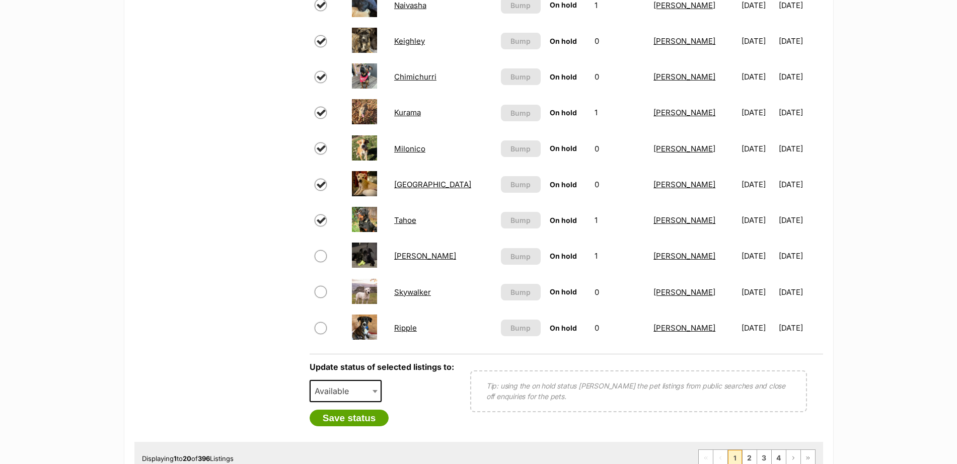
scroll to position [670, 0]
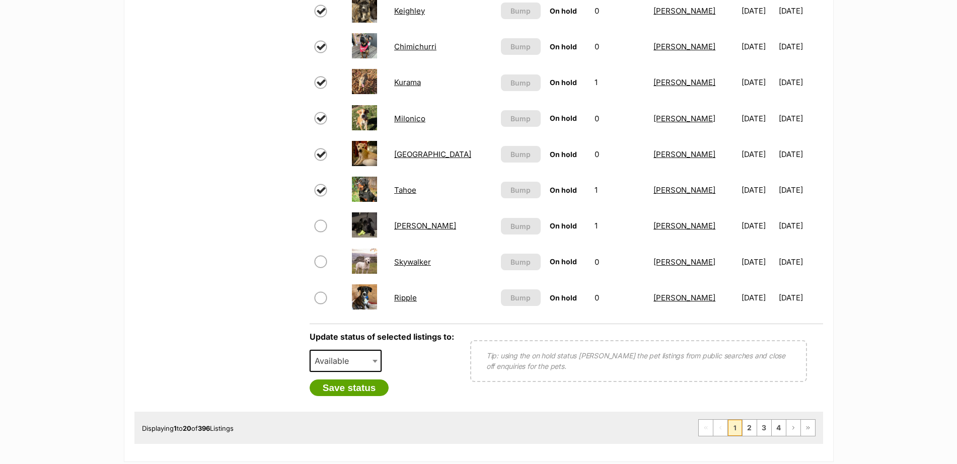
click at [320, 229] on input "checkbox" at bounding box center [321, 226] width 12 height 12
checkbox input "true"
click at [323, 261] on input "checkbox" at bounding box center [321, 262] width 12 height 12
checkbox input "true"
click at [323, 294] on input "checkbox" at bounding box center [321, 298] width 12 height 12
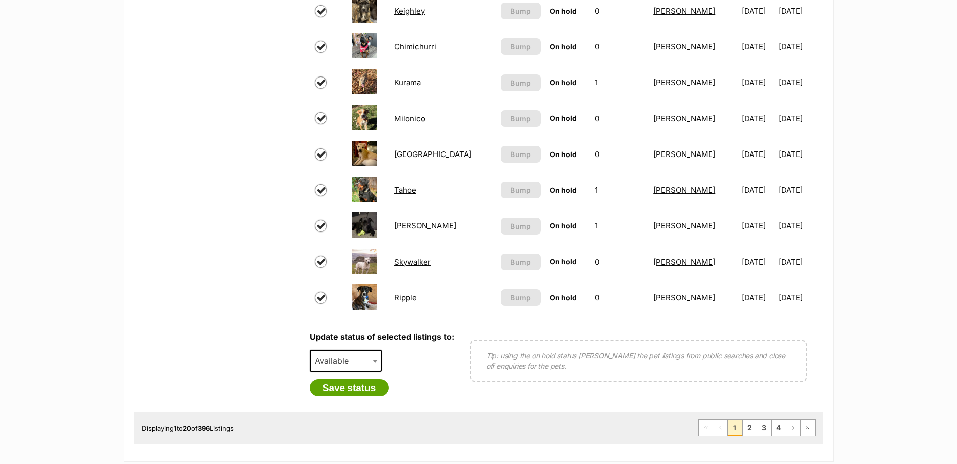
checkbox input "true"
click at [374, 361] on b at bounding box center [375, 361] width 5 height 3
select select "rehomed"
click at [363, 391] on button "Save status" at bounding box center [350, 388] width 80 height 17
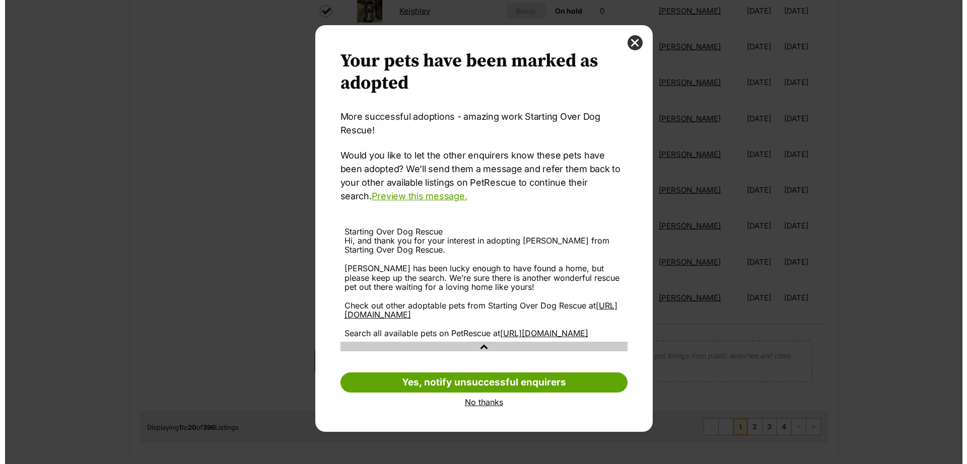
scroll to position [0, 0]
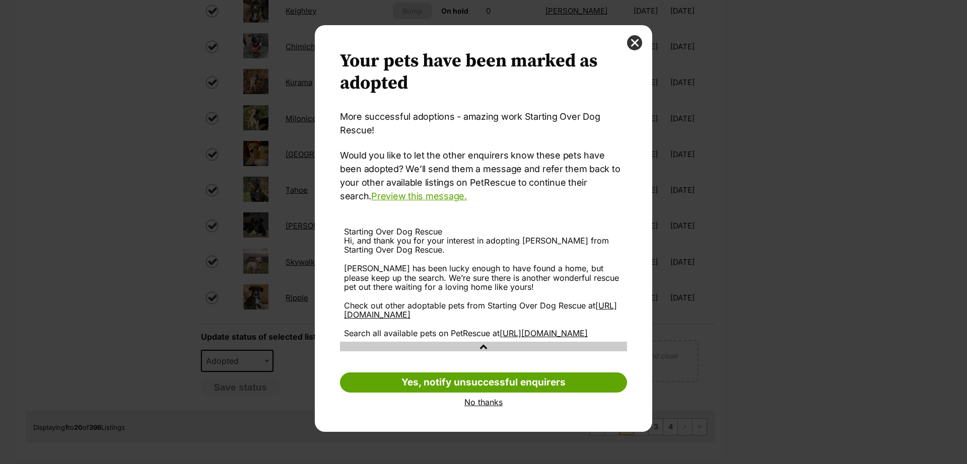
click at [480, 407] on link "No thanks" at bounding box center [483, 402] width 287 height 9
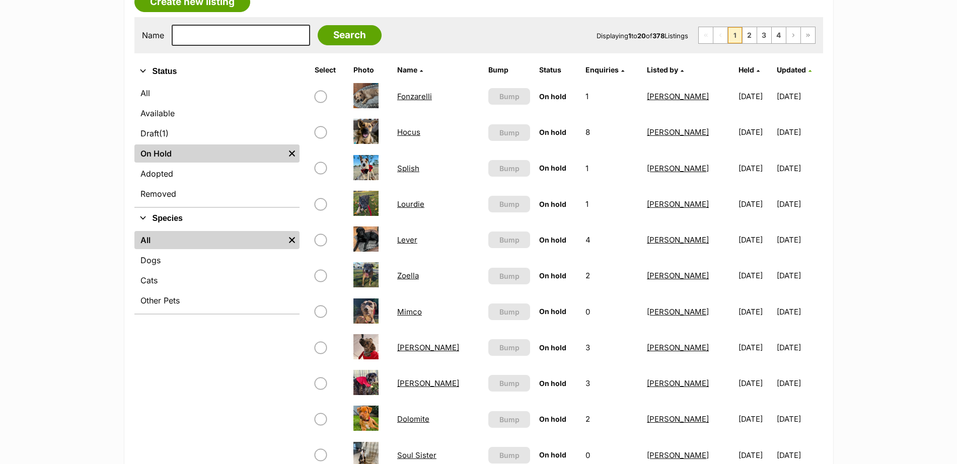
scroll to position [186, 0]
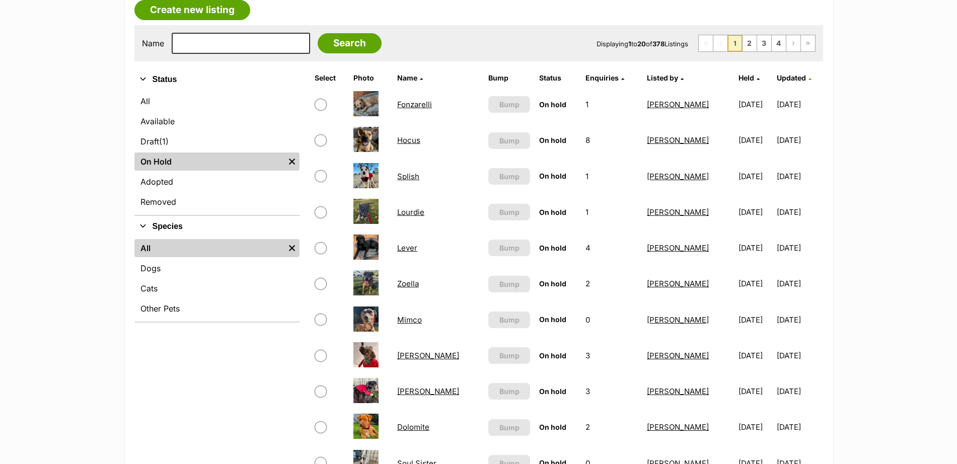
scroll to position [182, 0]
click at [322, 178] on input "checkbox" at bounding box center [321, 176] width 12 height 12
checkbox input "true"
click at [324, 209] on input "checkbox" at bounding box center [321, 212] width 12 height 12
checkbox input "true"
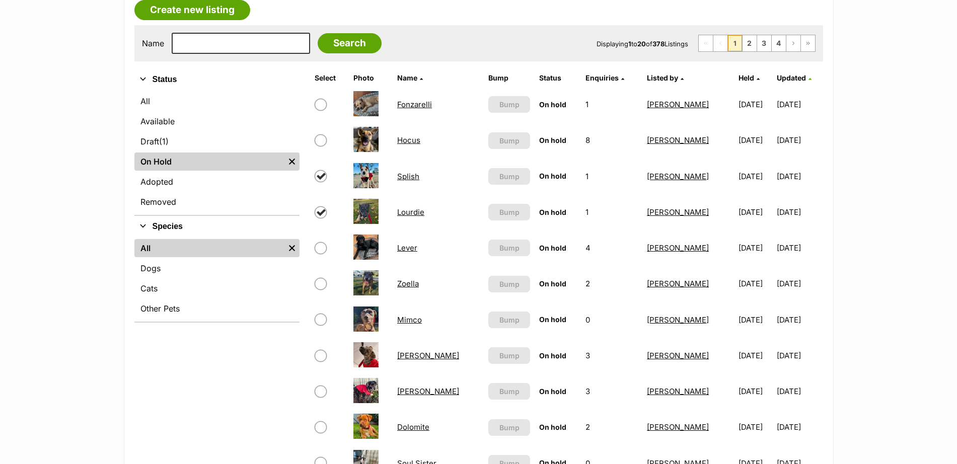
click at [324, 245] on input "checkbox" at bounding box center [321, 248] width 12 height 12
checkbox input "true"
click at [323, 283] on input "checkbox" at bounding box center [321, 284] width 12 height 12
checkbox input "true"
click at [321, 323] on input "checkbox" at bounding box center [321, 320] width 12 height 12
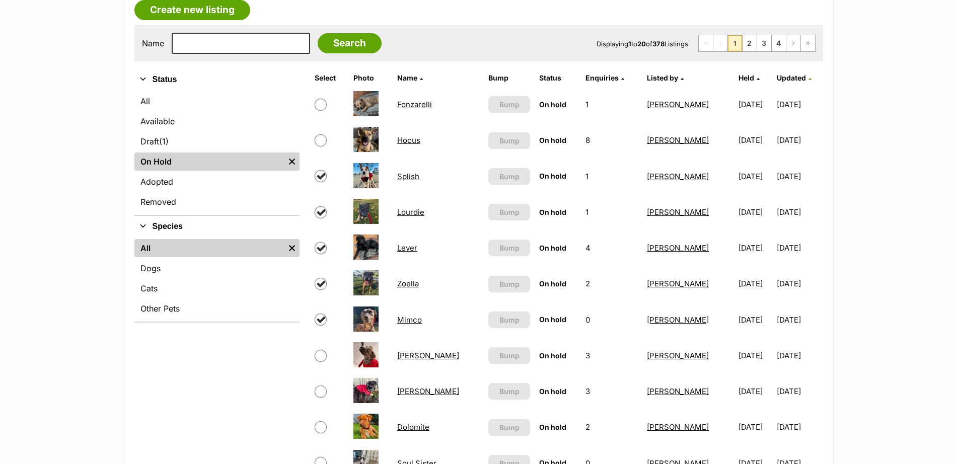
checkbox input "true"
click at [321, 352] on input "checkbox" at bounding box center [321, 356] width 12 height 12
checkbox input "true"
click at [323, 387] on input "checkbox" at bounding box center [321, 392] width 12 height 12
checkbox input "true"
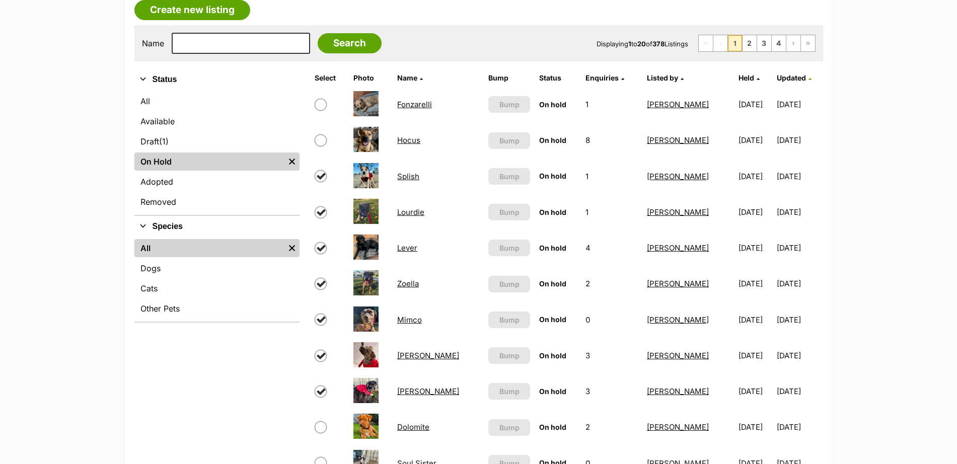
click at [326, 425] on input "checkbox" at bounding box center [321, 427] width 12 height 12
checkbox input "true"
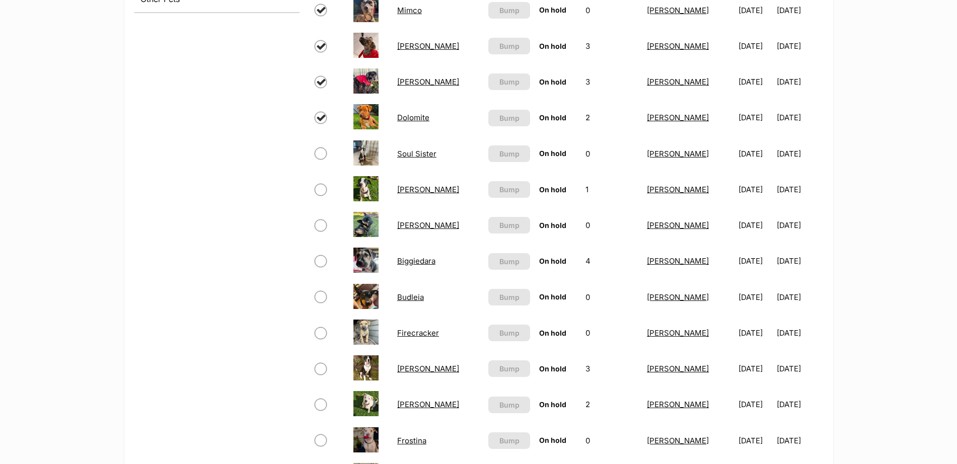
scroll to position [506, 0]
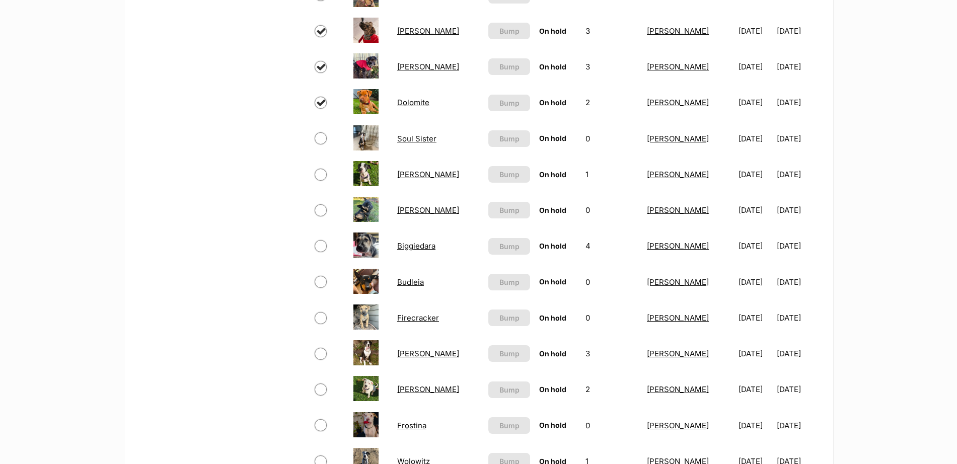
click at [317, 137] on input "checkbox" at bounding box center [321, 138] width 12 height 12
checkbox input "true"
click at [321, 173] on input "checkbox" at bounding box center [321, 175] width 12 height 12
checkbox input "true"
click at [321, 210] on input "checkbox" at bounding box center [321, 210] width 12 height 12
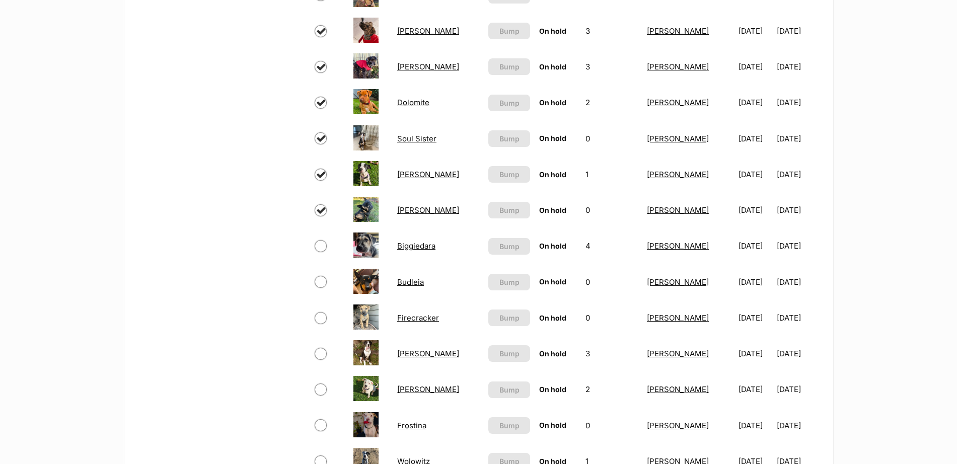
checkbox input "true"
click at [322, 245] on input "checkbox" at bounding box center [321, 246] width 12 height 12
checkbox input "true"
click at [322, 284] on input "checkbox" at bounding box center [321, 282] width 12 height 12
checkbox input "true"
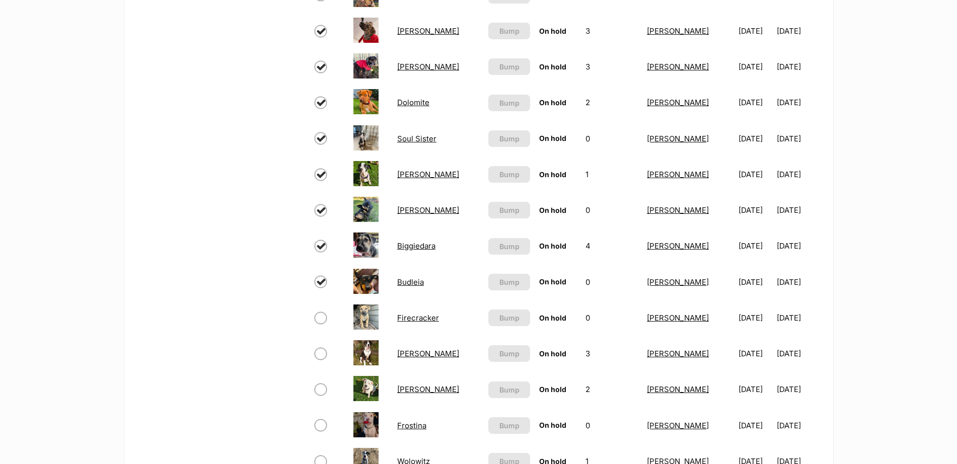
click at [323, 316] on input "checkbox" at bounding box center [321, 318] width 12 height 12
checkbox input "true"
click at [323, 354] on input "checkbox" at bounding box center [321, 354] width 12 height 12
checkbox input "true"
click at [322, 395] on input "checkbox" at bounding box center [321, 390] width 12 height 12
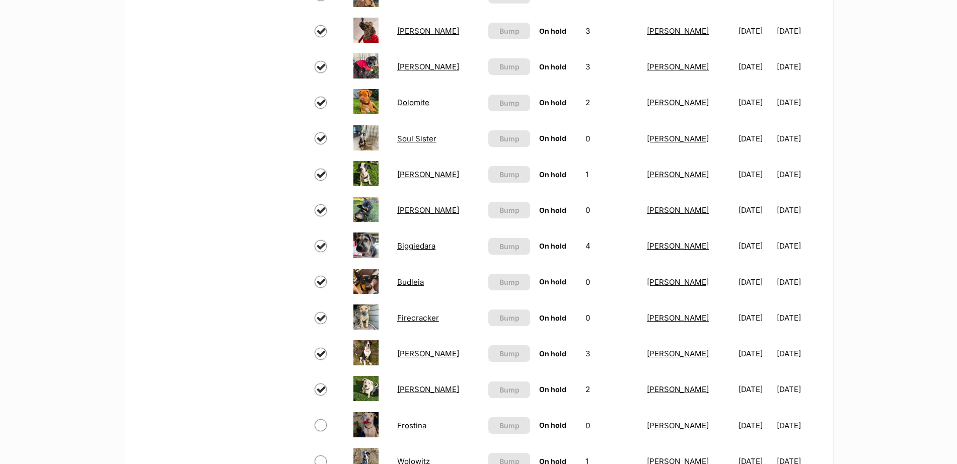
checkbox input "true"
click at [324, 425] on input "checkbox" at bounding box center [321, 425] width 12 height 12
checkbox input "true"
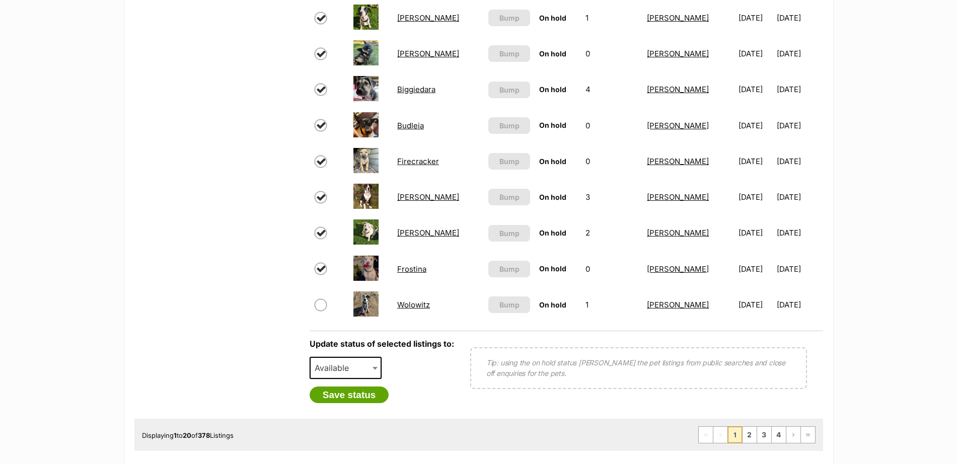
scroll to position [691, 0]
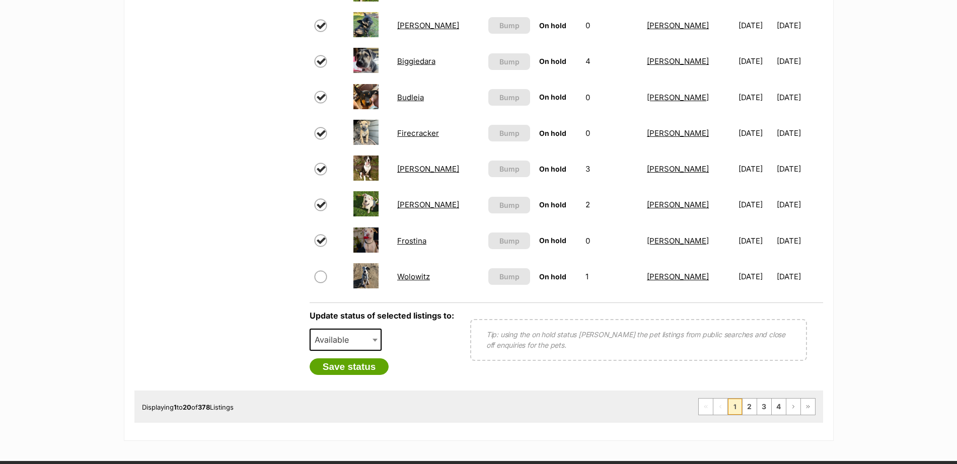
click at [322, 277] on input "checkbox" at bounding box center [321, 277] width 12 height 12
checkbox input "true"
click at [373, 341] on b at bounding box center [375, 340] width 5 height 3
select select "rehomed"
click at [364, 373] on button "Save status" at bounding box center [350, 366] width 80 height 17
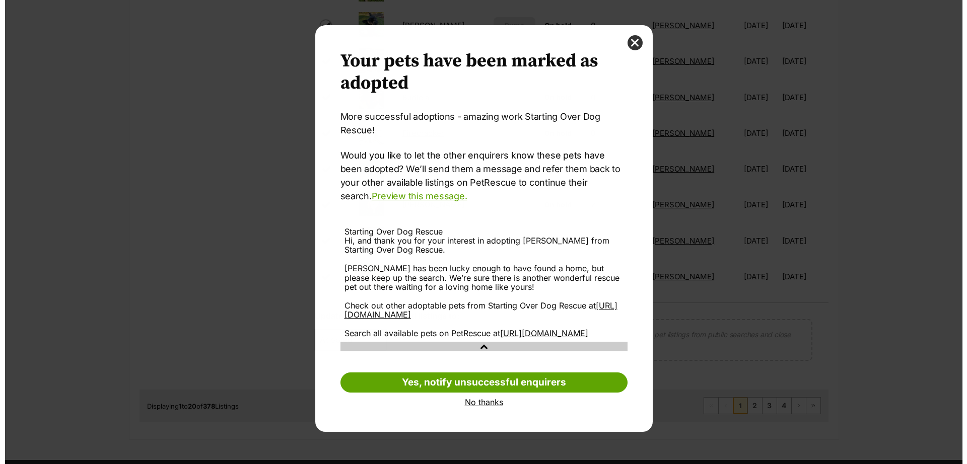
scroll to position [0, 0]
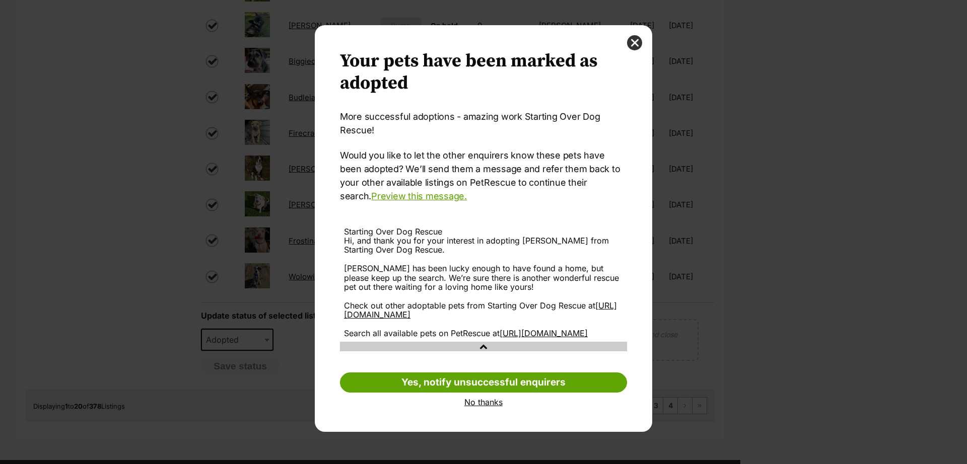
click at [492, 407] on link "No thanks" at bounding box center [483, 402] width 287 height 9
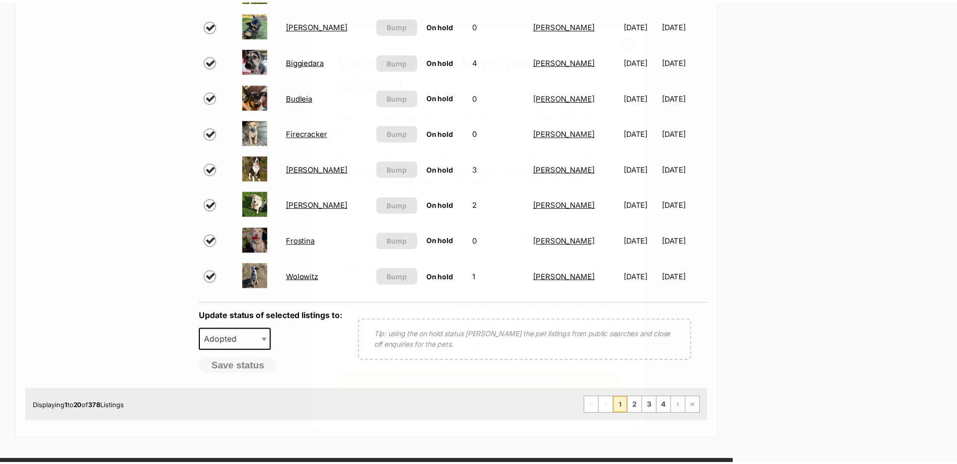
scroll to position [691, 0]
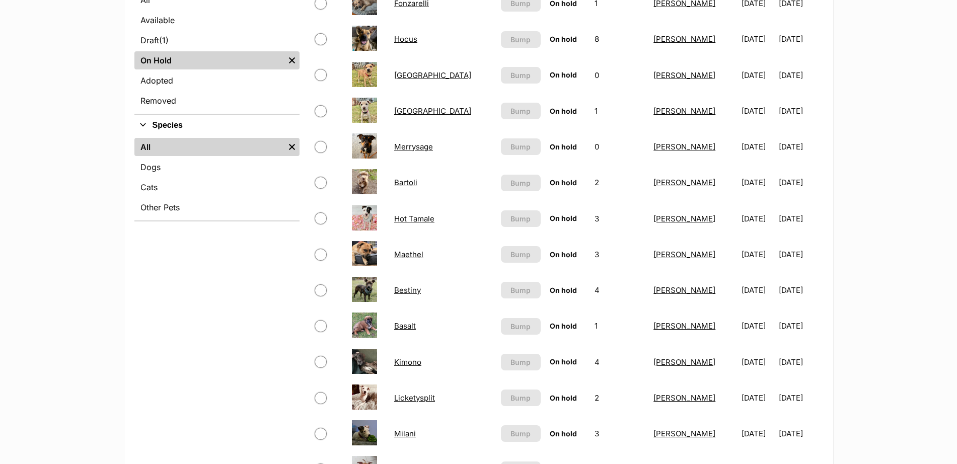
scroll to position [181, 0]
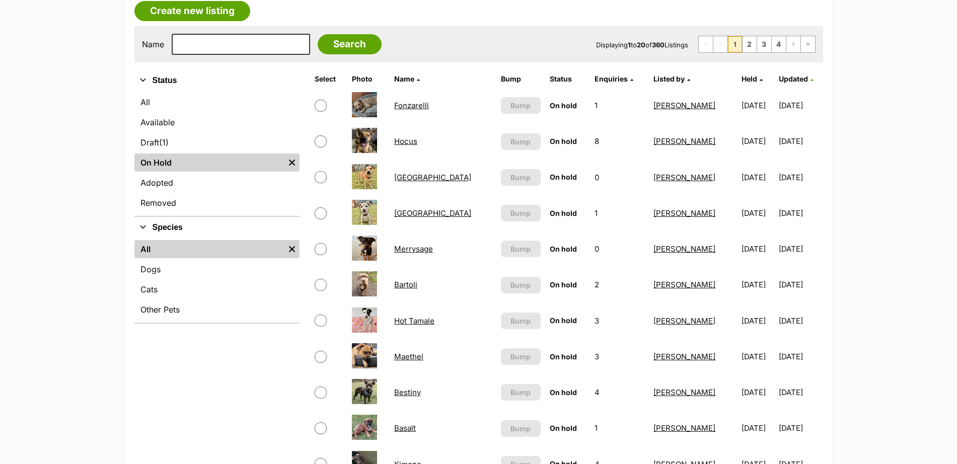
click at [324, 180] on input "checkbox" at bounding box center [321, 177] width 12 height 12
checkbox input "true"
click at [320, 215] on input "checkbox" at bounding box center [321, 213] width 12 height 12
checkbox input "true"
click at [321, 249] on input "checkbox" at bounding box center [321, 249] width 12 height 12
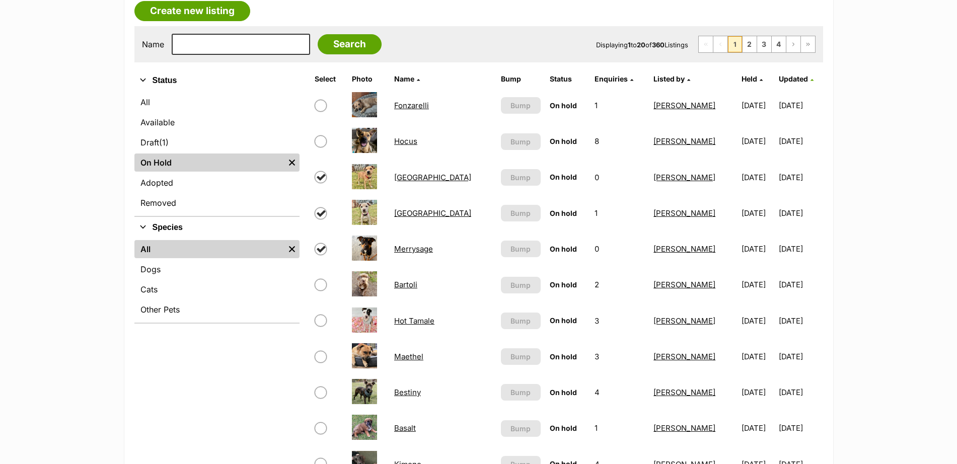
checkbox input "true"
click at [319, 284] on input "checkbox" at bounding box center [321, 285] width 12 height 12
checkbox input "true"
click at [321, 318] on input "checkbox" at bounding box center [321, 321] width 12 height 12
checkbox input "true"
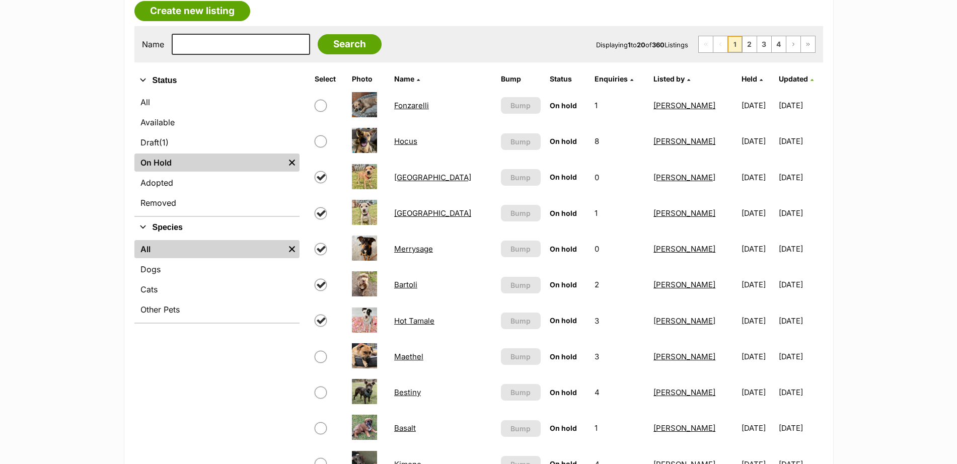
click at [321, 358] on input "checkbox" at bounding box center [321, 357] width 12 height 12
checkbox input "true"
click at [320, 394] on input "checkbox" at bounding box center [321, 393] width 12 height 12
checkbox input "true"
click at [322, 428] on input "checkbox" at bounding box center [321, 428] width 12 height 12
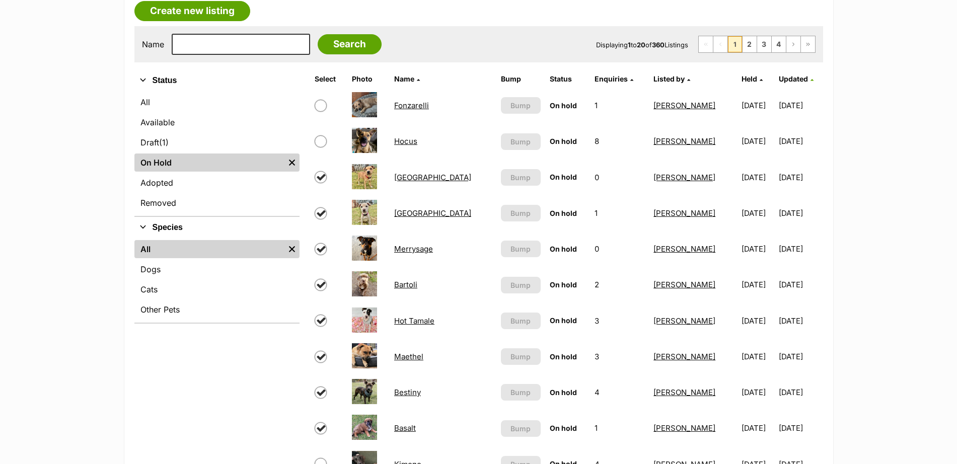
checkbox input "true"
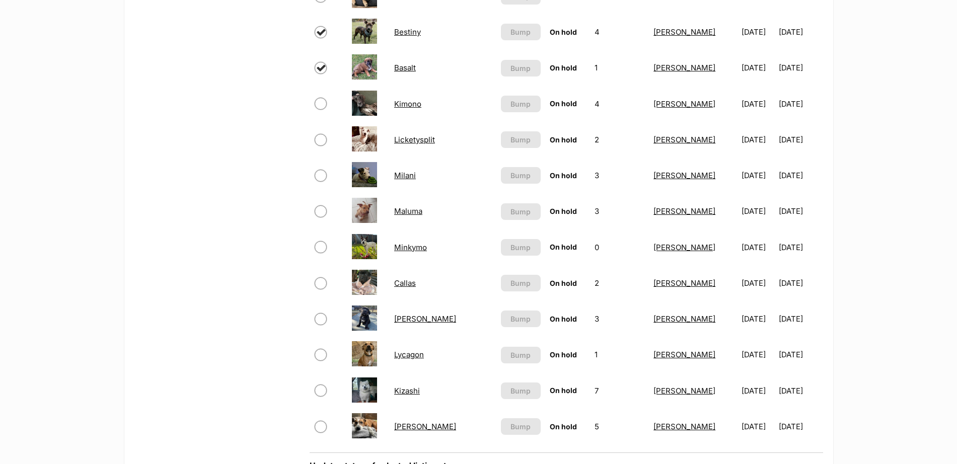
scroll to position [540, 0]
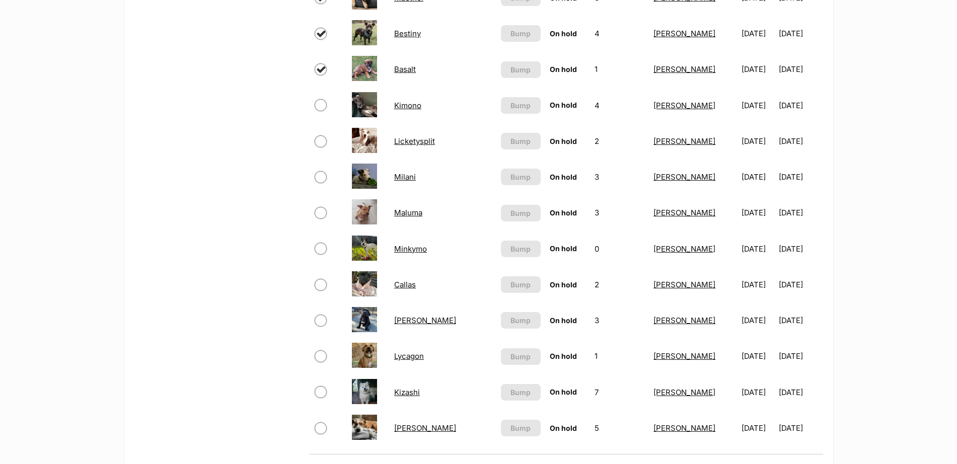
click at [322, 106] on input "checkbox" at bounding box center [321, 105] width 12 height 12
checkbox input "true"
click at [322, 142] on input "checkbox" at bounding box center [321, 141] width 12 height 12
checkbox input "true"
click at [321, 173] on input "checkbox" at bounding box center [321, 177] width 12 height 12
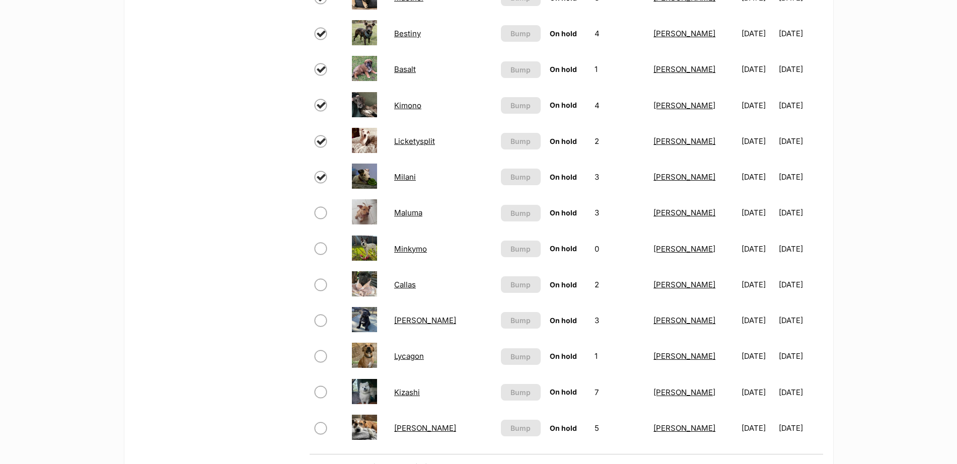
checkbox input "true"
click at [321, 216] on input "checkbox" at bounding box center [321, 213] width 12 height 12
checkbox input "true"
click at [322, 250] on input "checkbox" at bounding box center [321, 249] width 12 height 12
checkbox input "true"
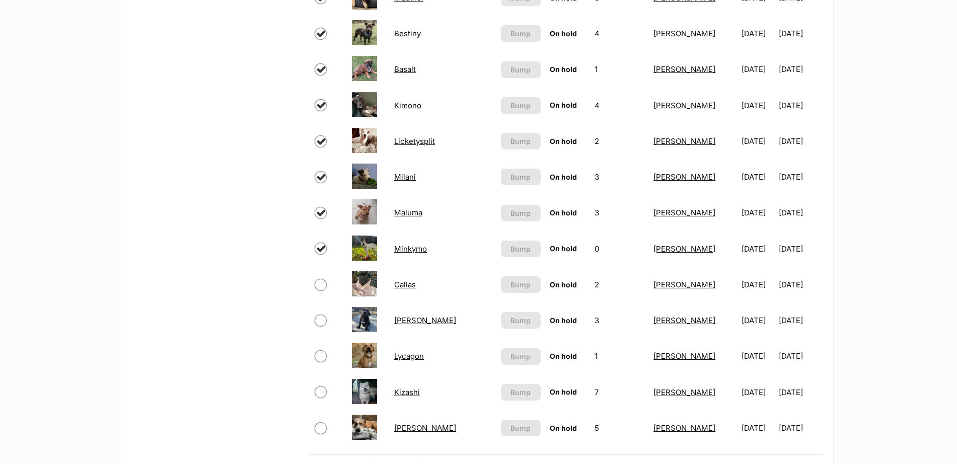
click at [322, 286] on input "checkbox" at bounding box center [321, 285] width 12 height 12
checkbox input "true"
click at [321, 321] on input "checkbox" at bounding box center [321, 321] width 12 height 12
checkbox input "true"
click at [319, 357] on input "checkbox" at bounding box center [321, 356] width 12 height 12
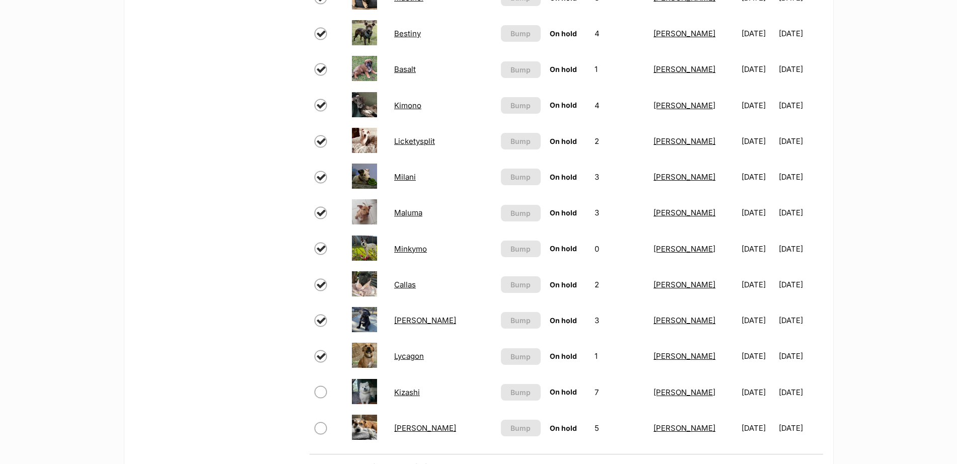
checkbox input "true"
click at [322, 394] on input "checkbox" at bounding box center [321, 392] width 12 height 12
checkbox input "true"
click at [320, 432] on input "checkbox" at bounding box center [321, 428] width 12 height 12
checkbox input "true"
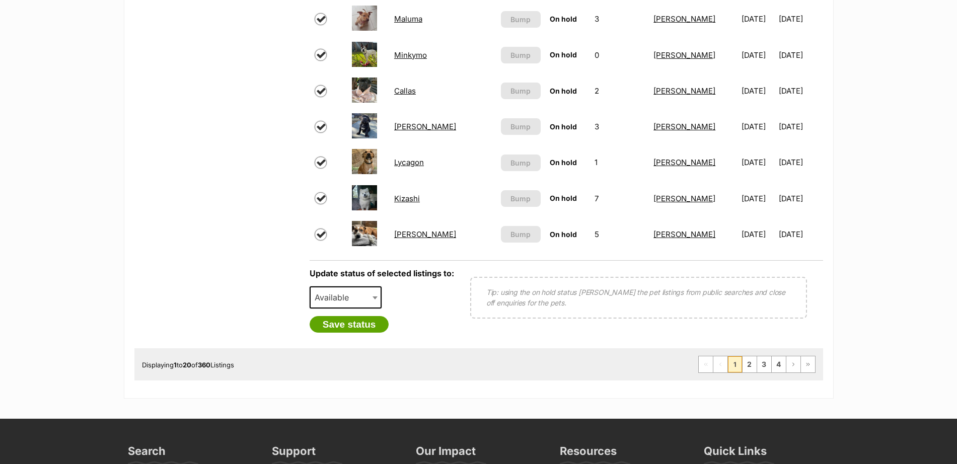
scroll to position [751, 0]
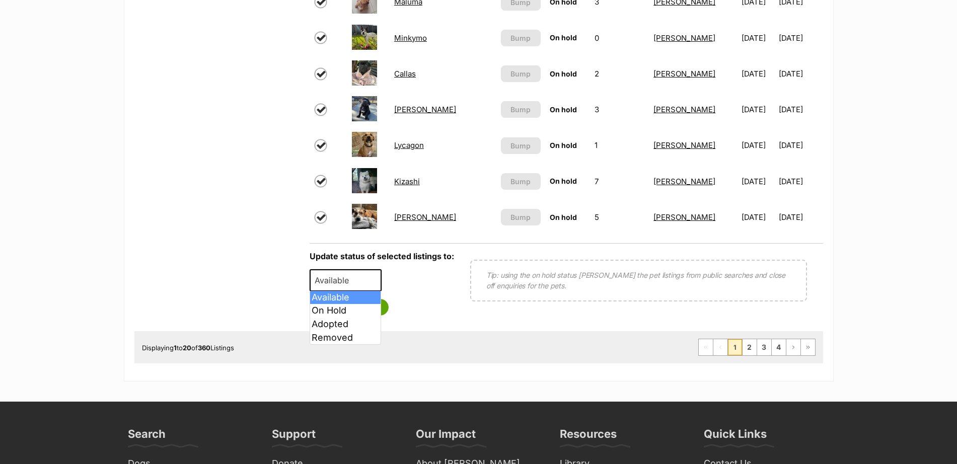
click at [375, 280] on b at bounding box center [375, 280] width 5 height 3
select select "rehomed"
click at [351, 307] on button "Save status" at bounding box center [350, 307] width 80 height 17
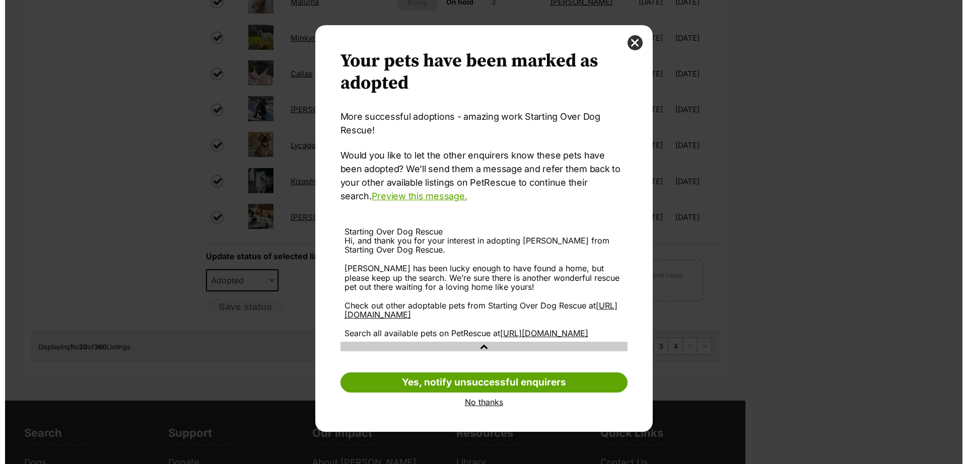
scroll to position [0, 0]
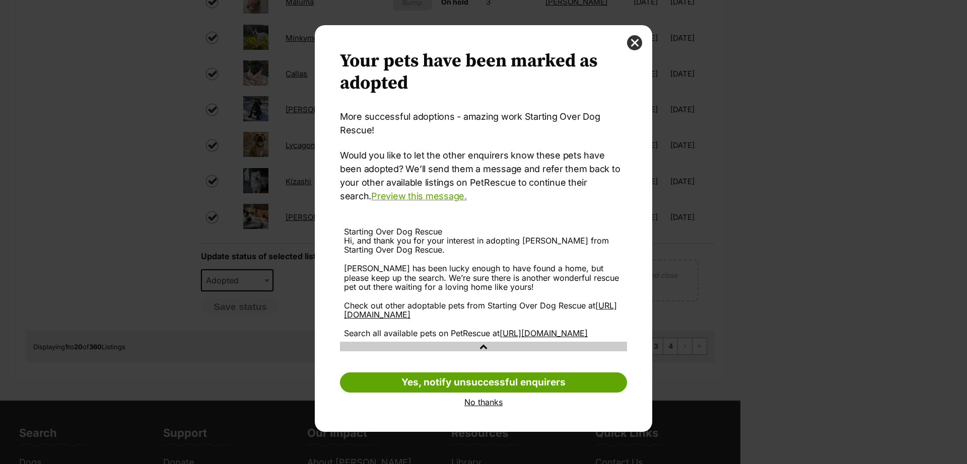
click at [476, 407] on link "No thanks" at bounding box center [483, 402] width 287 height 9
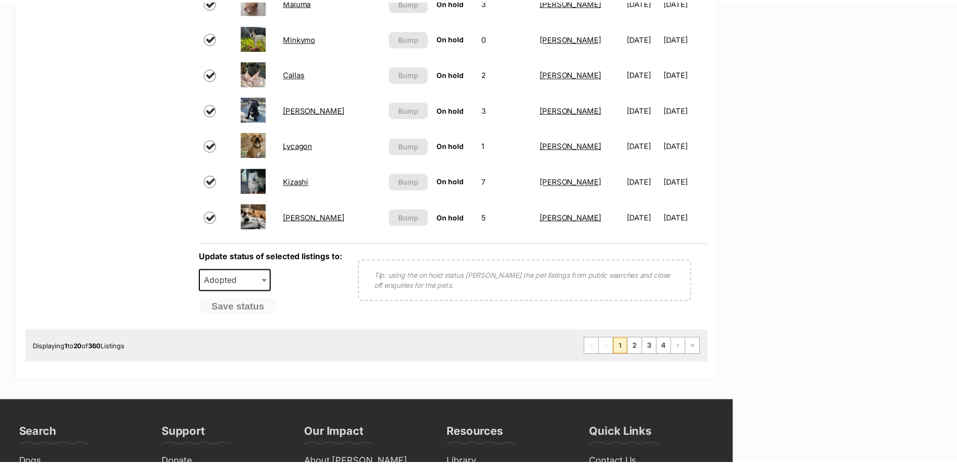
scroll to position [751, 0]
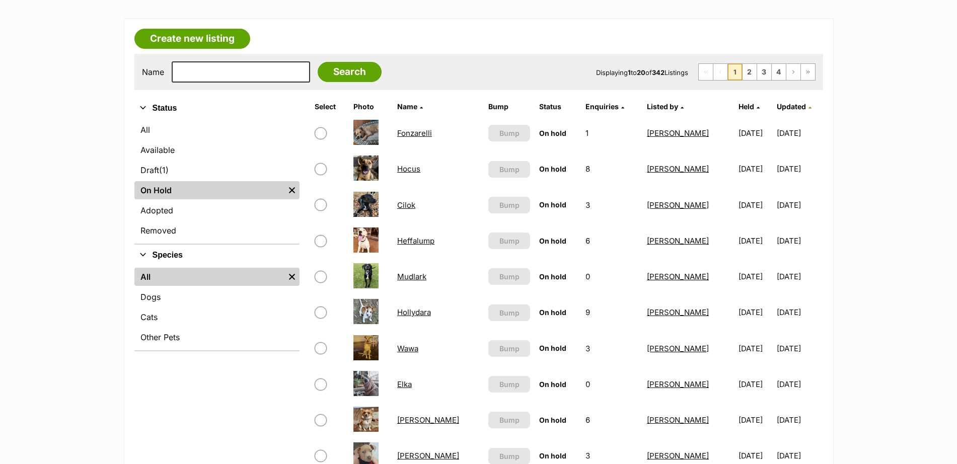
scroll to position [167, 0]
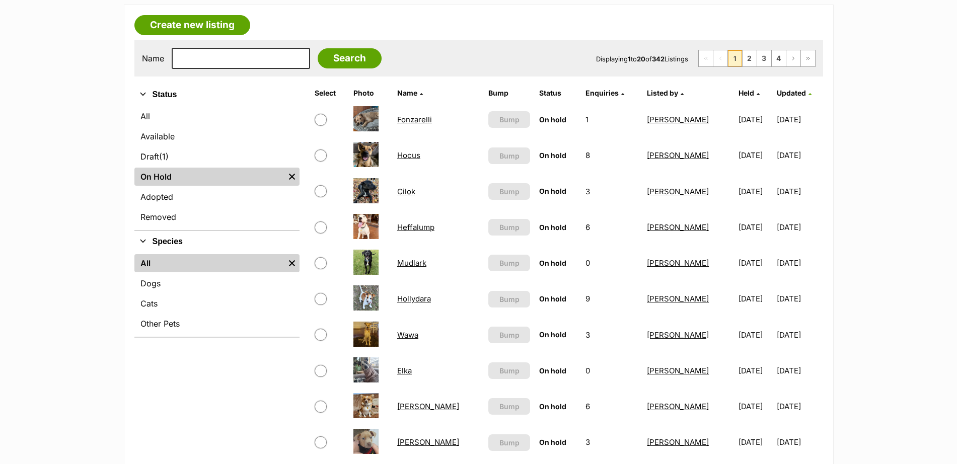
click at [322, 192] on input "checkbox" at bounding box center [321, 191] width 12 height 12
checkbox input "true"
click at [321, 226] on input "checkbox" at bounding box center [321, 228] width 12 height 12
checkbox input "true"
click at [322, 263] on input "checkbox" at bounding box center [321, 263] width 12 height 12
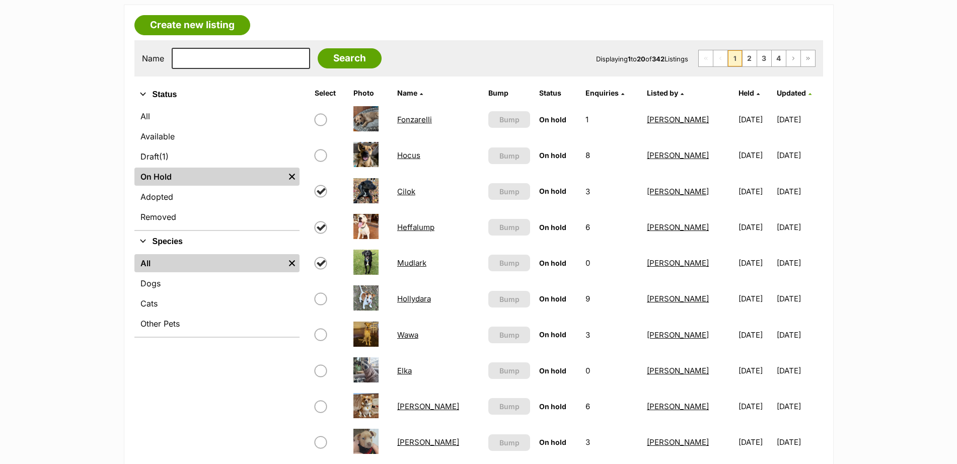
checkbox input "true"
click at [320, 301] on input "checkbox" at bounding box center [321, 299] width 12 height 12
checkbox input "true"
click at [321, 334] on input "checkbox" at bounding box center [321, 335] width 12 height 12
checkbox input "true"
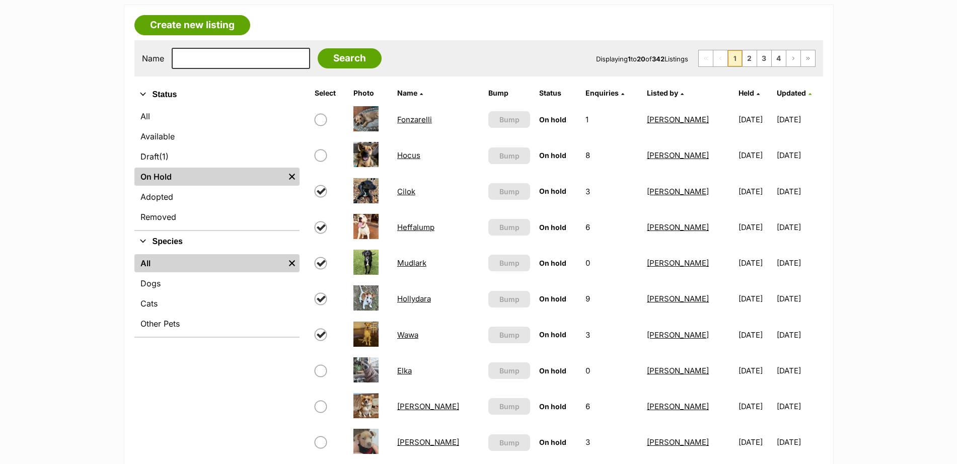
click at [321, 373] on input "checkbox" at bounding box center [321, 371] width 12 height 12
checkbox input "true"
click at [321, 410] on input "checkbox" at bounding box center [321, 407] width 12 height 12
checkbox input "true"
click at [323, 438] on input "checkbox" at bounding box center [321, 442] width 12 height 12
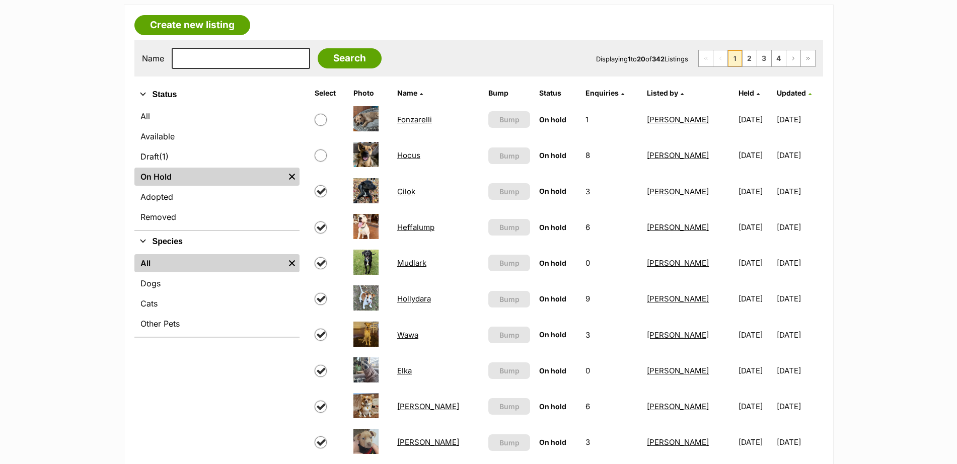
checkbox input "true"
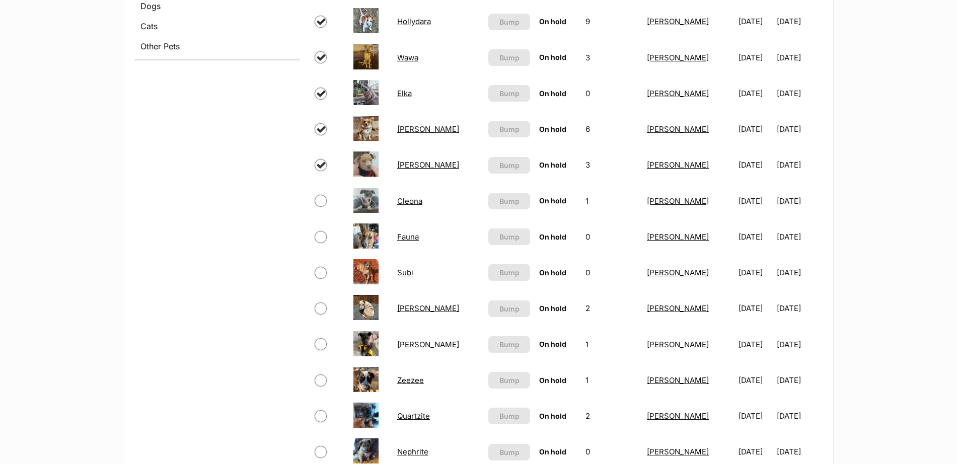
scroll to position [442, 0]
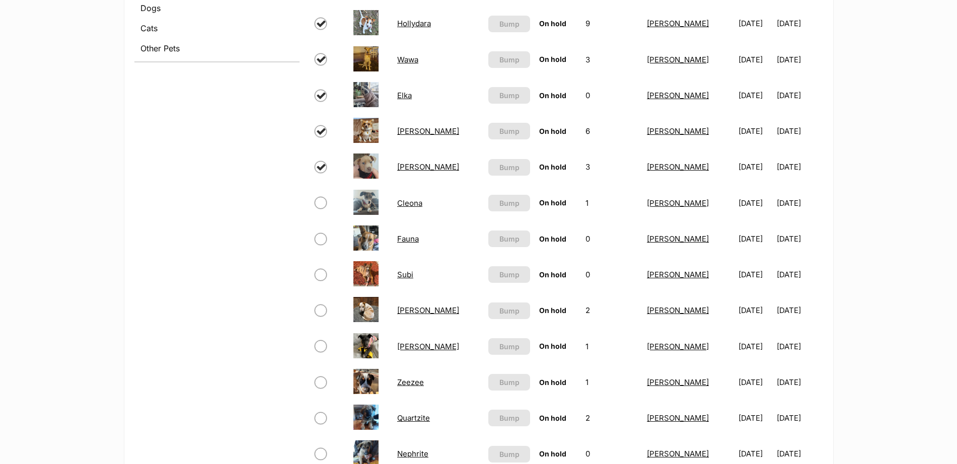
click at [318, 203] on input "checkbox" at bounding box center [321, 203] width 12 height 12
checkbox input "true"
click at [319, 240] on input "checkbox" at bounding box center [321, 239] width 12 height 12
checkbox input "true"
click at [320, 270] on input "checkbox" at bounding box center [321, 275] width 12 height 12
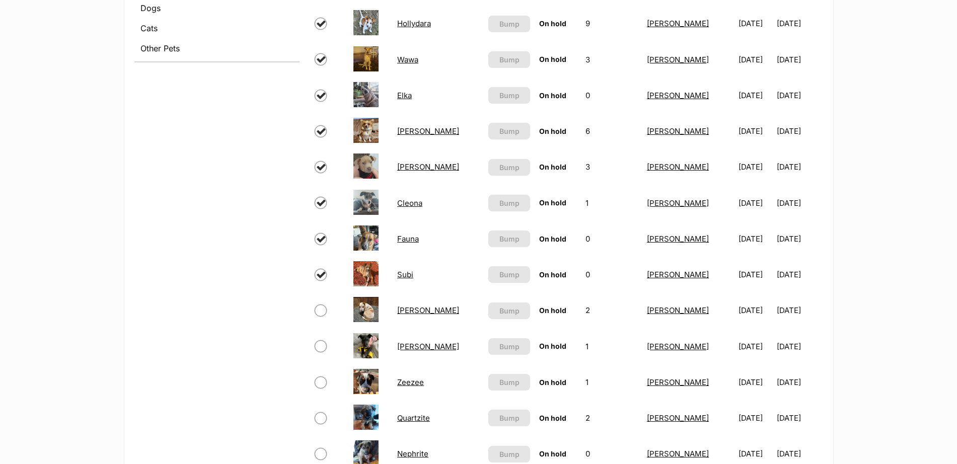
checkbox input "true"
click at [320, 310] on input "checkbox" at bounding box center [321, 311] width 12 height 12
checkbox input "true"
click at [320, 345] on input "checkbox" at bounding box center [321, 346] width 12 height 12
checkbox input "true"
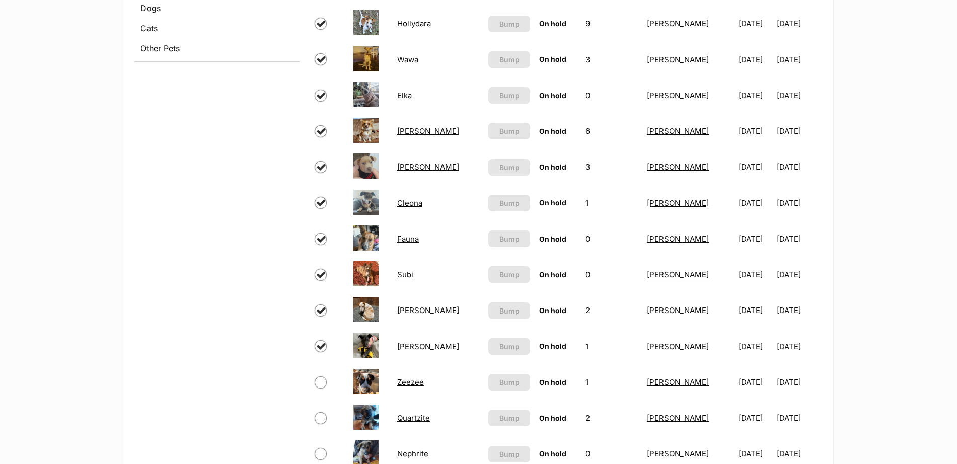
click at [321, 382] on input "checkbox" at bounding box center [321, 383] width 12 height 12
checkbox input "true"
click at [322, 419] on input "checkbox" at bounding box center [321, 418] width 12 height 12
checkbox input "true"
click at [322, 452] on input "checkbox" at bounding box center [321, 454] width 12 height 12
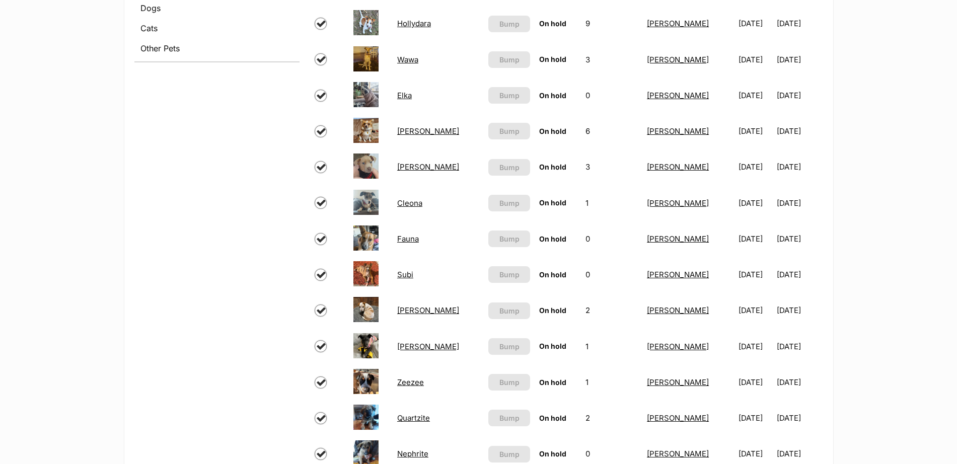
checkbox input "true"
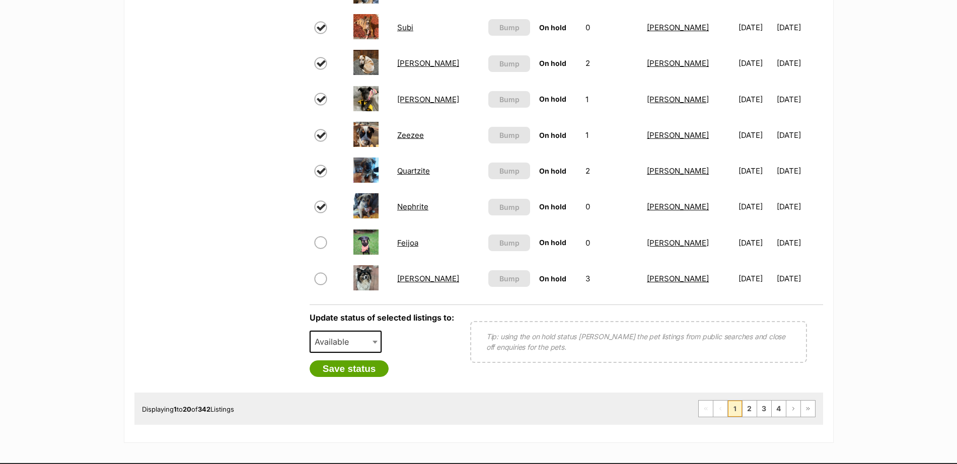
scroll to position [701, 0]
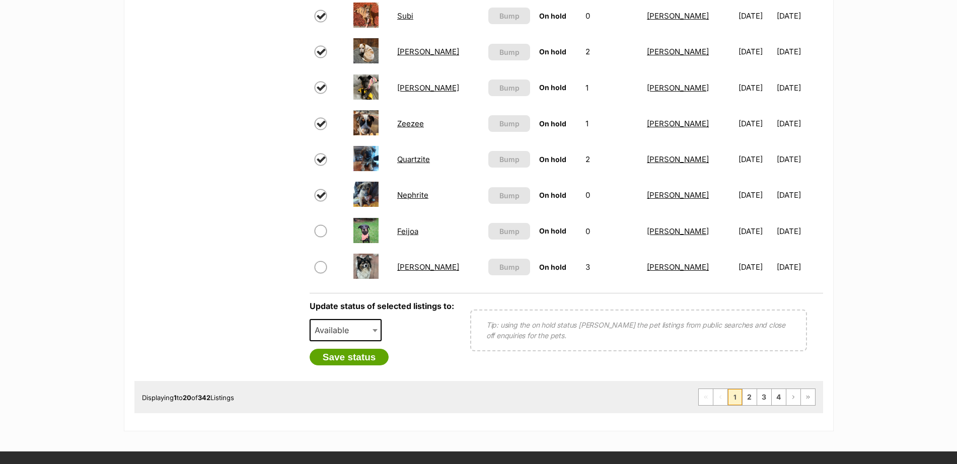
click at [321, 230] on input "checkbox" at bounding box center [321, 231] width 12 height 12
checkbox input "true"
click at [321, 269] on input "checkbox" at bounding box center [321, 267] width 12 height 12
checkbox input "true"
click at [377, 328] on span at bounding box center [376, 330] width 10 height 22
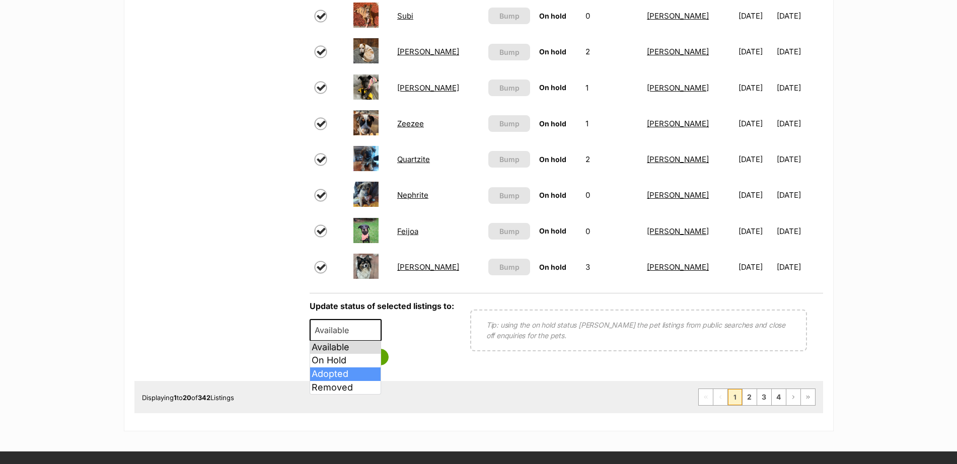
select select "rehomed"
click at [352, 359] on button "Save status" at bounding box center [350, 357] width 80 height 17
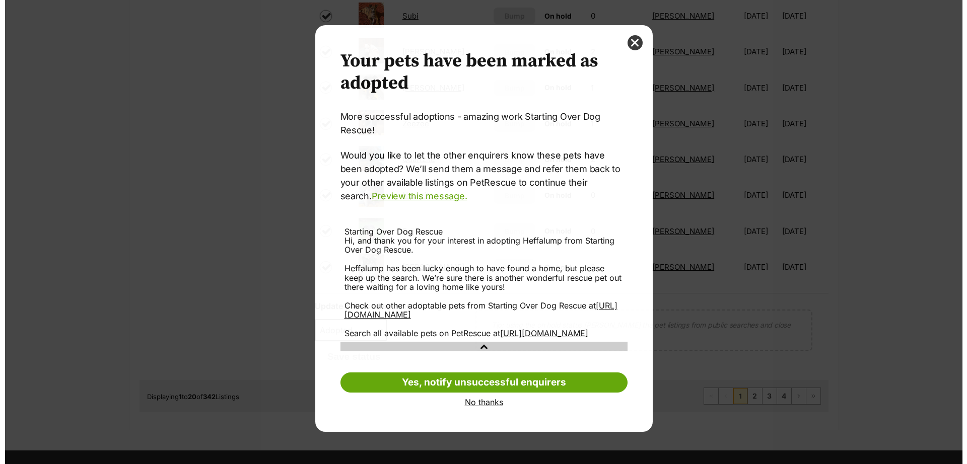
scroll to position [0, 0]
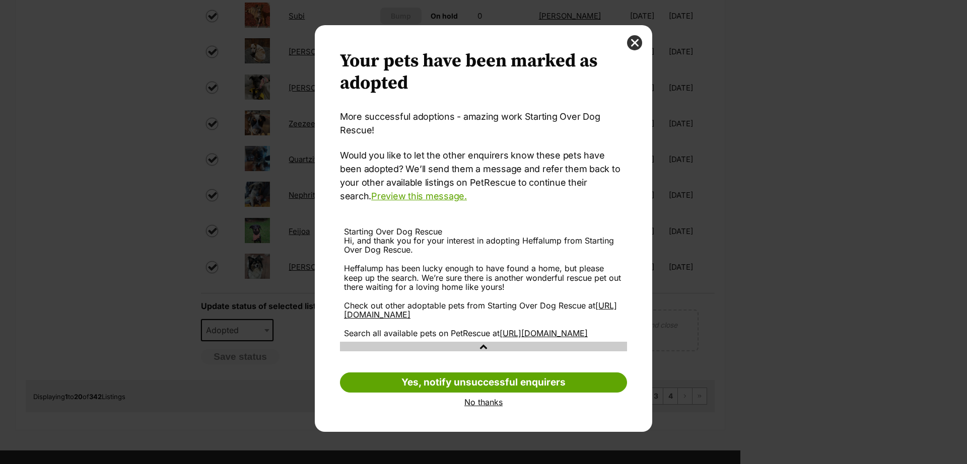
click at [477, 407] on link "No thanks" at bounding box center [483, 402] width 287 height 9
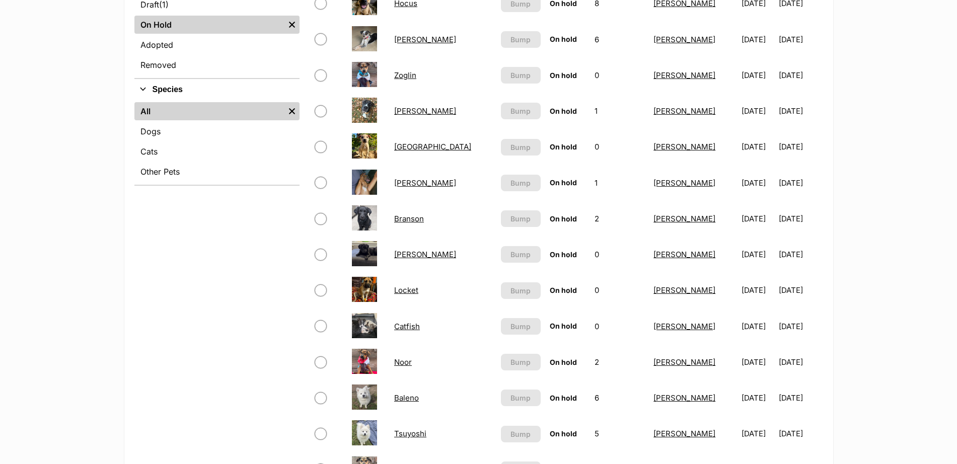
scroll to position [201, 0]
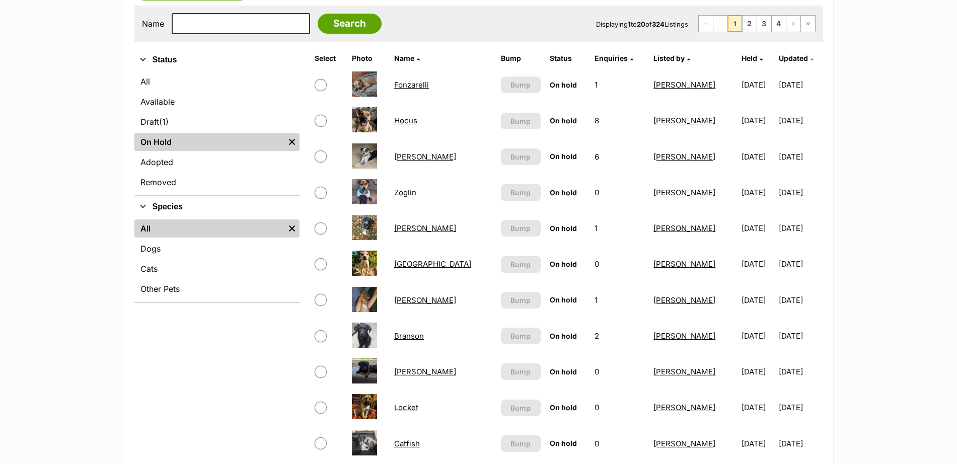
click at [322, 155] on input "checkbox" at bounding box center [321, 157] width 12 height 12
checkbox input "true"
click at [322, 194] on input "checkbox" at bounding box center [321, 193] width 12 height 12
checkbox input "true"
click at [322, 230] on input "checkbox" at bounding box center [321, 229] width 12 height 12
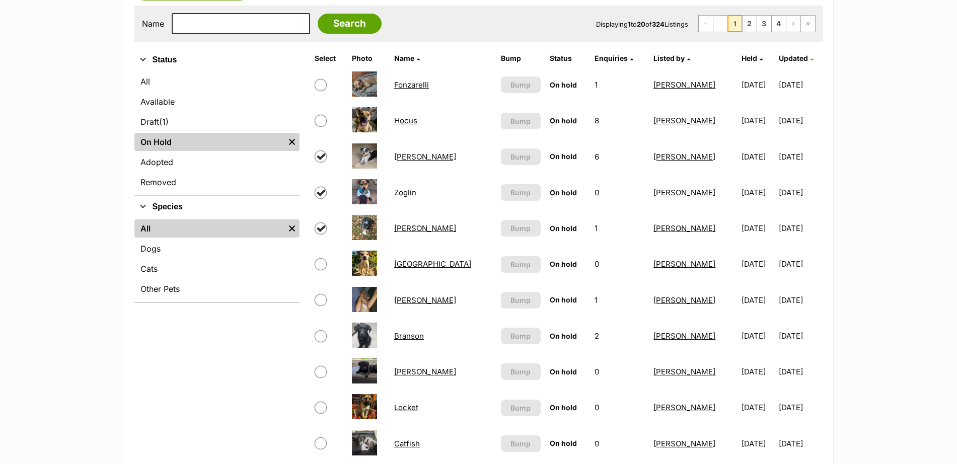
checkbox input "true"
click at [322, 265] on input "checkbox" at bounding box center [321, 264] width 12 height 12
checkbox input "true"
click at [322, 299] on input "checkbox" at bounding box center [321, 300] width 12 height 12
checkbox input "true"
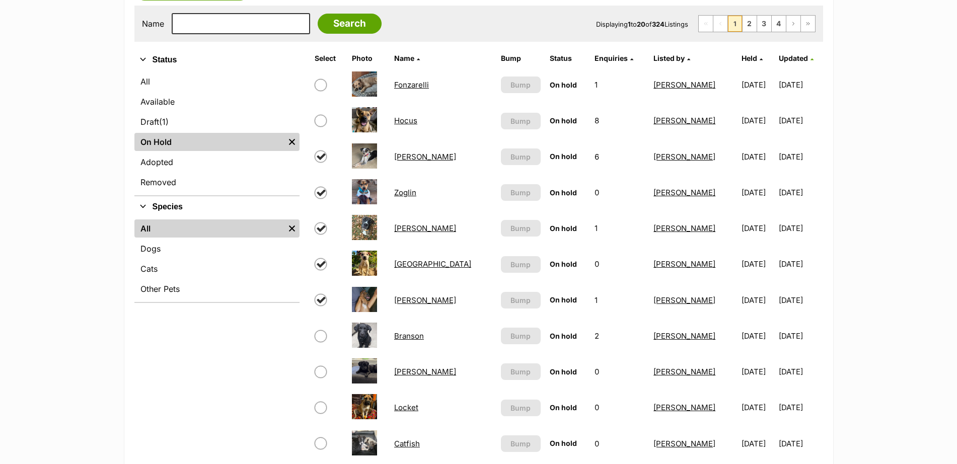
click at [323, 334] on input "checkbox" at bounding box center [321, 336] width 12 height 12
checkbox input "true"
click at [321, 372] on input "checkbox" at bounding box center [321, 372] width 12 height 12
checkbox input "true"
click at [321, 408] on input "checkbox" at bounding box center [321, 408] width 12 height 12
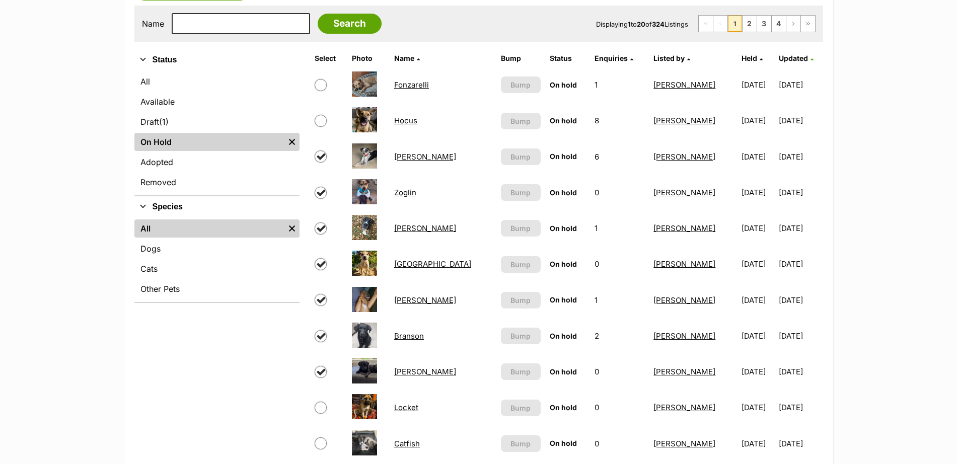
checkbox input "true"
click at [324, 442] on input "checkbox" at bounding box center [321, 443] width 12 height 12
checkbox input "true"
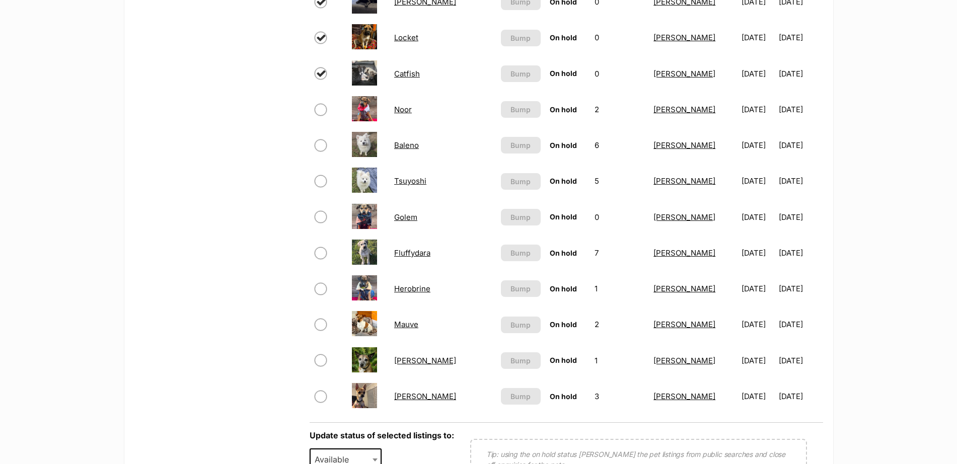
scroll to position [573, 0]
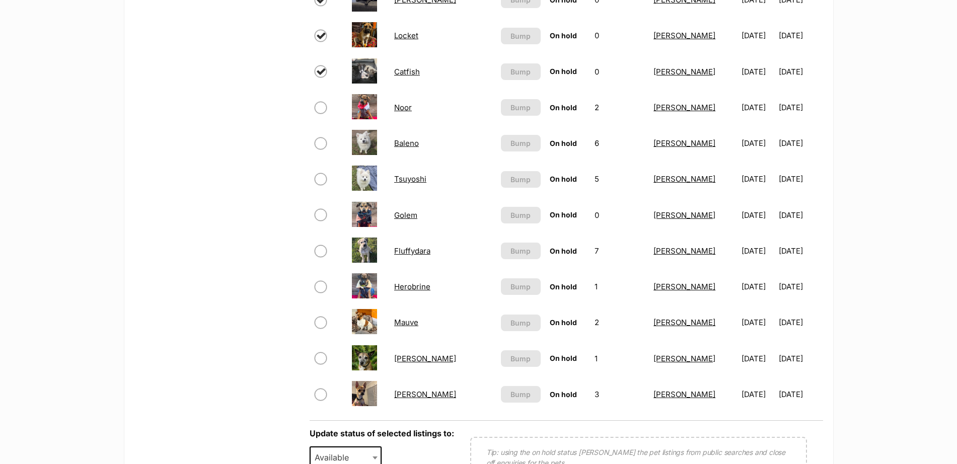
click at [324, 107] on input "checkbox" at bounding box center [321, 108] width 12 height 12
checkbox input "true"
click at [320, 143] on input "checkbox" at bounding box center [321, 143] width 12 height 12
checkbox input "true"
click at [321, 180] on input "checkbox" at bounding box center [321, 179] width 12 height 12
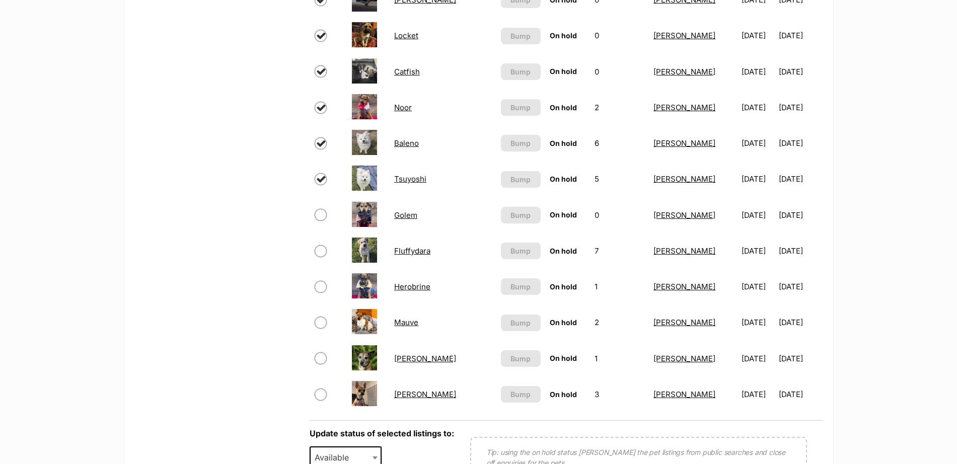
checkbox input "true"
click at [322, 211] on input "checkbox" at bounding box center [321, 215] width 12 height 12
checkbox input "true"
click at [322, 246] on input "checkbox" at bounding box center [321, 251] width 12 height 12
checkbox input "true"
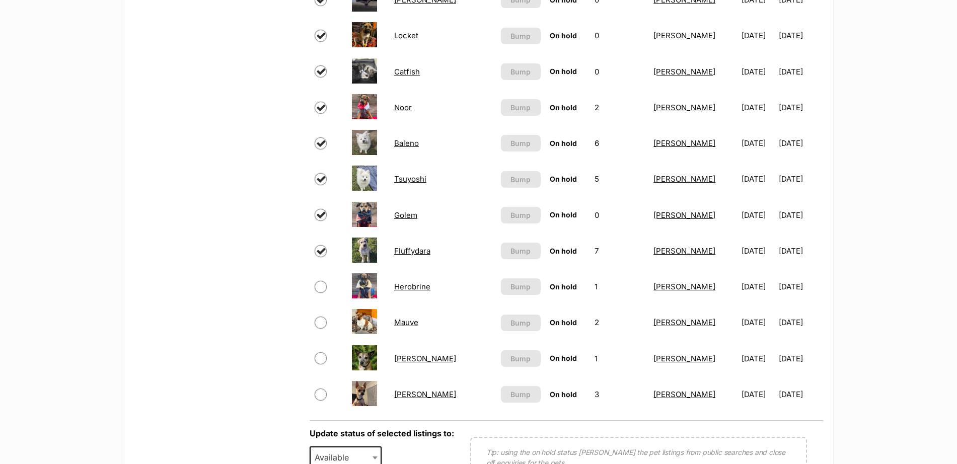
click at [322, 285] on input "checkbox" at bounding box center [321, 287] width 12 height 12
checkbox input "true"
click at [321, 322] on input "checkbox" at bounding box center [321, 323] width 12 height 12
checkbox input "true"
click at [318, 361] on input "checkbox" at bounding box center [321, 358] width 12 height 12
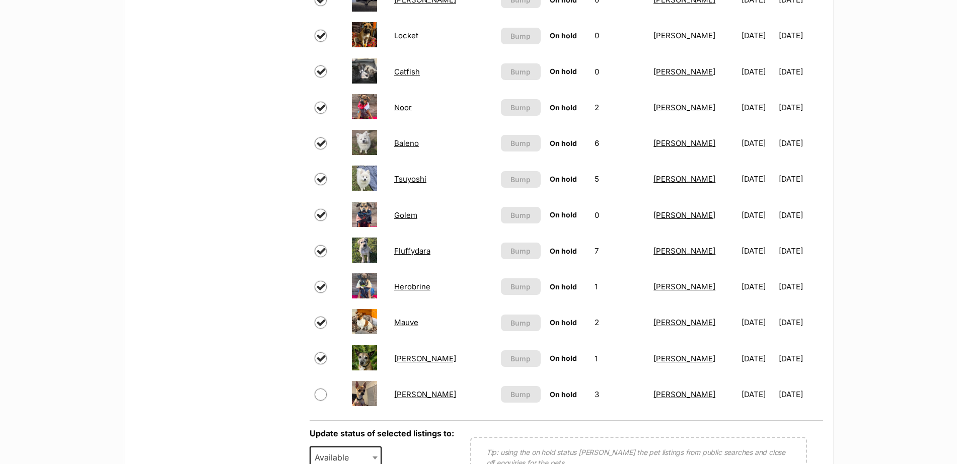
checkbox input "true"
click at [319, 393] on input "checkbox" at bounding box center [321, 395] width 12 height 12
checkbox input "true"
click at [371, 452] on span at bounding box center [376, 458] width 10 height 22
select select "rehomed"
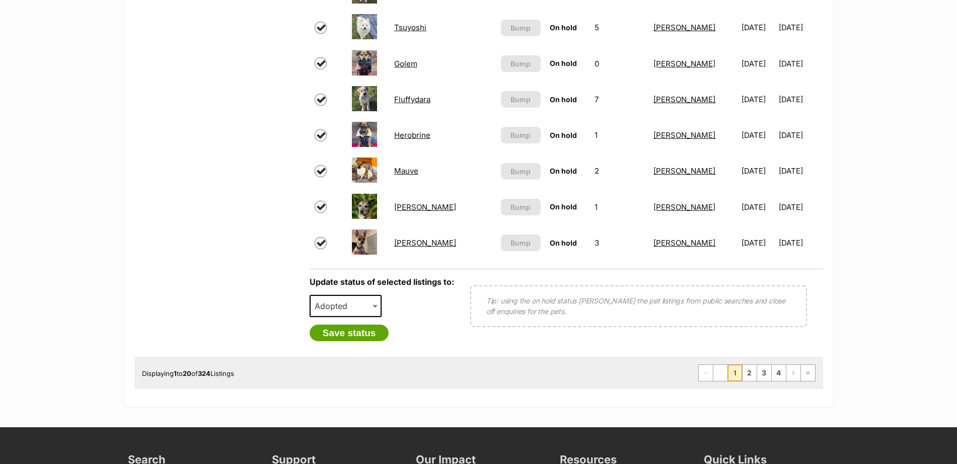
scroll to position [746, 0]
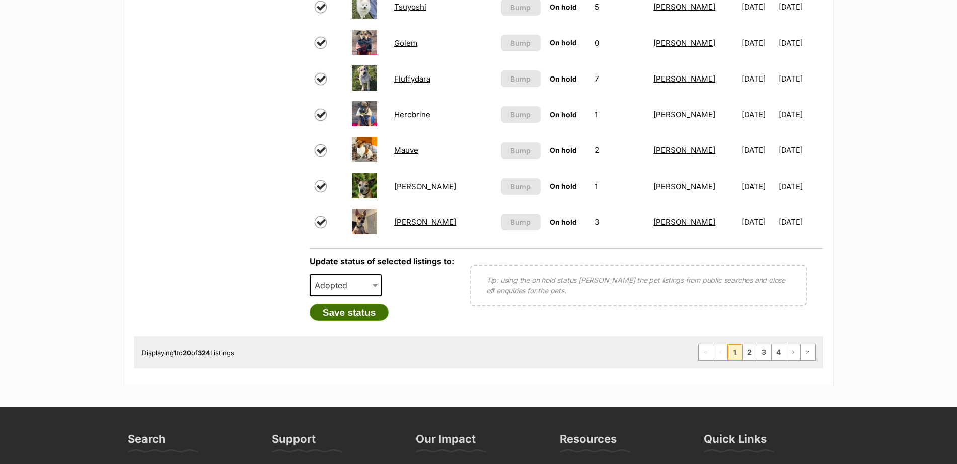
click at [353, 314] on button "Save status" at bounding box center [350, 312] width 80 height 17
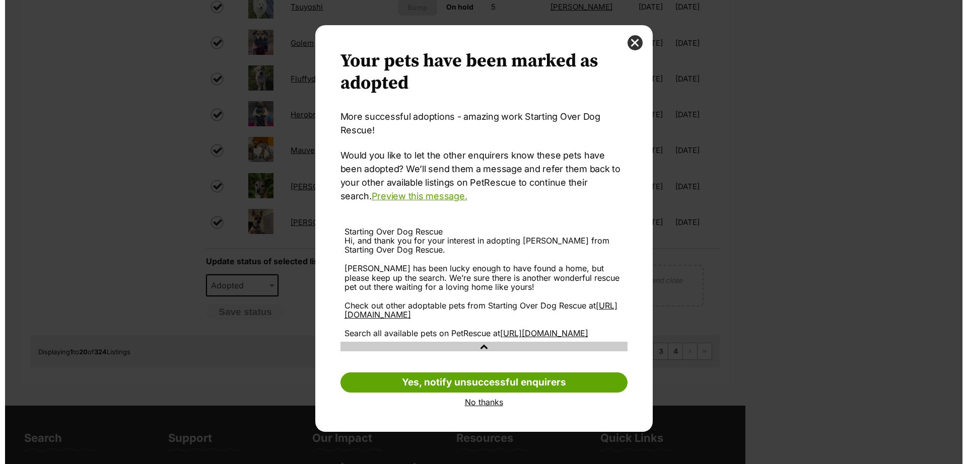
scroll to position [0, 0]
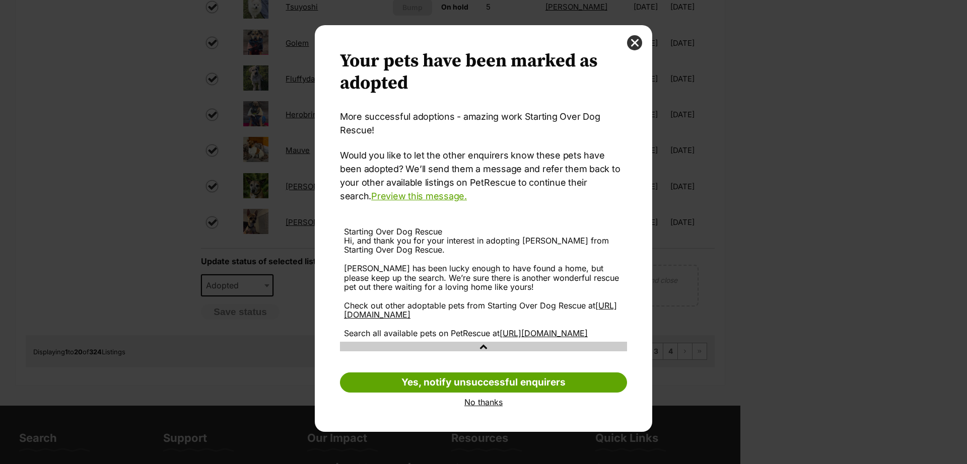
click at [490, 417] on div "Your pet has been marked as adopted Another successful adoption - amazing work …" at bounding box center [483, 228] width 337 height 407
click at [495, 407] on link "No thanks" at bounding box center [483, 402] width 287 height 9
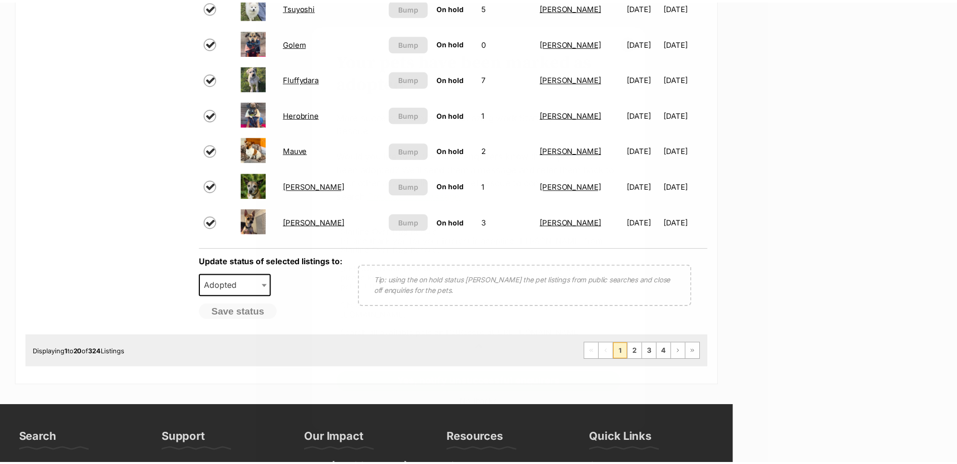
scroll to position [746, 0]
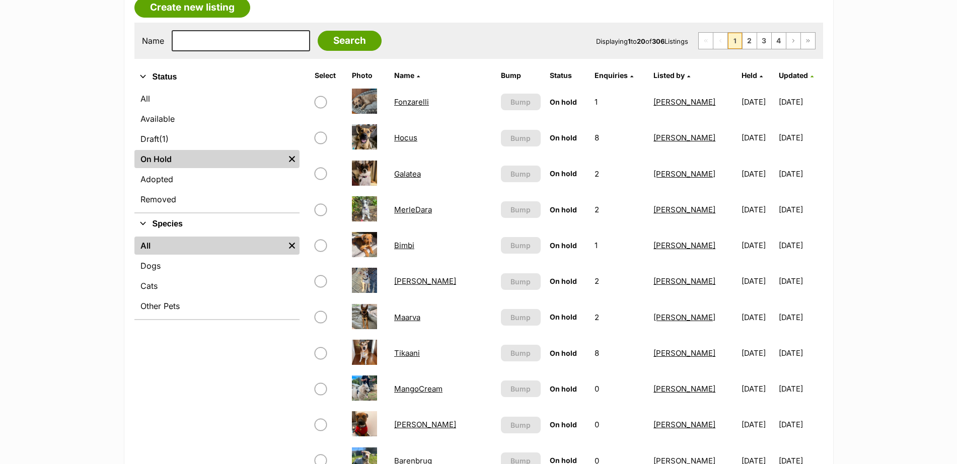
scroll to position [186, 0]
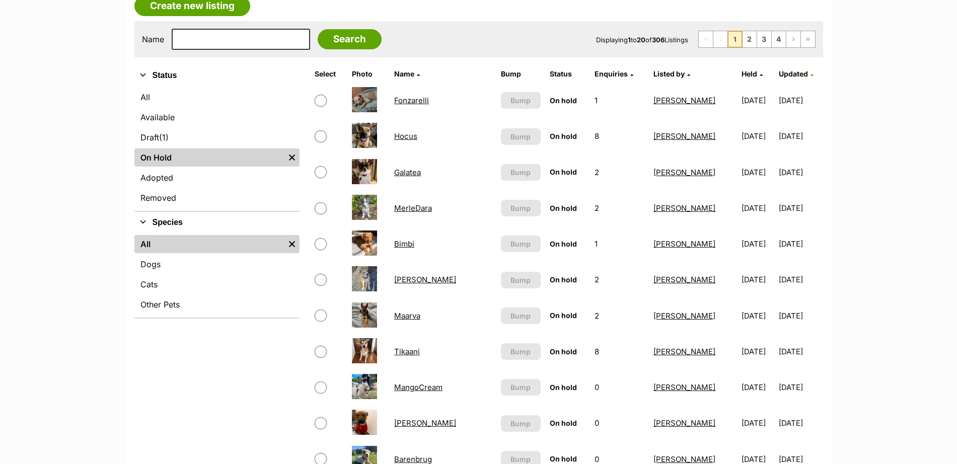
click at [325, 173] on input "checkbox" at bounding box center [321, 172] width 12 height 12
checkbox input "true"
click at [320, 210] on input "checkbox" at bounding box center [321, 208] width 12 height 12
checkbox input "true"
click at [320, 243] on input "checkbox" at bounding box center [321, 244] width 12 height 12
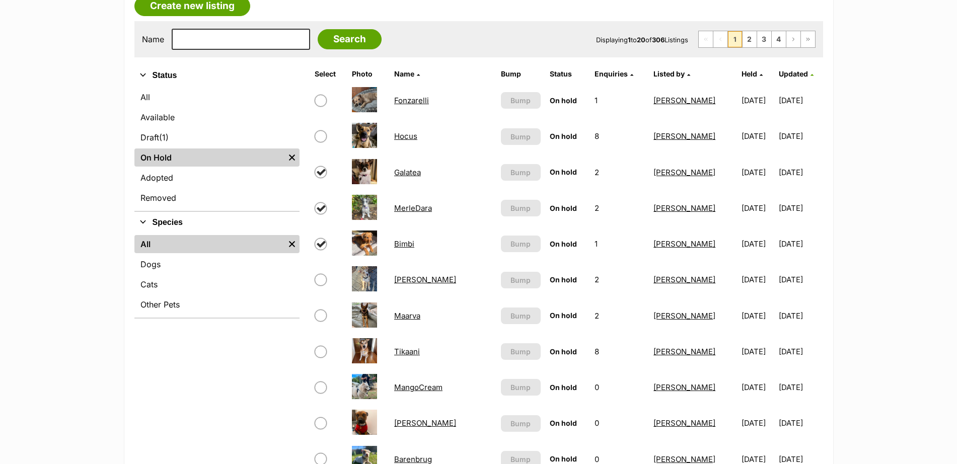
checkbox input "true"
click at [321, 277] on input "checkbox" at bounding box center [321, 280] width 12 height 12
checkbox input "true"
click at [321, 312] on input "checkbox" at bounding box center [321, 316] width 12 height 12
checkbox input "true"
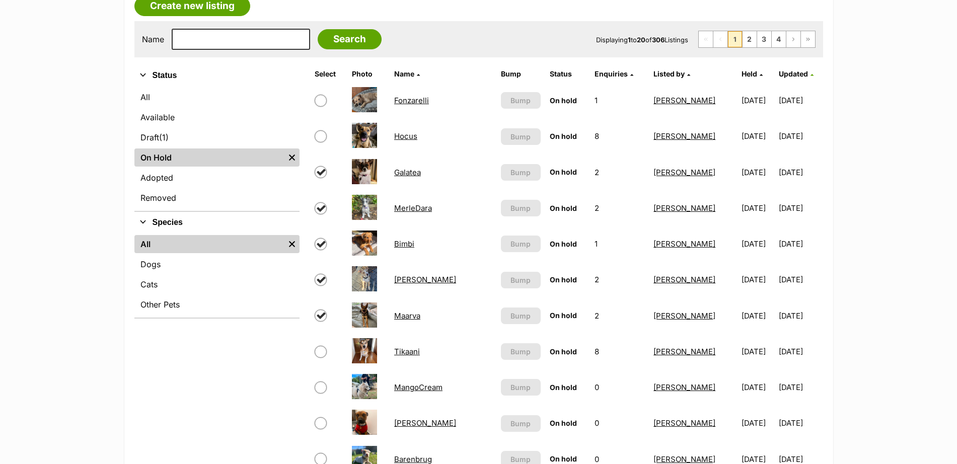
click at [322, 353] on input "checkbox" at bounding box center [321, 352] width 12 height 12
checkbox input "true"
click at [320, 386] on input "checkbox" at bounding box center [321, 388] width 12 height 12
checkbox input "true"
click at [320, 418] on input "checkbox" at bounding box center [321, 423] width 12 height 12
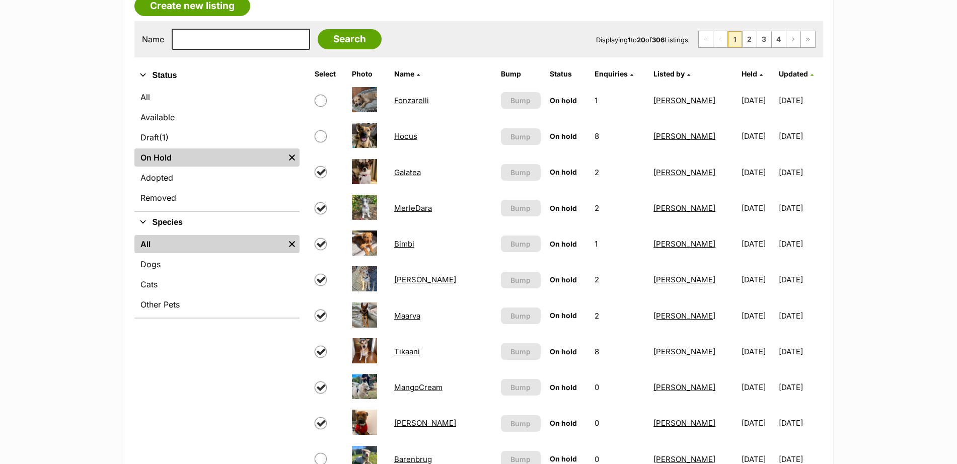
checkbox input "true"
click at [322, 455] on input "checkbox" at bounding box center [321, 459] width 12 height 12
checkbox input "true"
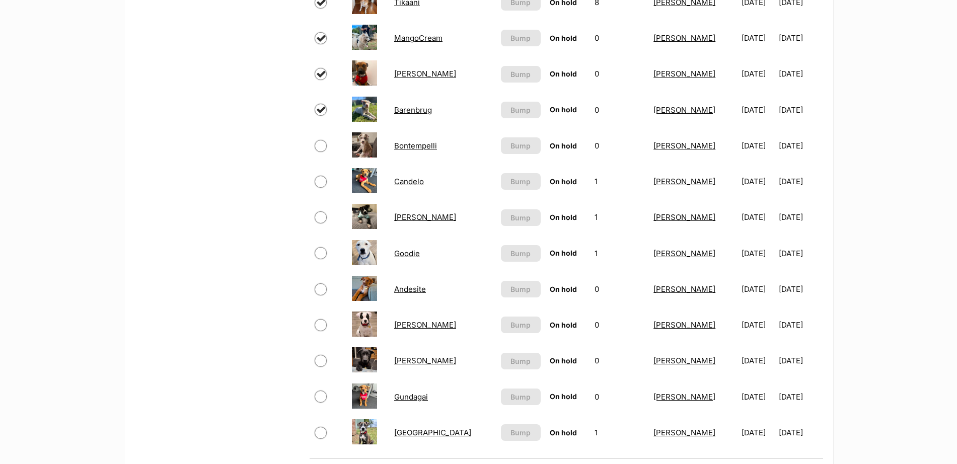
scroll to position [556, 0]
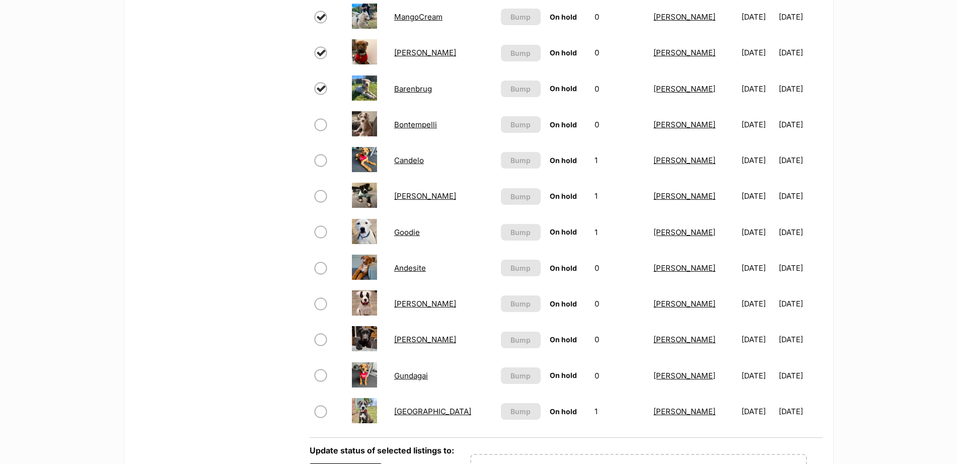
click at [324, 120] on input "checkbox" at bounding box center [321, 125] width 12 height 12
checkbox input "true"
click at [321, 162] on input "checkbox" at bounding box center [321, 161] width 12 height 12
checkbox input "true"
click at [321, 199] on input "checkbox" at bounding box center [321, 196] width 12 height 12
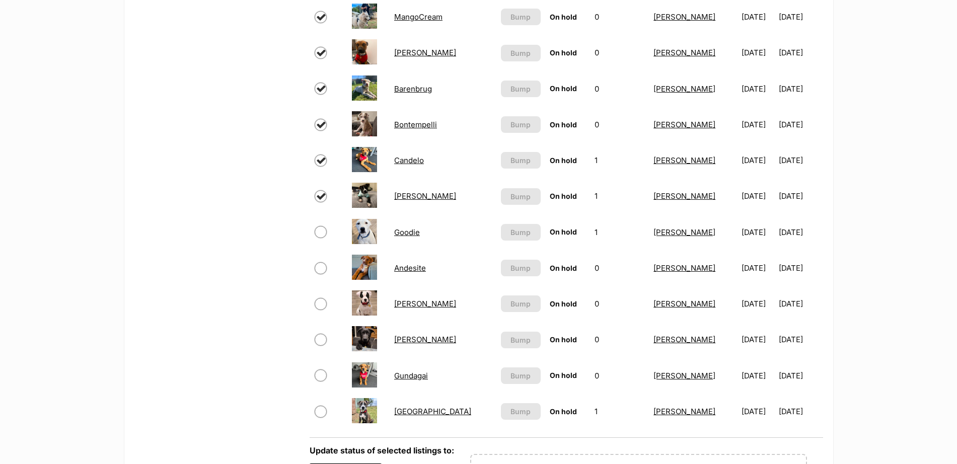
checkbox input "true"
click at [320, 229] on input "checkbox" at bounding box center [321, 232] width 12 height 12
checkbox input "true"
click at [321, 268] on input "checkbox" at bounding box center [321, 268] width 12 height 12
checkbox input "true"
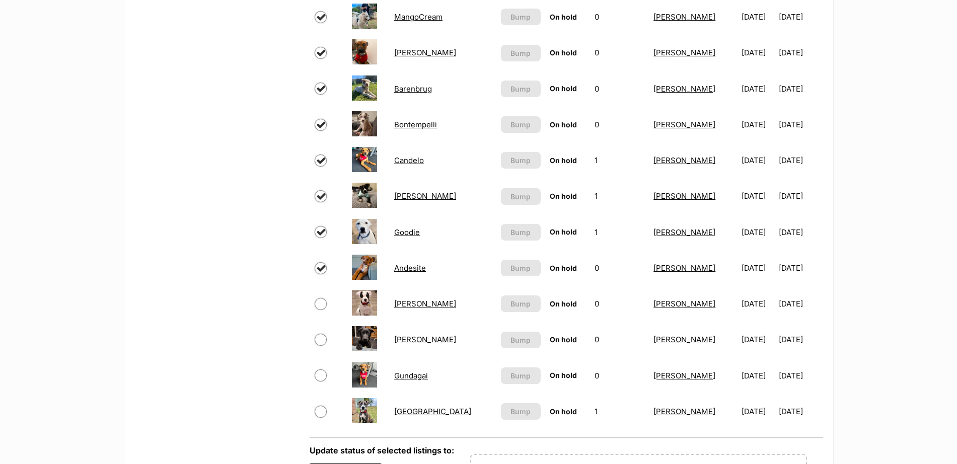
click at [319, 305] on input "checkbox" at bounding box center [321, 304] width 12 height 12
checkbox input "true"
click at [319, 339] on input "checkbox" at bounding box center [321, 340] width 12 height 12
checkbox input "true"
click at [321, 373] on input "checkbox" at bounding box center [321, 376] width 12 height 12
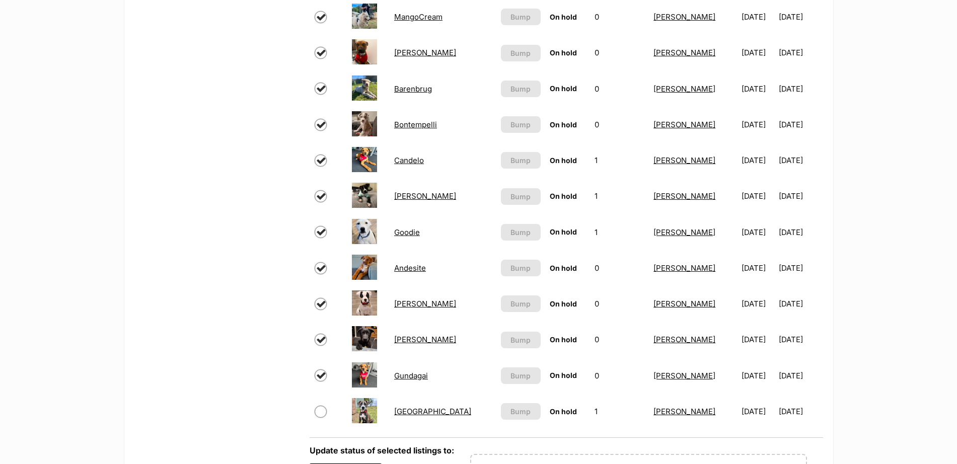
checkbox input "true"
click at [321, 409] on input "checkbox" at bounding box center [321, 412] width 12 height 12
checkbox input "true"
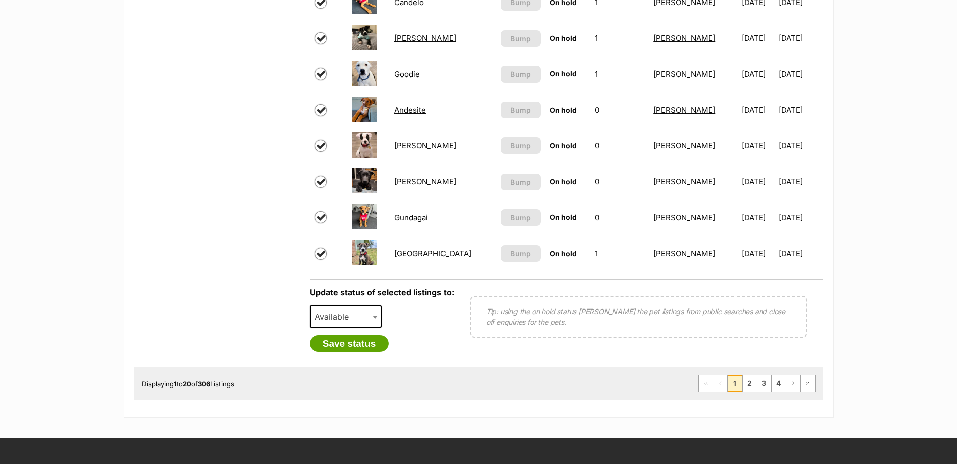
scroll to position [720, 0]
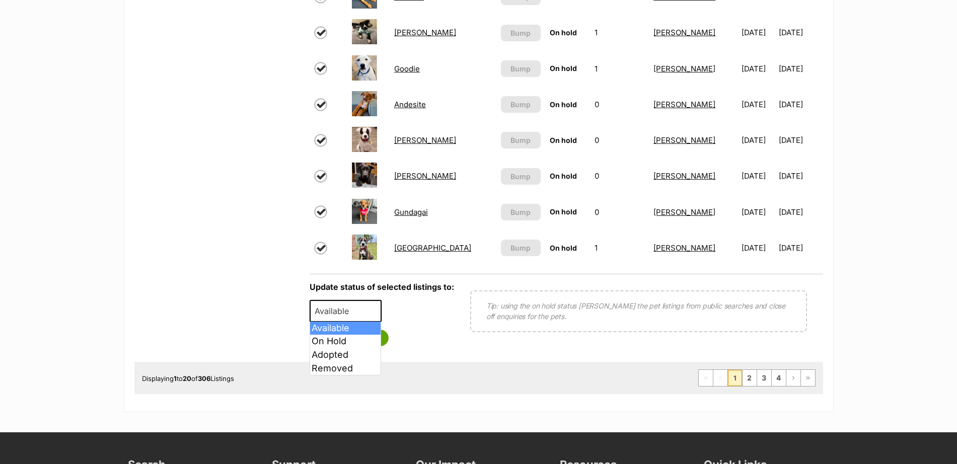
click at [374, 311] on b at bounding box center [375, 311] width 5 height 3
select select "rehomed"
click at [356, 343] on button "Save status" at bounding box center [350, 338] width 80 height 17
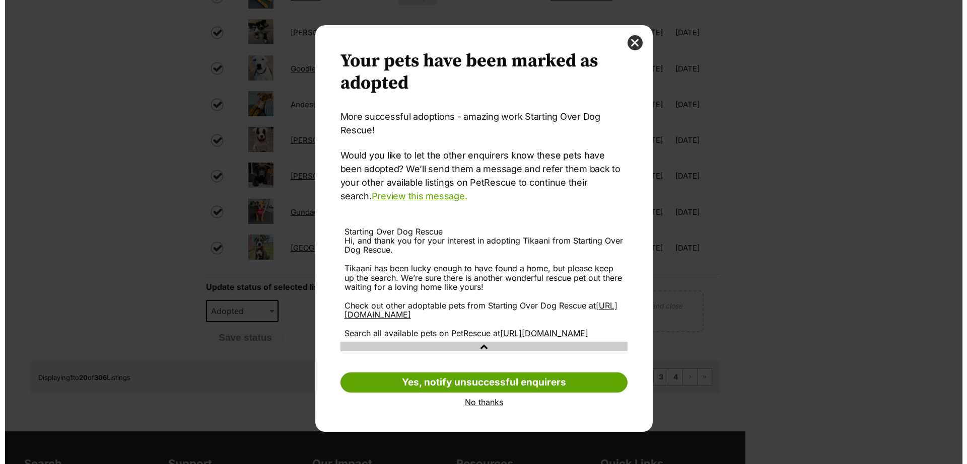
scroll to position [0, 0]
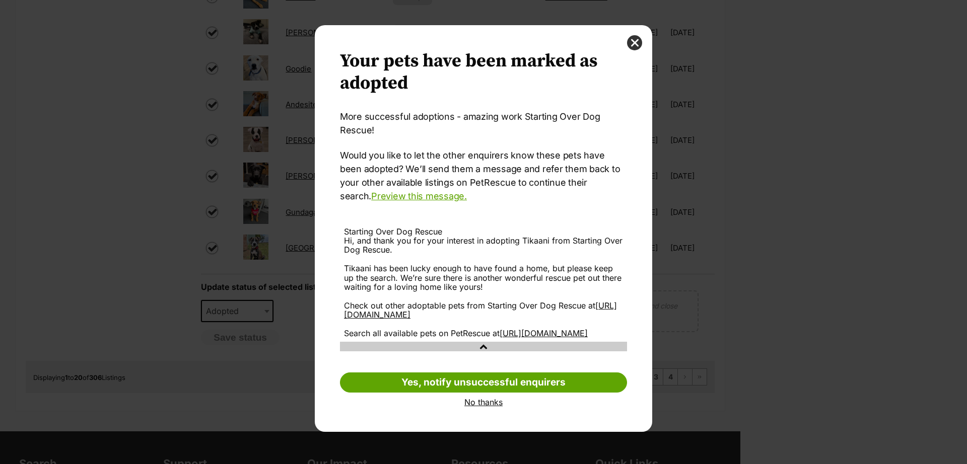
click at [469, 407] on link "No thanks" at bounding box center [483, 402] width 287 height 9
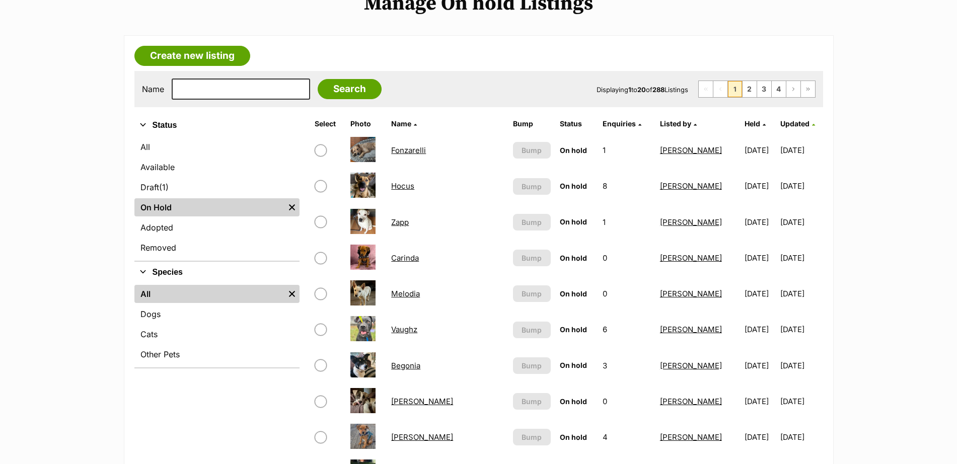
scroll to position [134, 0]
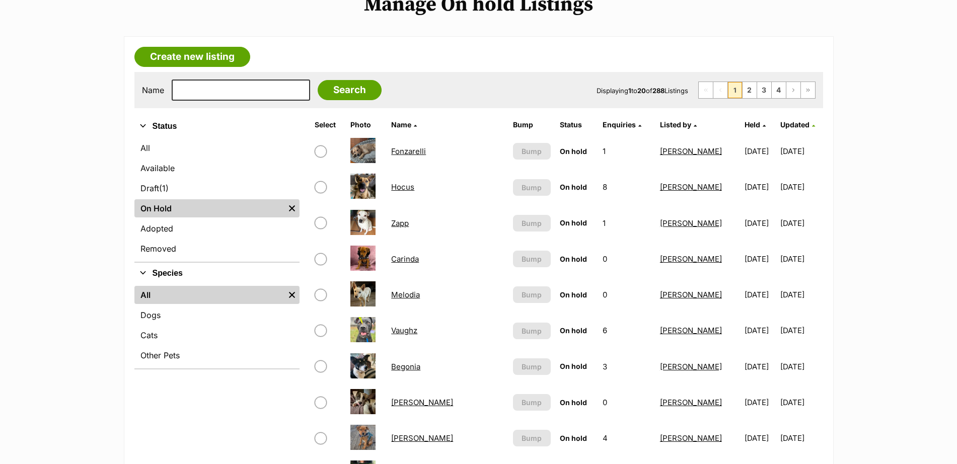
click at [321, 222] on input "checkbox" at bounding box center [321, 223] width 12 height 12
checkbox input "true"
click at [320, 259] on input "checkbox" at bounding box center [321, 259] width 12 height 12
checkbox input "true"
click at [320, 292] on input "checkbox" at bounding box center [321, 295] width 12 height 12
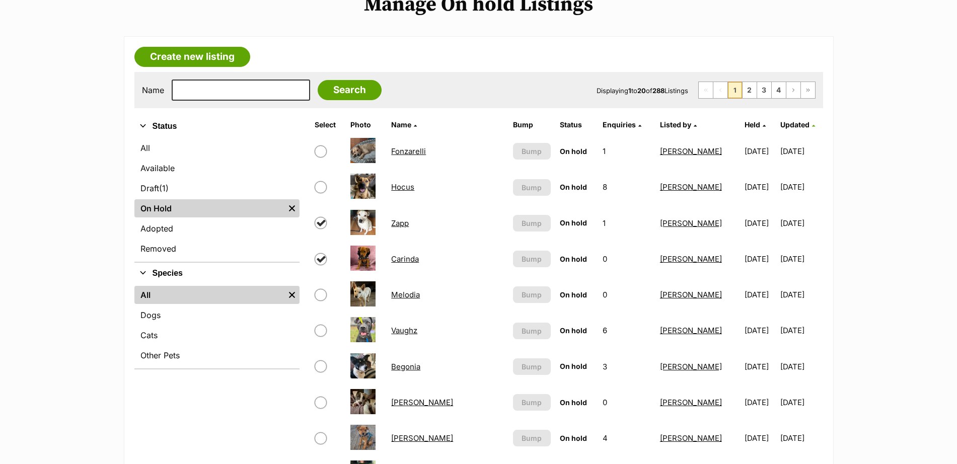
checkbox input "true"
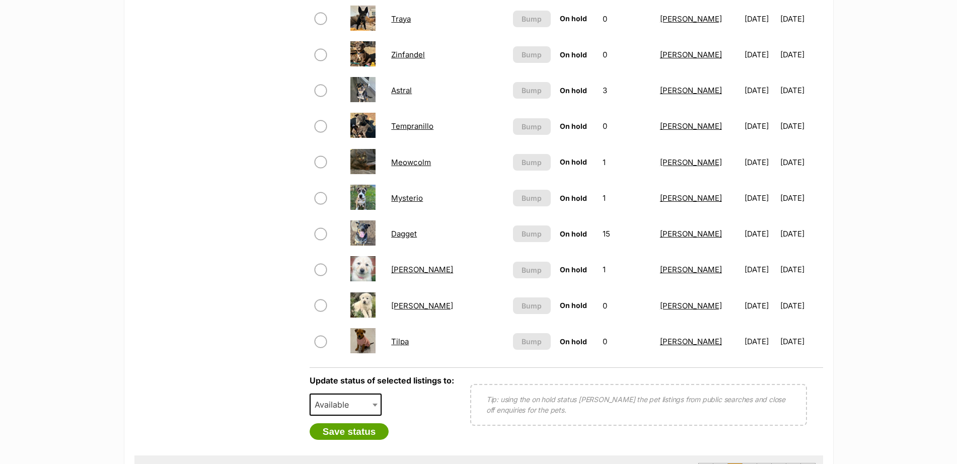
scroll to position [713, 0]
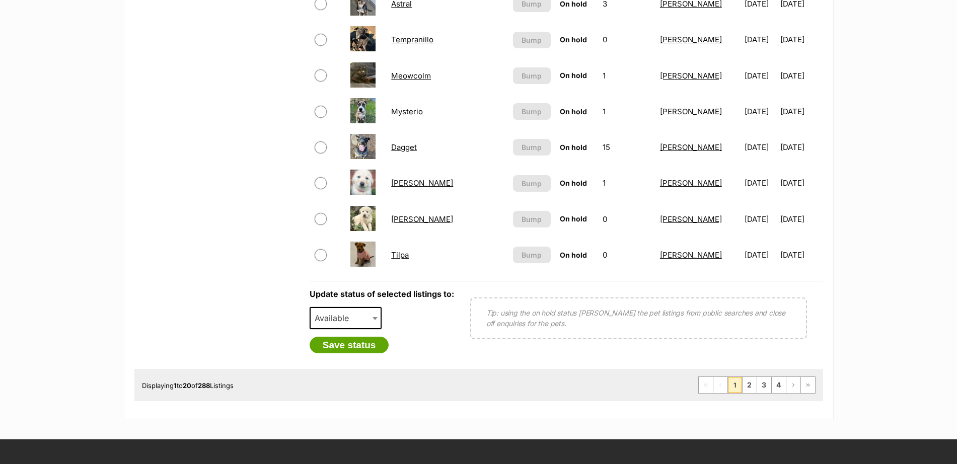
click at [324, 222] on input "checkbox" at bounding box center [321, 219] width 12 height 12
checkbox input "true"
click at [322, 184] on input "checkbox" at bounding box center [321, 183] width 12 height 12
checkbox input "true"
click at [319, 76] on input "checkbox" at bounding box center [321, 75] width 12 height 12
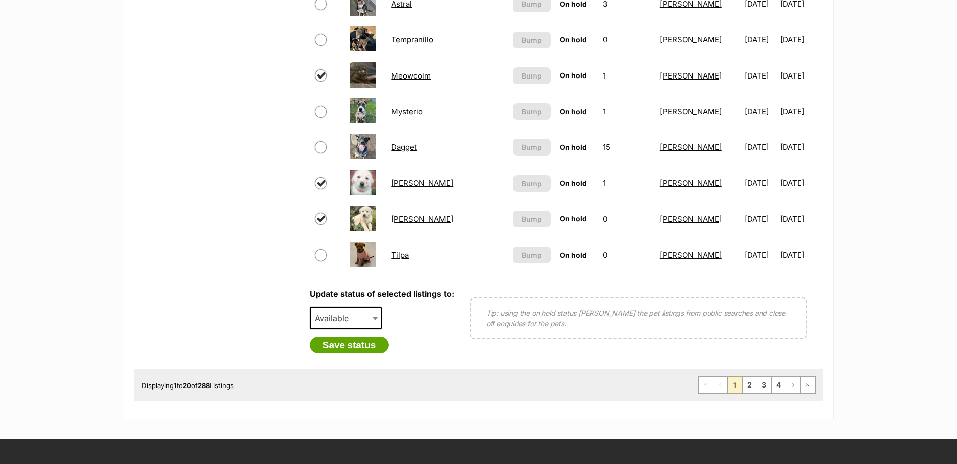
checkbox input "true"
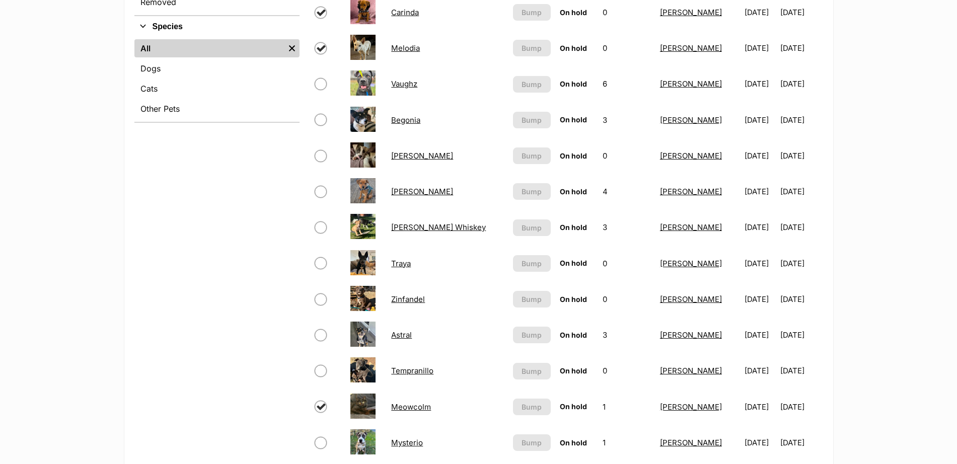
scroll to position [338, 0]
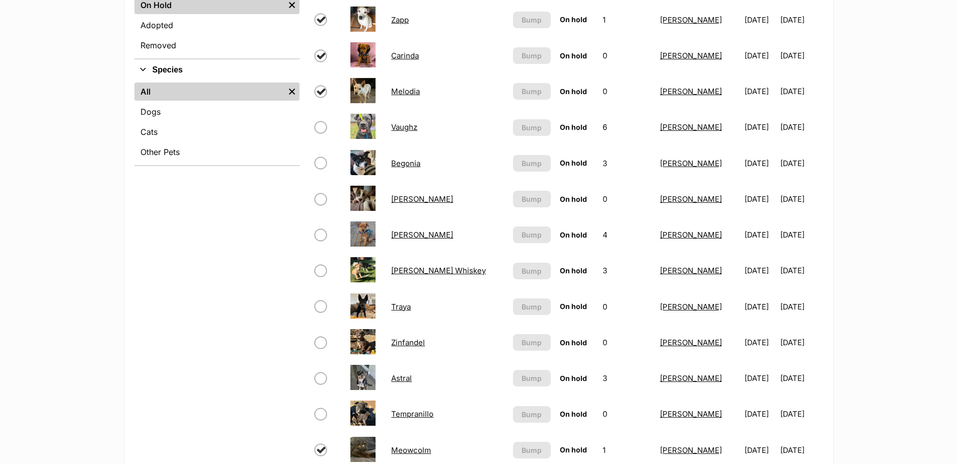
click at [321, 269] on input "checkbox" at bounding box center [321, 271] width 12 height 12
checkbox input "true"
click at [320, 230] on input "checkbox" at bounding box center [321, 235] width 12 height 12
checkbox input "true"
click at [319, 199] on input "checkbox" at bounding box center [321, 199] width 12 height 12
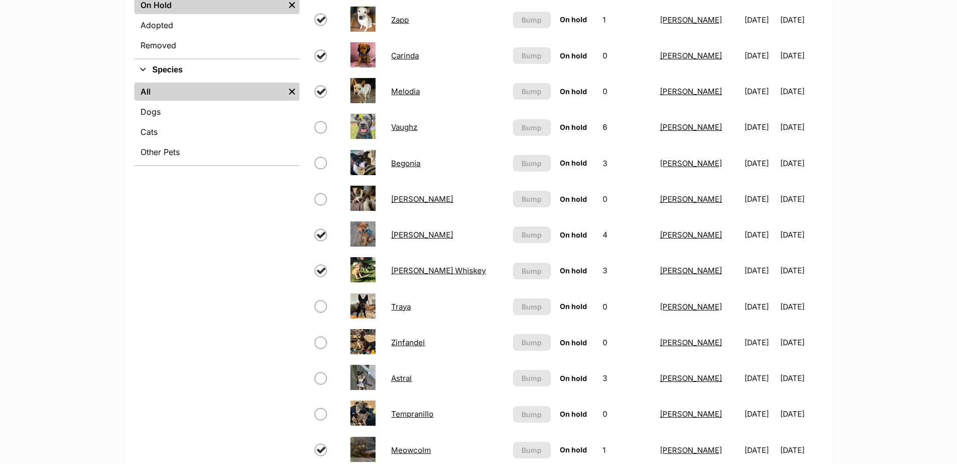
checkbox input "true"
click at [322, 163] on input "checkbox" at bounding box center [321, 163] width 12 height 12
checkbox input "true"
click at [322, 126] on input "checkbox" at bounding box center [321, 127] width 12 height 12
checkbox input "true"
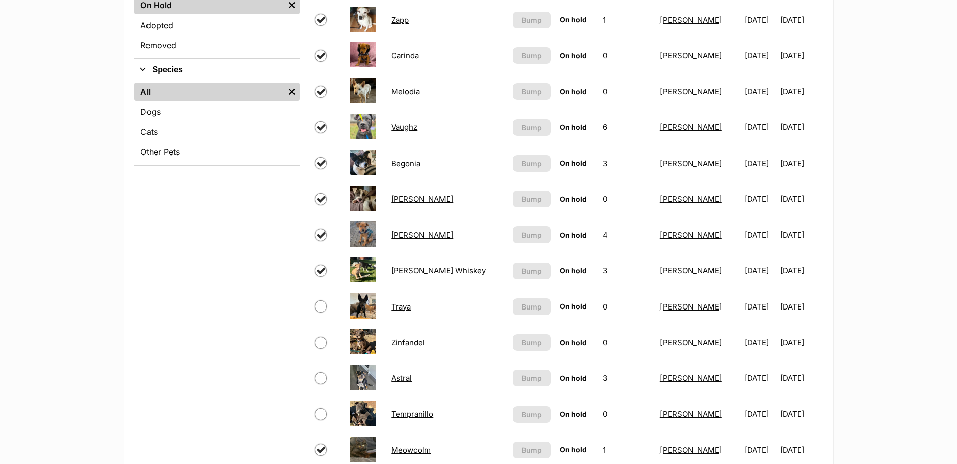
click at [321, 378] on input "checkbox" at bounding box center [321, 379] width 12 height 12
checkbox input "true"
click at [321, 337] on input "checkbox" at bounding box center [321, 343] width 12 height 12
checkbox input "true"
click at [320, 302] on input "checkbox" at bounding box center [321, 307] width 12 height 12
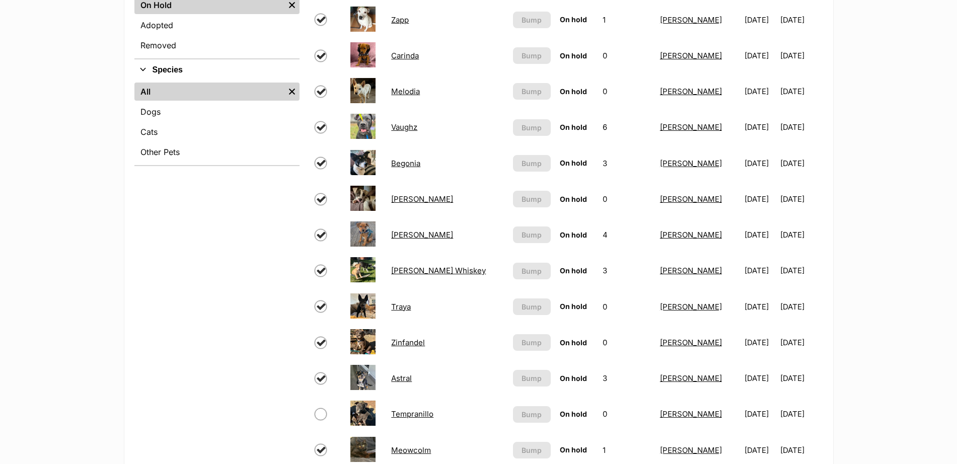
checkbox input "true"
click at [320, 418] on input "checkbox" at bounding box center [321, 414] width 12 height 12
checkbox input "true"
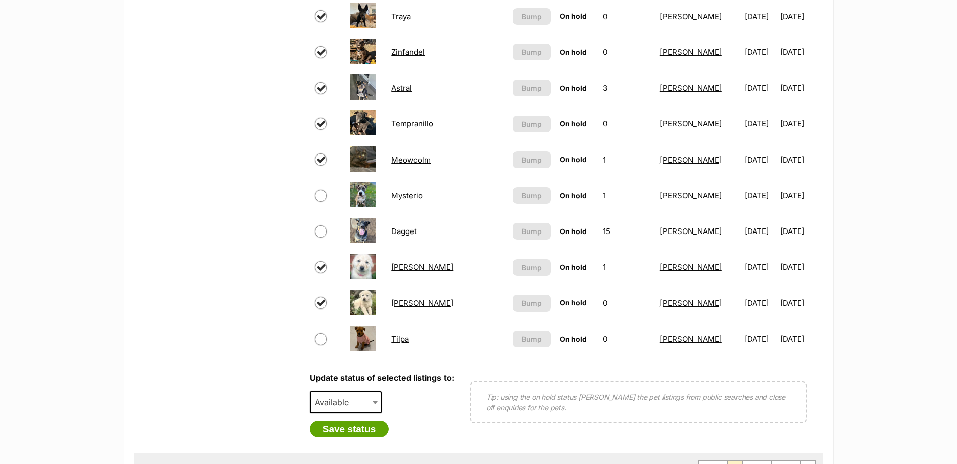
scroll to position [627, 0]
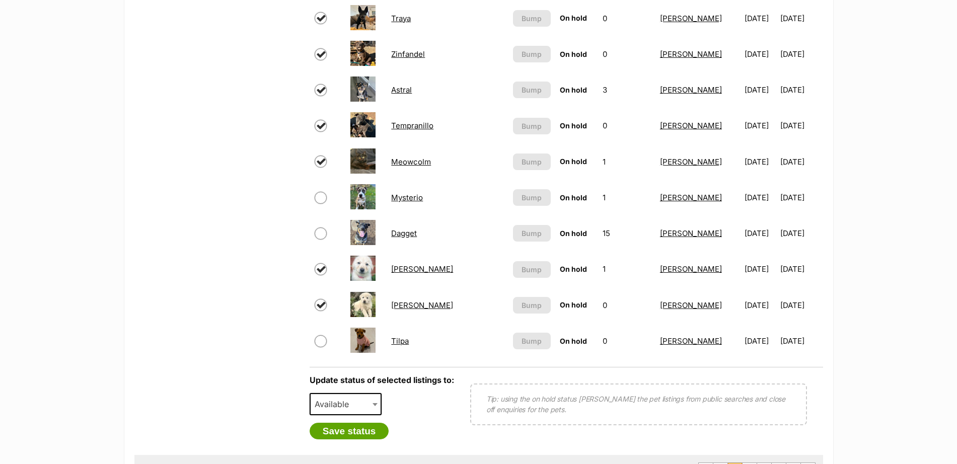
click at [320, 200] on input "checkbox" at bounding box center [321, 198] width 12 height 12
checkbox input "true"
click at [319, 343] on input "checkbox" at bounding box center [321, 341] width 12 height 12
checkbox input "true"
click at [354, 402] on span "Available" at bounding box center [335, 404] width 48 height 14
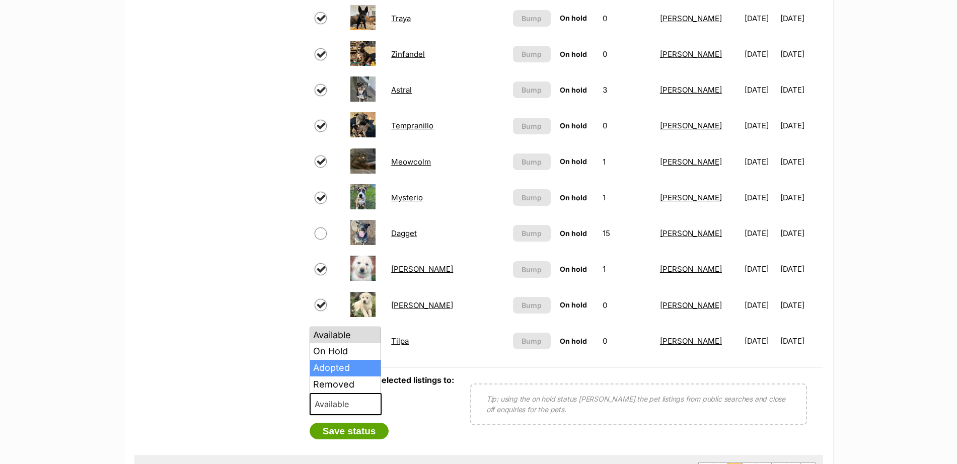
select select "rehomed"
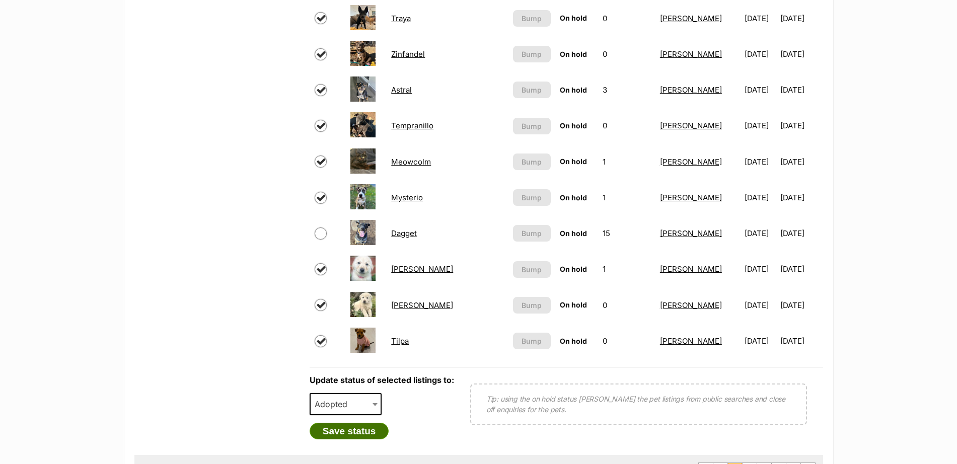
click at [373, 430] on button "Save status" at bounding box center [350, 431] width 80 height 17
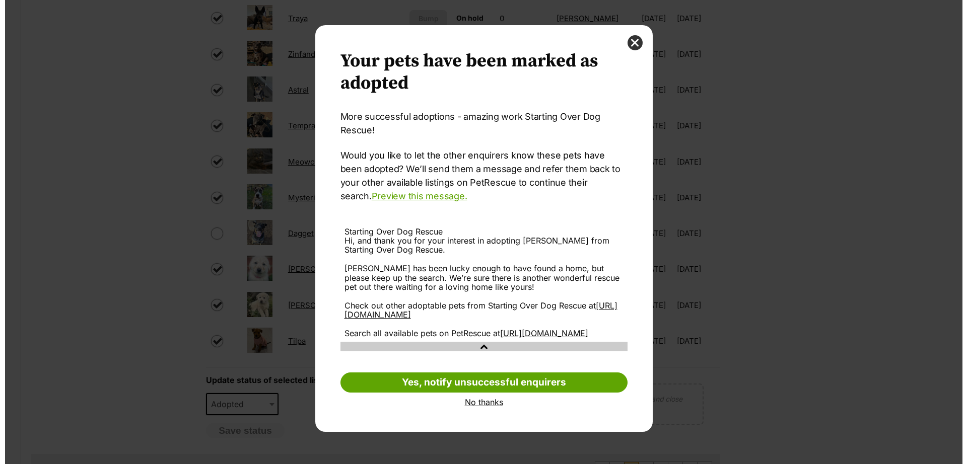
scroll to position [0, 0]
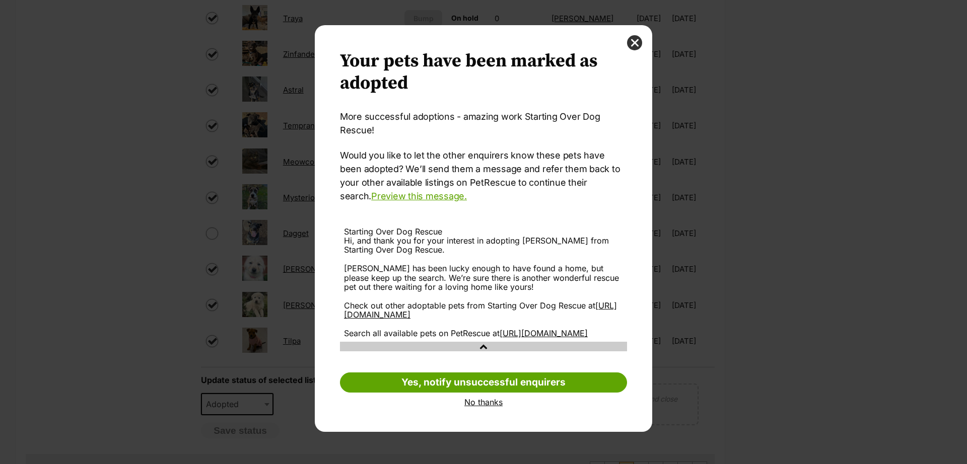
click at [472, 407] on link "No thanks" at bounding box center [483, 402] width 287 height 9
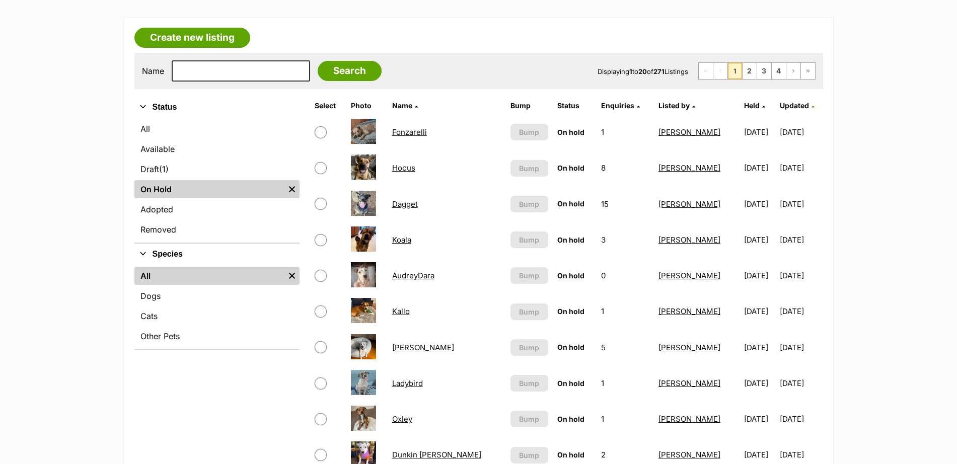
scroll to position [137, 0]
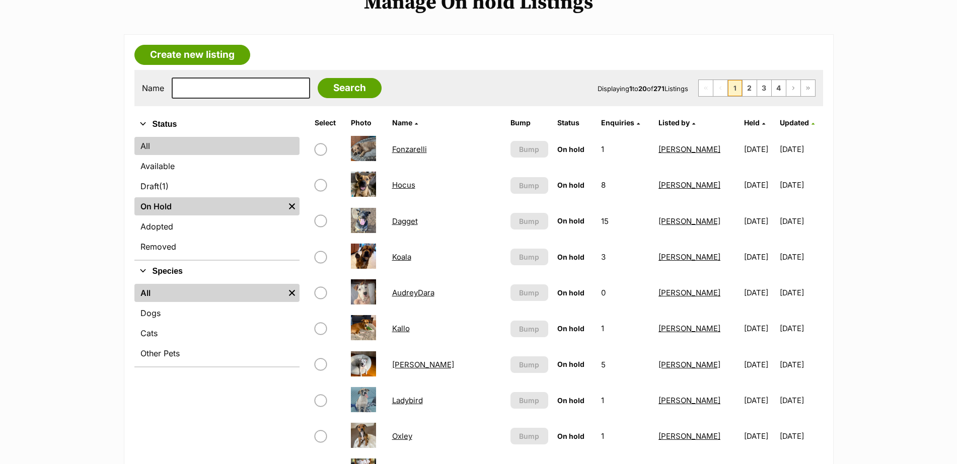
click at [146, 142] on link "All" at bounding box center [216, 146] width 165 height 18
